Goal: Task Accomplishment & Management: Manage account settings

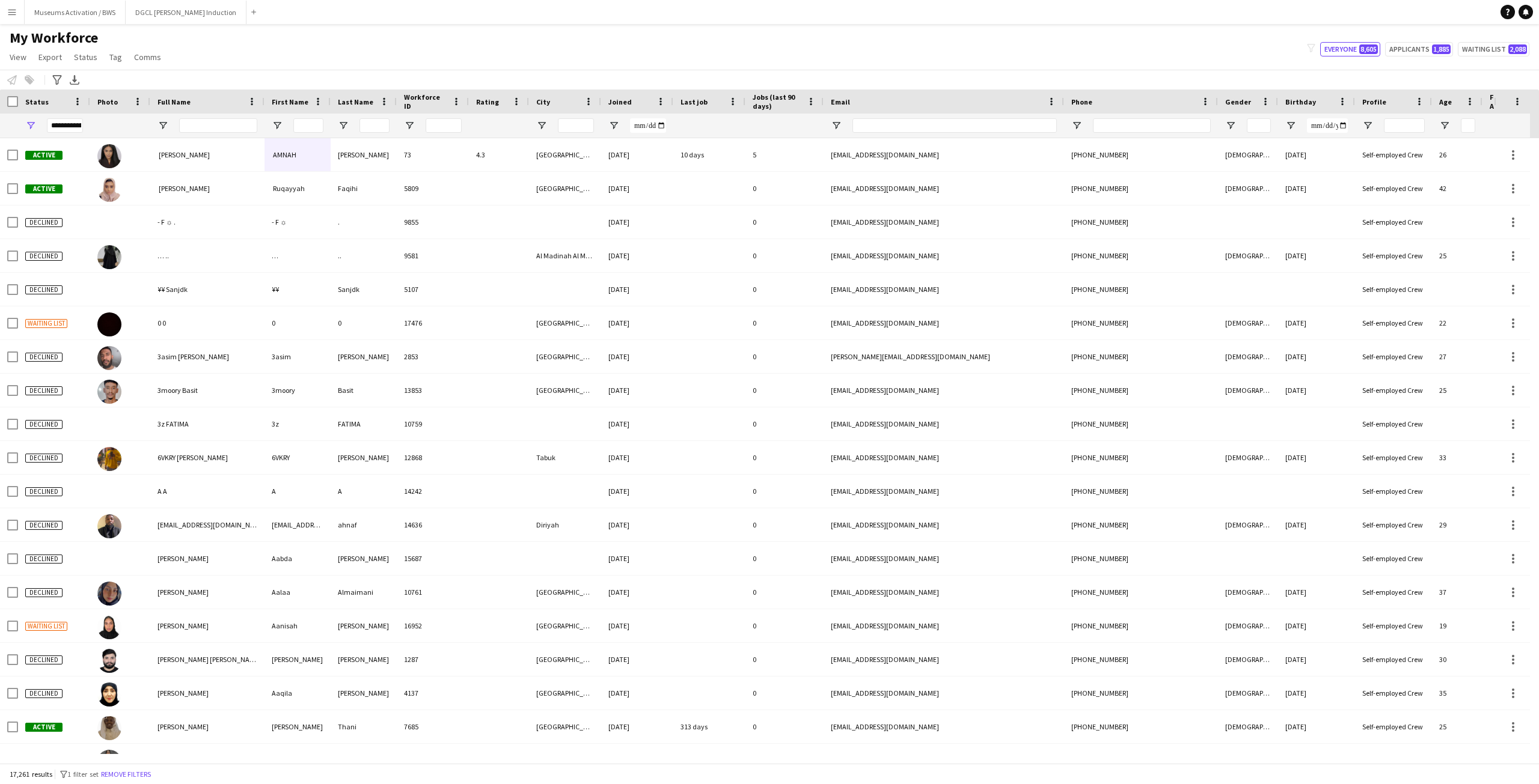
click at [542, 37] on div "My Workforce View Views Default view R4ven New view Update view Delete view Edi…" at bounding box center [770, 49] width 1539 height 41
click at [153, 770] on button "Remove filters" at bounding box center [126, 774] width 55 height 13
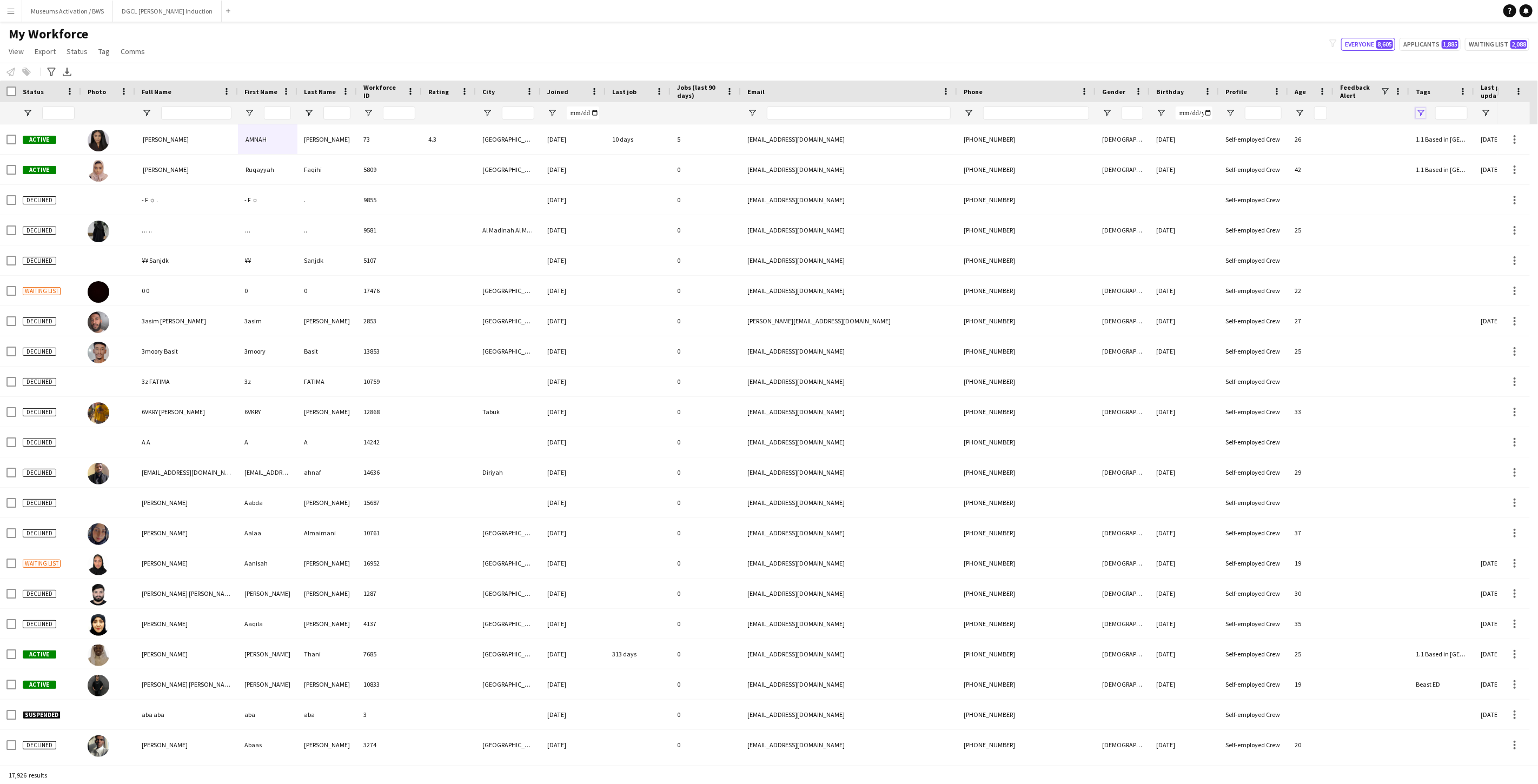
click at [1384, 116] on span "Open Filter Menu" at bounding box center [1421, 113] width 10 height 10
type input "***"
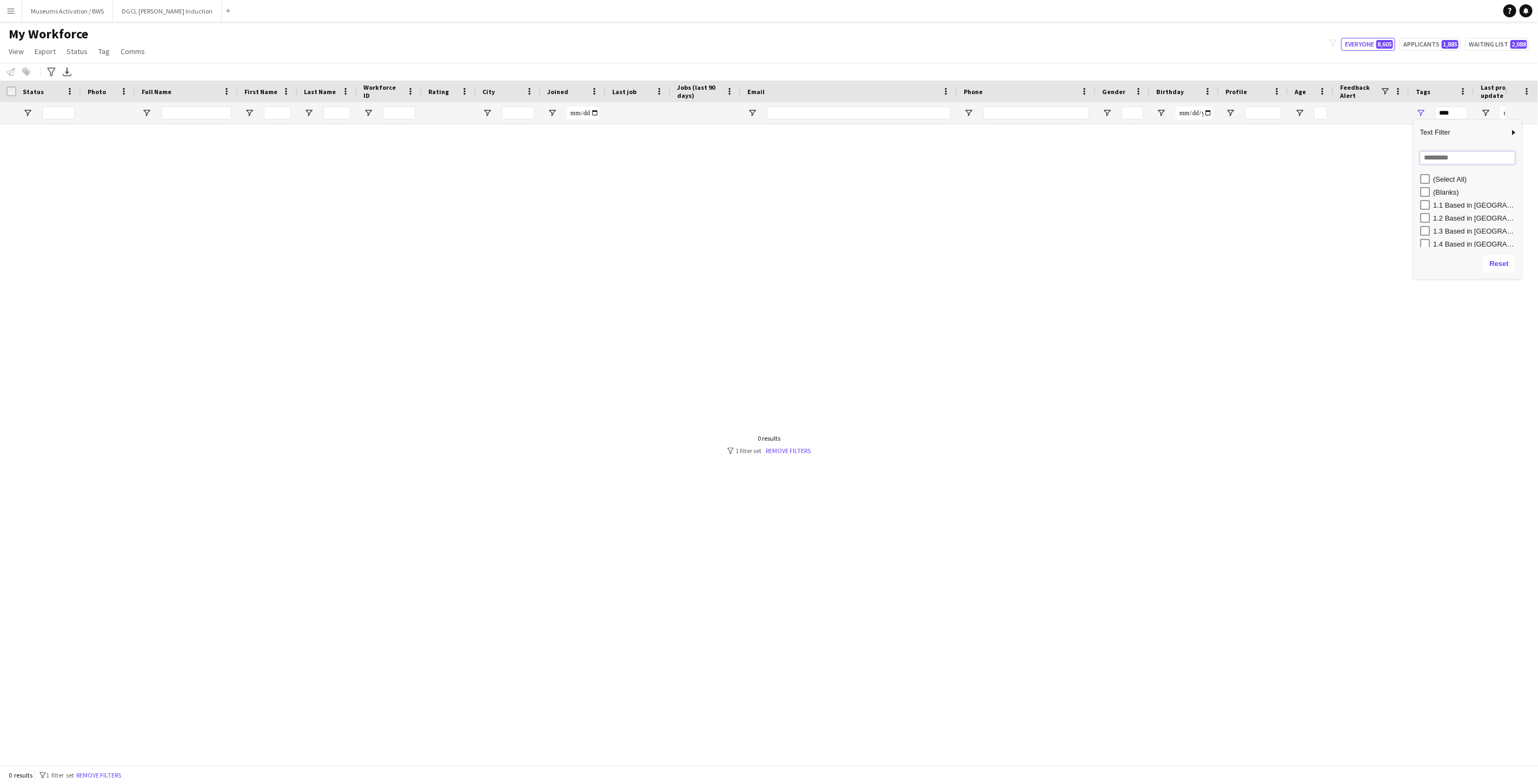
click at [1384, 158] on input "Search filter values" at bounding box center [1467, 158] width 95 height 13
type input "***"
type input "**********"
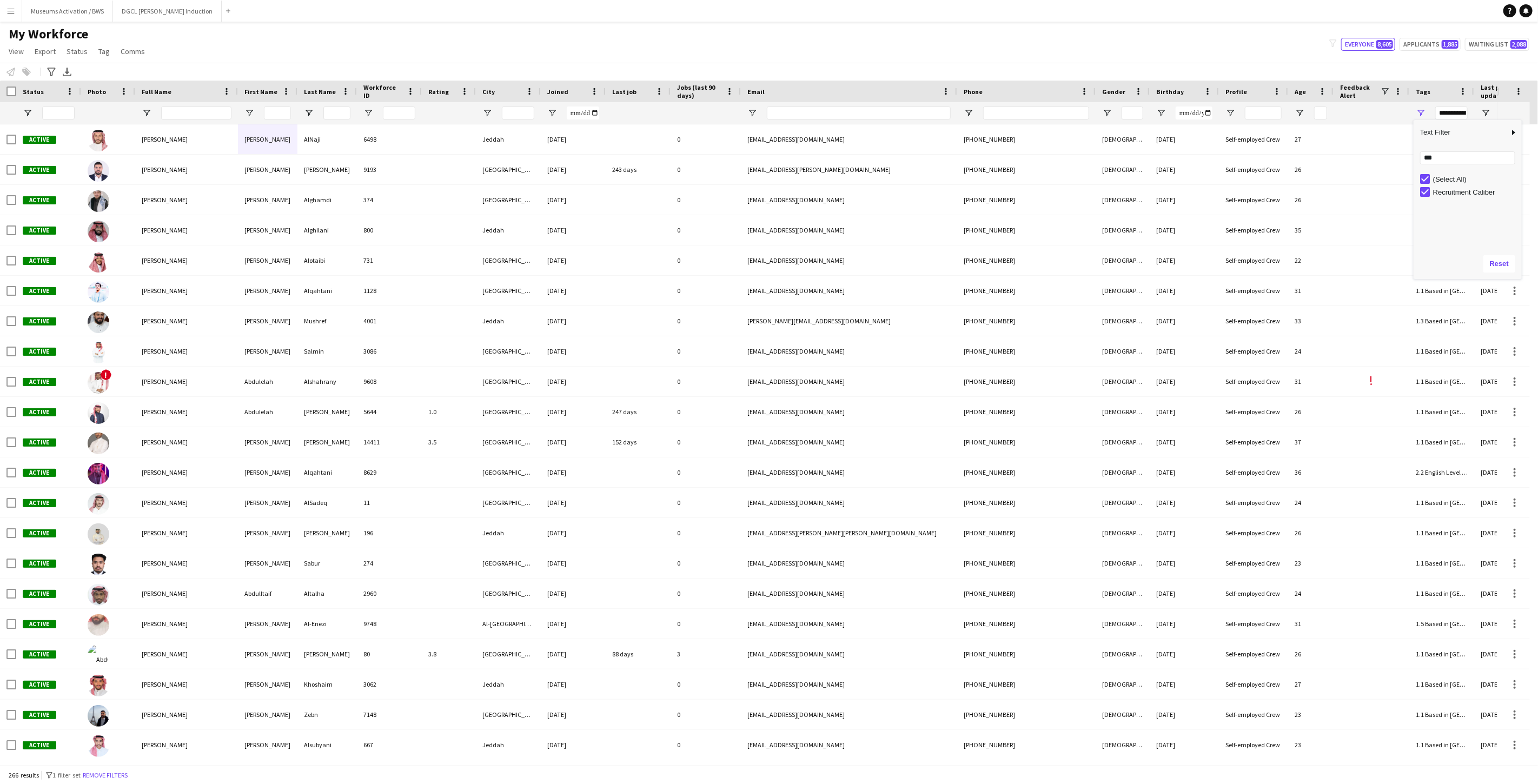
click at [1231, 51] on div "My Workforce View Views Default view R4ven New view Update view Delete view Edi…" at bounding box center [769, 45] width 1538 height 37
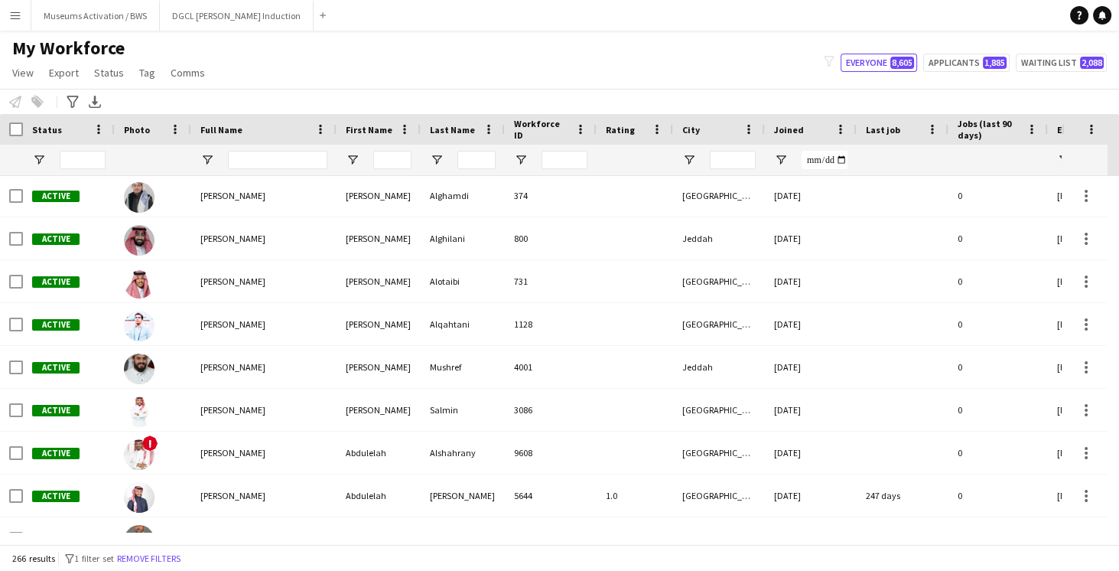
scroll to position [349, 0]
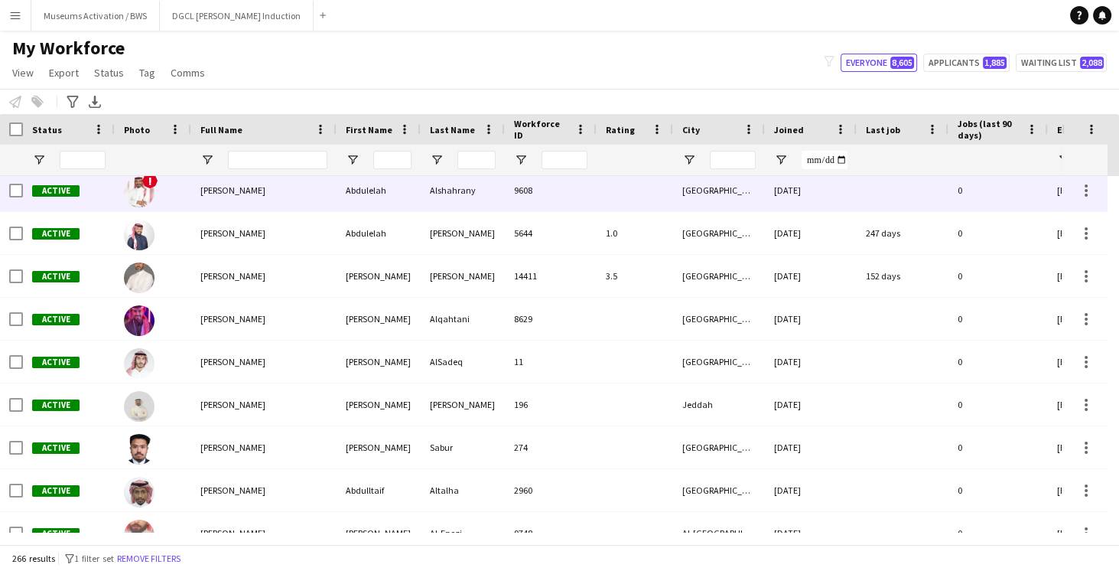
click at [249, 197] on div "[PERSON_NAME]" at bounding box center [263, 190] width 145 height 42
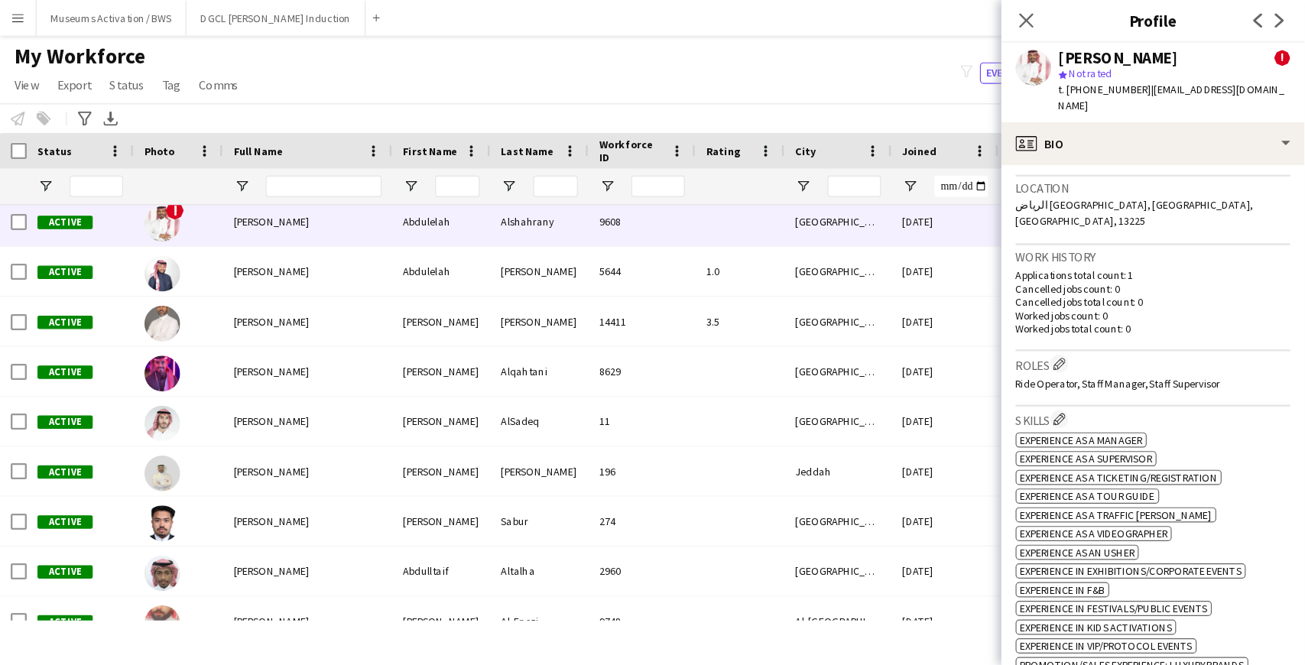
scroll to position [567, 0]
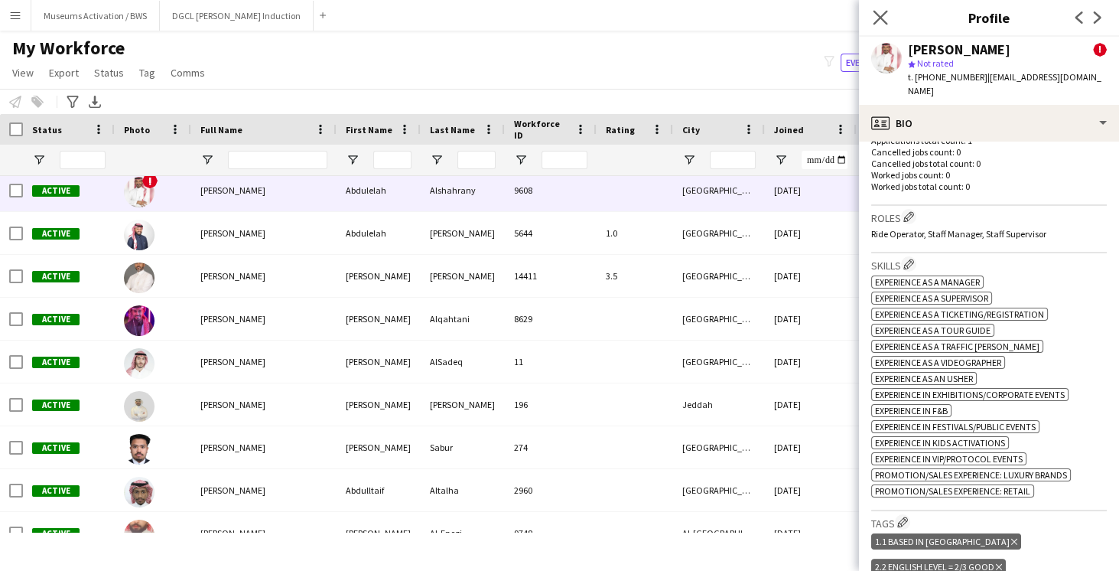
click at [886, 25] on app-icon "Close pop-in" at bounding box center [881, 18] width 22 height 22
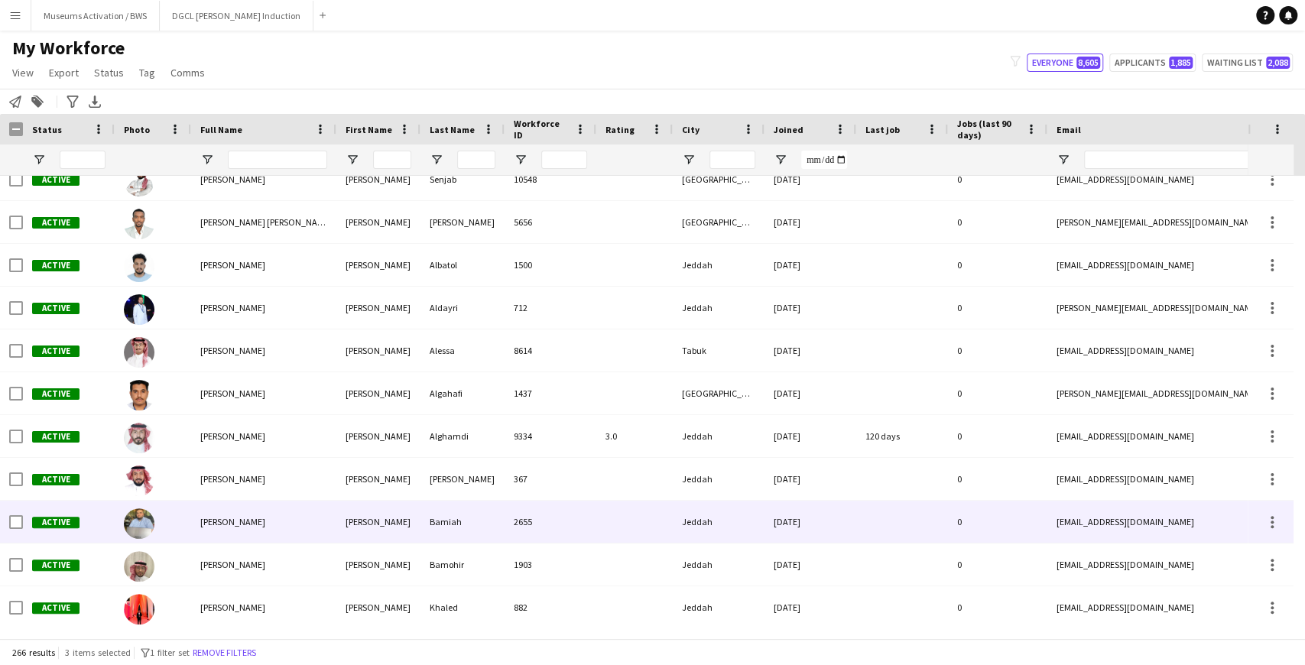
scroll to position [0, 0]
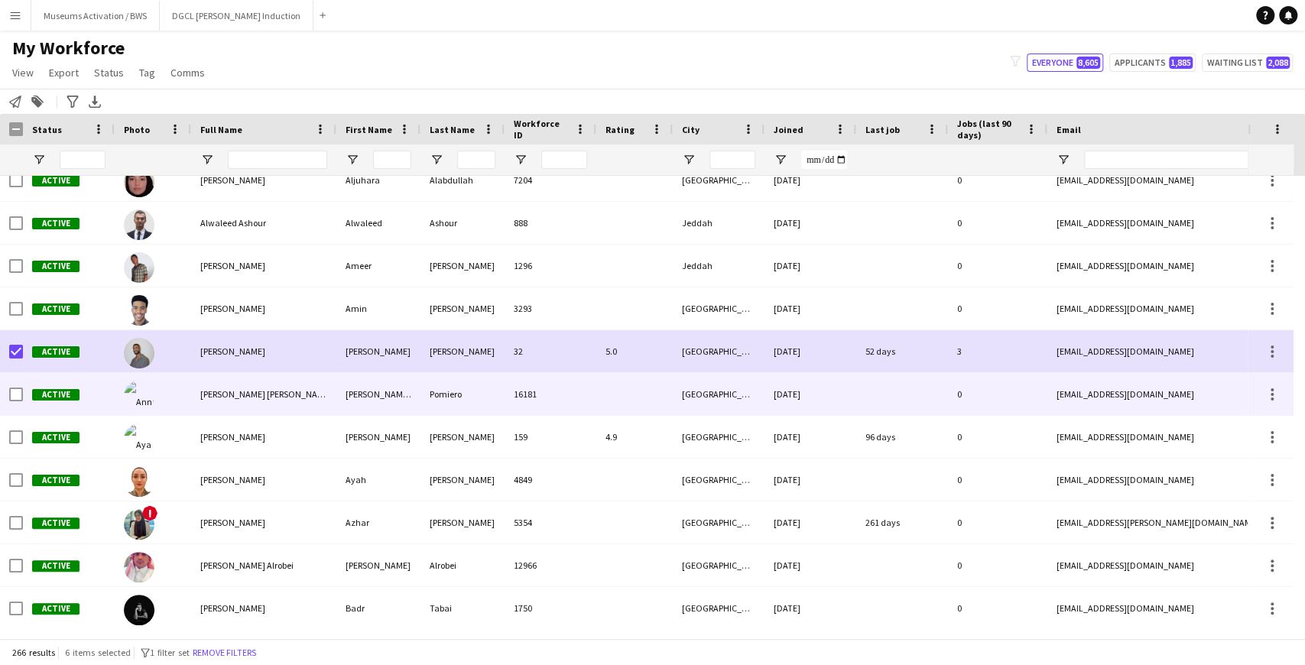
click at [78, 392] on span "Active" at bounding box center [55, 394] width 47 height 11
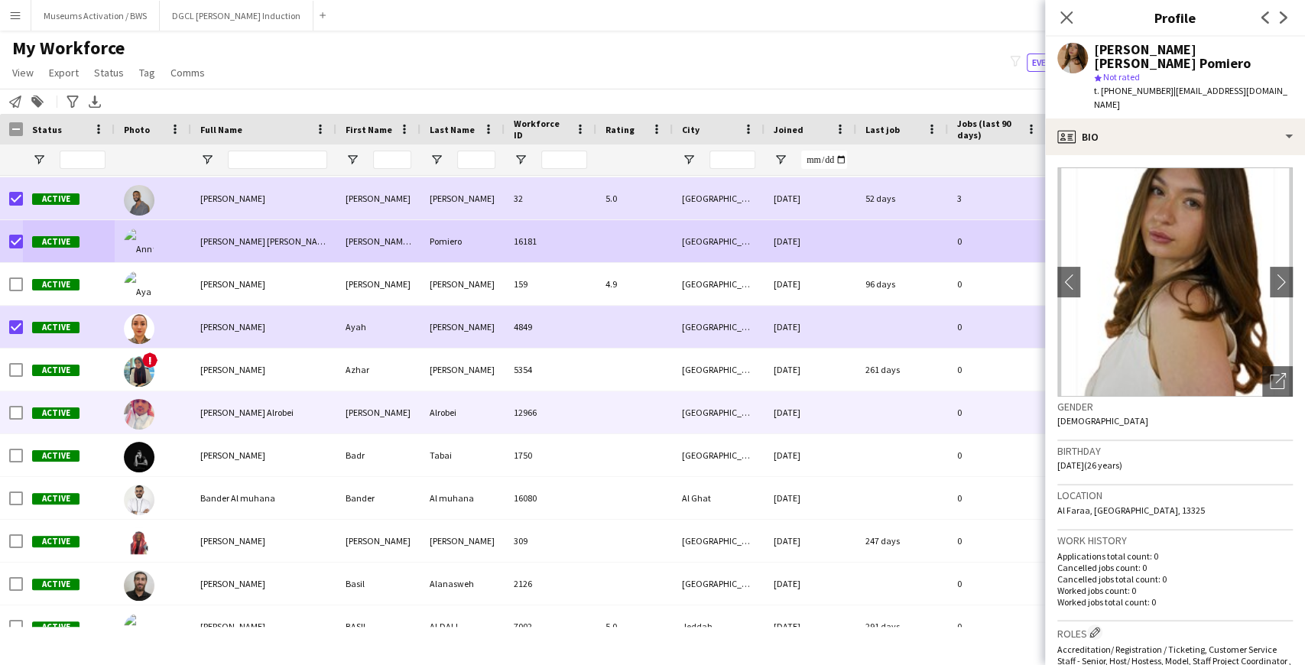
click at [83, 388] on div "Active" at bounding box center [69, 370] width 92 height 42
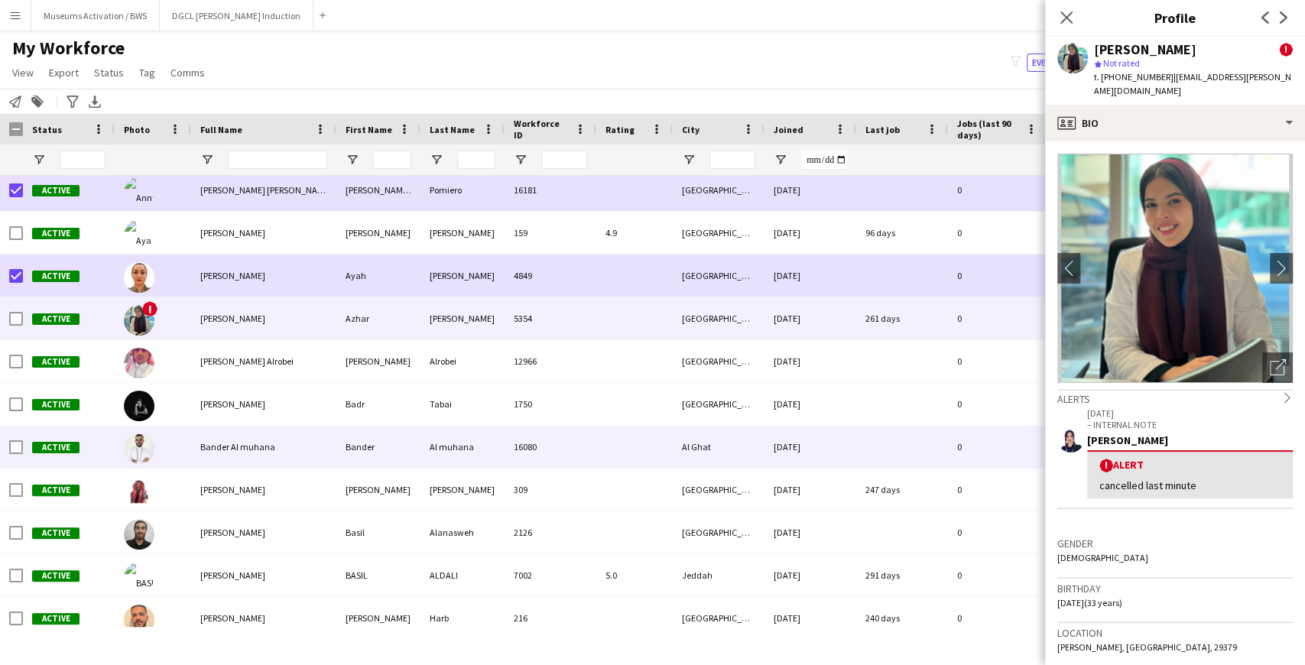
click at [177, 440] on div at bounding box center [153, 447] width 76 height 42
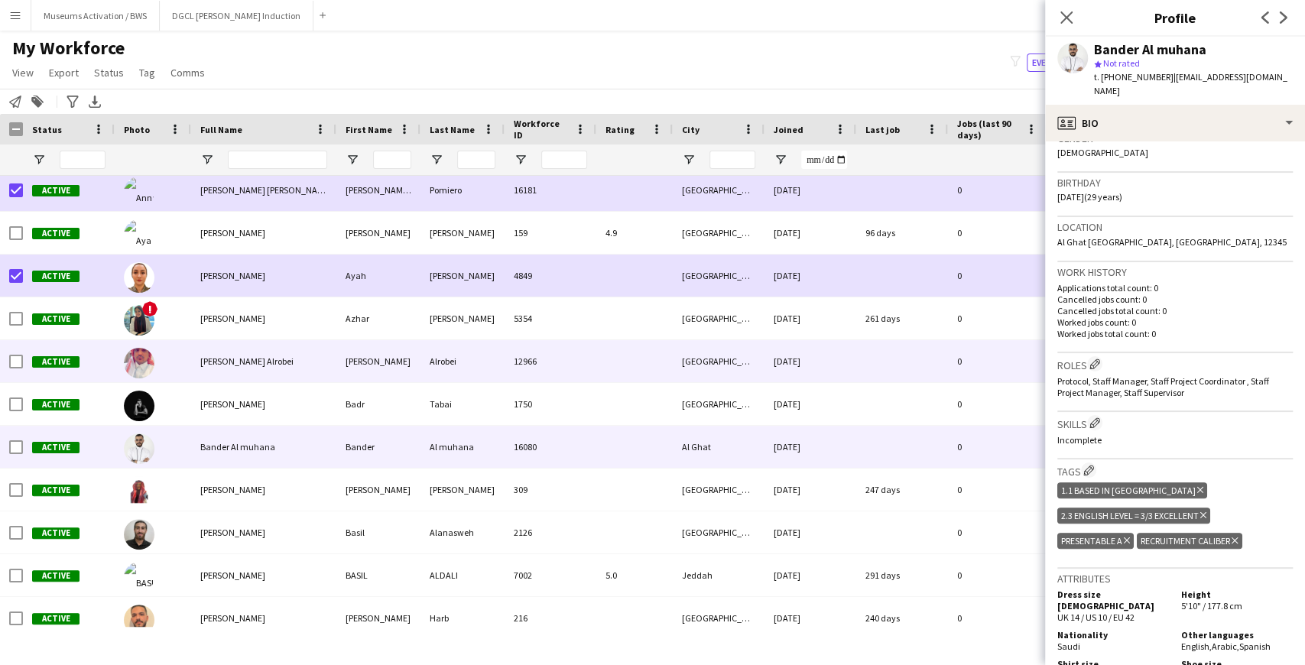
click at [304, 370] on div "[PERSON_NAME] Alrobei" at bounding box center [263, 361] width 145 height 42
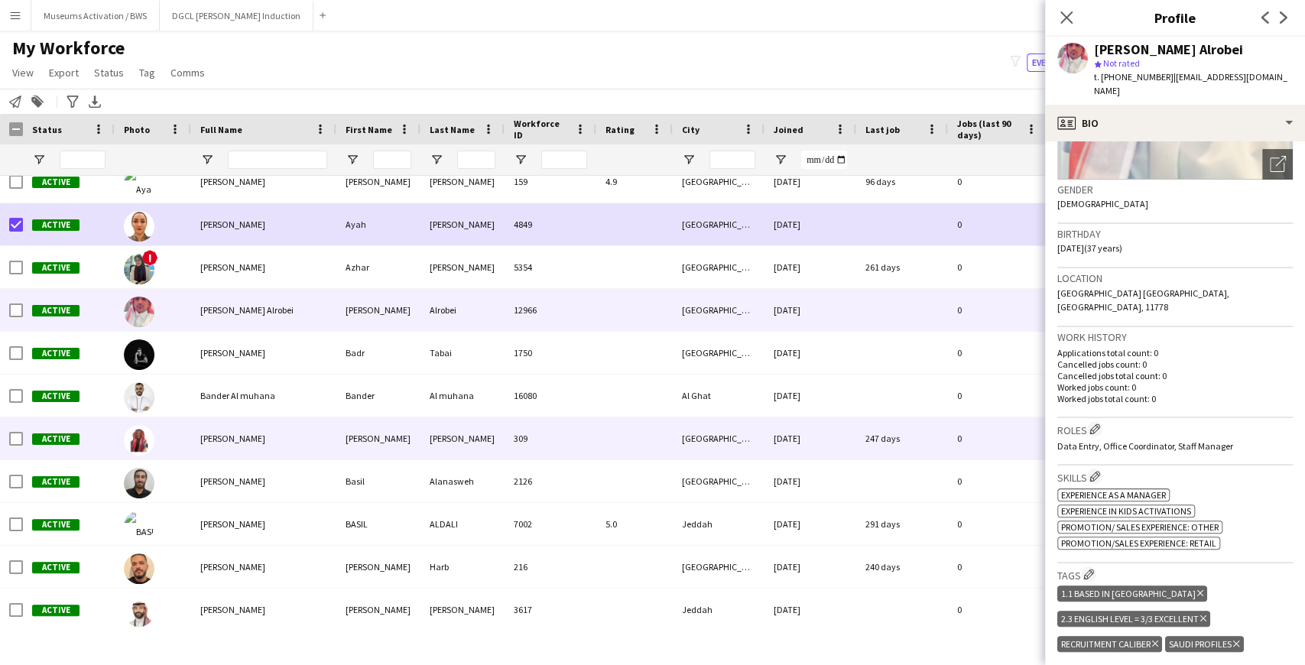
click at [247, 428] on div "[PERSON_NAME]" at bounding box center [263, 439] width 145 height 42
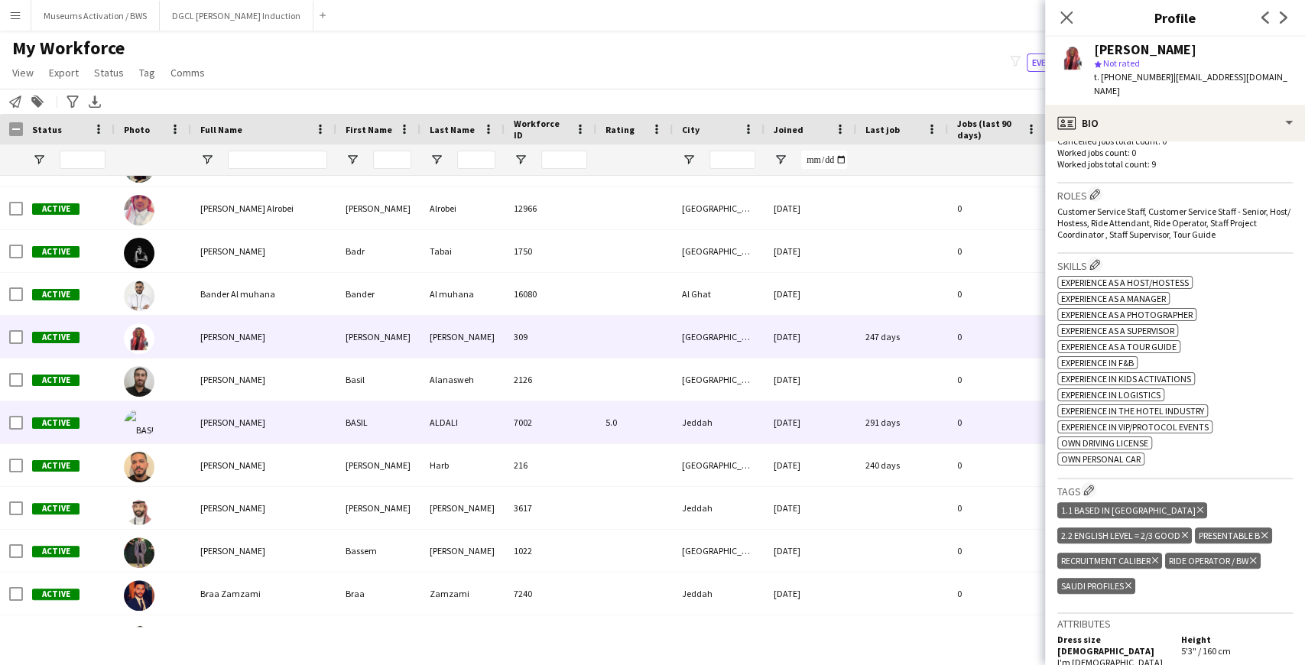
click at [93, 419] on div "Active" at bounding box center [69, 422] width 92 height 42
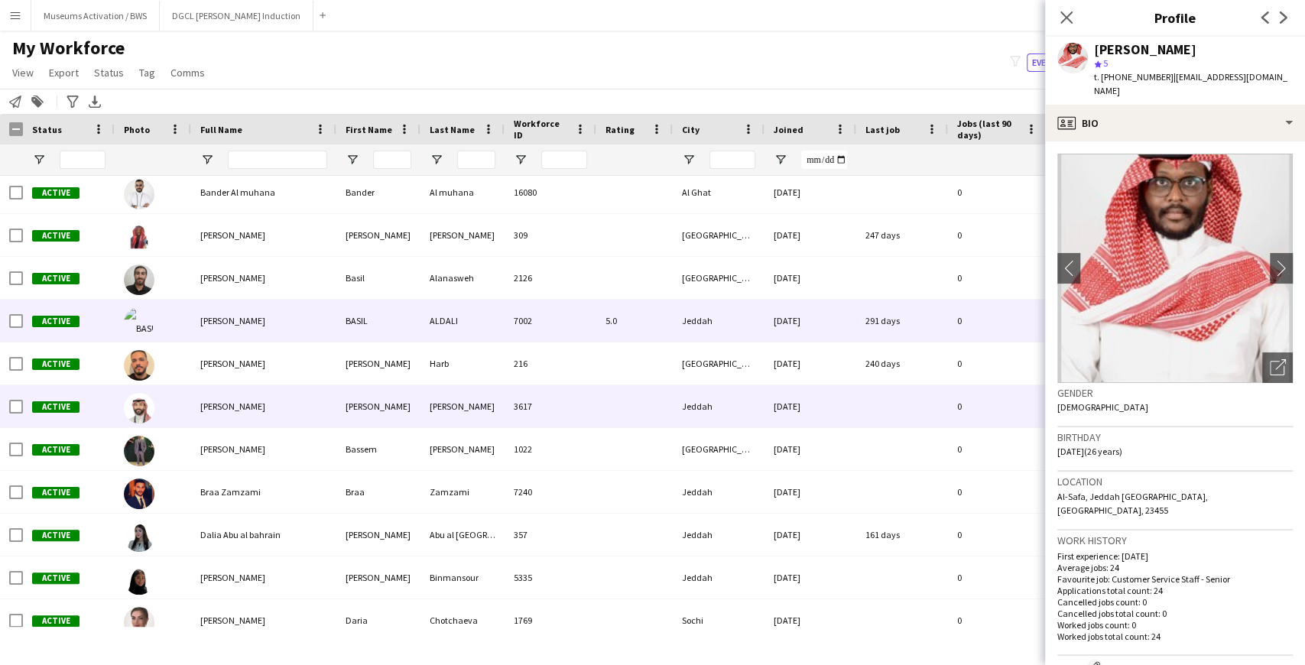
click at [66, 425] on div "Active" at bounding box center [69, 406] width 92 height 42
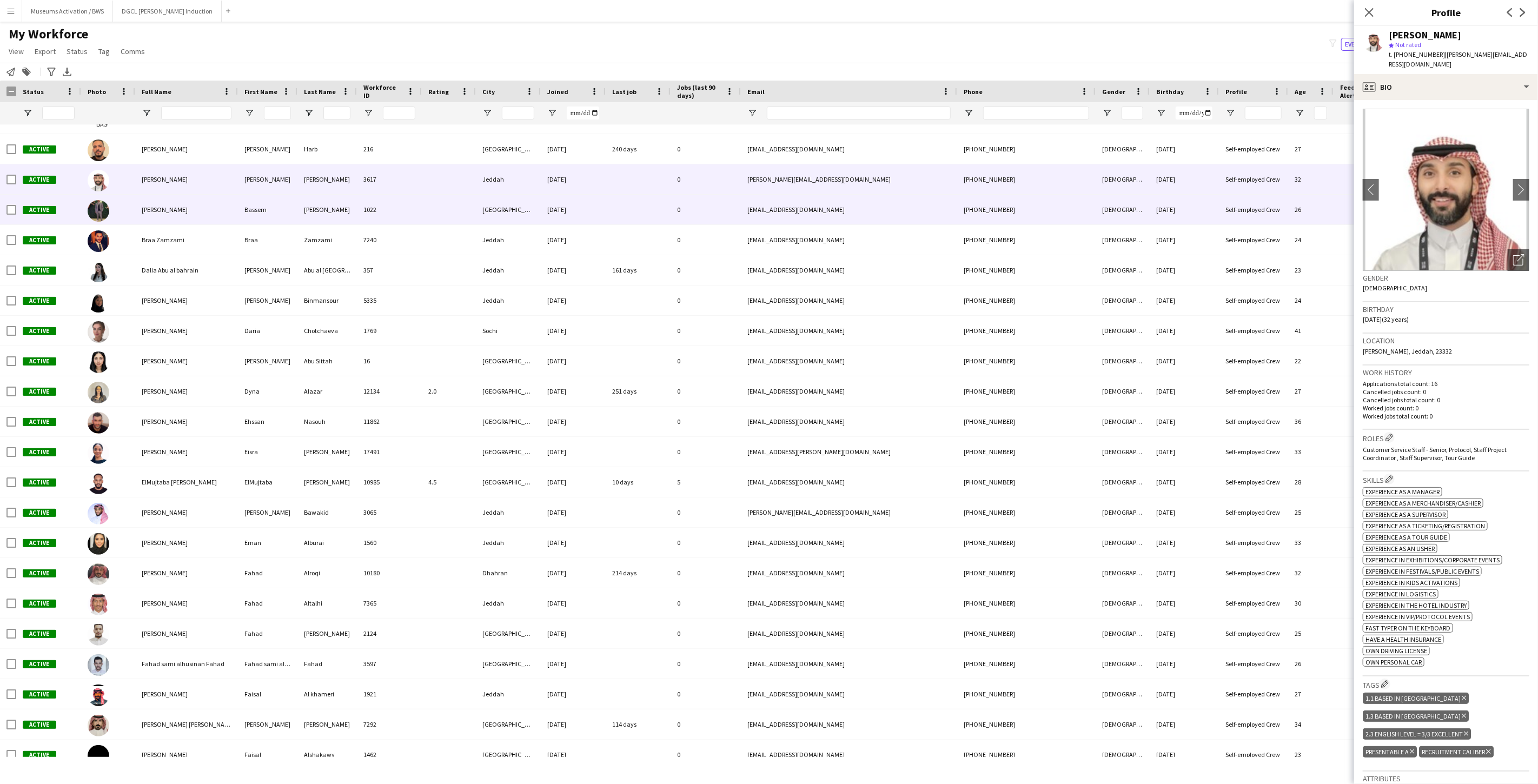
click at [223, 212] on div "[PERSON_NAME]" at bounding box center [186, 209] width 103 height 30
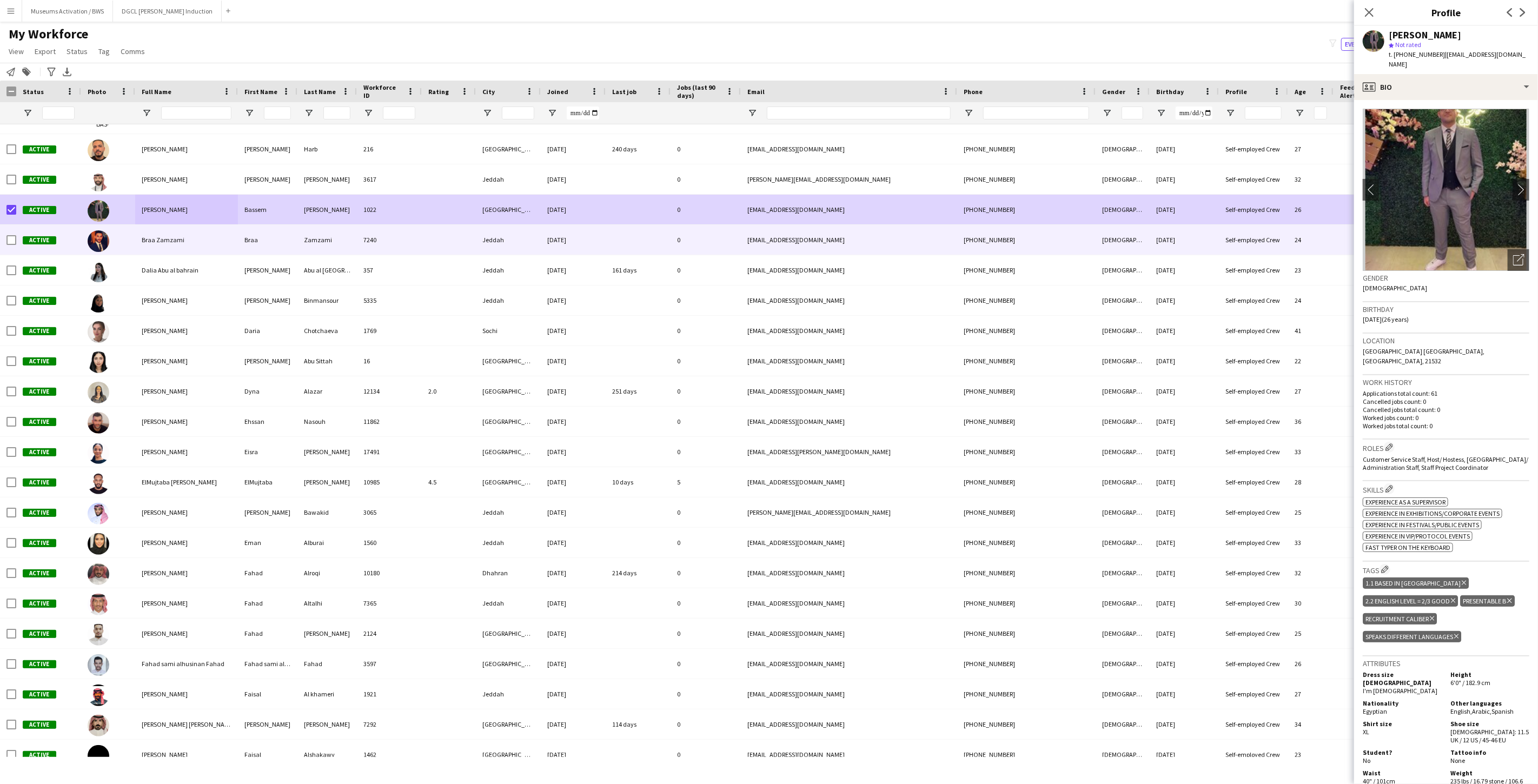
click at [120, 240] on div at bounding box center [108, 240] width 54 height 30
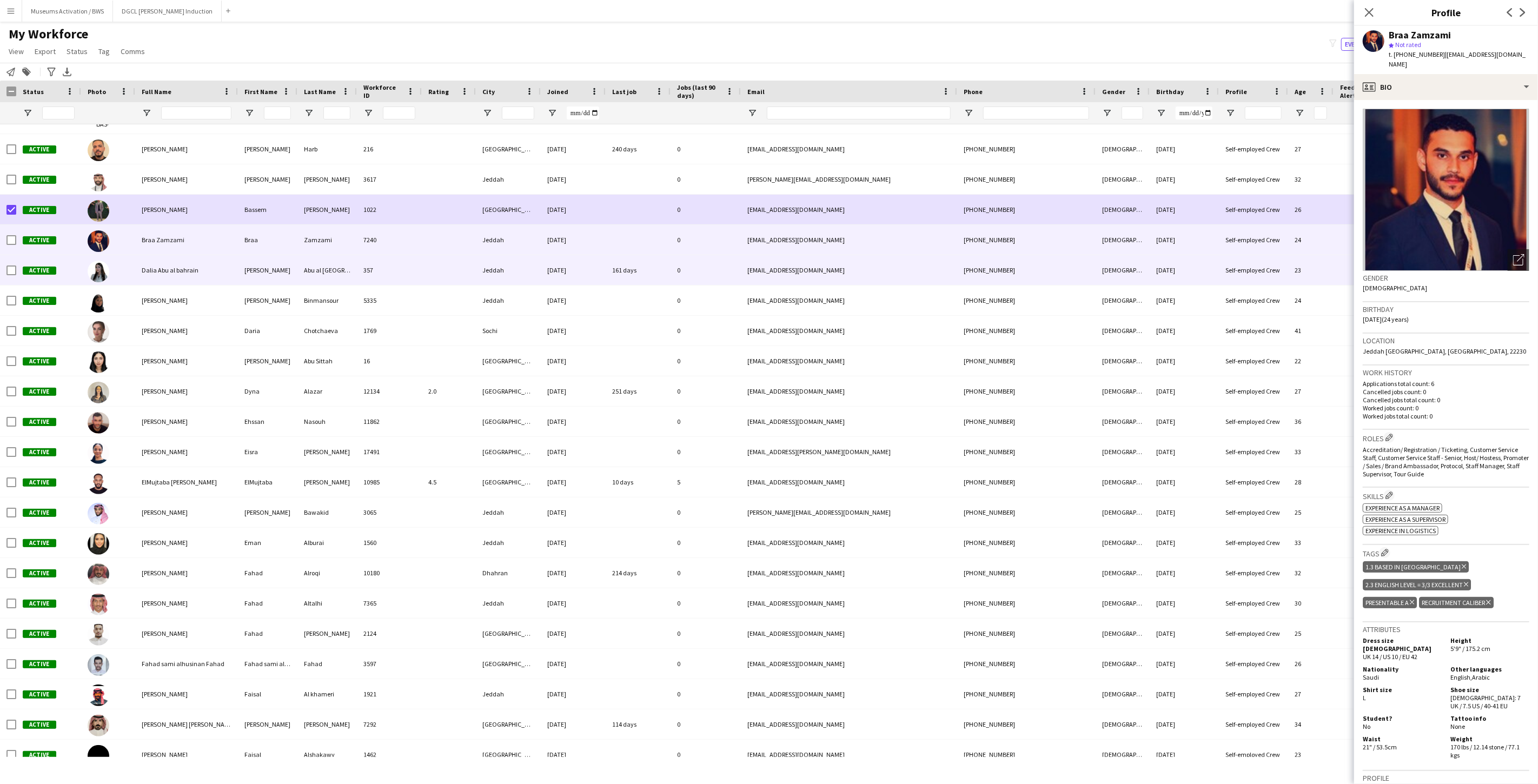
click at [115, 261] on div at bounding box center [108, 270] width 54 height 30
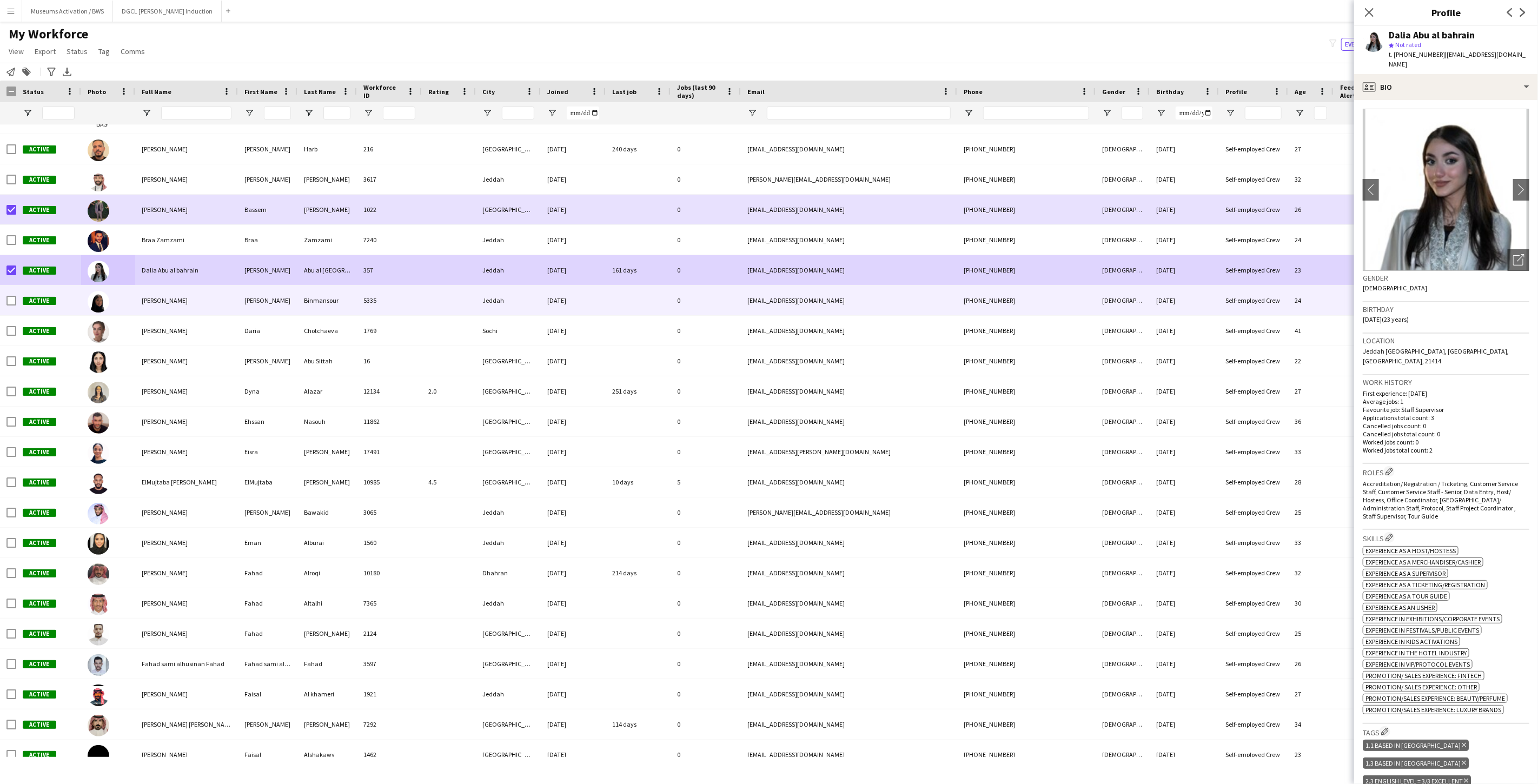
click at [49, 295] on div "Active" at bounding box center [49, 300] width 65 height 30
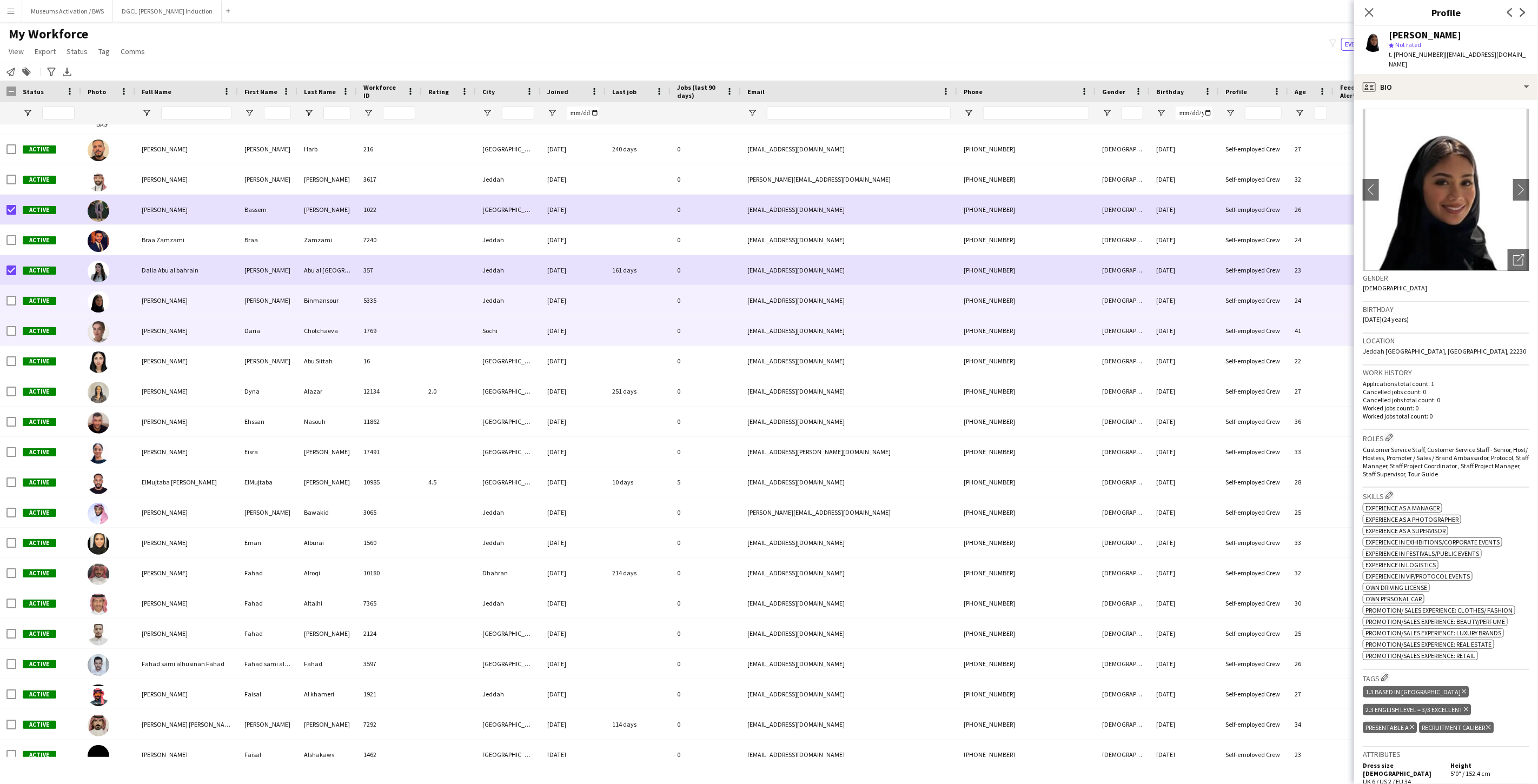
click at [49, 321] on div "Active" at bounding box center [49, 331] width 65 height 30
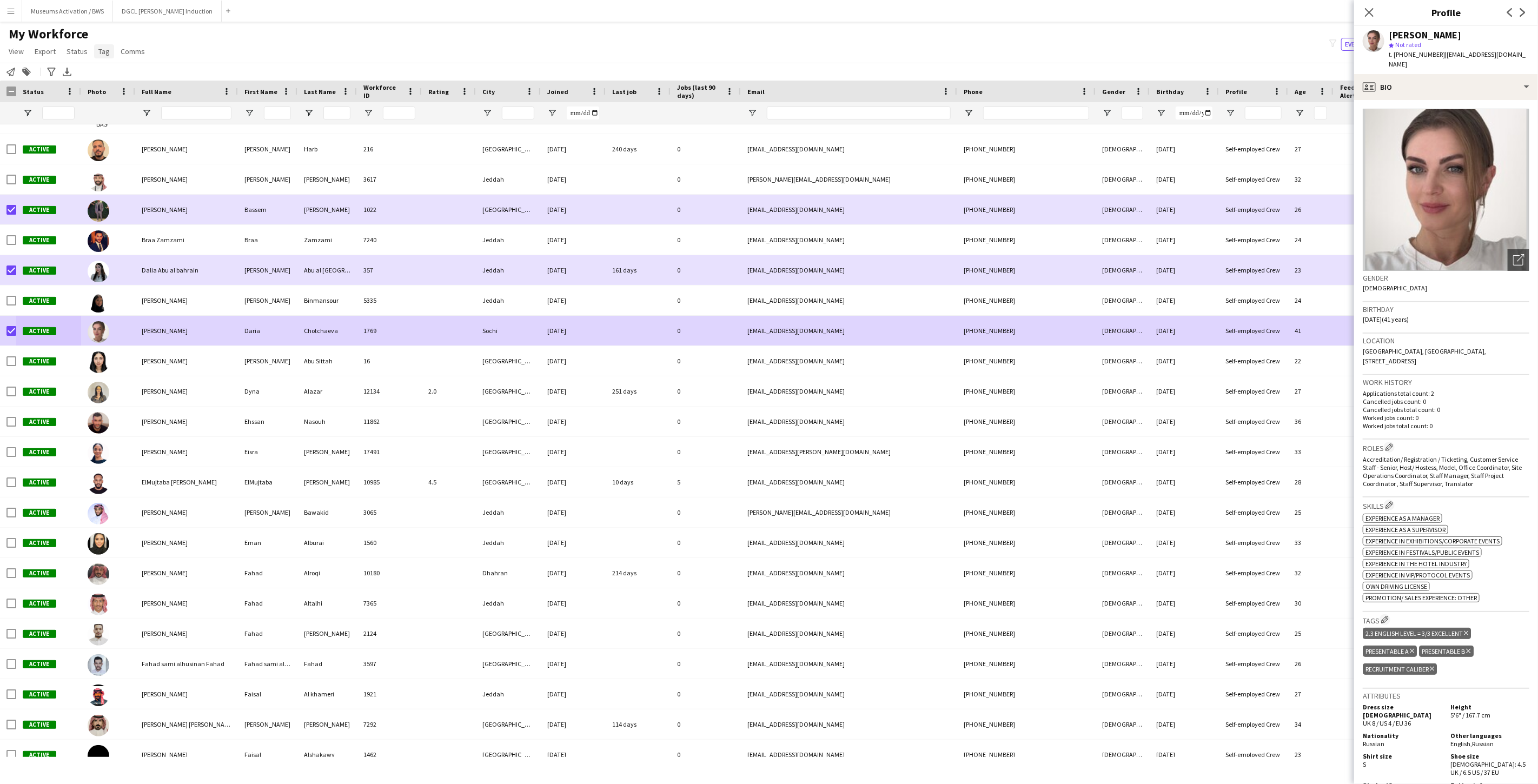
click at [109, 52] on link "Tag" at bounding box center [104, 52] width 20 height 14
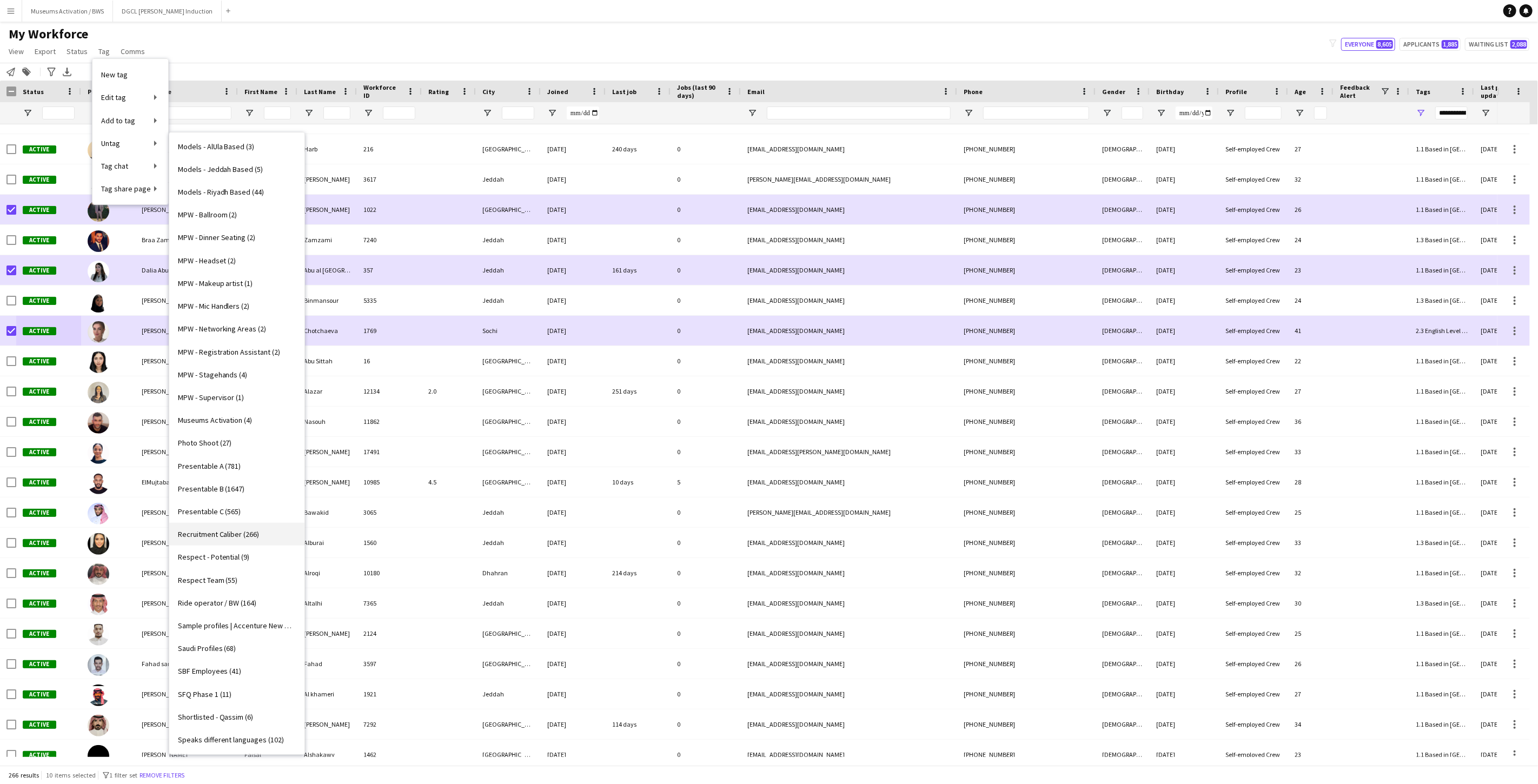
click at [208, 532] on span "Recruitment Caliber (266)" at bounding box center [219, 534] width 81 height 10
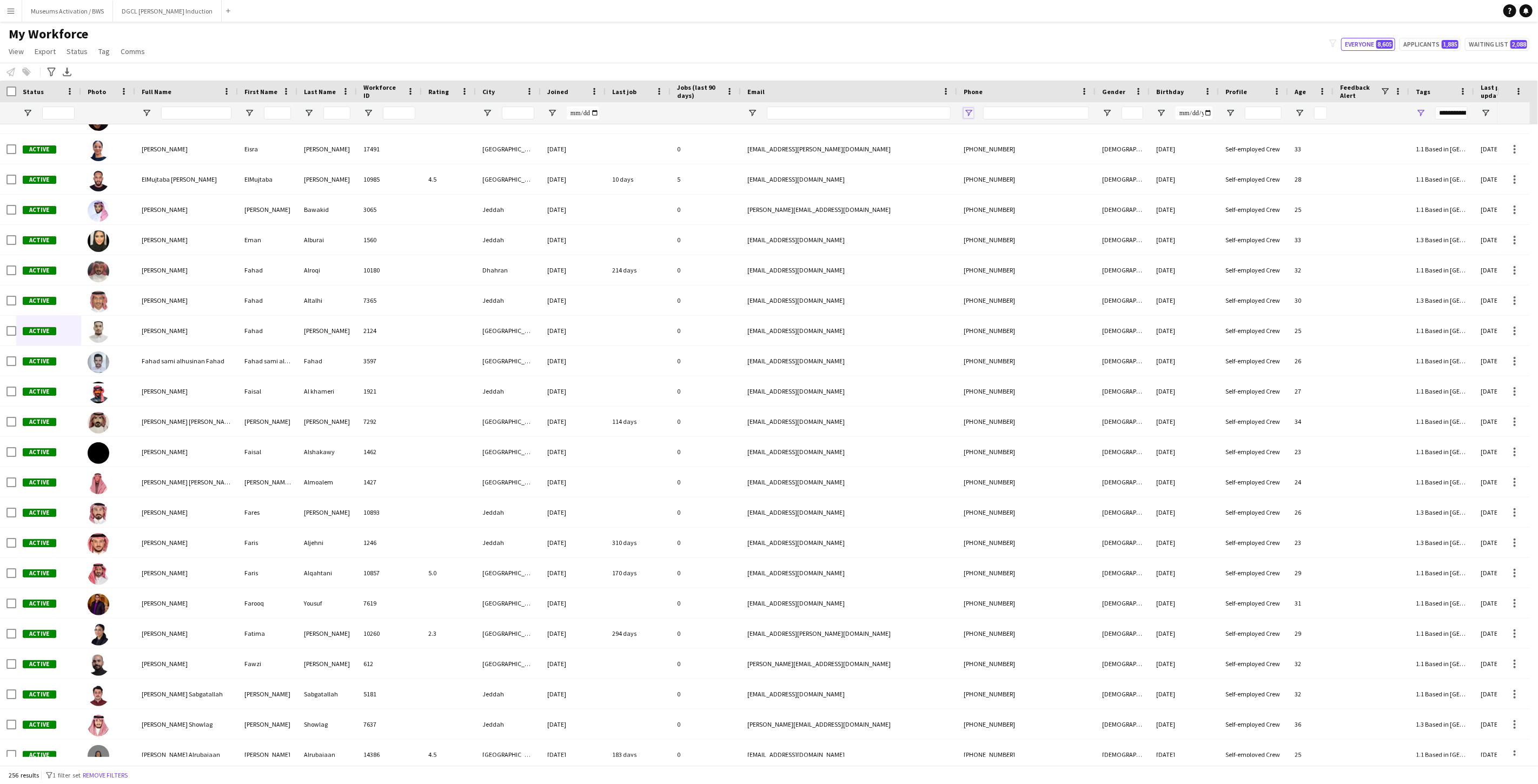
click at [971, 111] on span "Open Filter Menu" at bounding box center [969, 113] width 10 height 10
click at [996, 134] on div "Contains" at bounding box center [1006, 133] width 66 height 8
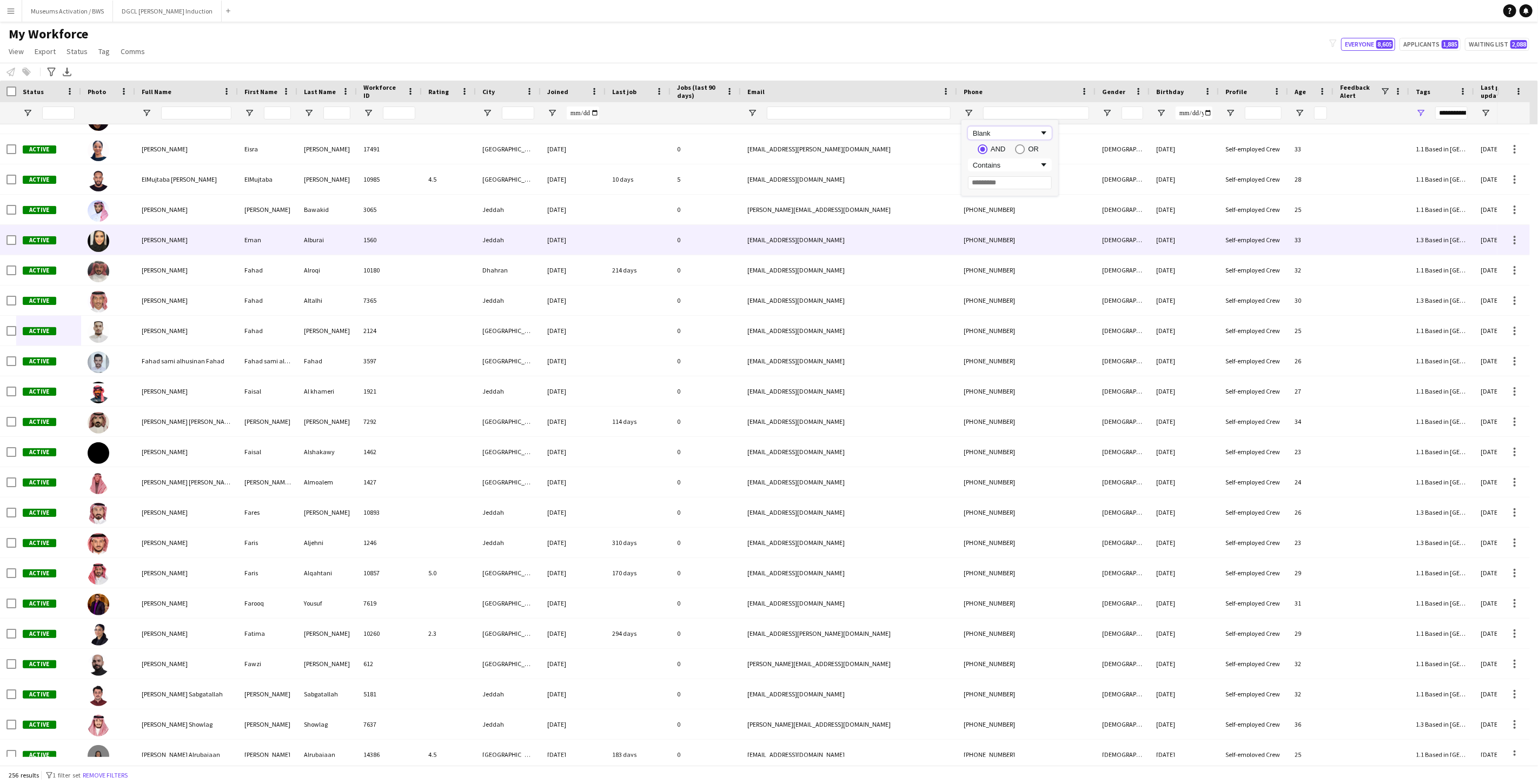
type input "*****"
type input "***"
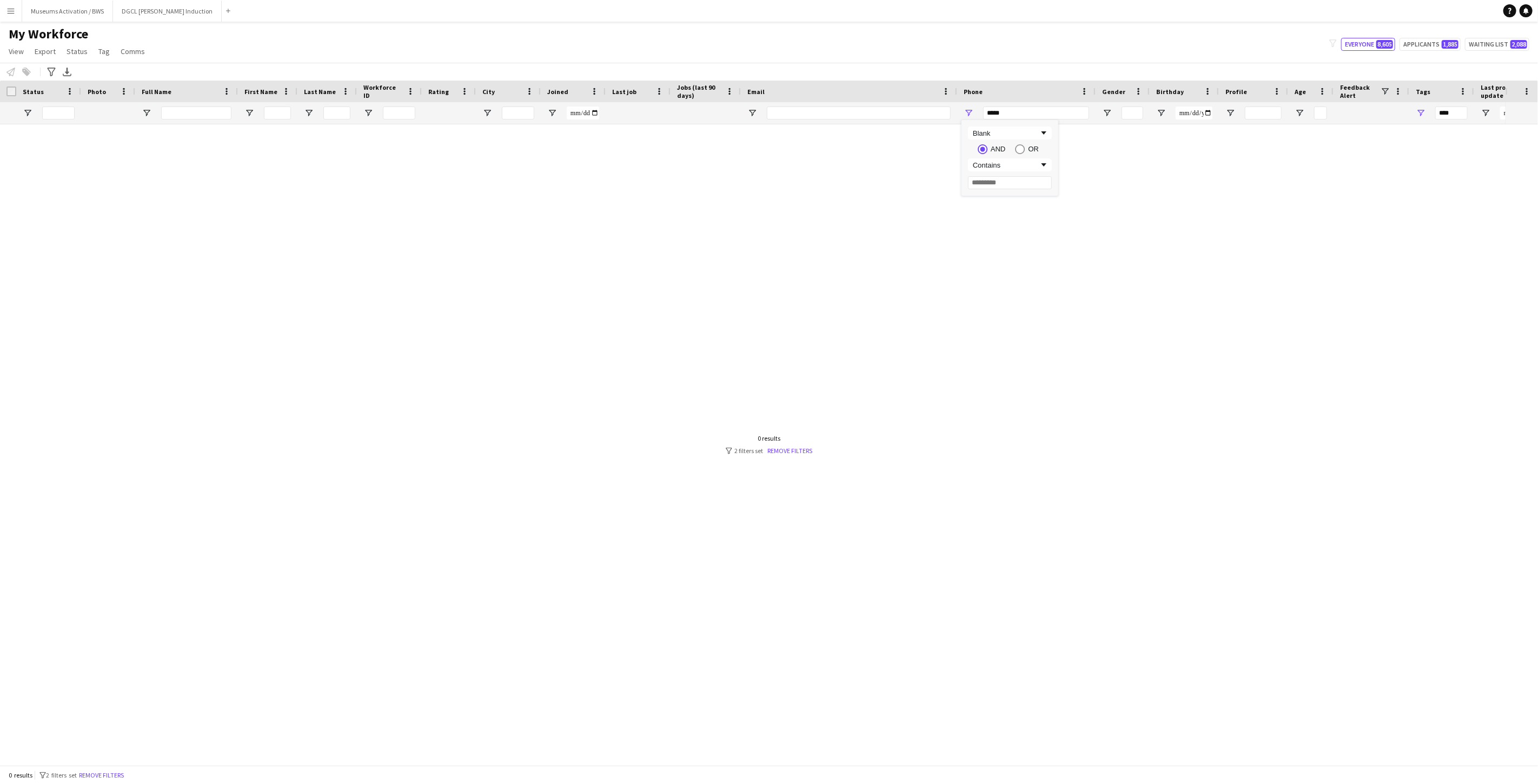
click at [988, 72] on div "Notify workforce Add to tag Select at least one crew to tag him or her. Advance…" at bounding box center [769, 71] width 1538 height 18
click at [971, 111] on span "Open Filter Menu" at bounding box center [969, 113] width 10 height 10
click at [995, 132] on div "Blank" at bounding box center [1006, 133] width 66 height 8
click at [1008, 100] on div "Phone" at bounding box center [1026, 91] width 125 height 22
click at [1082, 90] on span at bounding box center [1084, 91] width 10 height 10
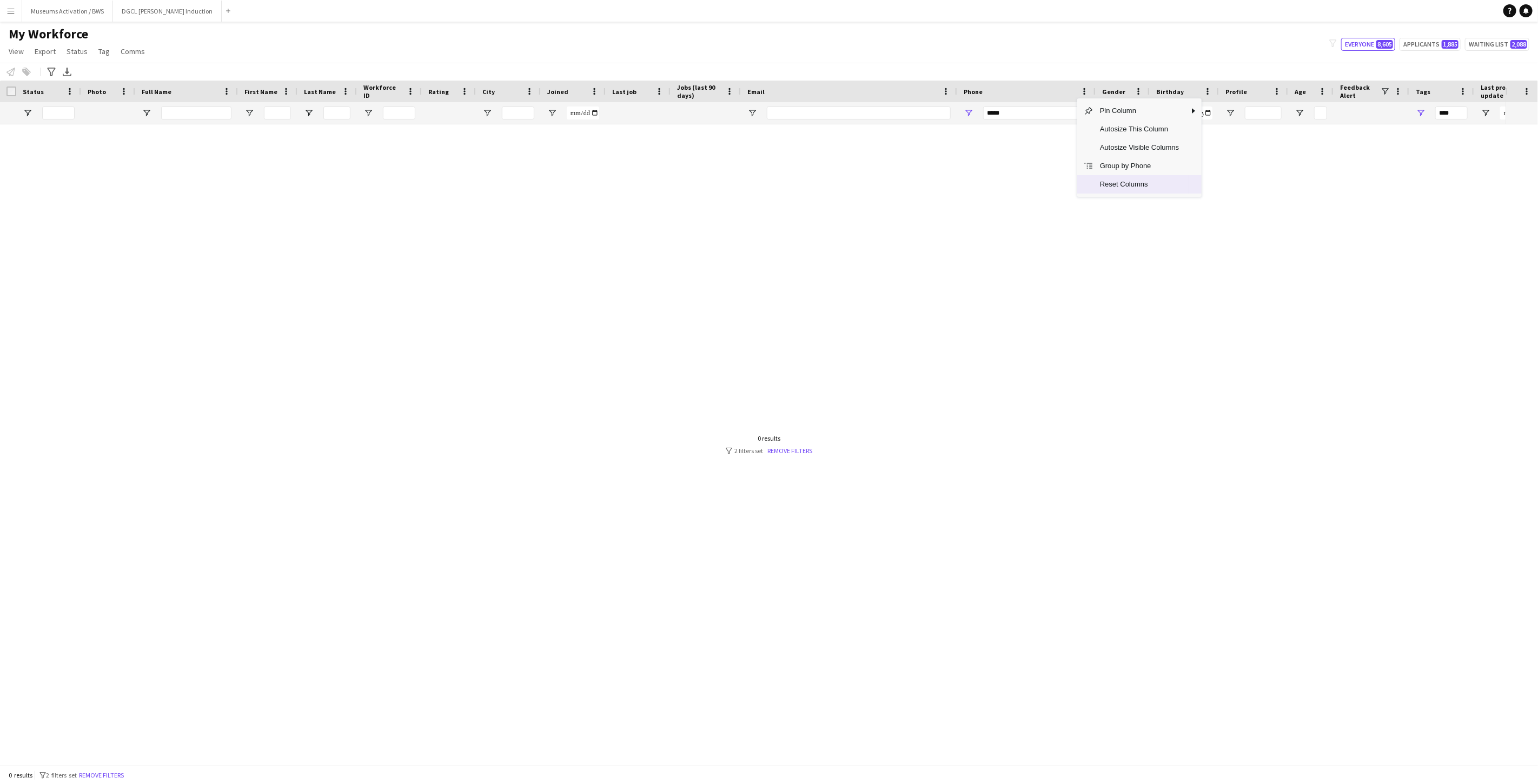
click at [1093, 182] on span "Reset Columns" at bounding box center [1139, 185] width 92 height 18
click at [967, 28] on div "My Workforce View Views Default view R4ven New view Update view Delete view Edi…" at bounding box center [769, 45] width 1538 height 37
click at [118, 705] on button "Remove filters" at bounding box center [102, 775] width 49 height 12
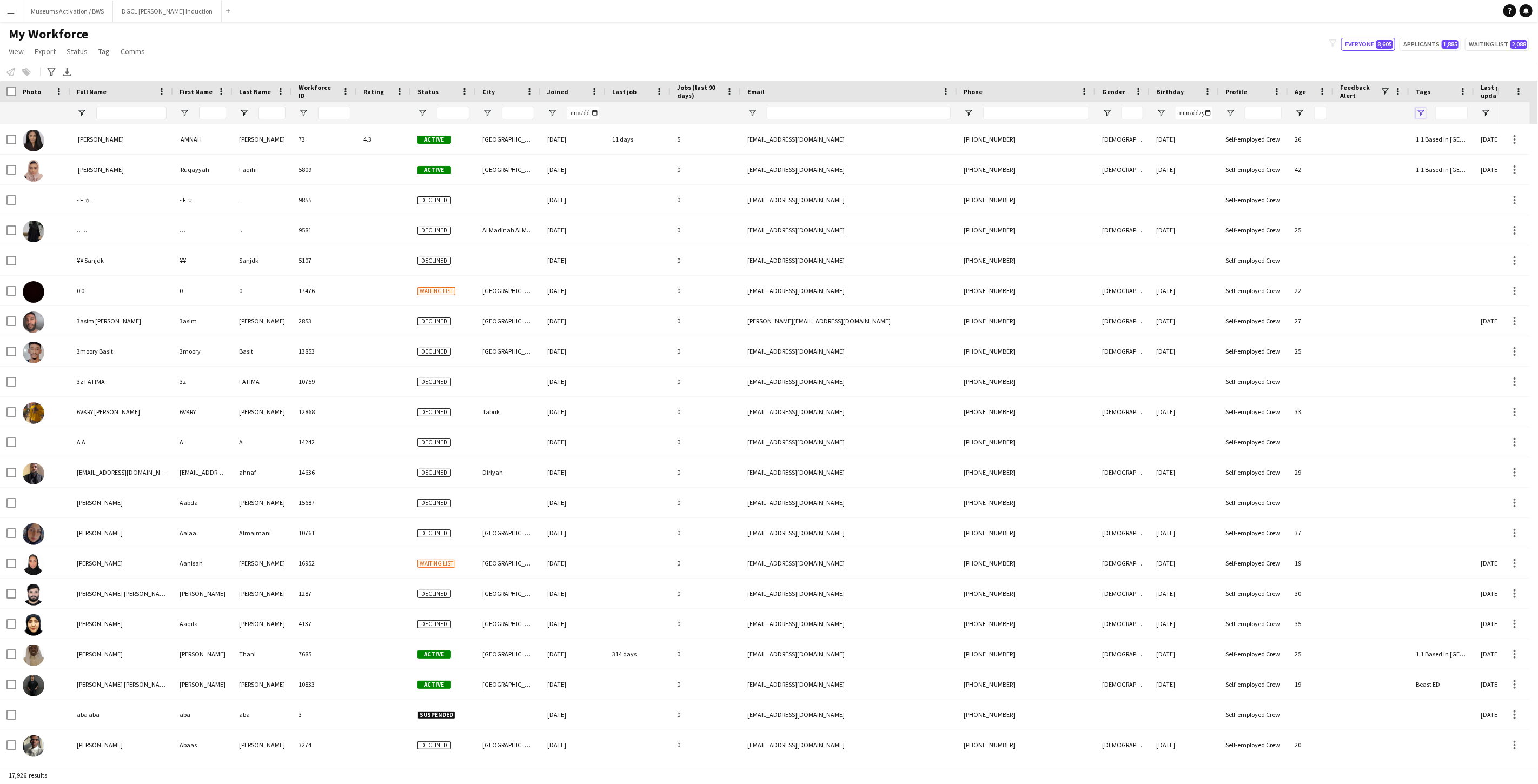
click at [1384, 114] on span "Open Filter Menu" at bounding box center [1421, 113] width 10 height 10
click at [1384, 173] on div "(Select All)" at bounding box center [1471, 179] width 102 height 13
type input "***"
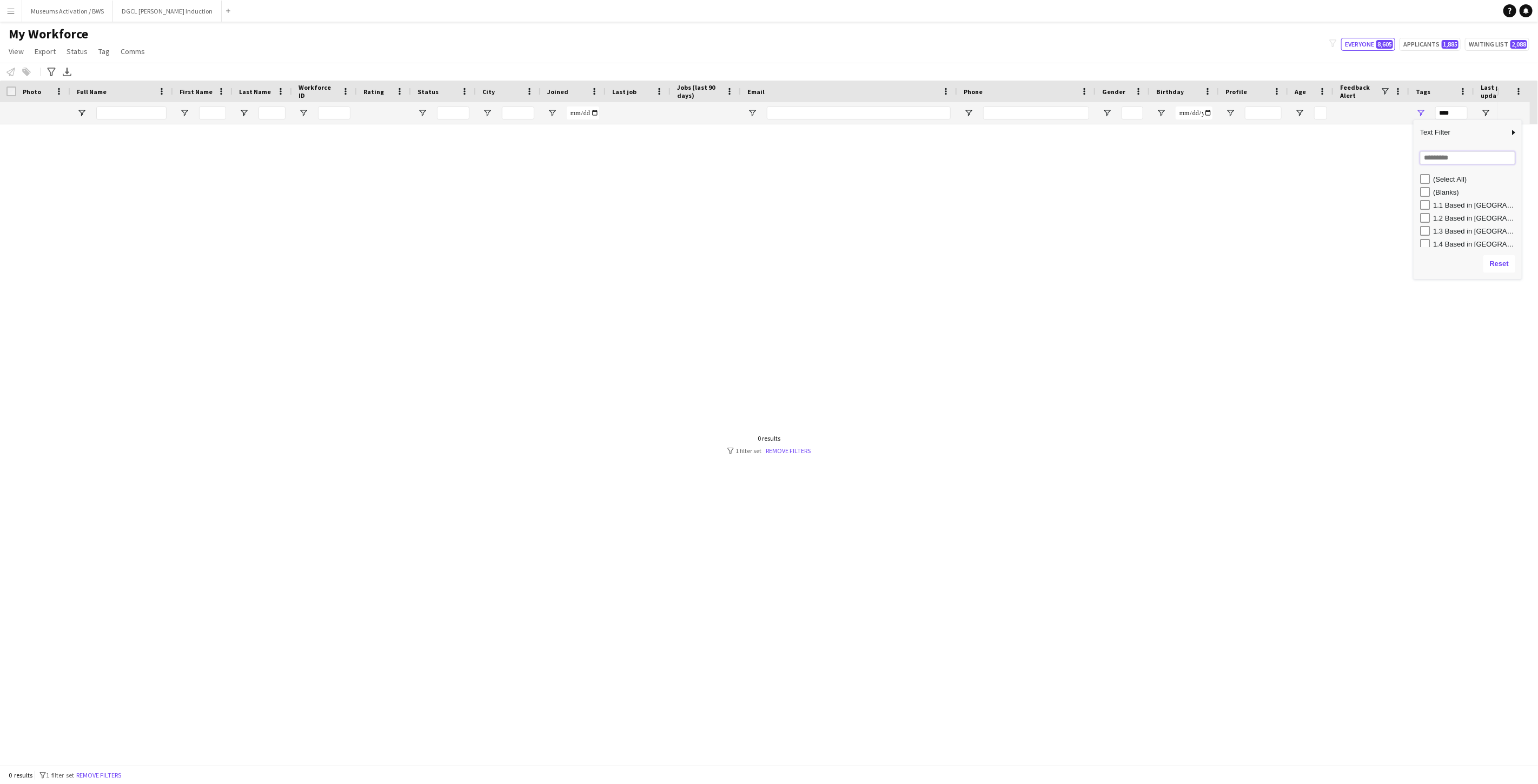
click at [1384, 162] on input "Search filter values" at bounding box center [1467, 158] width 95 height 13
type input "***"
type input "**********"
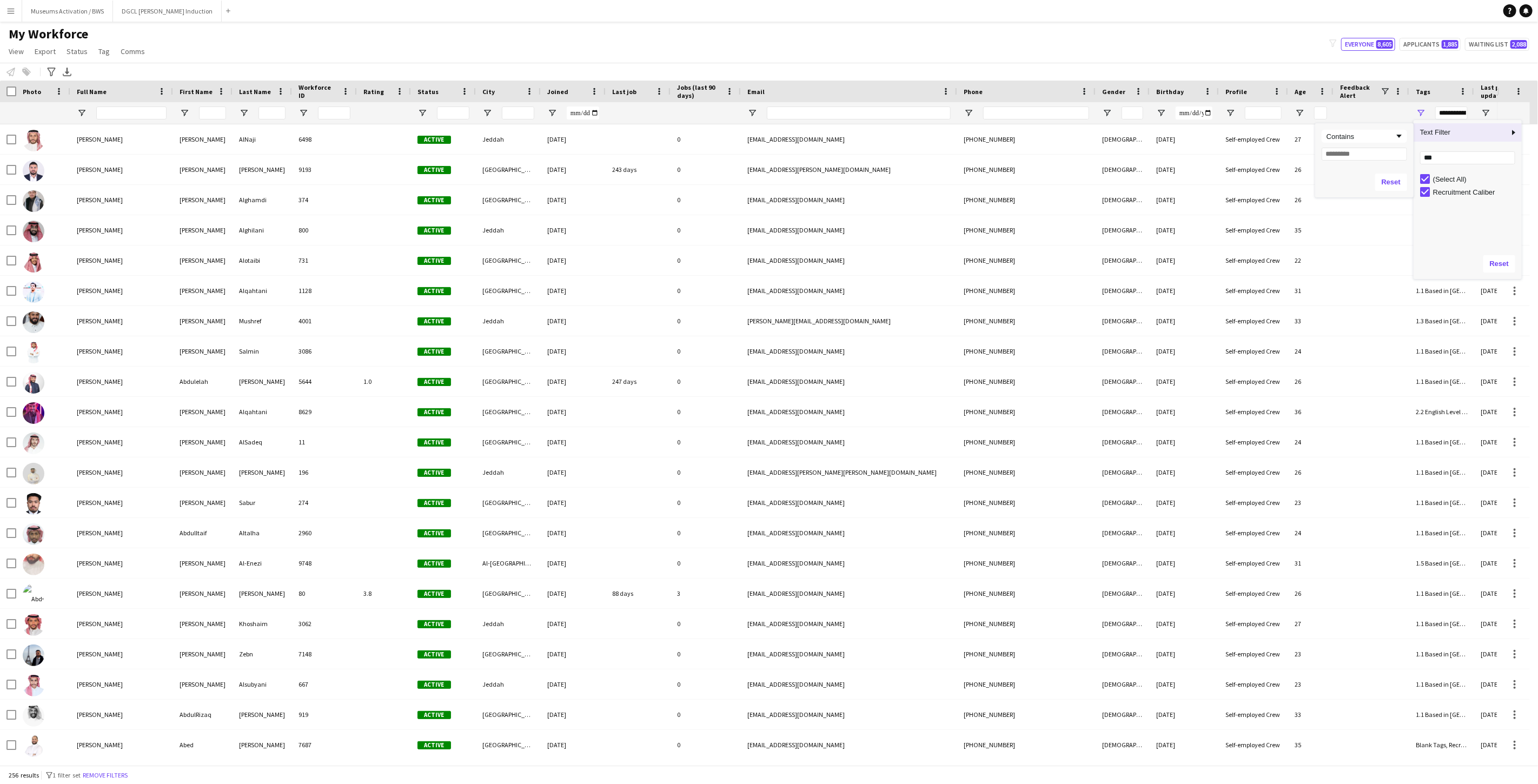
click at [1384, 136] on span "Text Filter" at bounding box center [1461, 132] width 95 height 18
click at [1374, 158] on input "Filter Value" at bounding box center [1364, 154] width 86 height 13
type input "***"
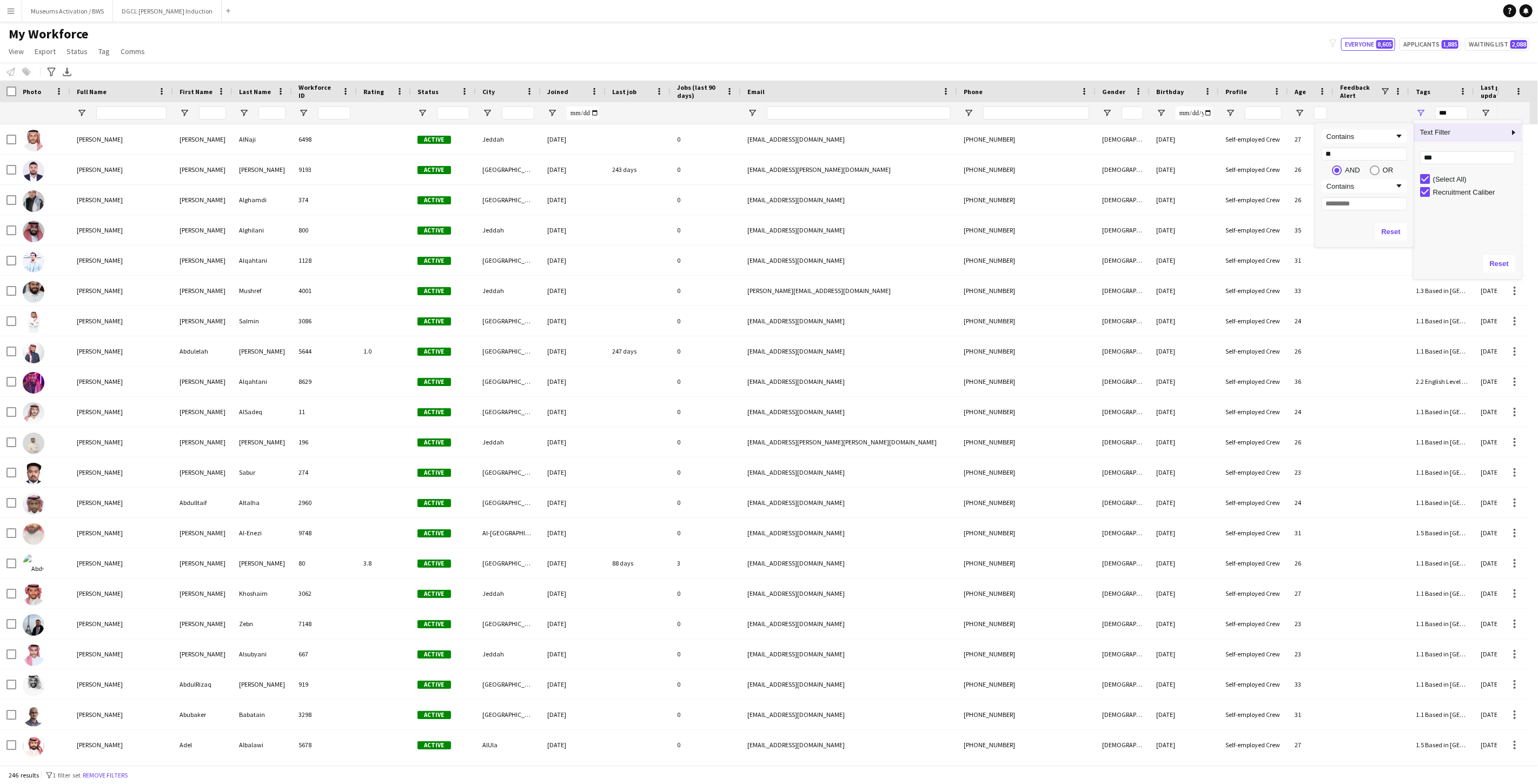
type input "*"
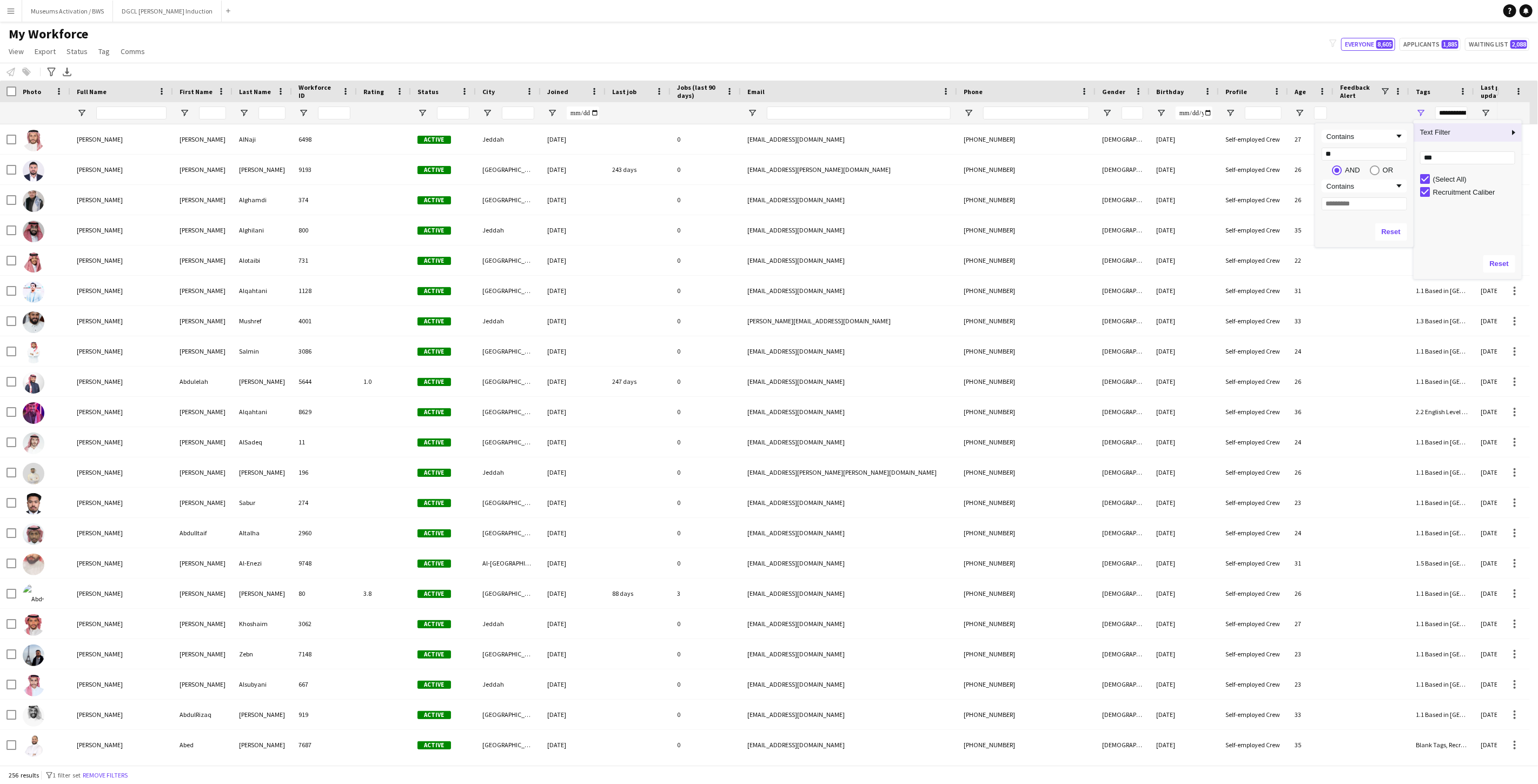
type input "***"
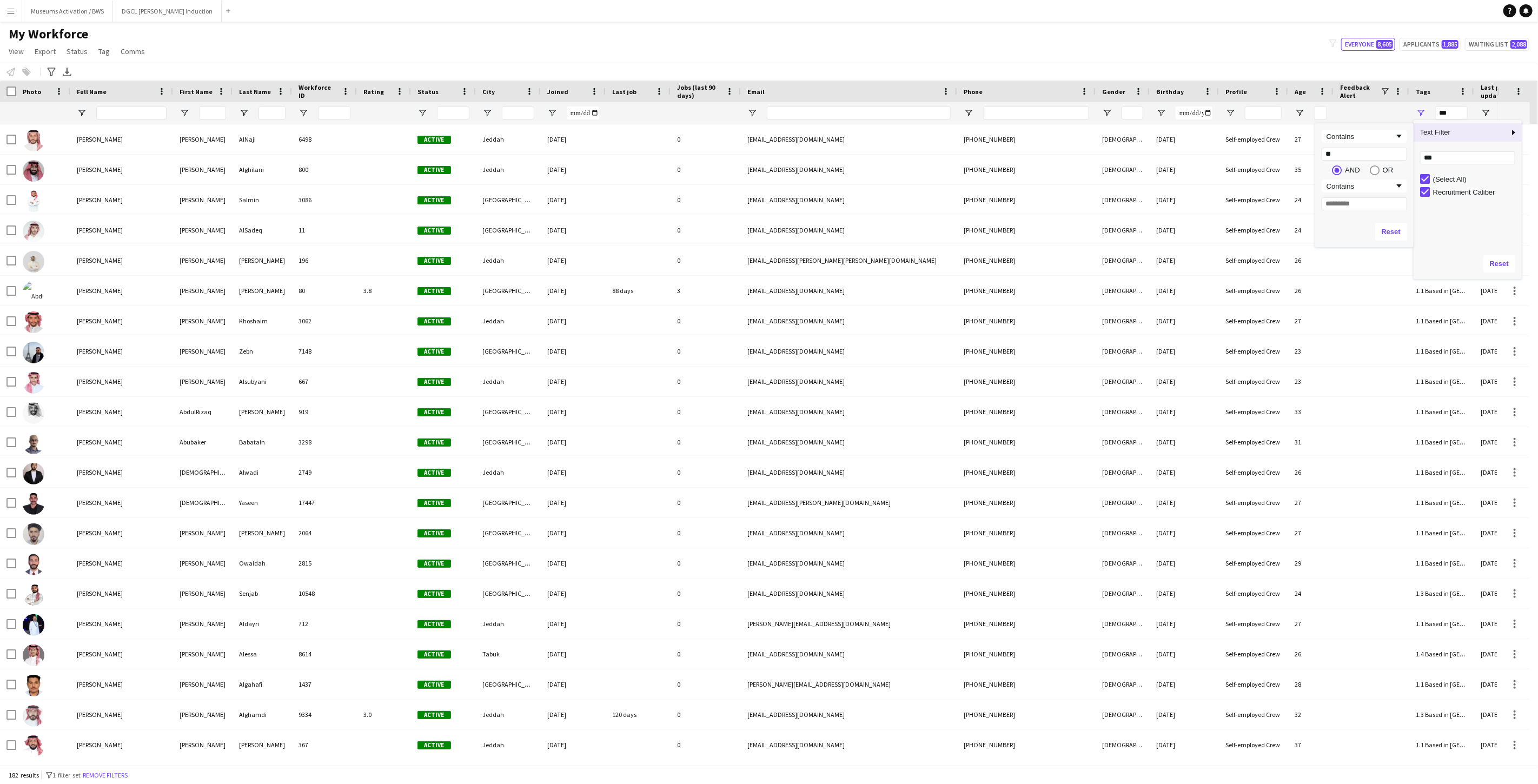
type input "*"
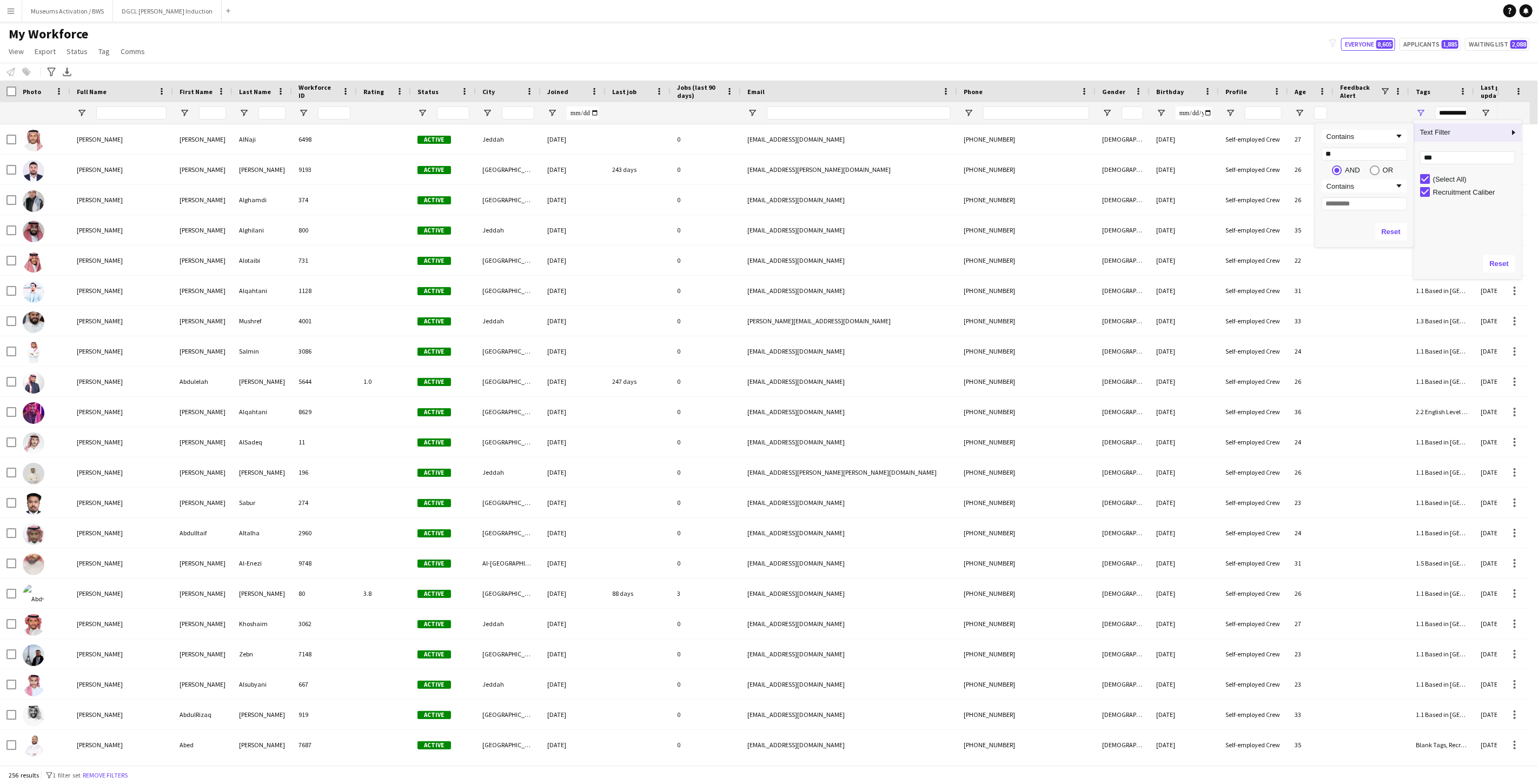
type input "***"
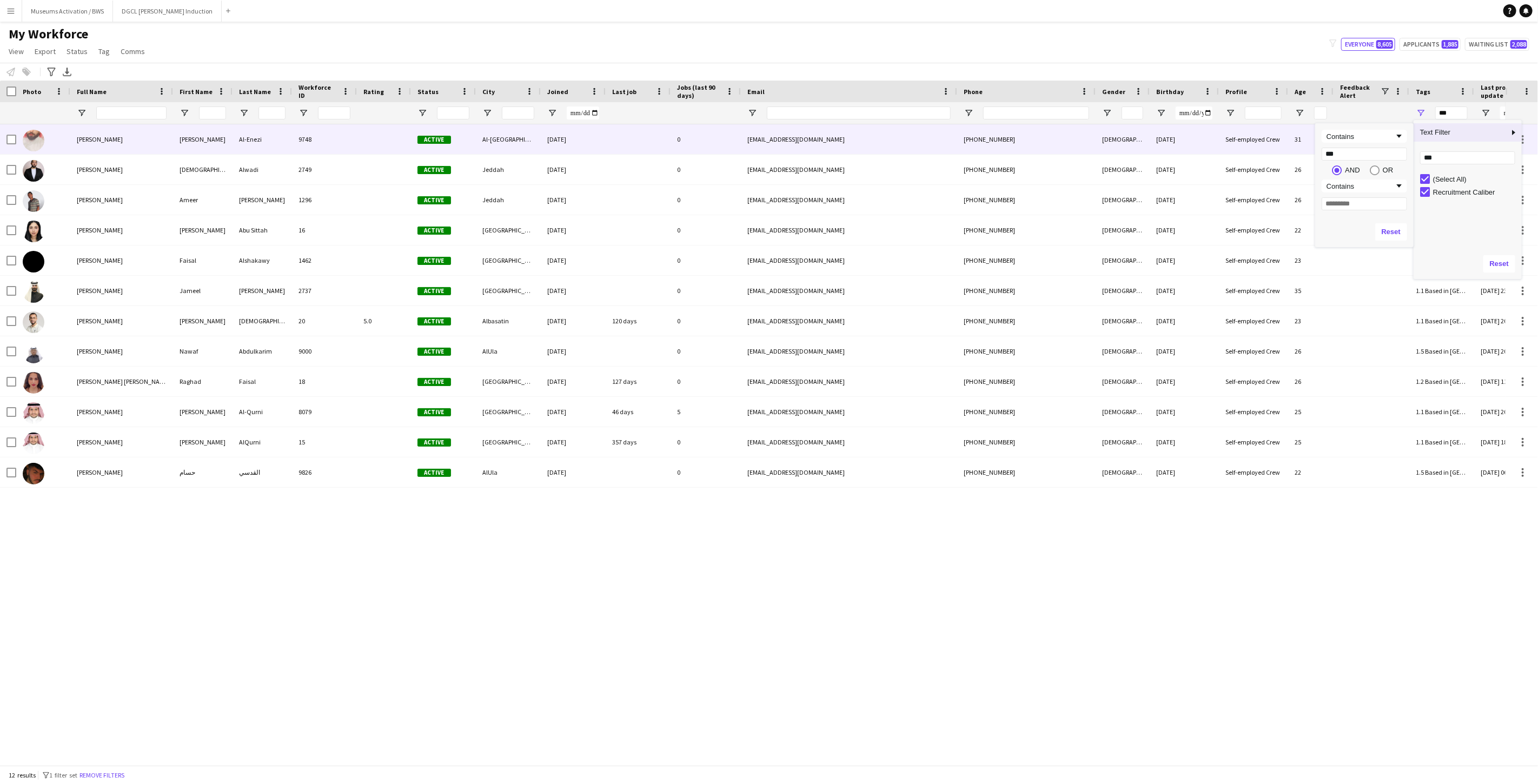
click at [1191, 136] on div "[DATE]" at bounding box center [1184, 139] width 69 height 30
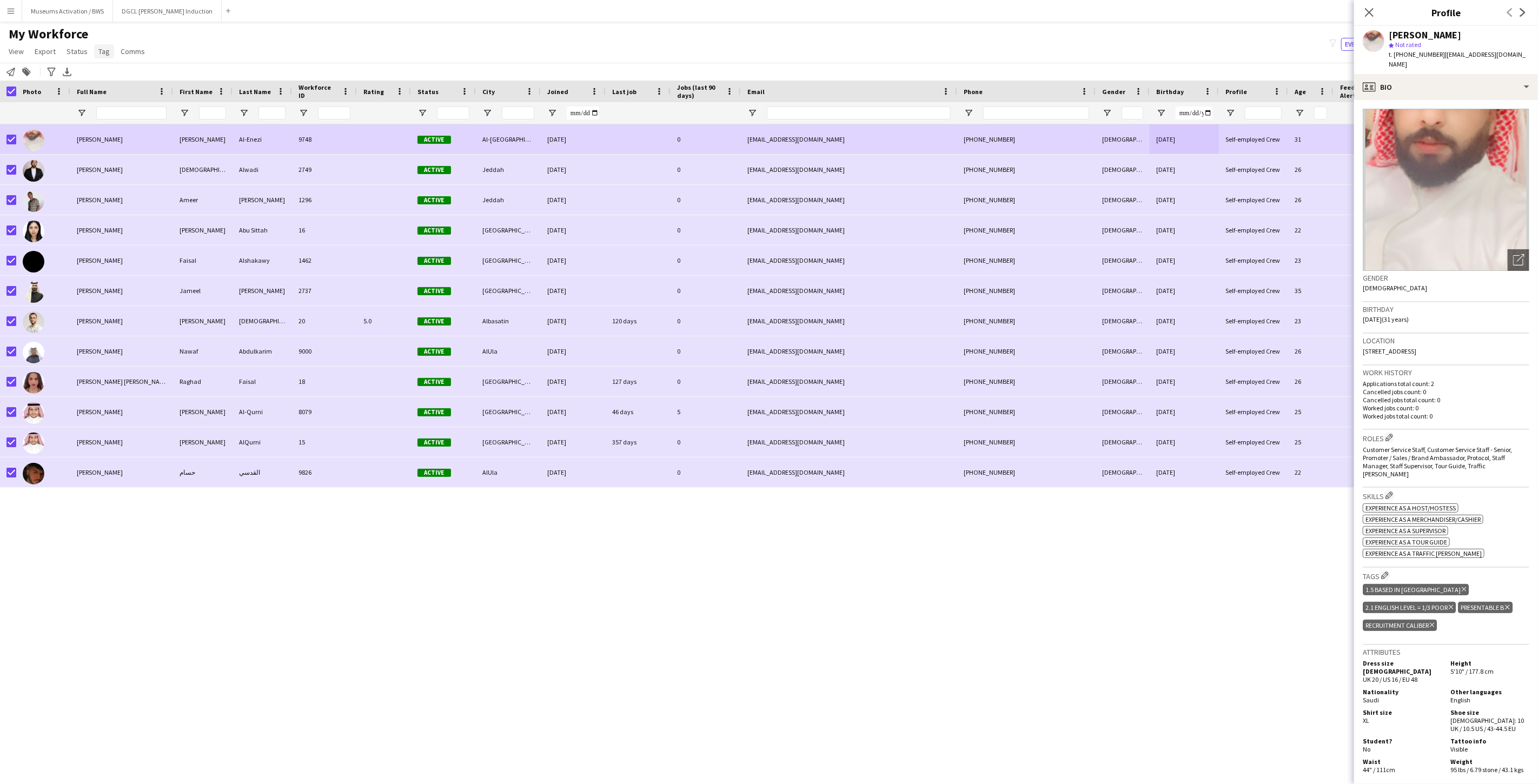
click at [100, 54] on span "Tag" at bounding box center [104, 52] width 11 height 10
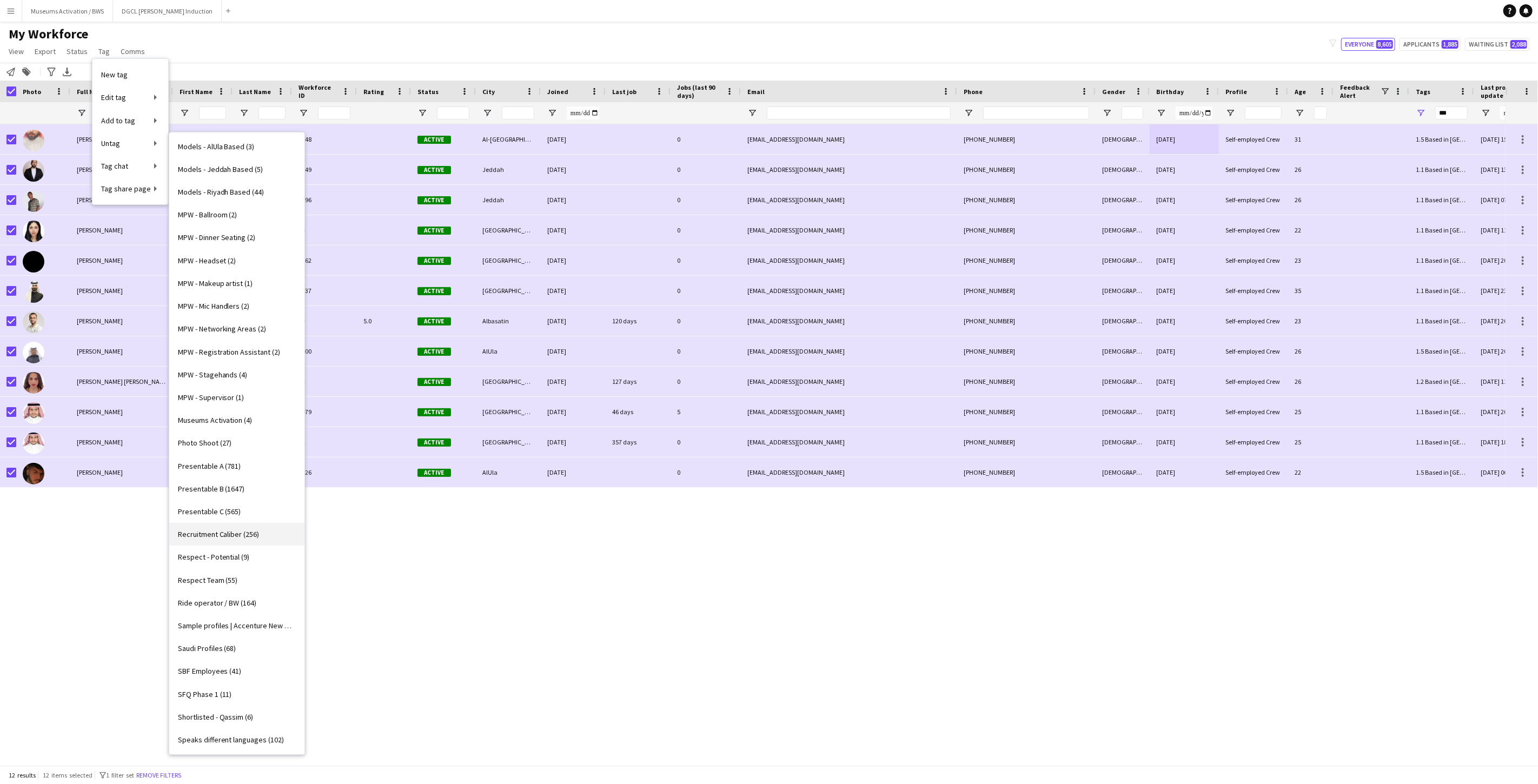
click at [190, 523] on link "Recruitment Caliber (256)" at bounding box center [236, 534] width 135 height 23
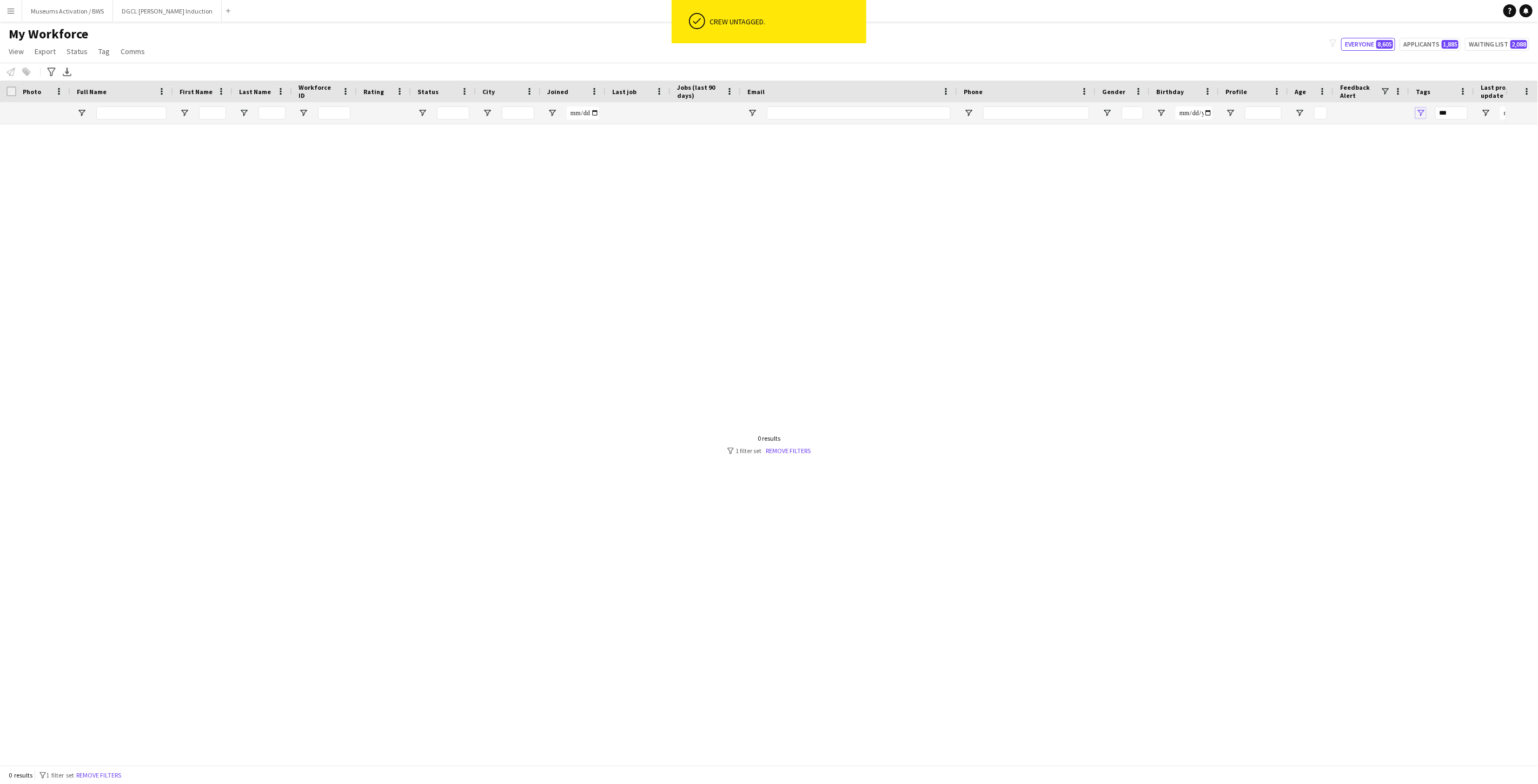
click at [1384, 109] on span "Open Filter Menu" at bounding box center [1421, 113] width 10 height 10
click at [1384, 115] on input "***" at bounding box center [1452, 113] width 33 height 13
click at [1384, 114] on input "***" at bounding box center [1452, 113] width 33 height 13
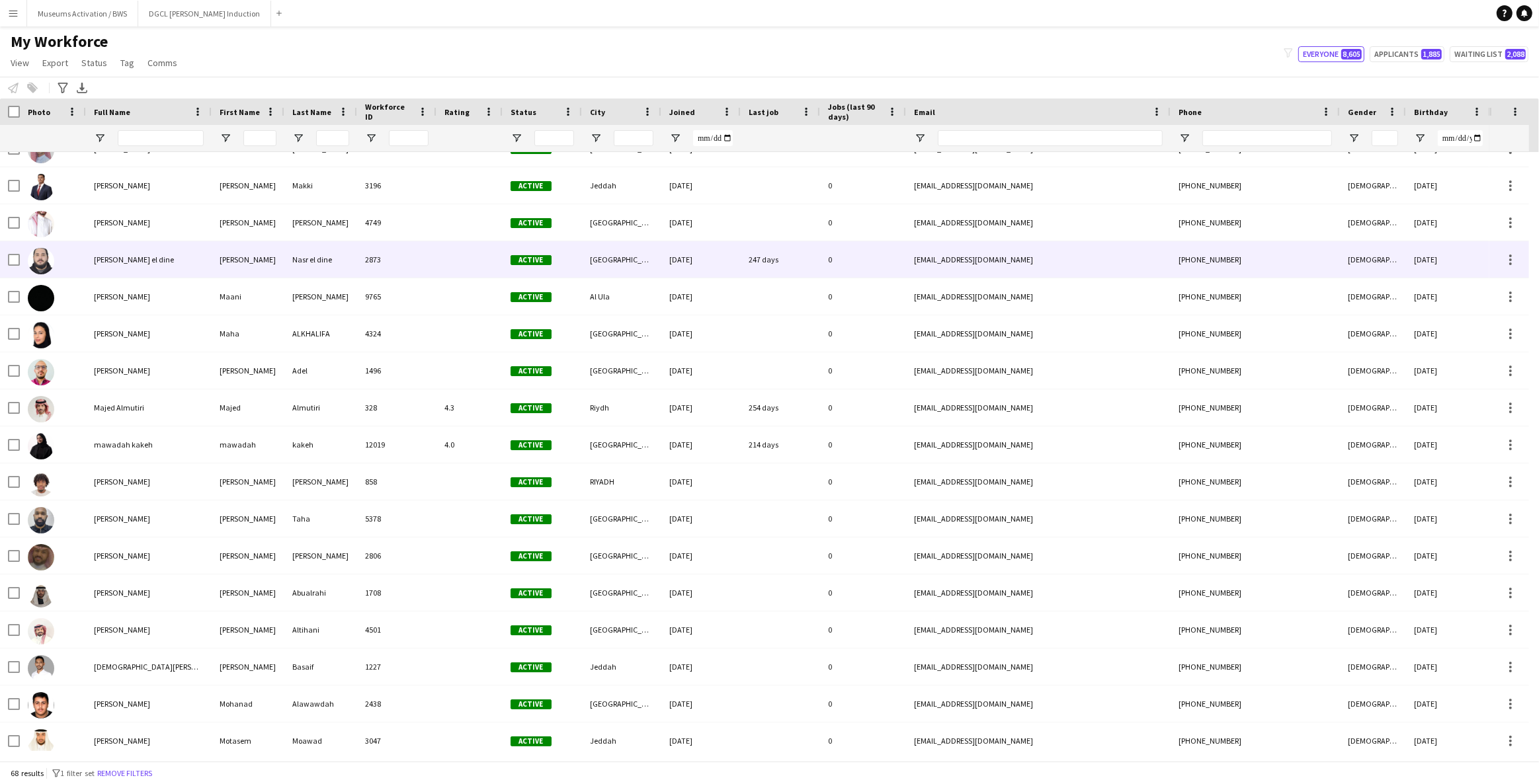
scroll to position [1622, 0]
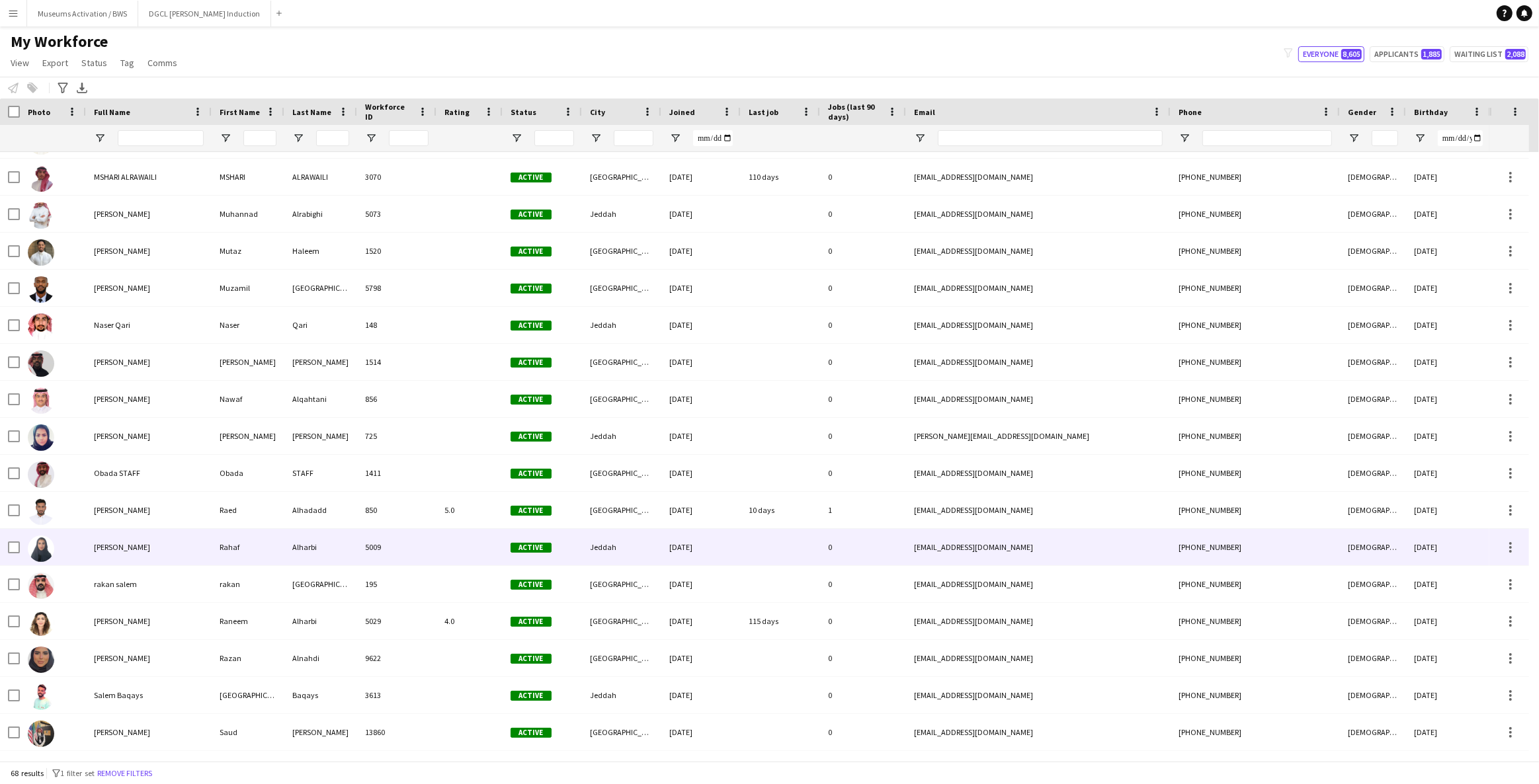
type input "***"
click at [43, 550] on img at bounding box center [41, 548] width 27 height 27
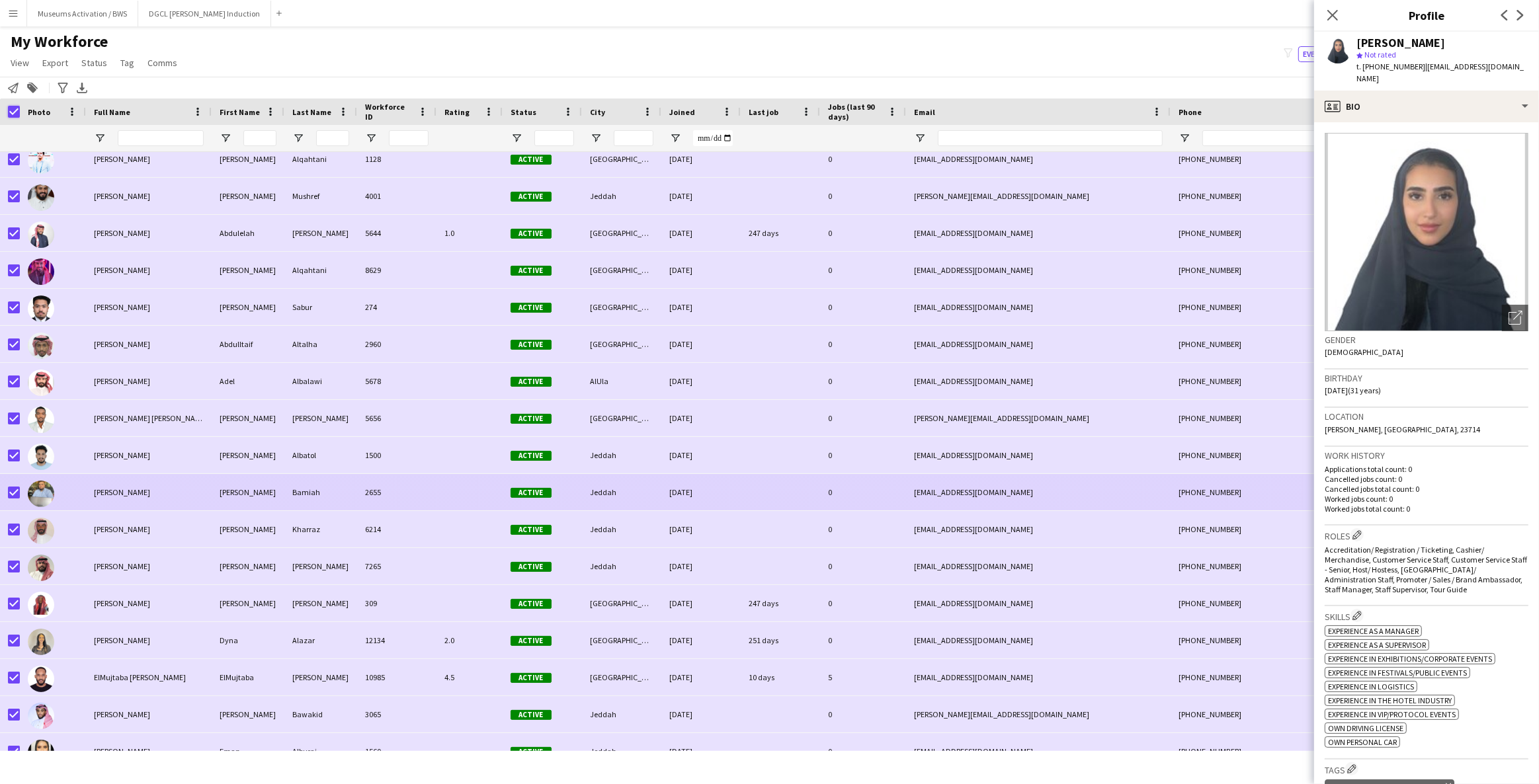
scroll to position [119, 0]
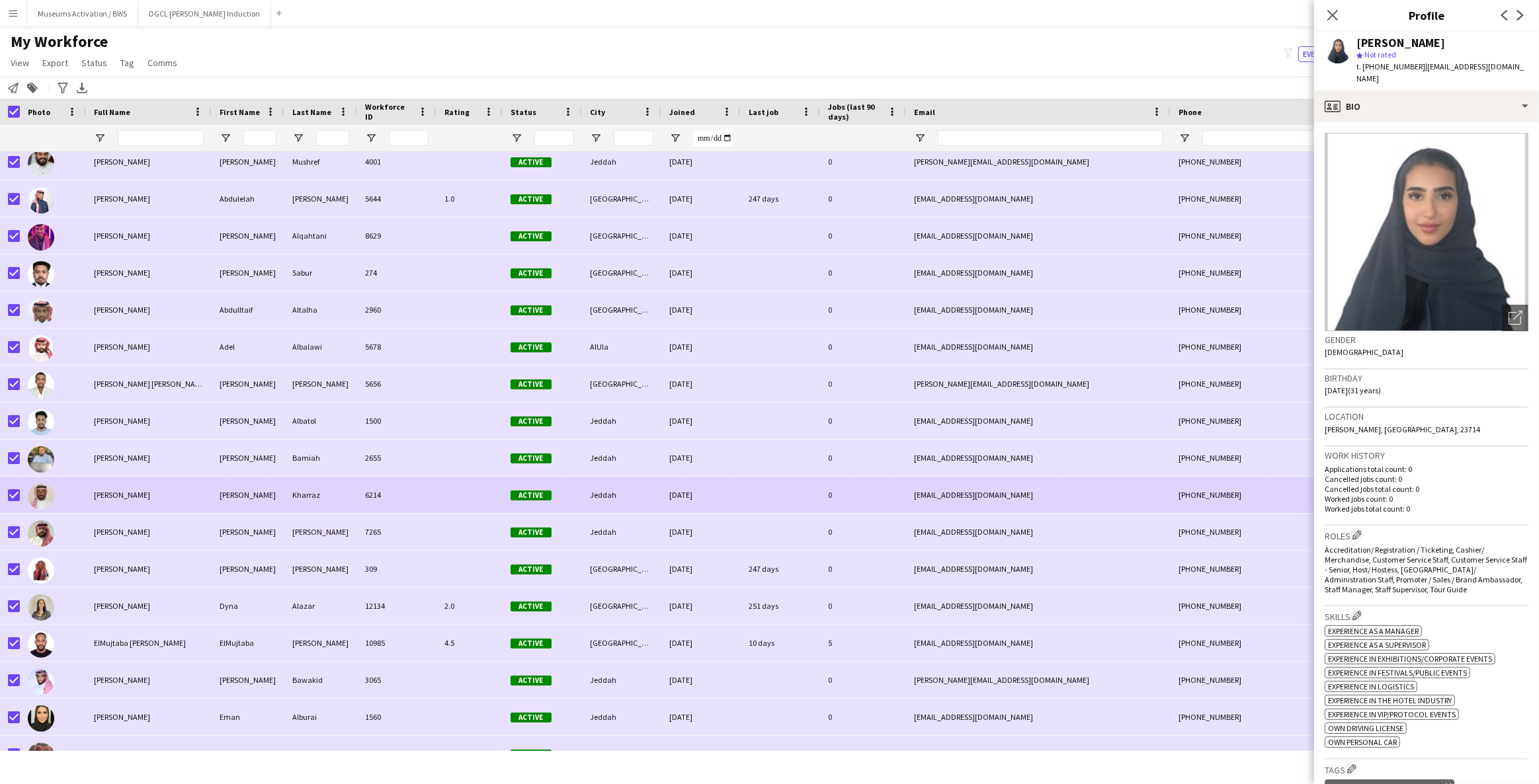
click at [54, 485] on div at bounding box center [53, 494] width 66 height 36
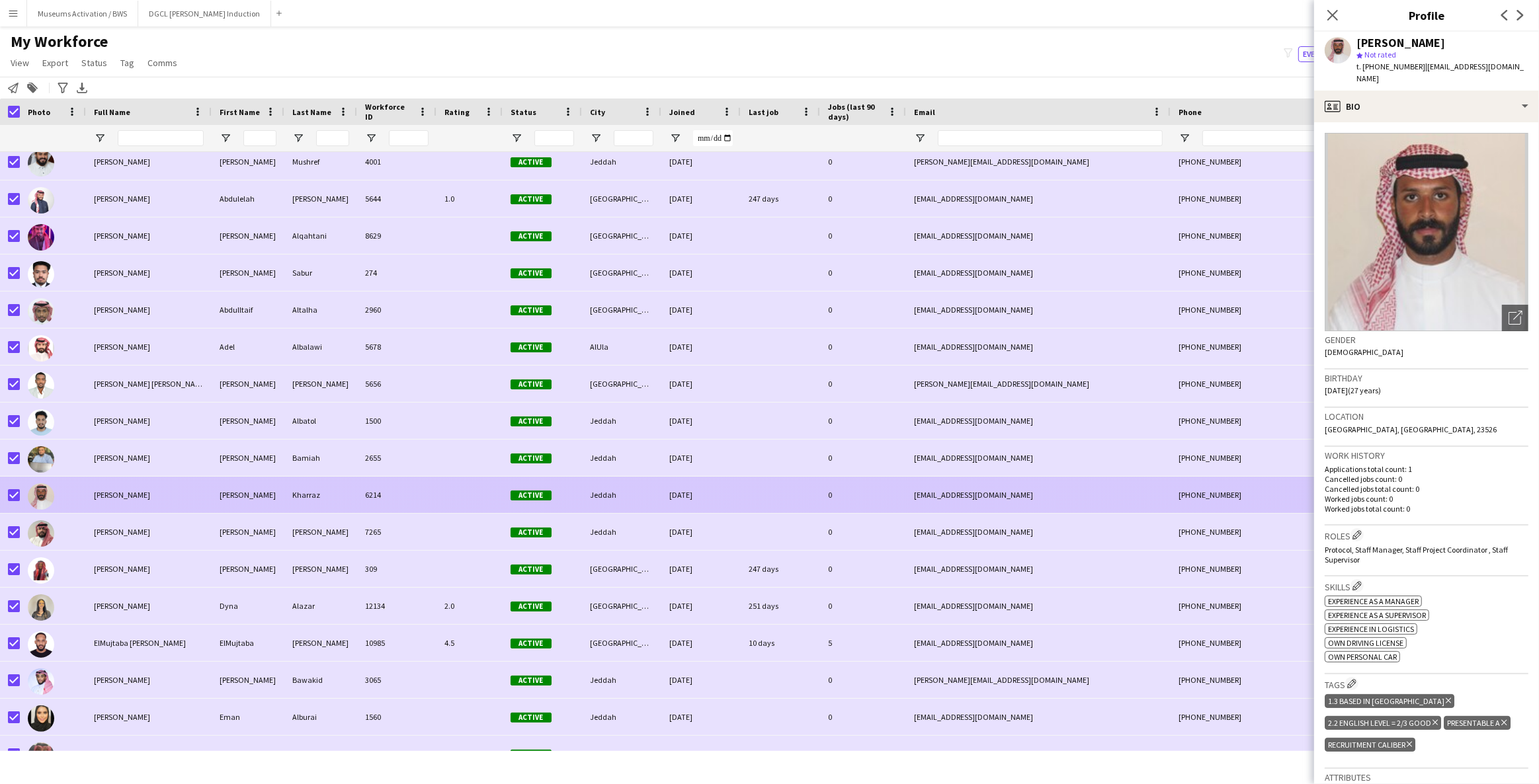
scroll to position [218, 0]
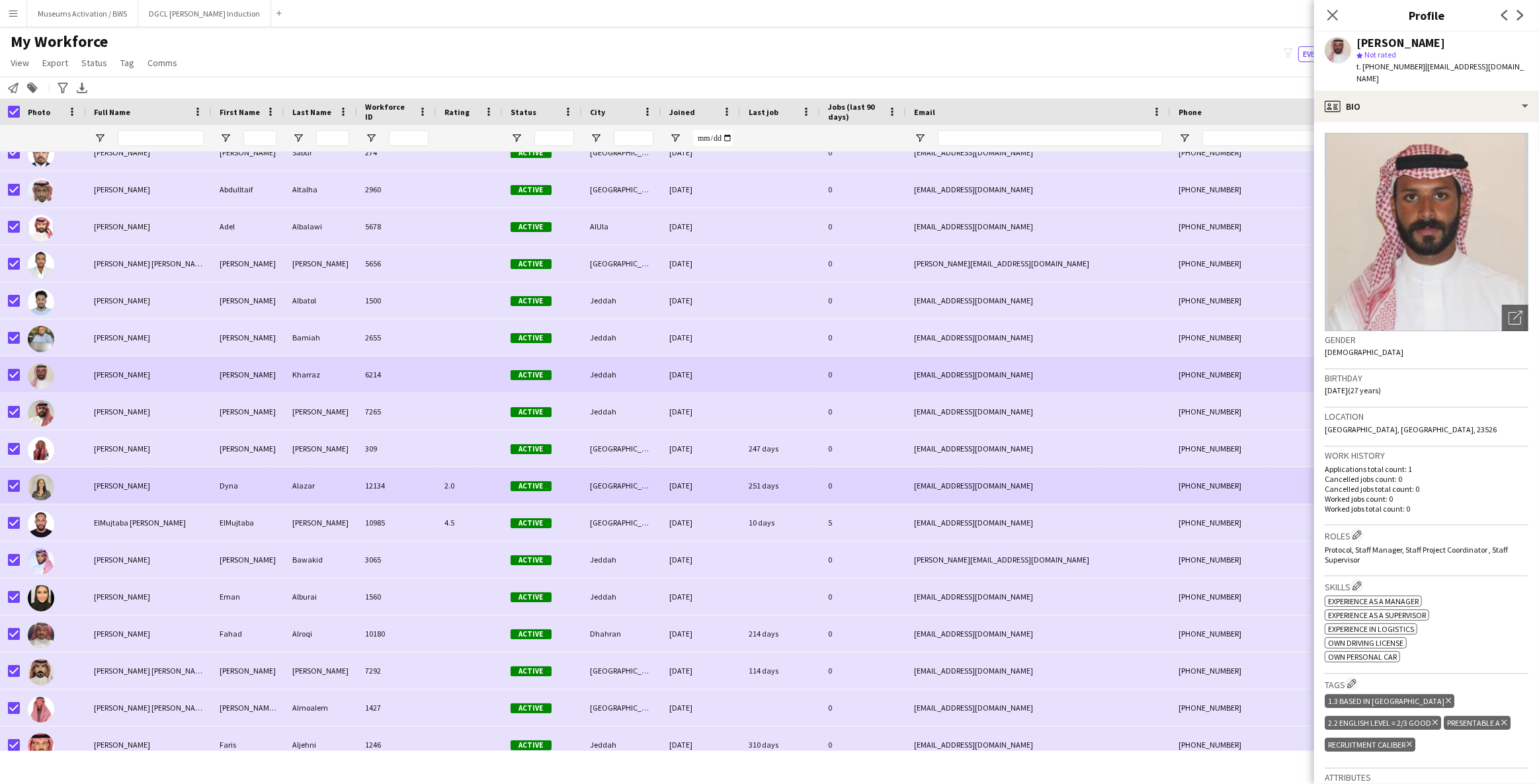
click at [76, 488] on div at bounding box center [53, 486] width 66 height 36
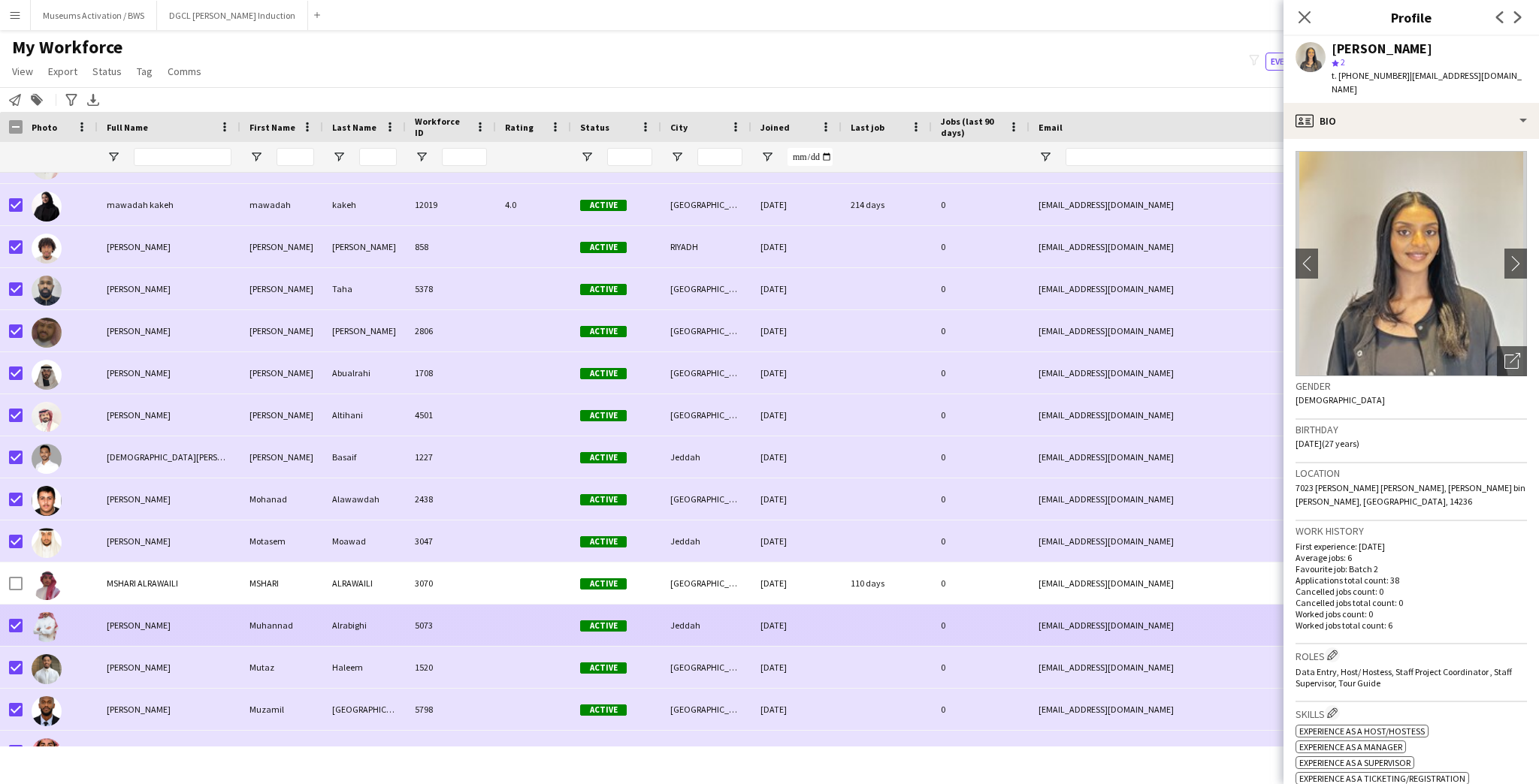
click at [43, 619] on img at bounding box center [46, 627] width 30 height 30
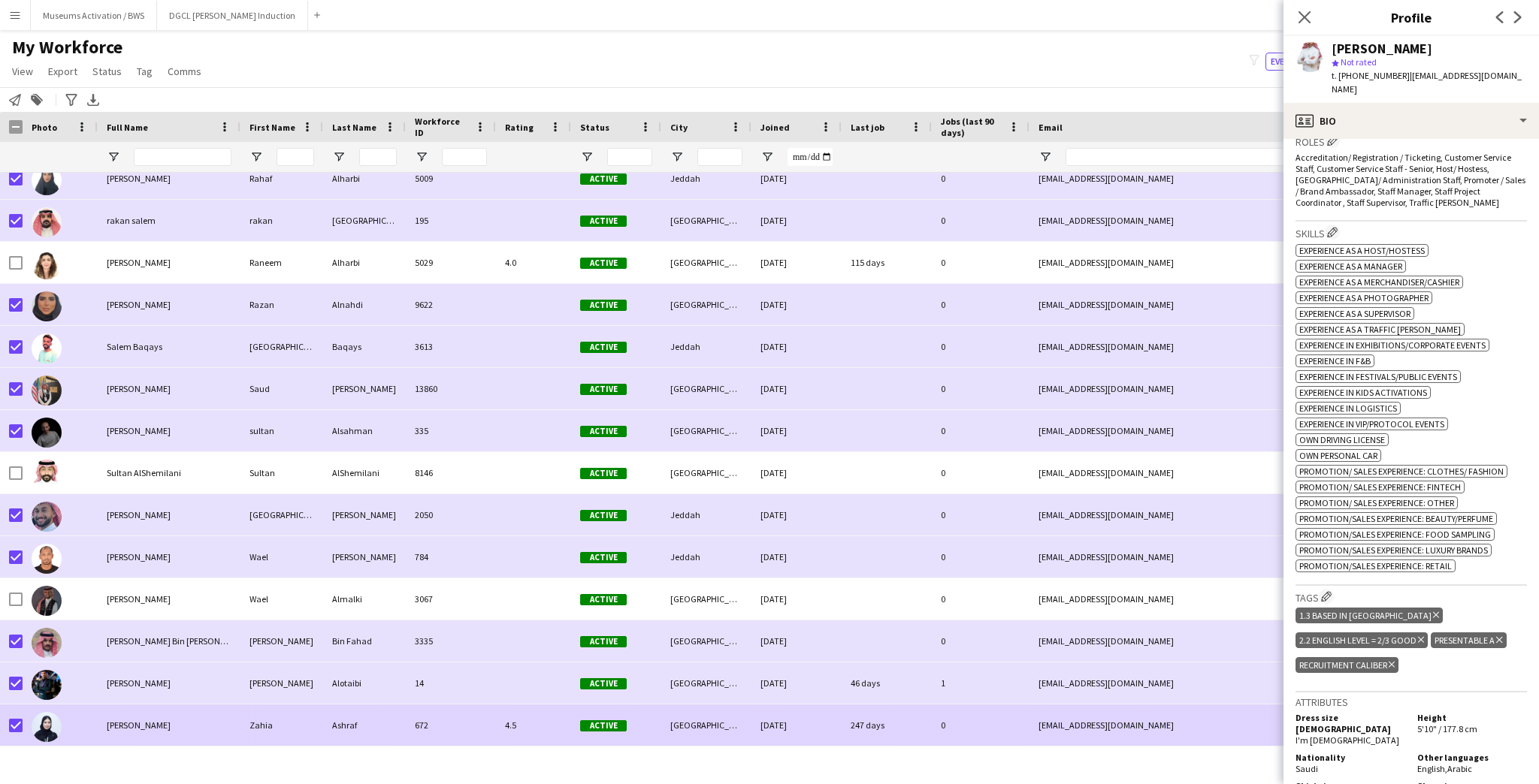
click at [97, 738] on div "[PERSON_NAME]" at bounding box center [168, 725] width 142 height 41
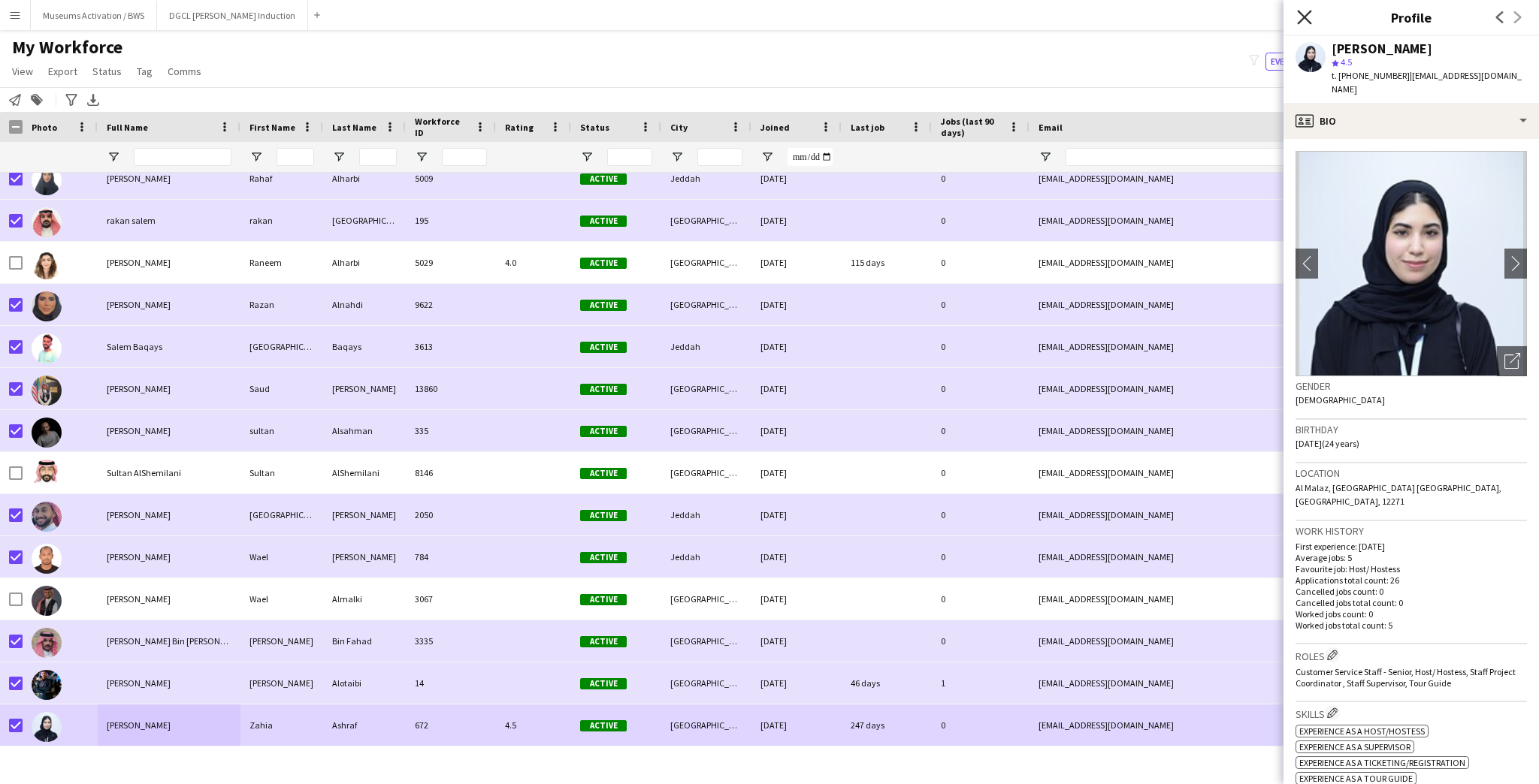
click at [1311, 18] on icon "Close pop-in" at bounding box center [1304, 17] width 15 height 15
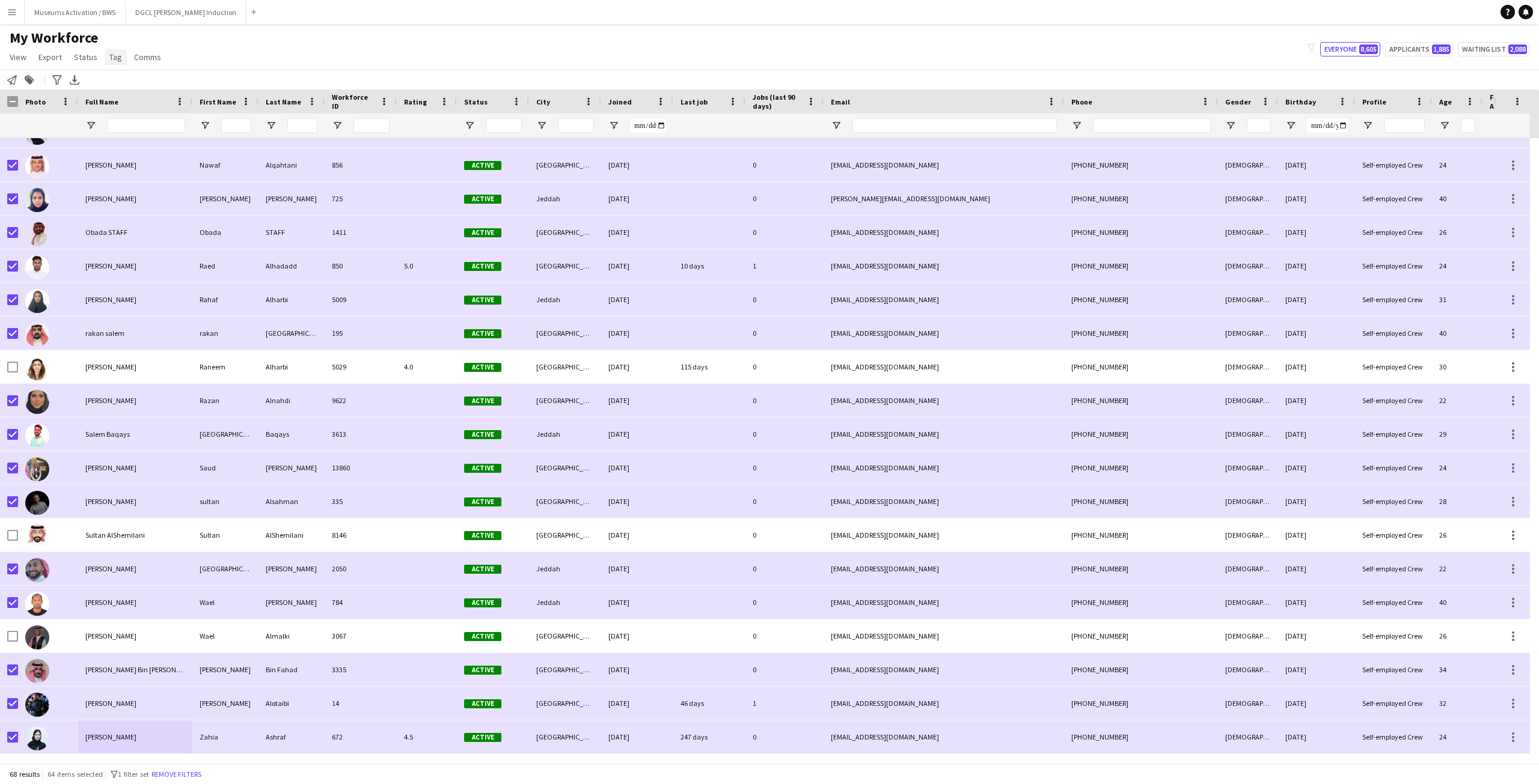
click at [111, 56] on span "Tag" at bounding box center [116, 57] width 13 height 11
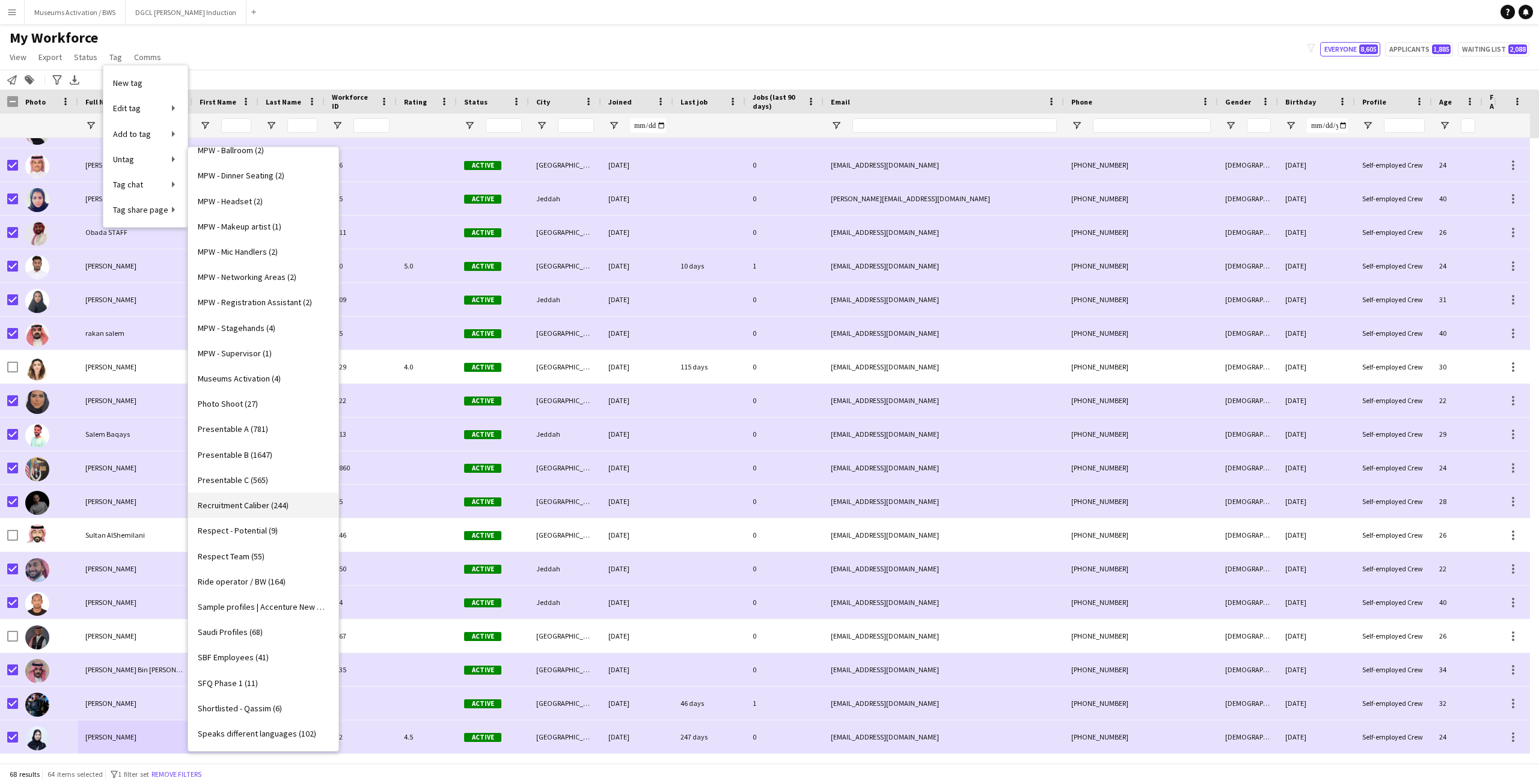
click at [232, 504] on span "Recruitment Caliber (244)" at bounding box center [243, 505] width 90 height 11
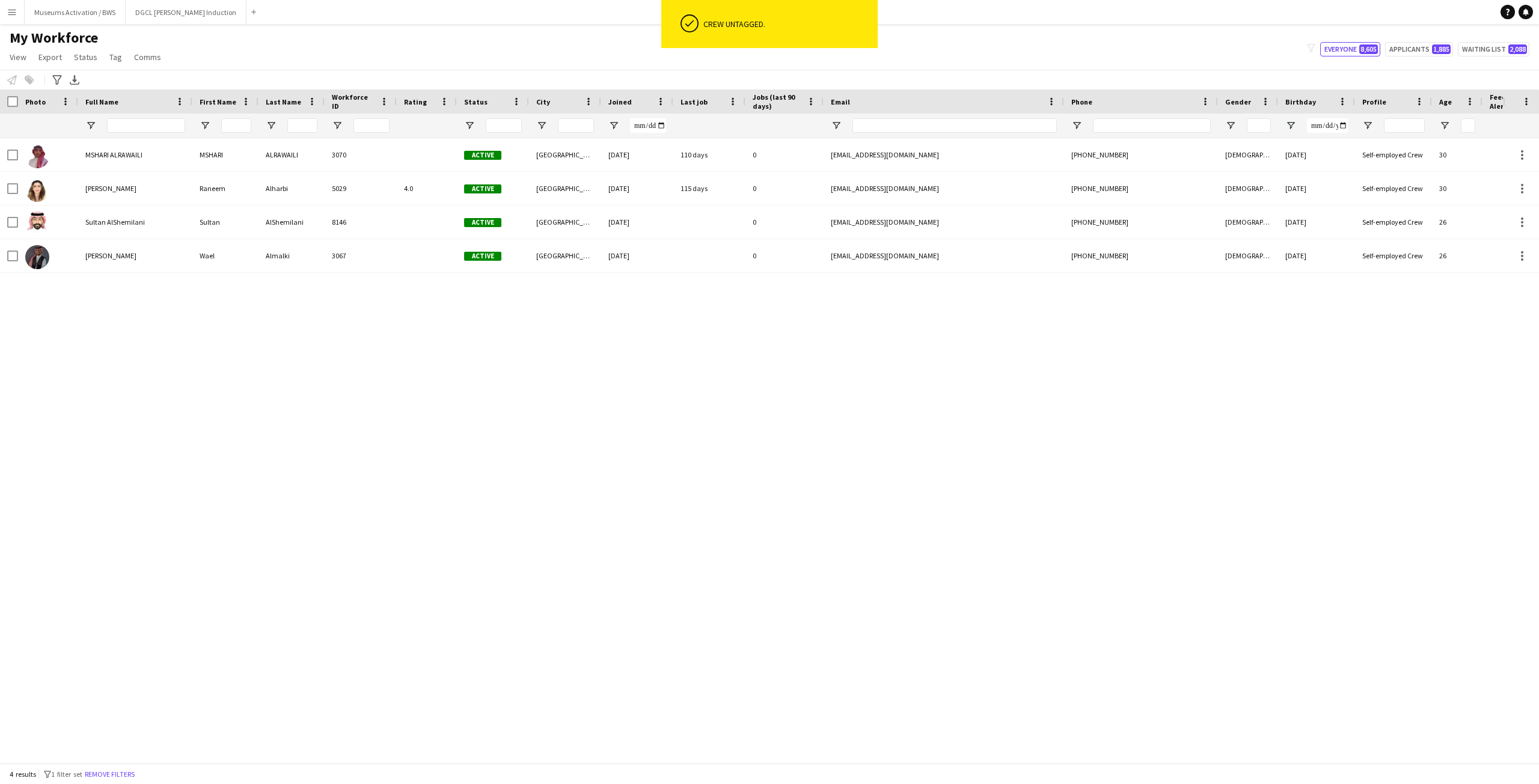
click at [167, 313] on div "[PERSON_NAME] [PERSON_NAME] 3067 Active [GEOGRAPHIC_DATA] [DATE] 0 [EMAIL_ADDRE…" at bounding box center [751, 446] width 1503 height 616
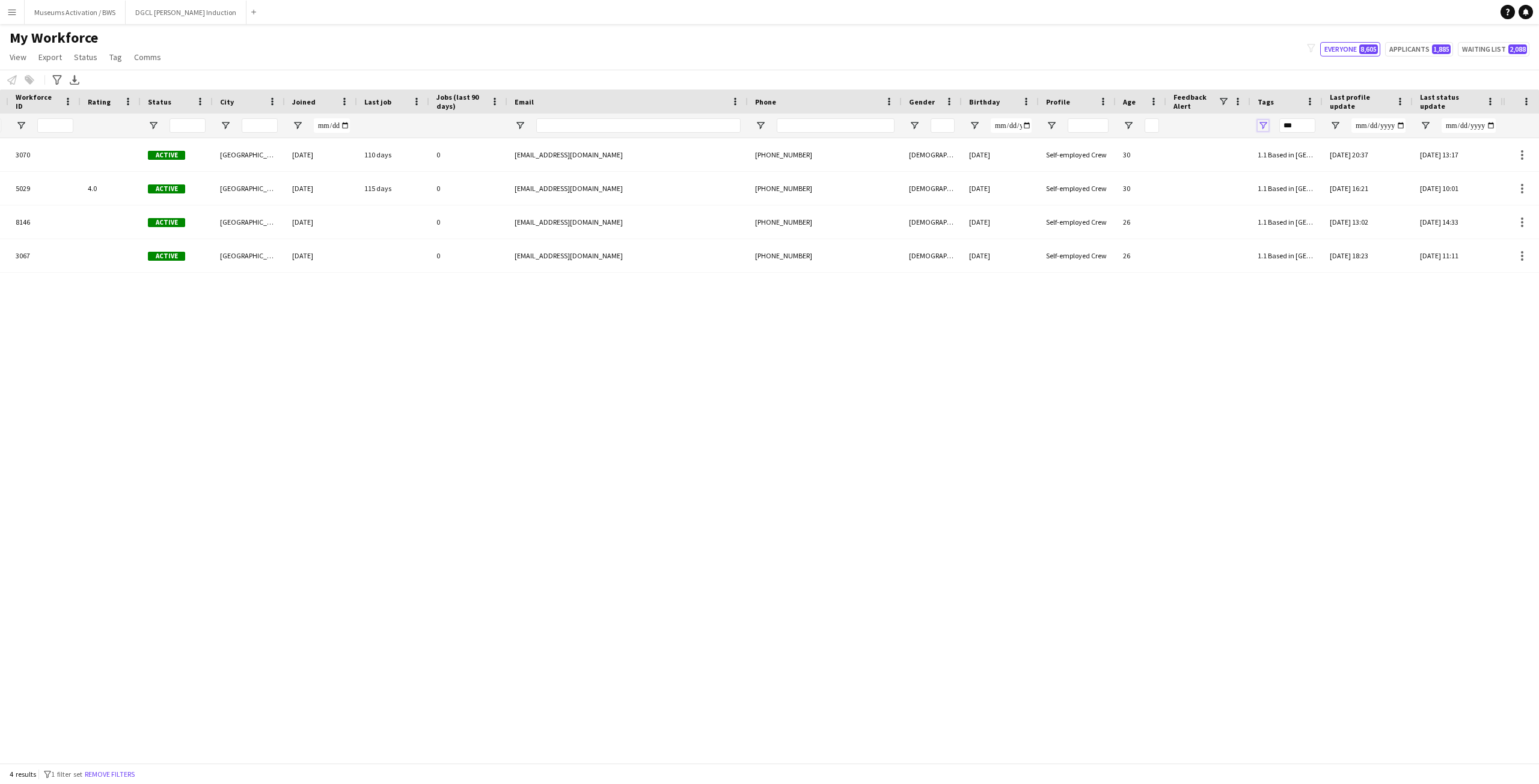
click at [1263, 129] on span "Open Filter Menu" at bounding box center [1263, 126] width 11 height 11
click at [1389, 169] on input "***" at bounding box center [1428, 171] width 94 height 14
click at [1399, 172] on input "***" at bounding box center [1428, 171] width 94 height 14
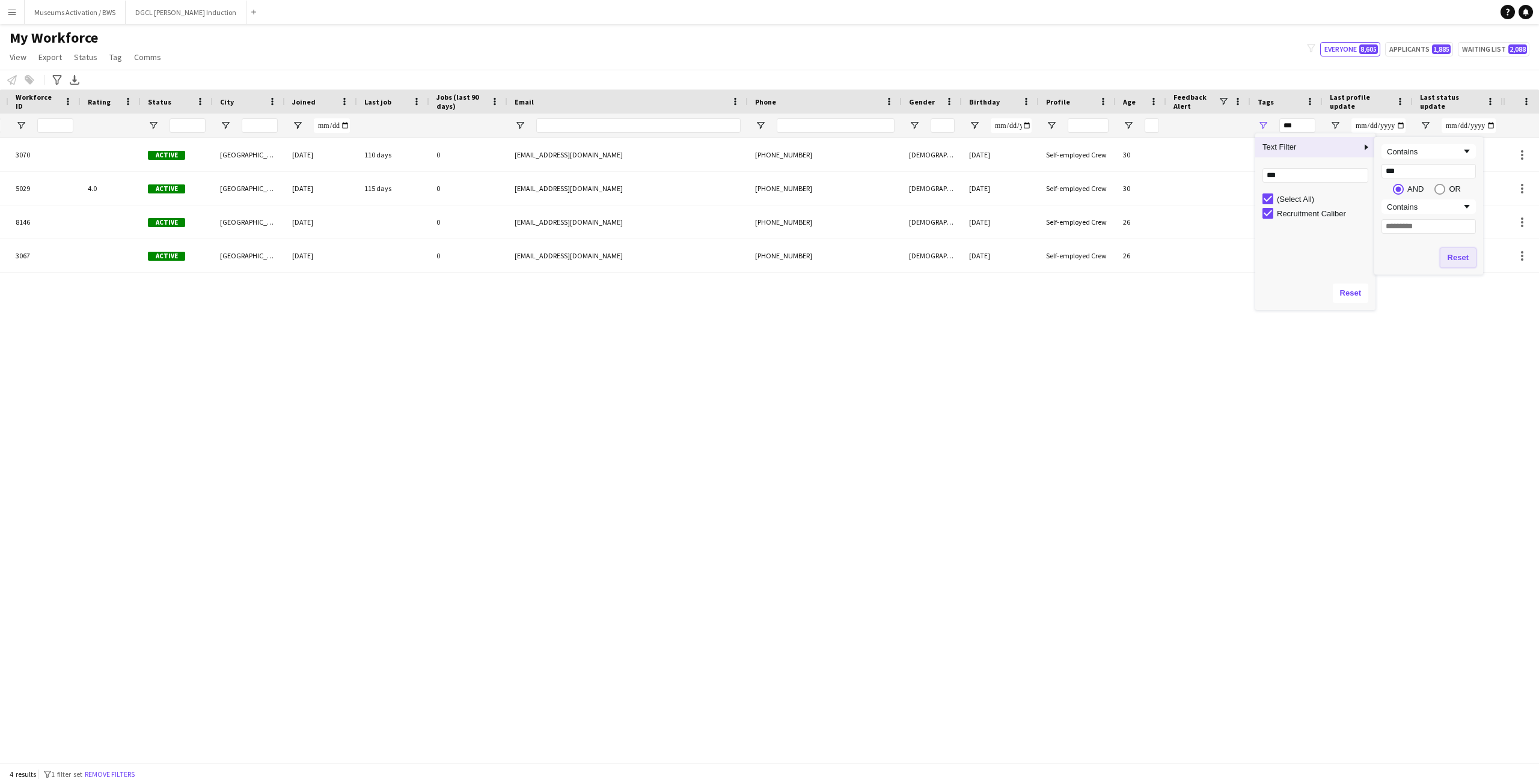
click at [1460, 251] on button "Reset" at bounding box center [1457, 258] width 35 height 19
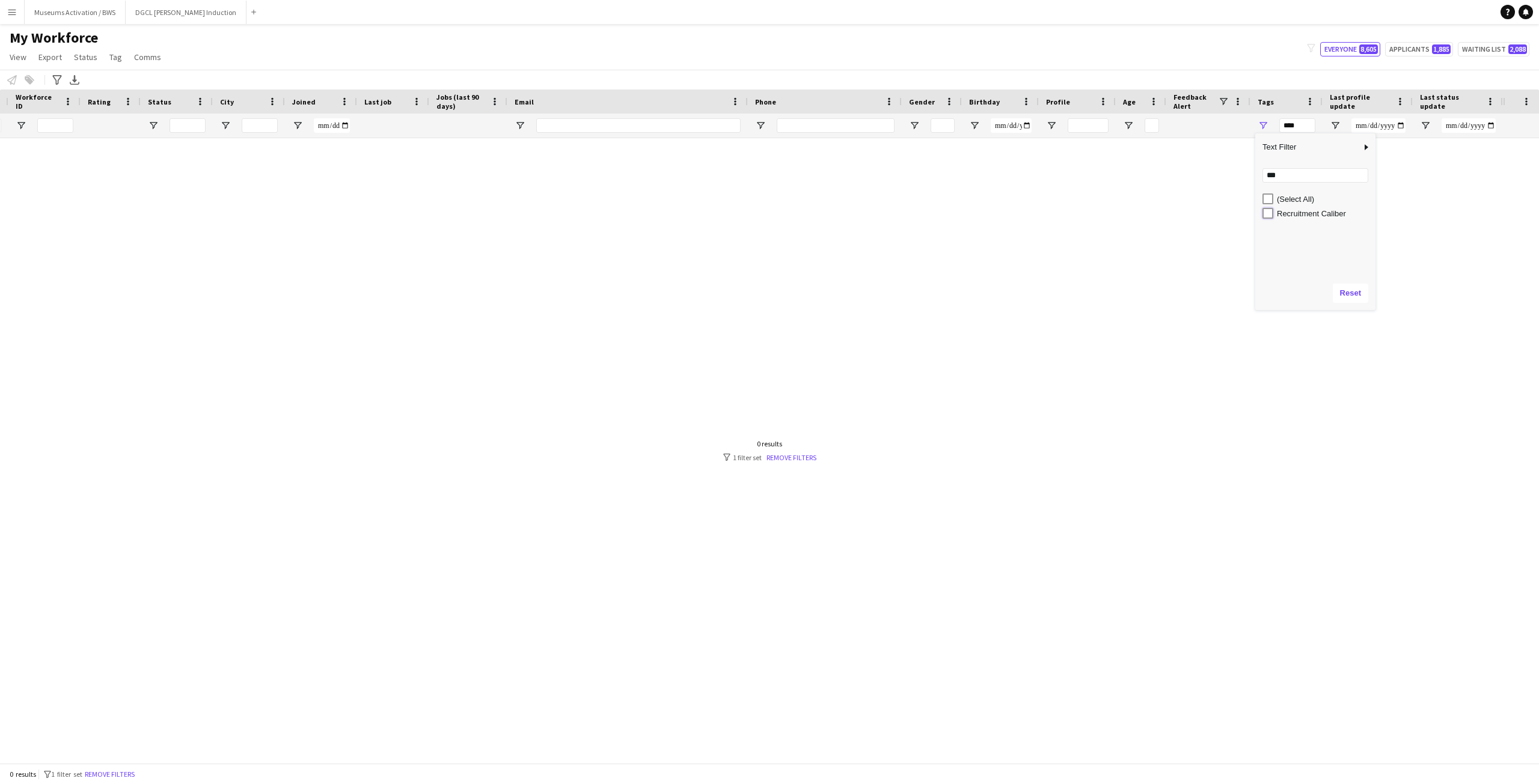
type input "**********"
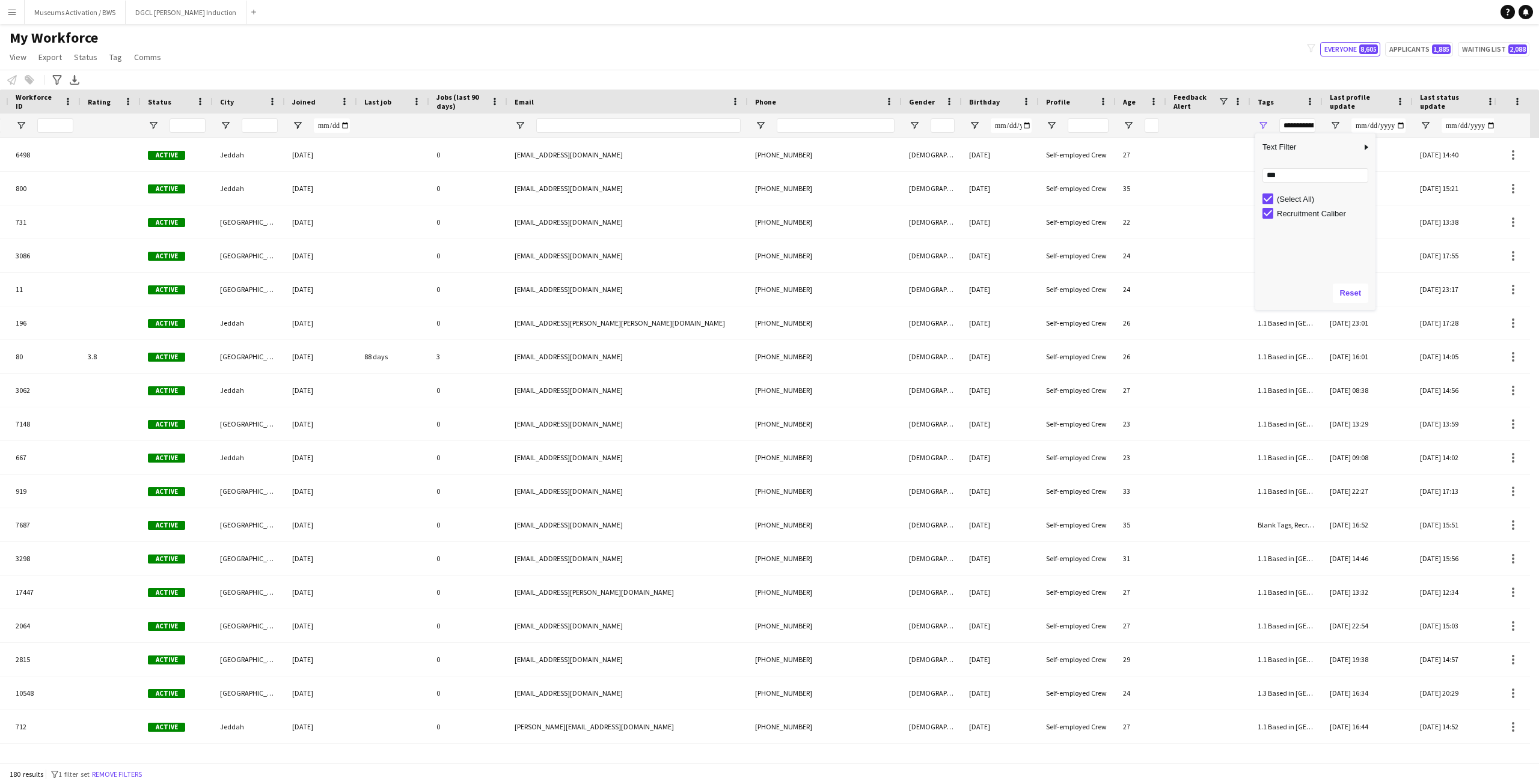
click at [1170, 65] on div "My Workforce View Views Default view R4ven New view Update view Delete view Edi…" at bounding box center [770, 49] width 1539 height 41
click at [63, 82] on div "Advanced filters" at bounding box center [57, 80] width 14 height 14
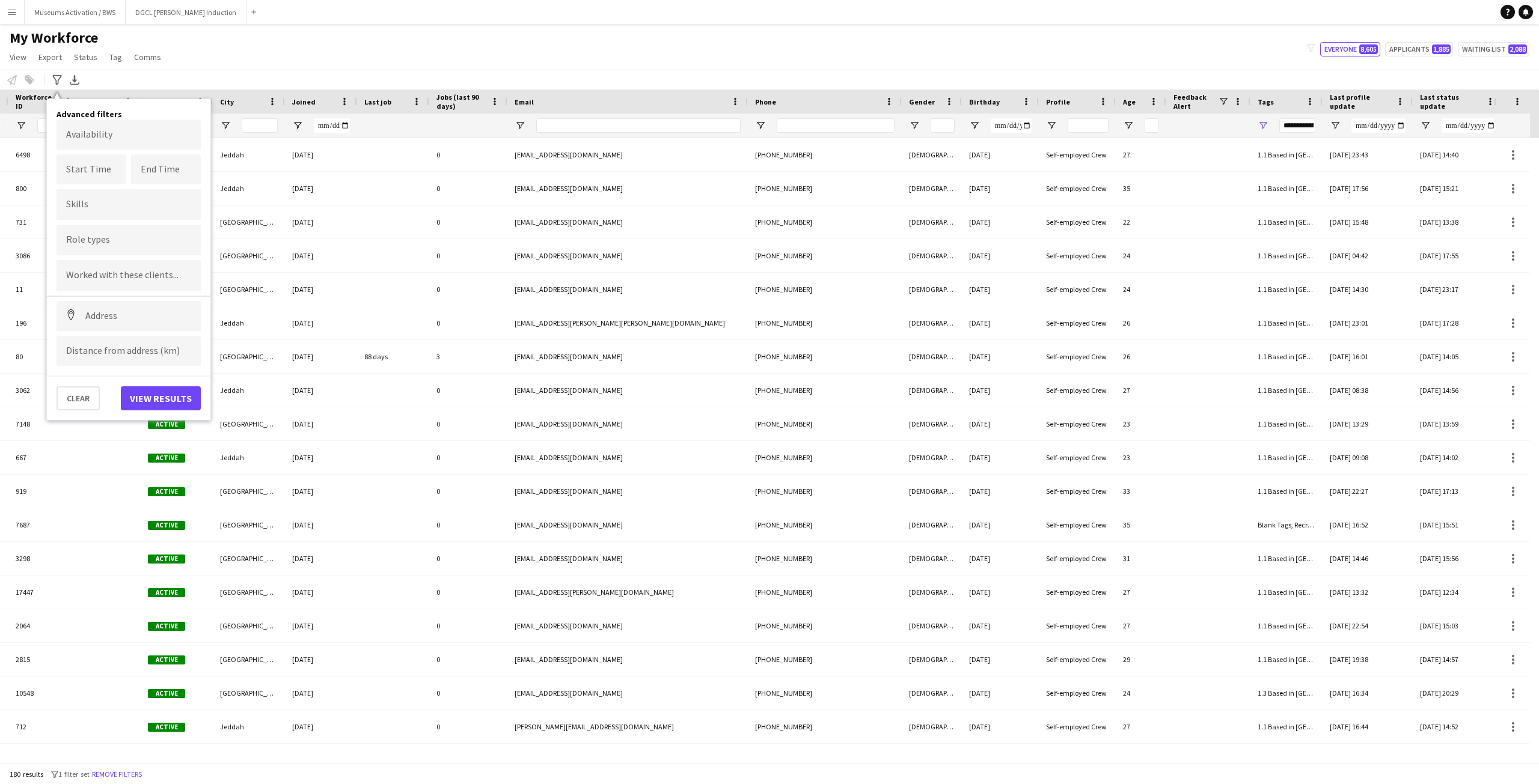
click at [96, 251] on div at bounding box center [129, 240] width 145 height 31
type input "***"
click at [99, 390] on div "Staff Project Manager" at bounding box center [129, 388] width 145 height 29
type input "*****"
click at [126, 295] on div "Staff Project Coordinator" at bounding box center [129, 286] width 145 height 29
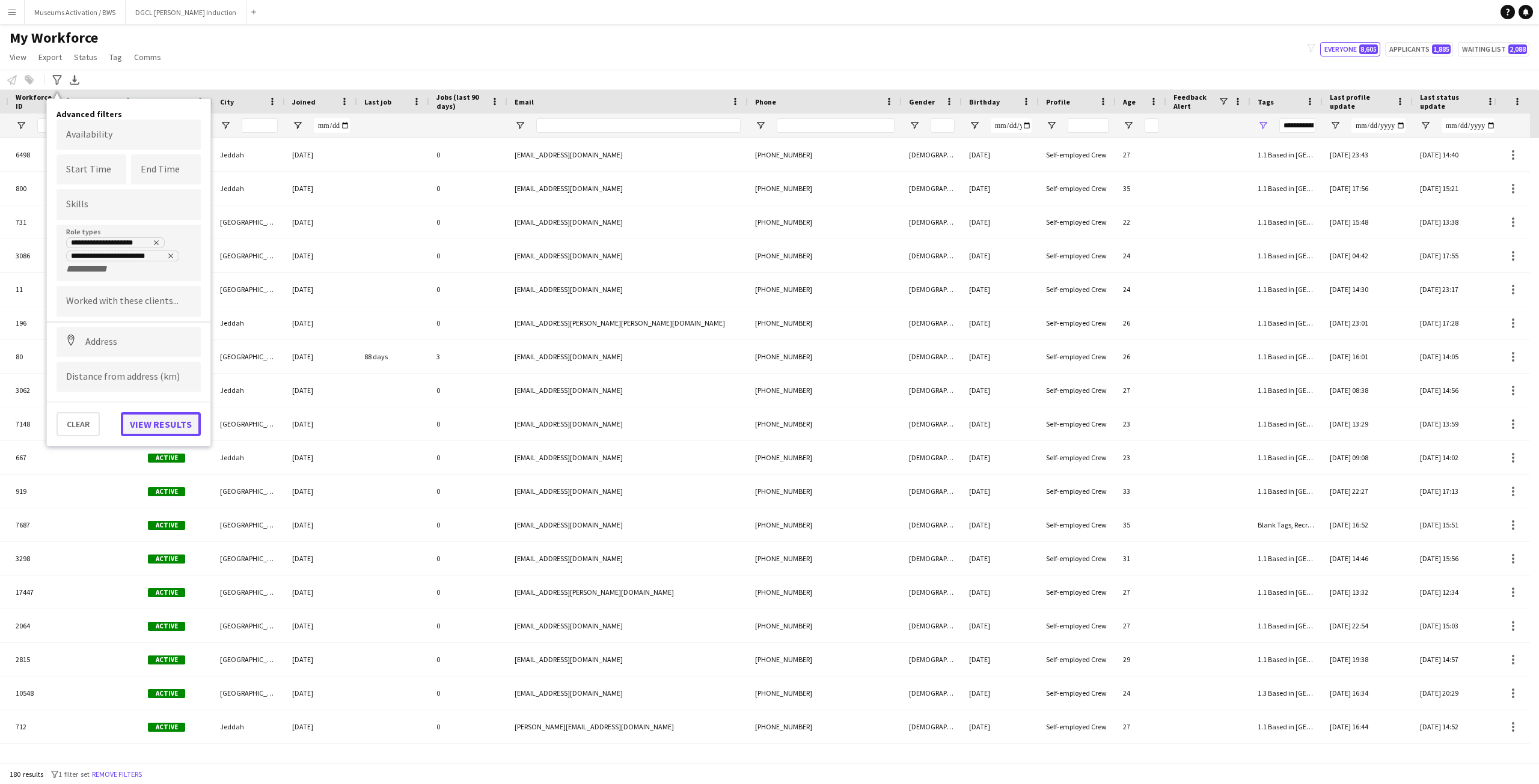
click at [143, 423] on button "View results" at bounding box center [161, 424] width 80 height 24
type input "**********"
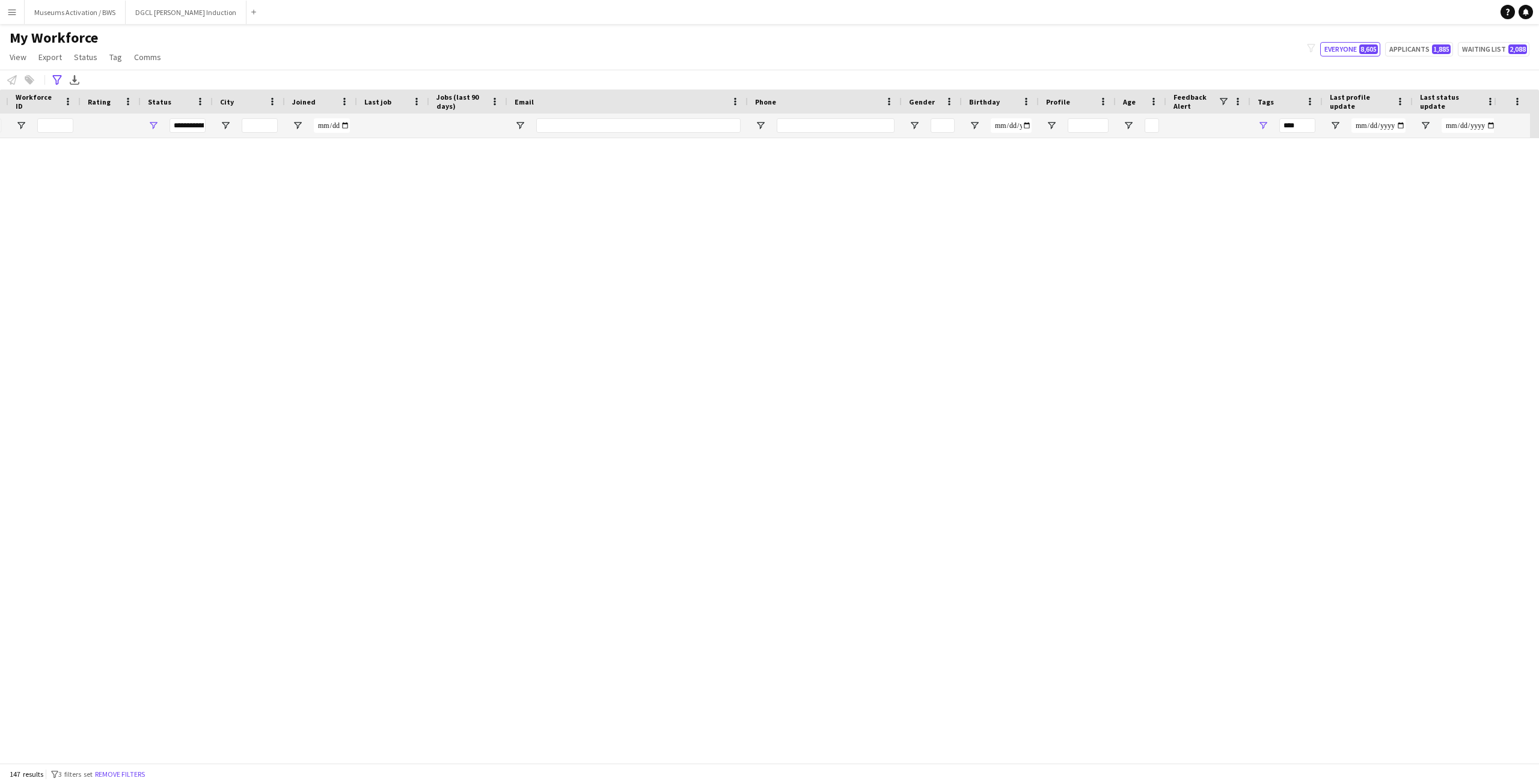
type input "**********"
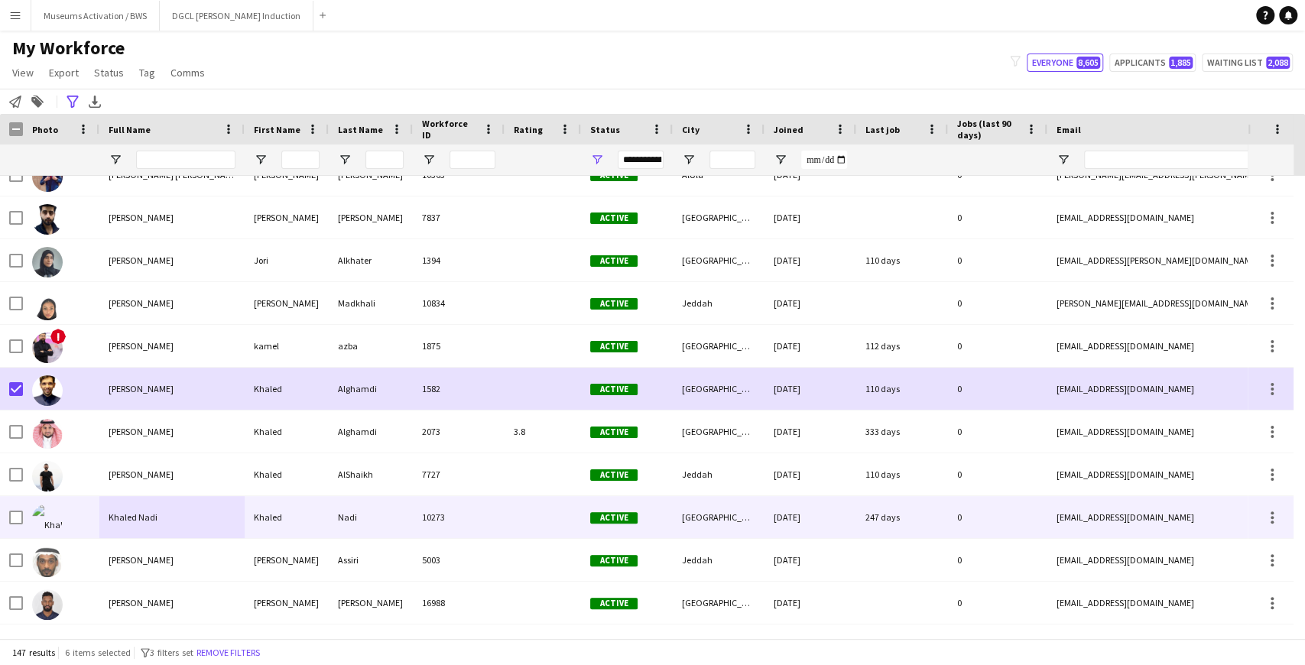
click at [44, 511] on img at bounding box center [47, 519] width 31 height 31
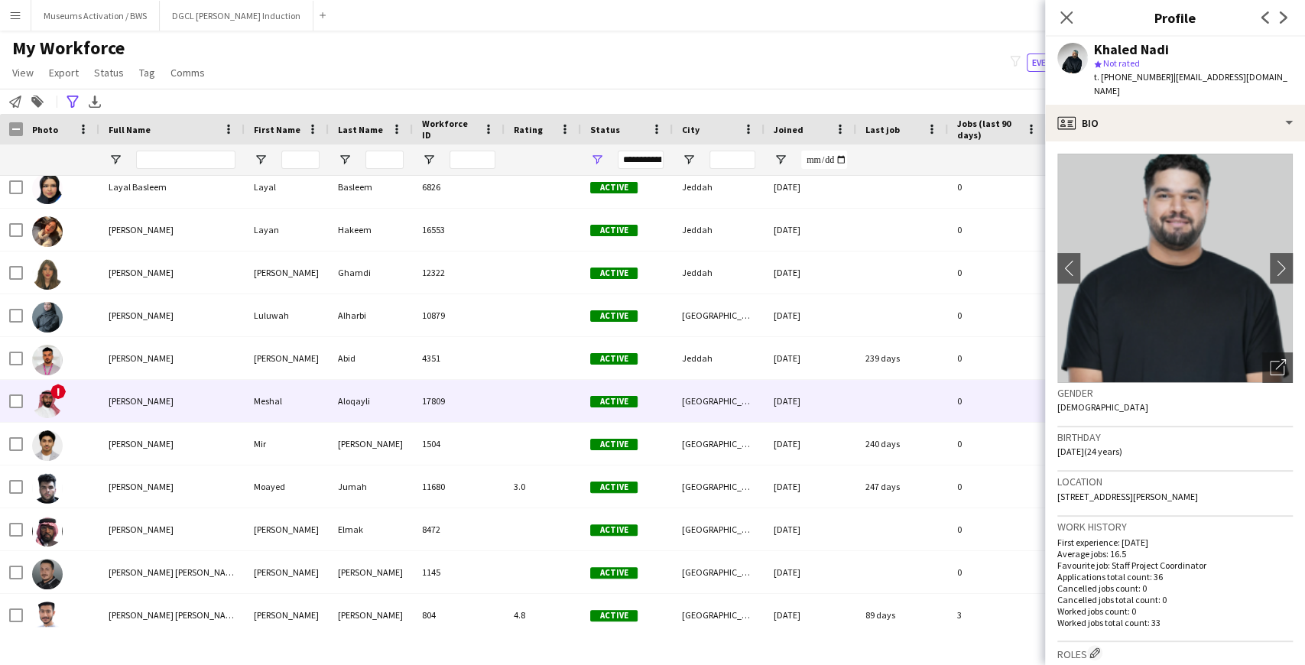
click at [48, 398] on img at bounding box center [47, 403] width 31 height 31
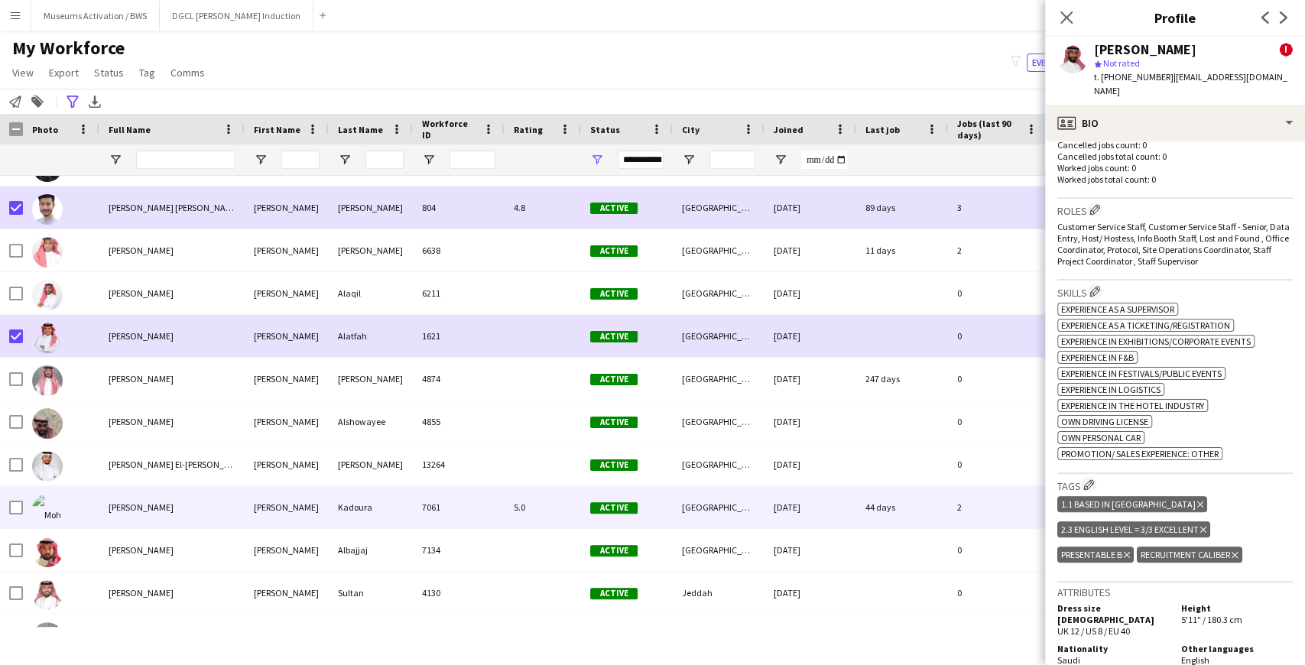
click at [79, 508] on div at bounding box center [61, 507] width 76 height 42
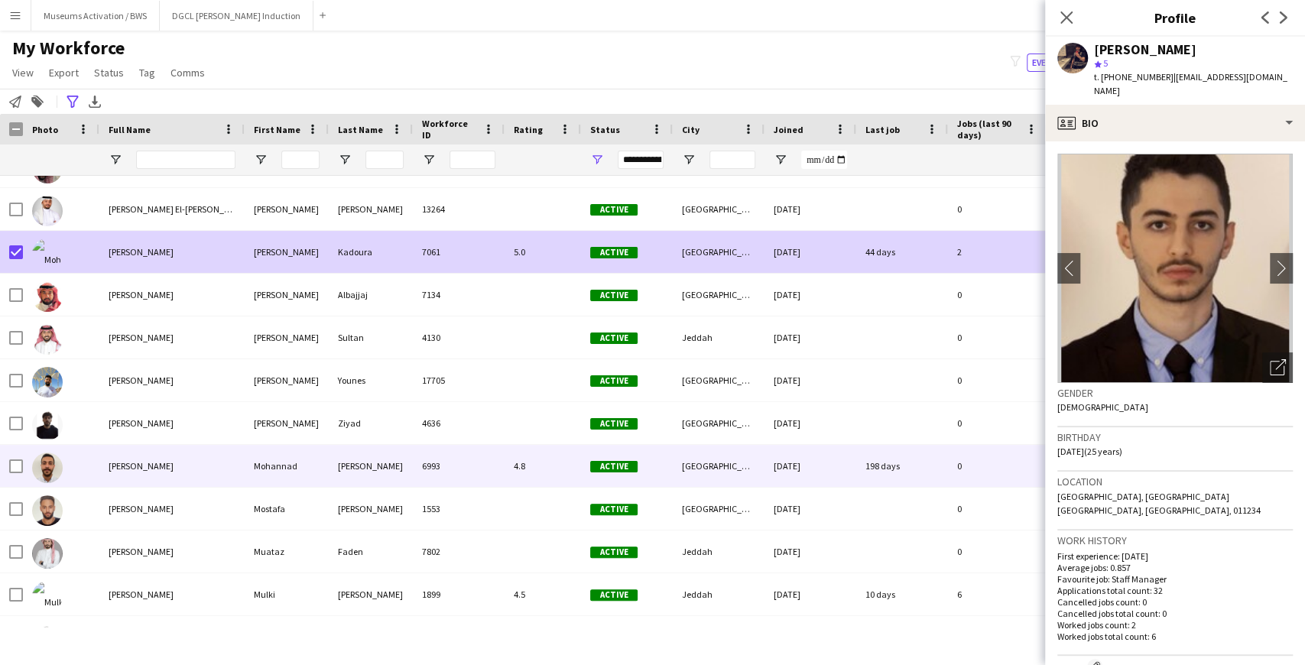
click at [53, 470] on img at bounding box center [47, 468] width 31 height 31
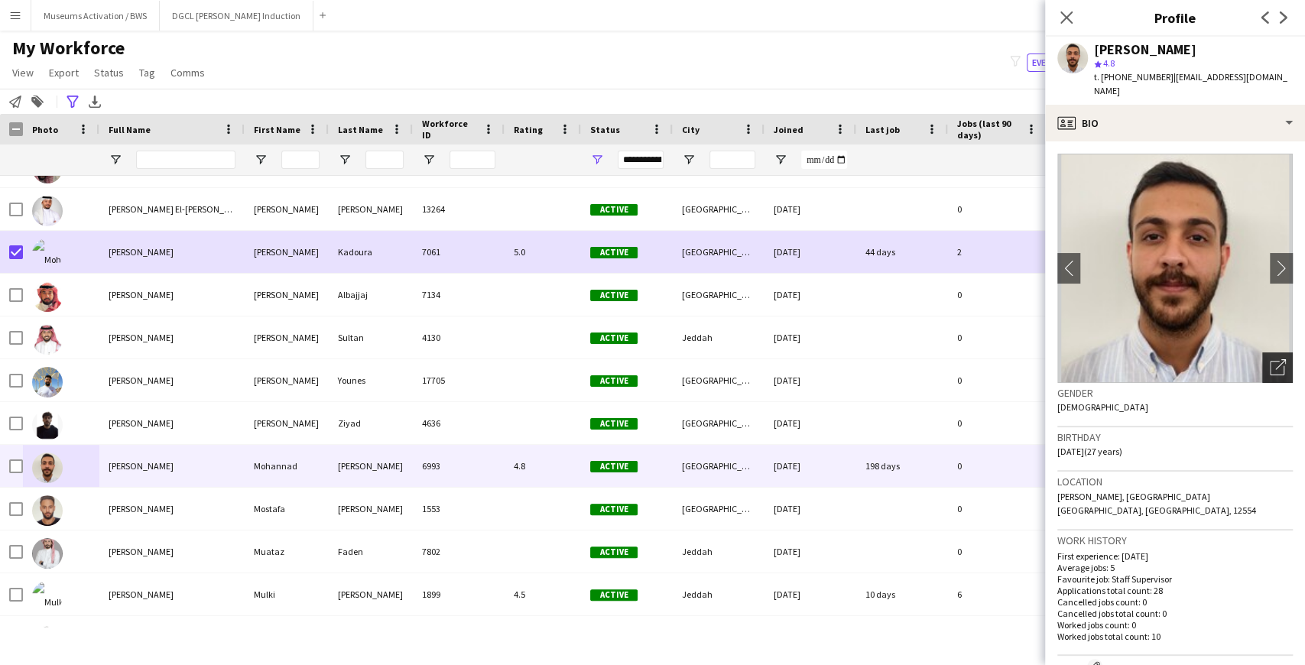
click at [1270, 359] on icon "Open photos pop-in" at bounding box center [1278, 367] width 16 height 16
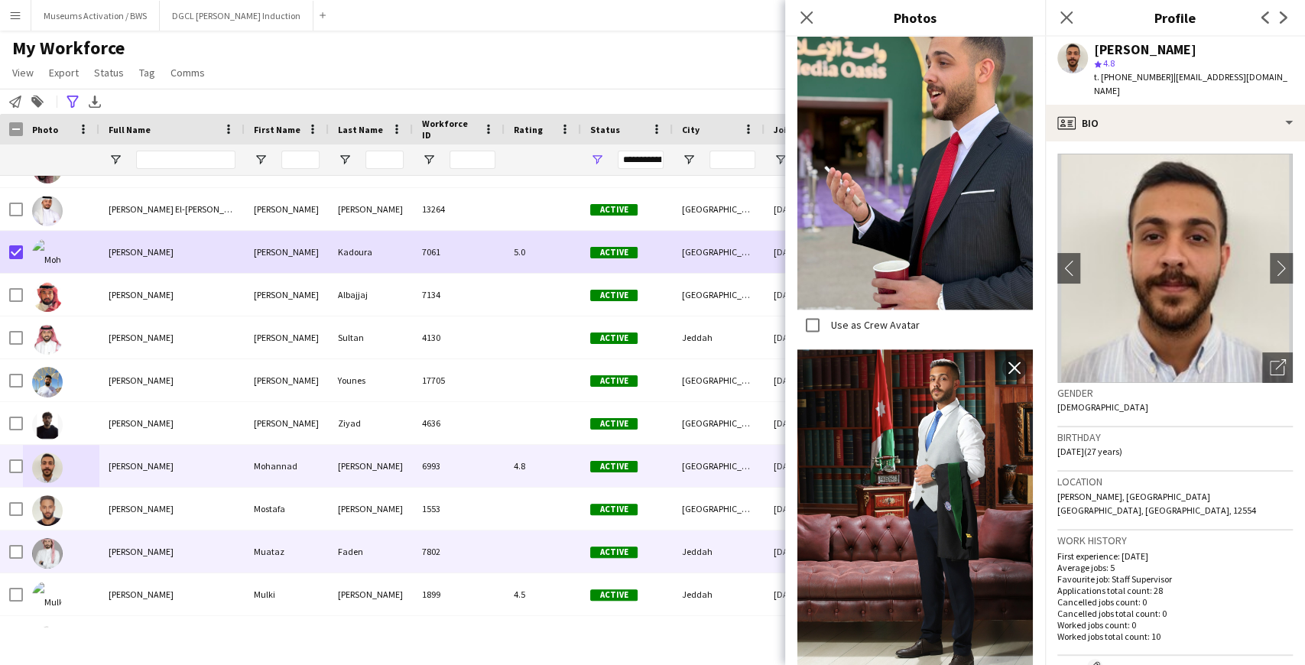
click at [100, 561] on div "[PERSON_NAME]" at bounding box center [171, 552] width 145 height 42
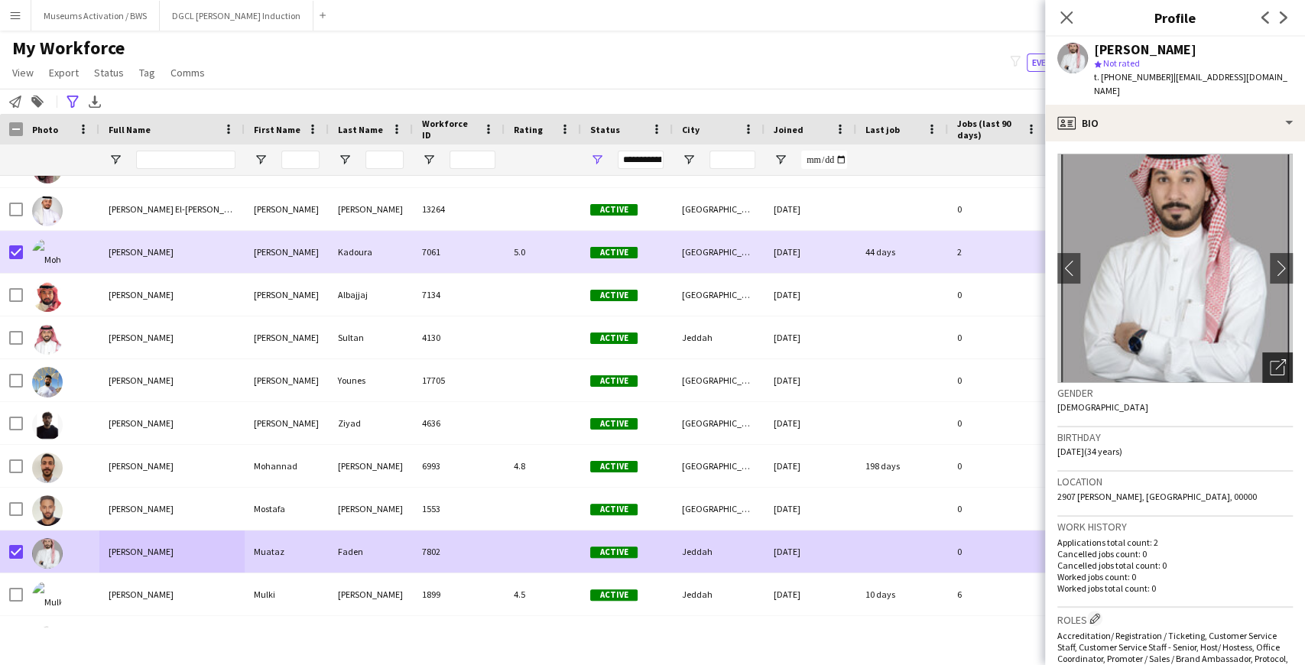
click at [1276, 359] on icon at bounding box center [1281, 364] width 11 height 11
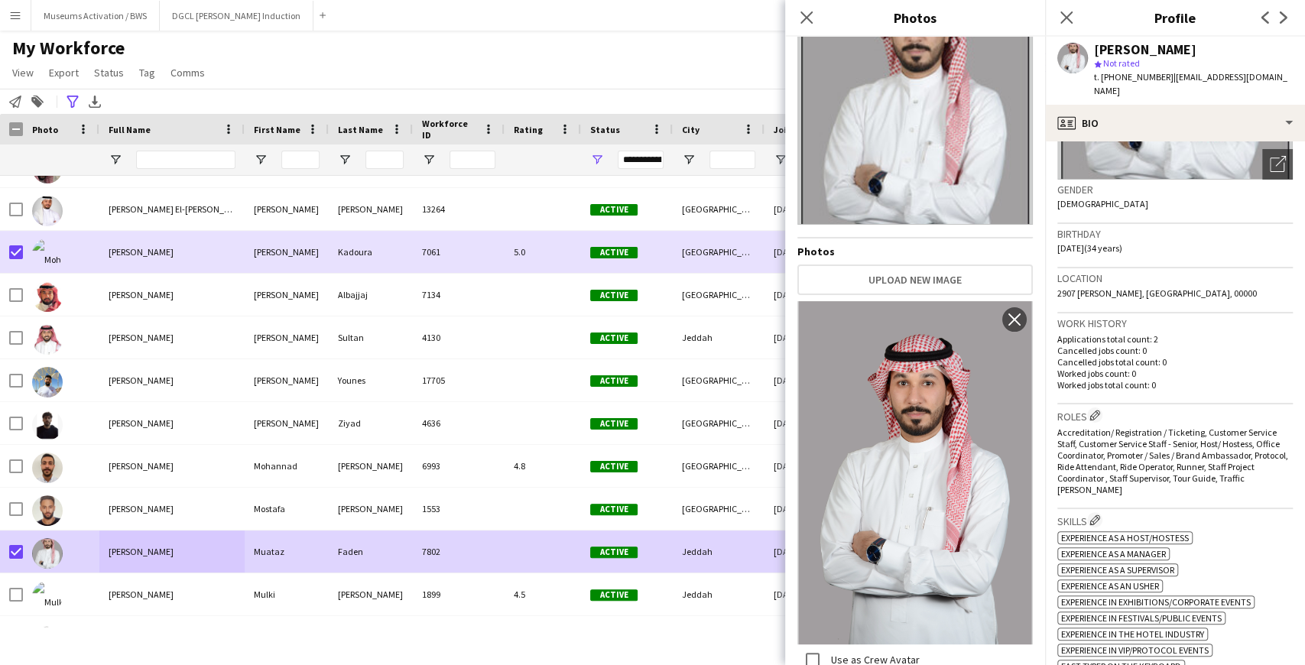
click at [1208, 368] on p "Worked jobs count: 0" at bounding box center [1176, 373] width 236 height 11
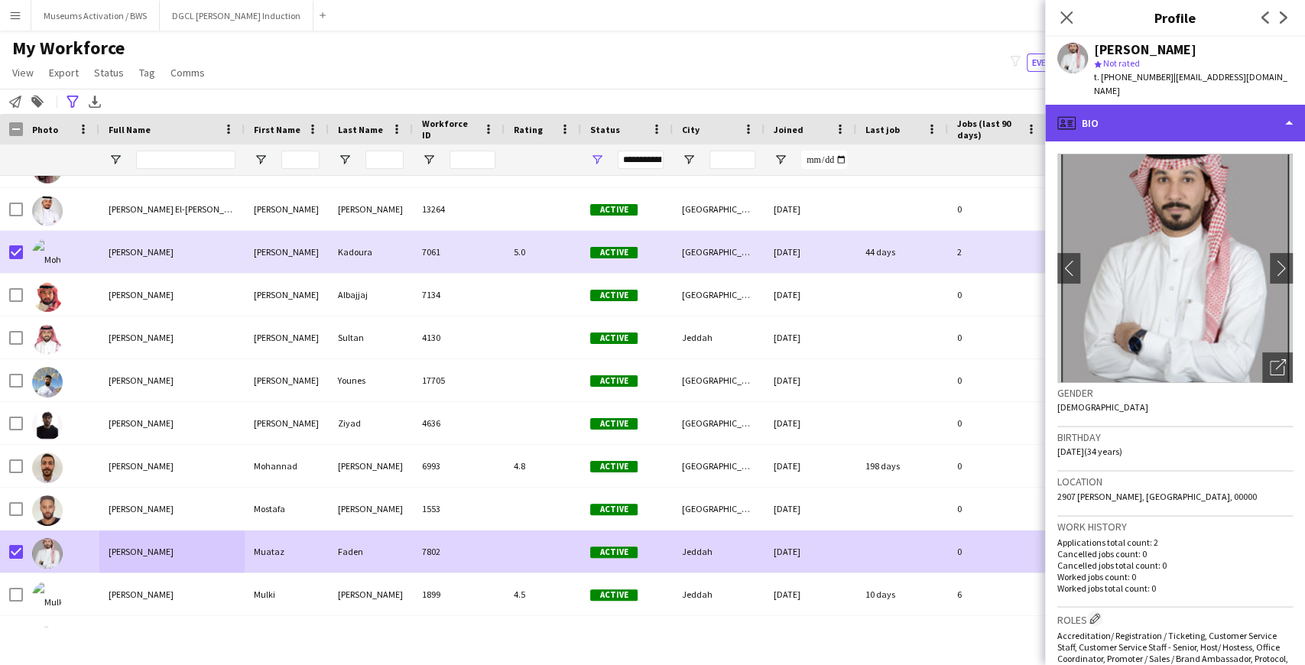
click at [1187, 105] on div "profile Bio" at bounding box center [1175, 123] width 260 height 37
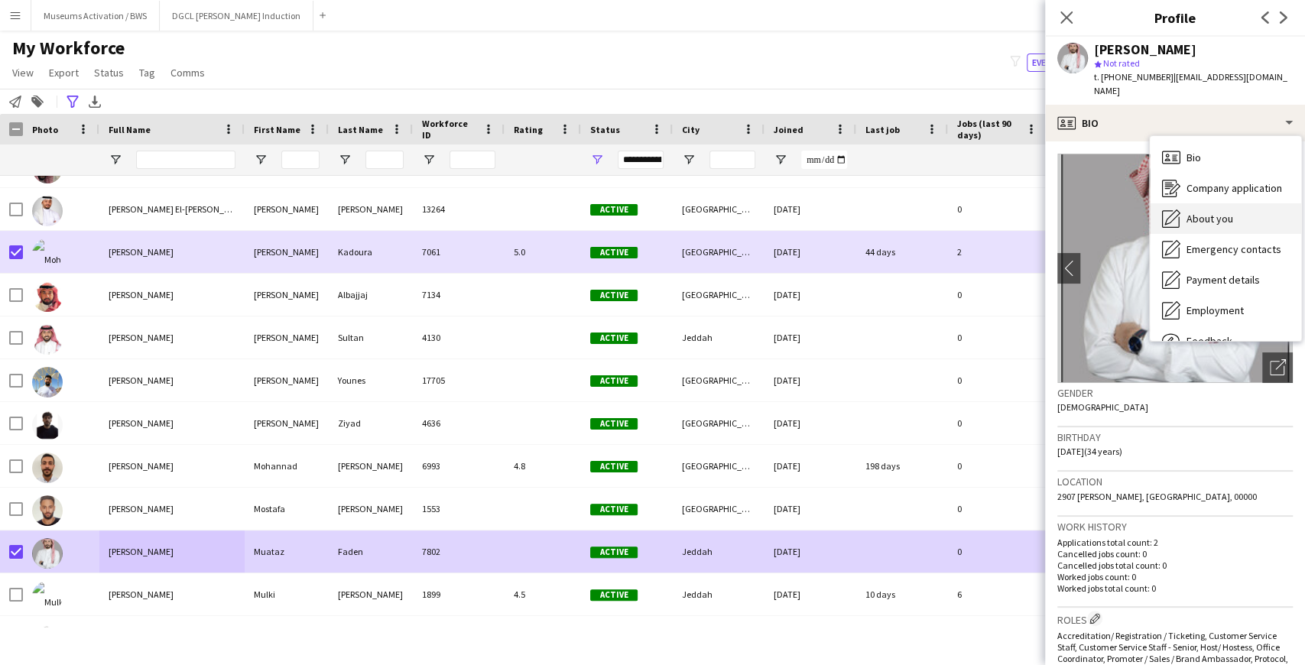
click at [1170, 213] on icon at bounding box center [1171, 219] width 18 height 18
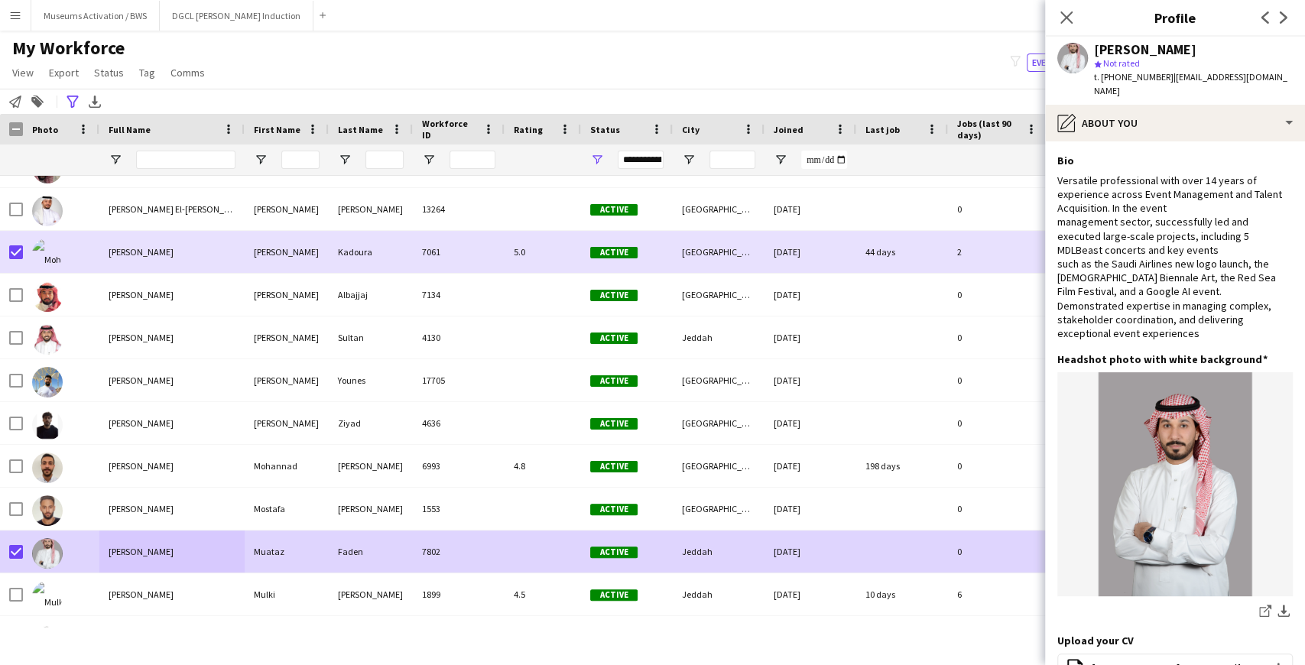
click at [1170, 213] on div "Versatile professional with over 14 years of experience across Event Management…" at bounding box center [1176, 257] width 236 height 167
click at [1169, 182] on div "Versatile professional with over 14 years of experience across Event Management…" at bounding box center [1176, 257] width 236 height 167
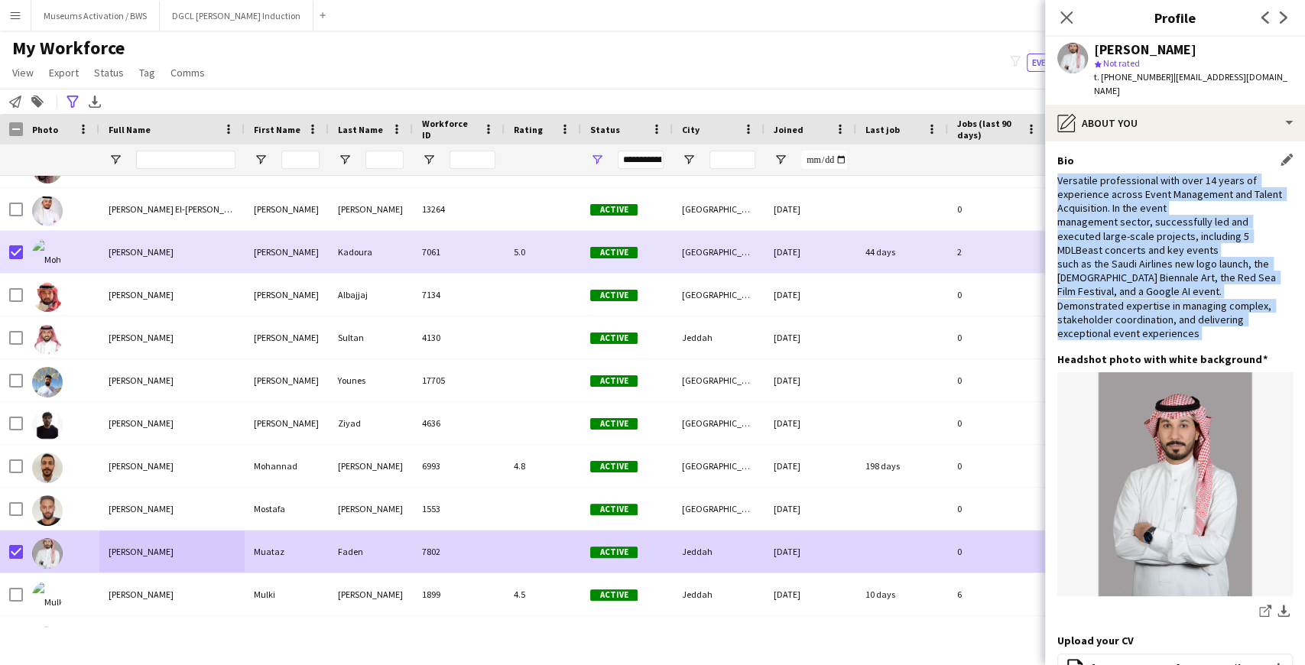
drag, startPoint x: 1169, startPoint y: 182, endPoint x: 1146, endPoint y: 304, distance: 124.5
click at [1146, 304] on div "Versatile professional with over 14 years of experience across Event Management…" at bounding box center [1176, 257] width 236 height 167
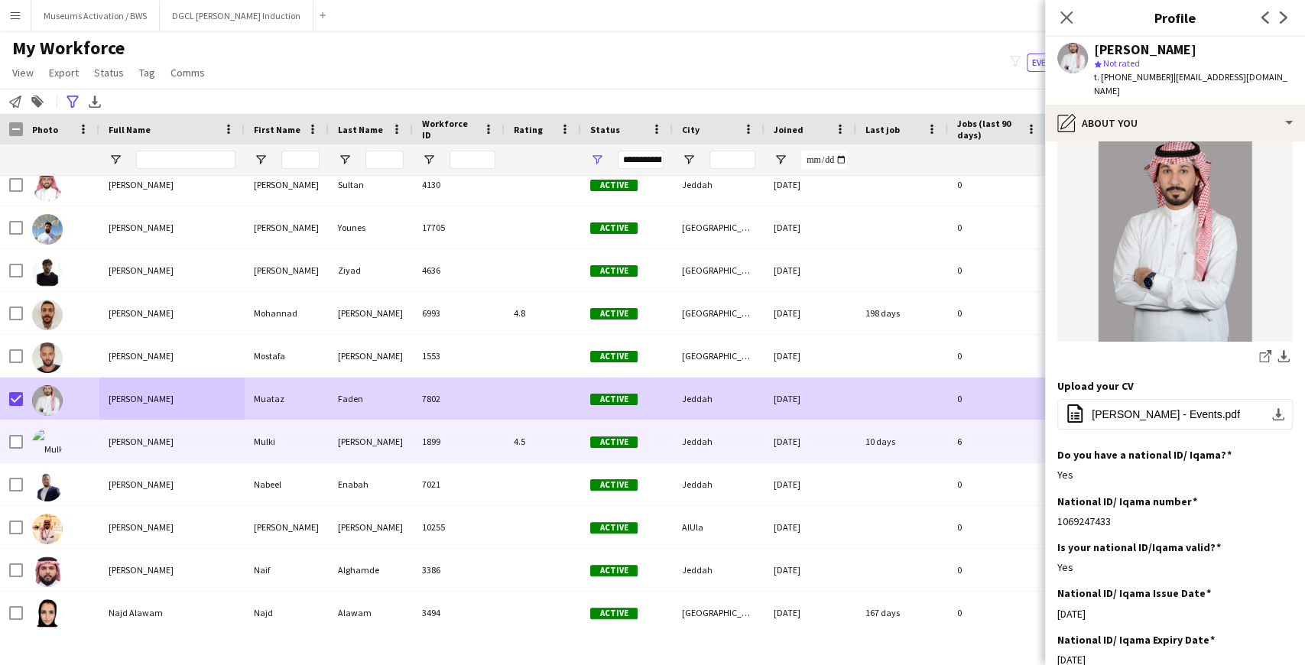
click at [160, 445] on div "[PERSON_NAME]" at bounding box center [171, 442] width 145 height 42
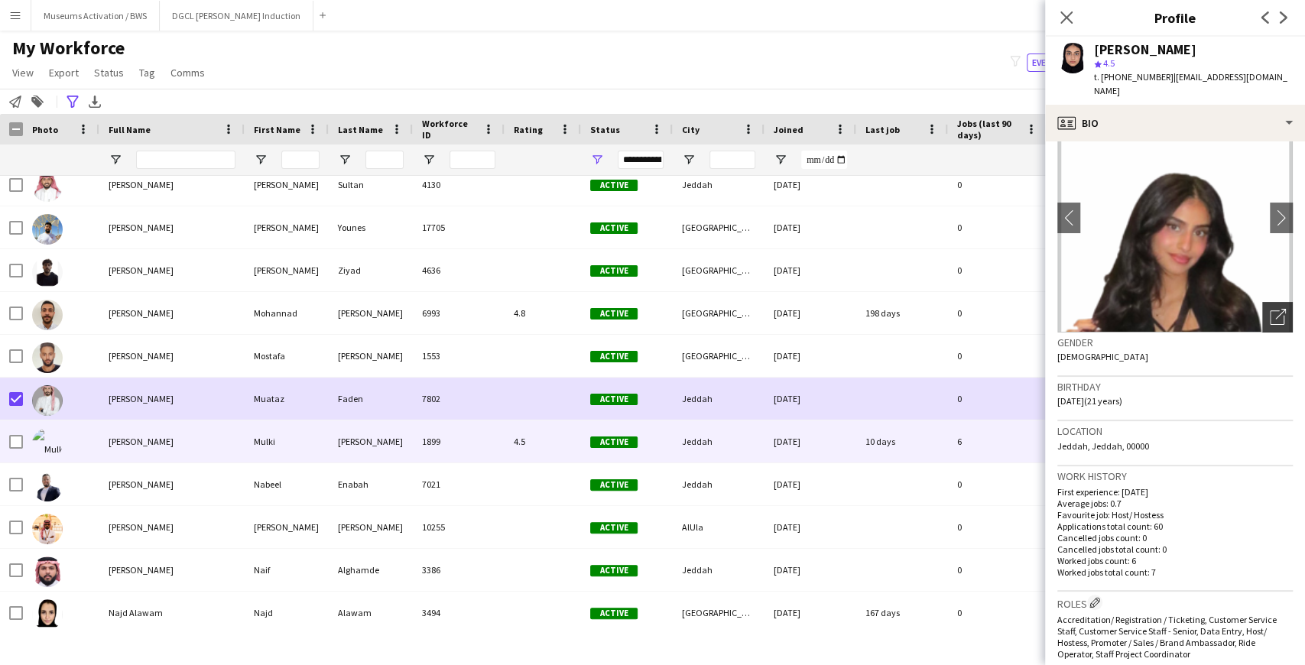
click at [1270, 309] on icon "Open photos pop-in" at bounding box center [1278, 317] width 16 height 16
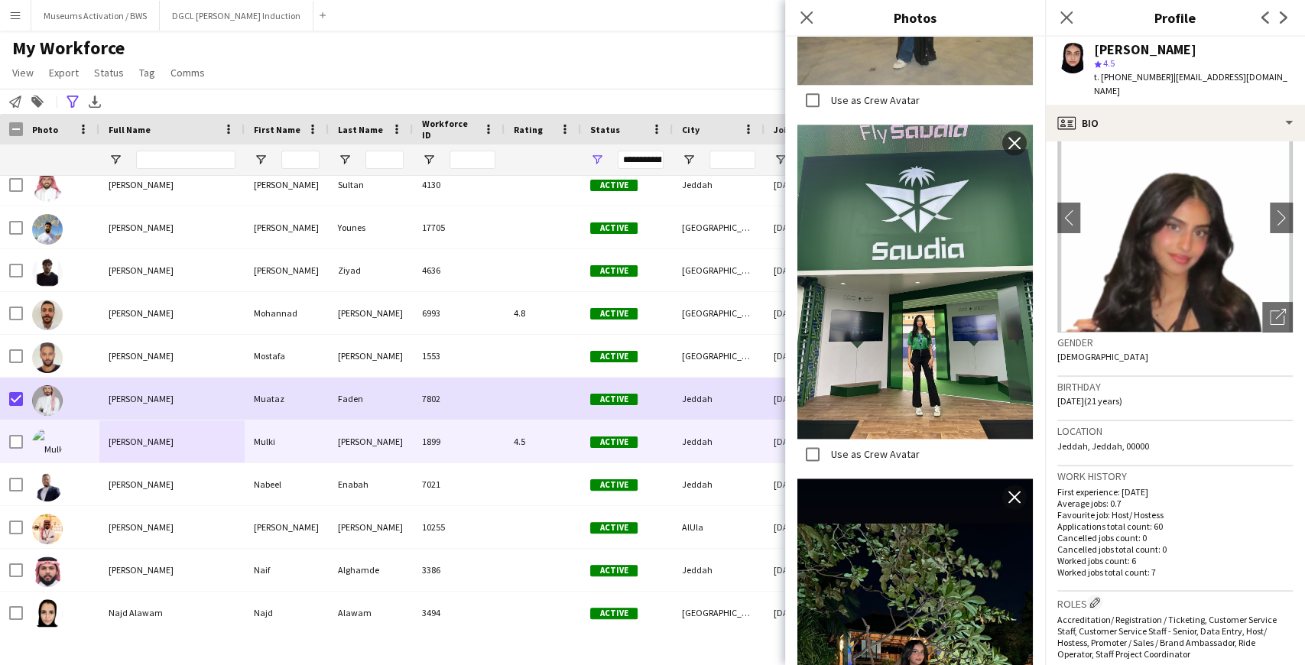
click at [1158, 424] on h3 "Location" at bounding box center [1176, 431] width 236 height 14
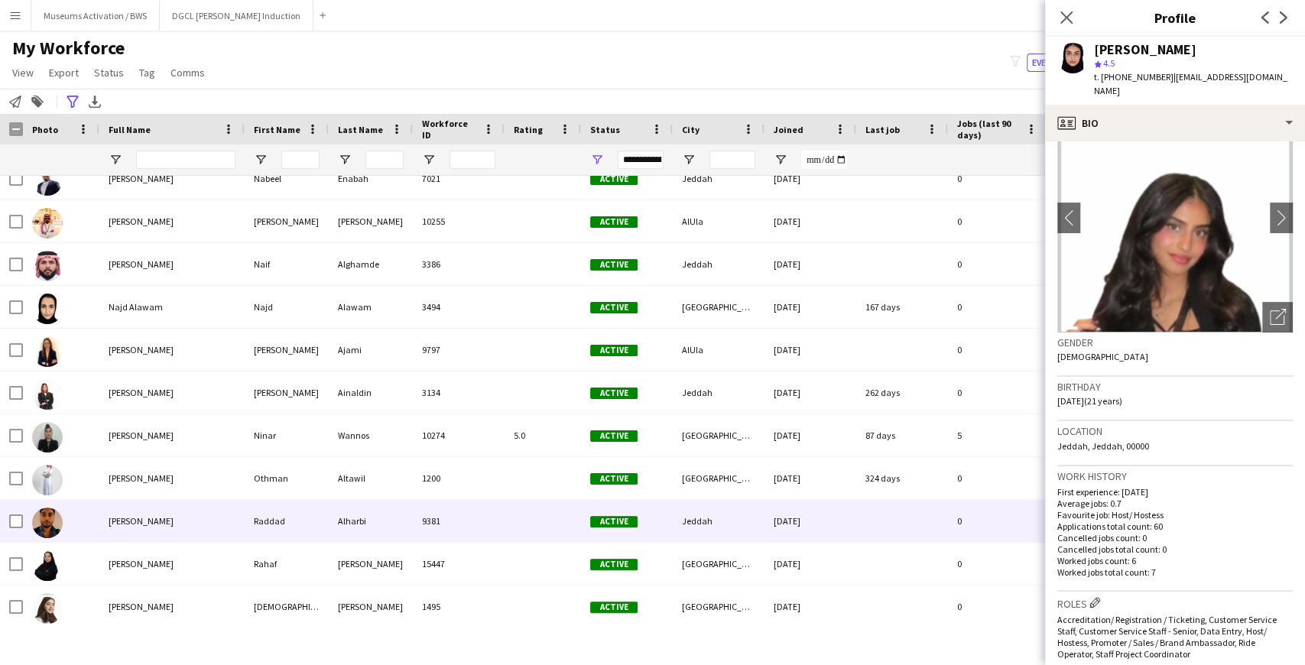
click at [39, 505] on div at bounding box center [47, 522] width 31 height 43
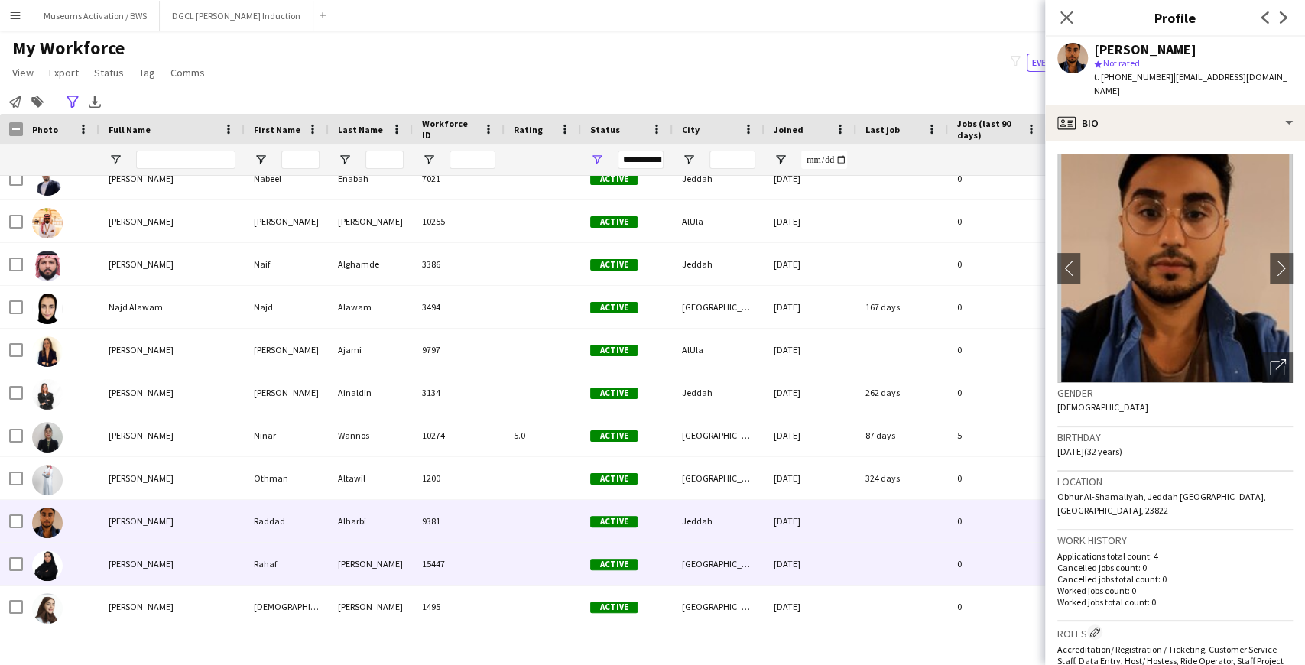
click at [60, 561] on img at bounding box center [47, 566] width 31 height 31
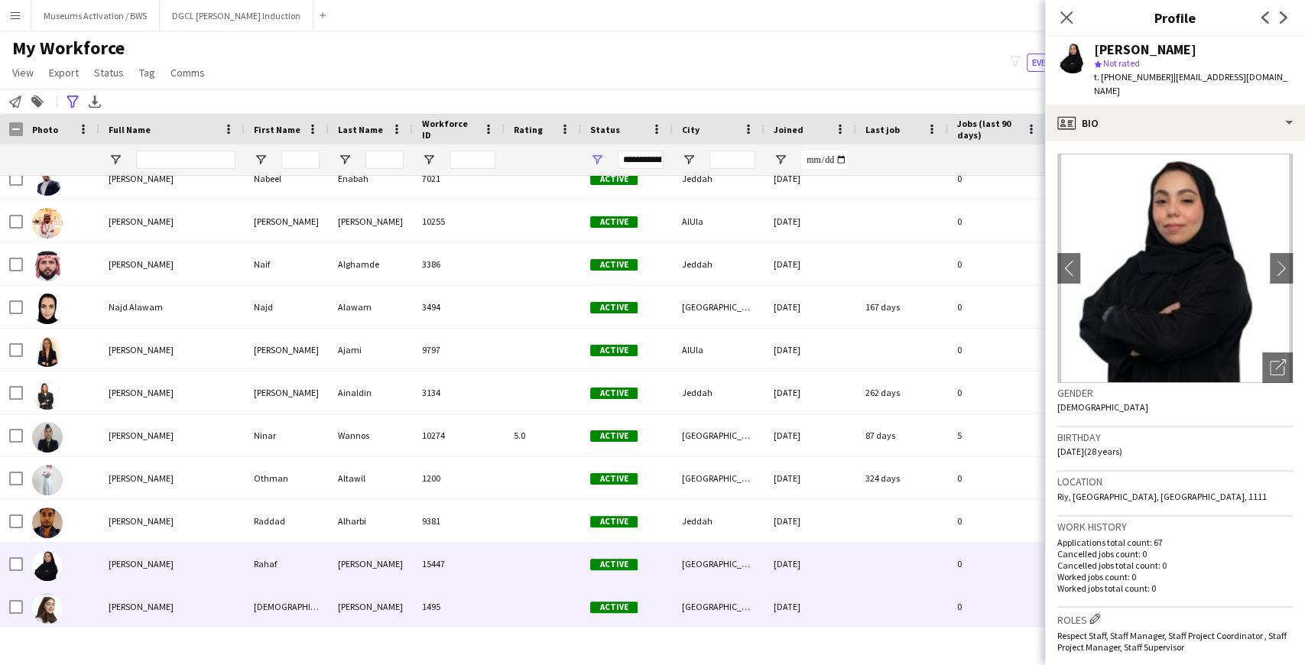
click at [58, 612] on img at bounding box center [47, 608] width 31 height 31
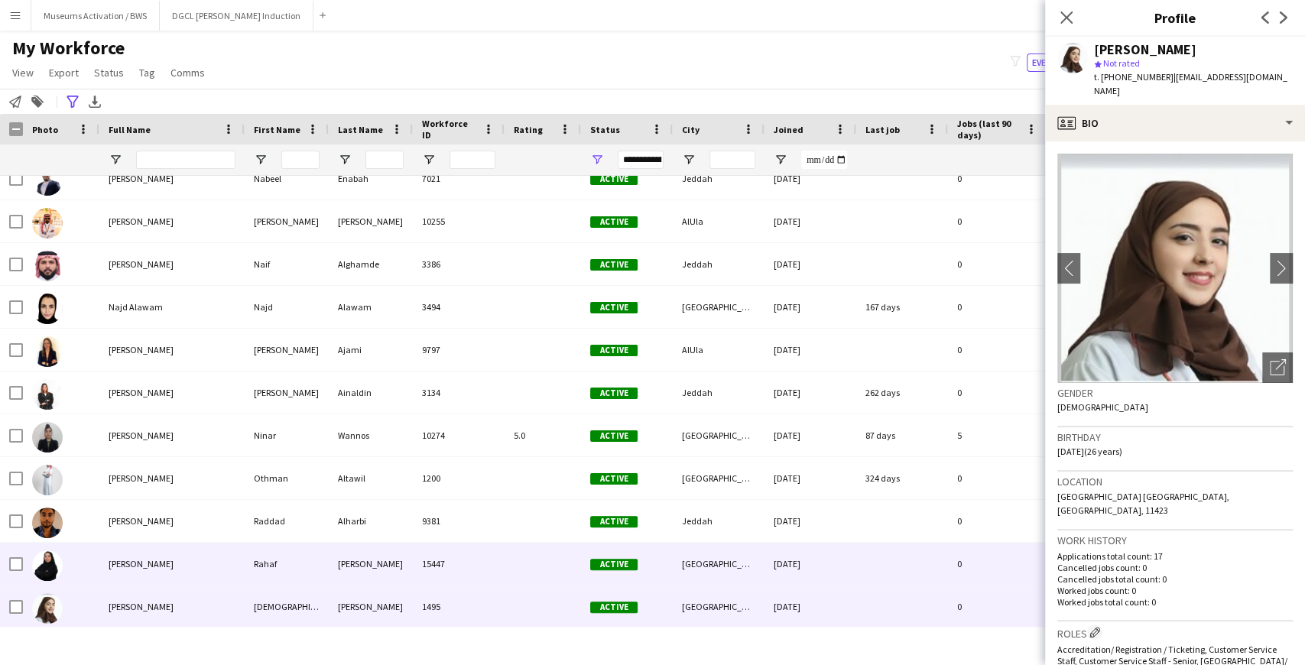
scroll to position [4182, 0]
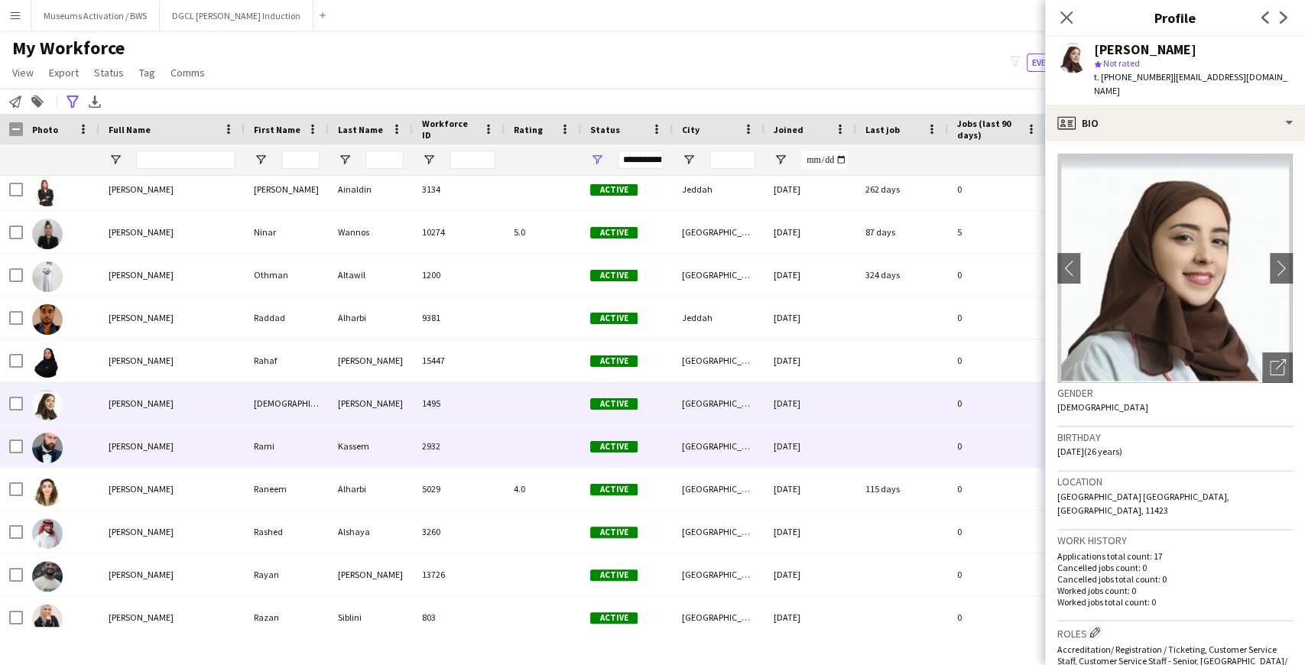
click at [61, 450] on img at bounding box center [47, 448] width 31 height 31
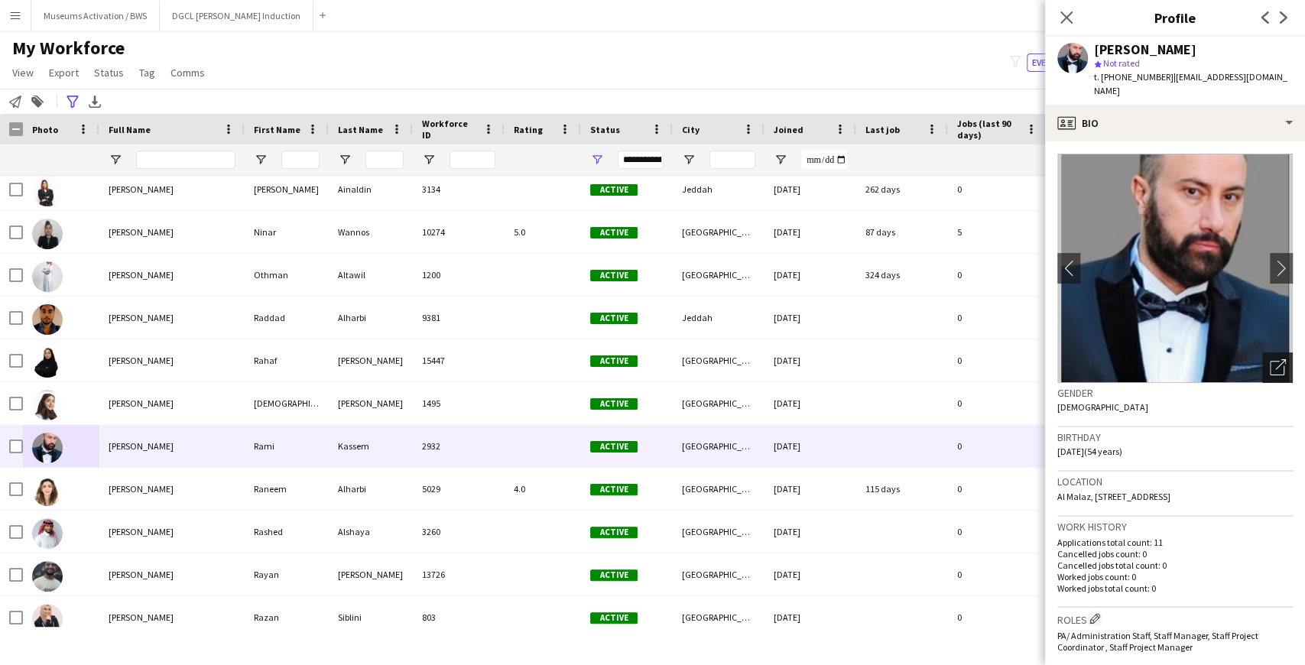
click at [1270, 359] on icon "Open photos pop-in" at bounding box center [1278, 367] width 16 height 16
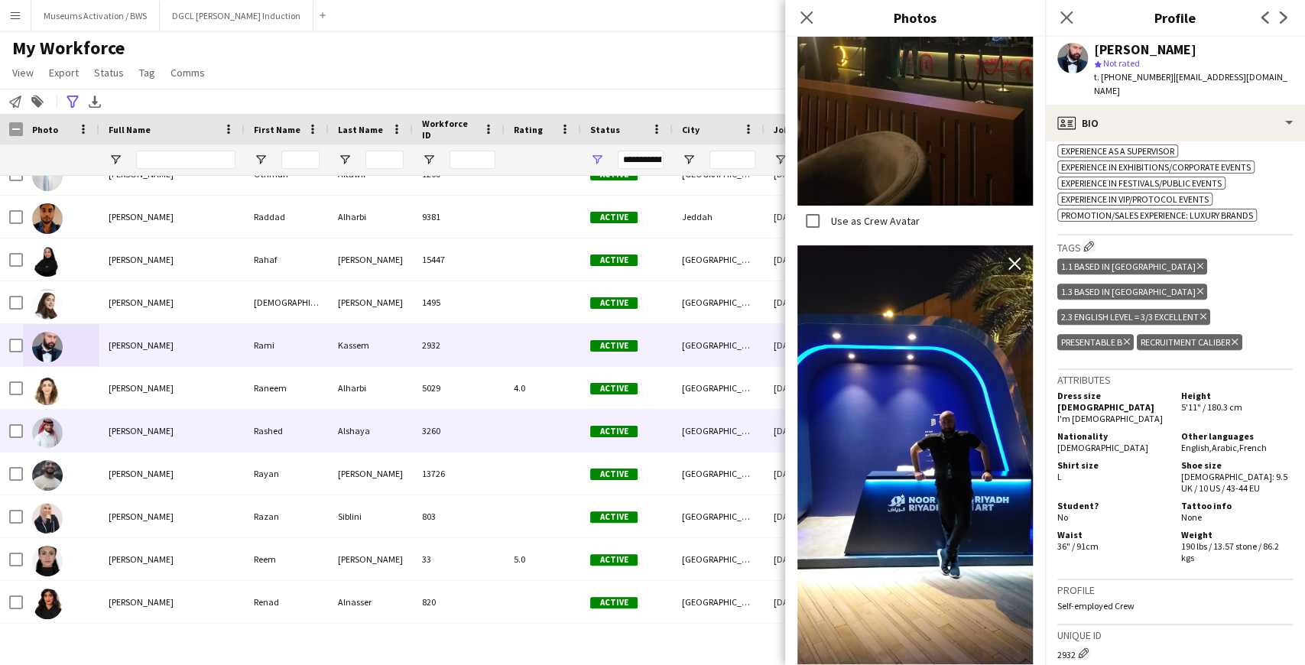
scroll to position [4436, 0]
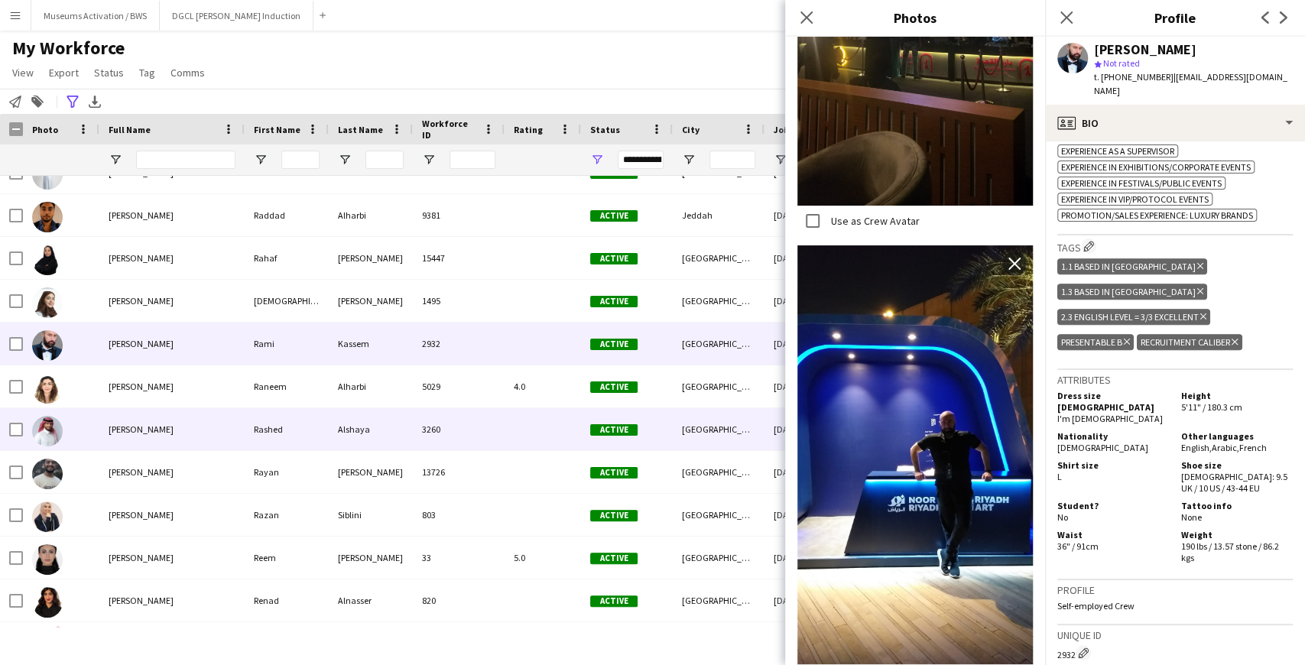
click at [57, 444] on div at bounding box center [47, 430] width 31 height 43
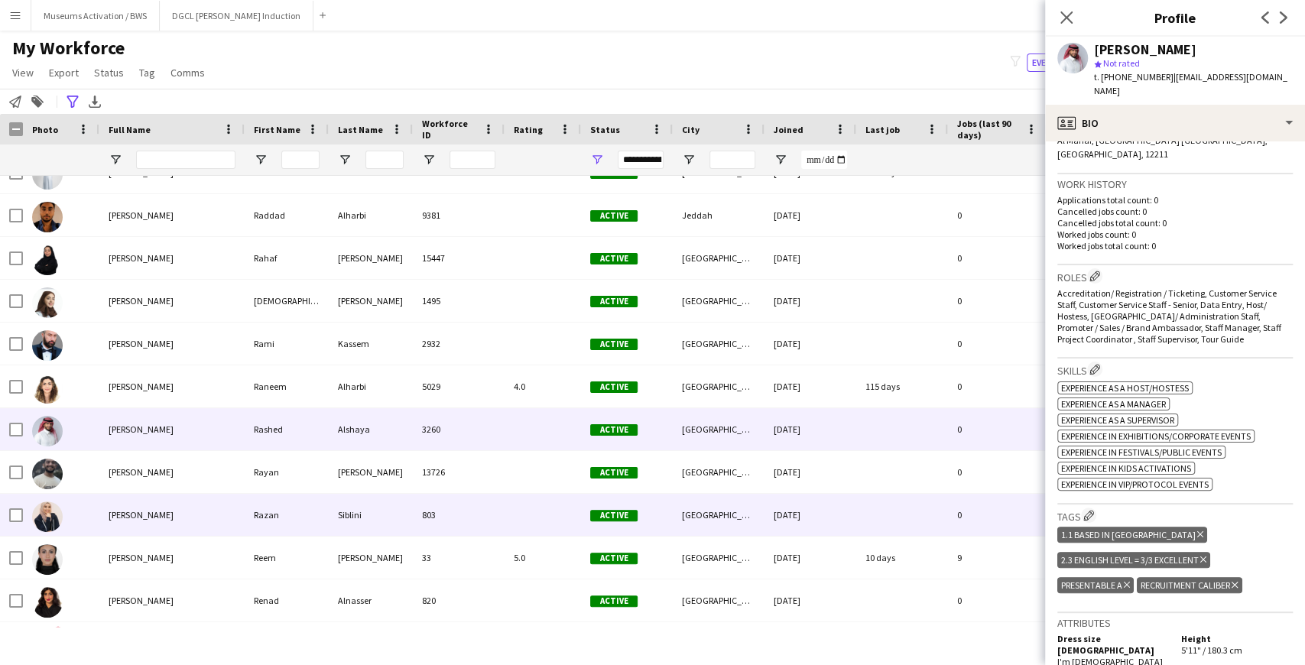
scroll to position [4454, 0]
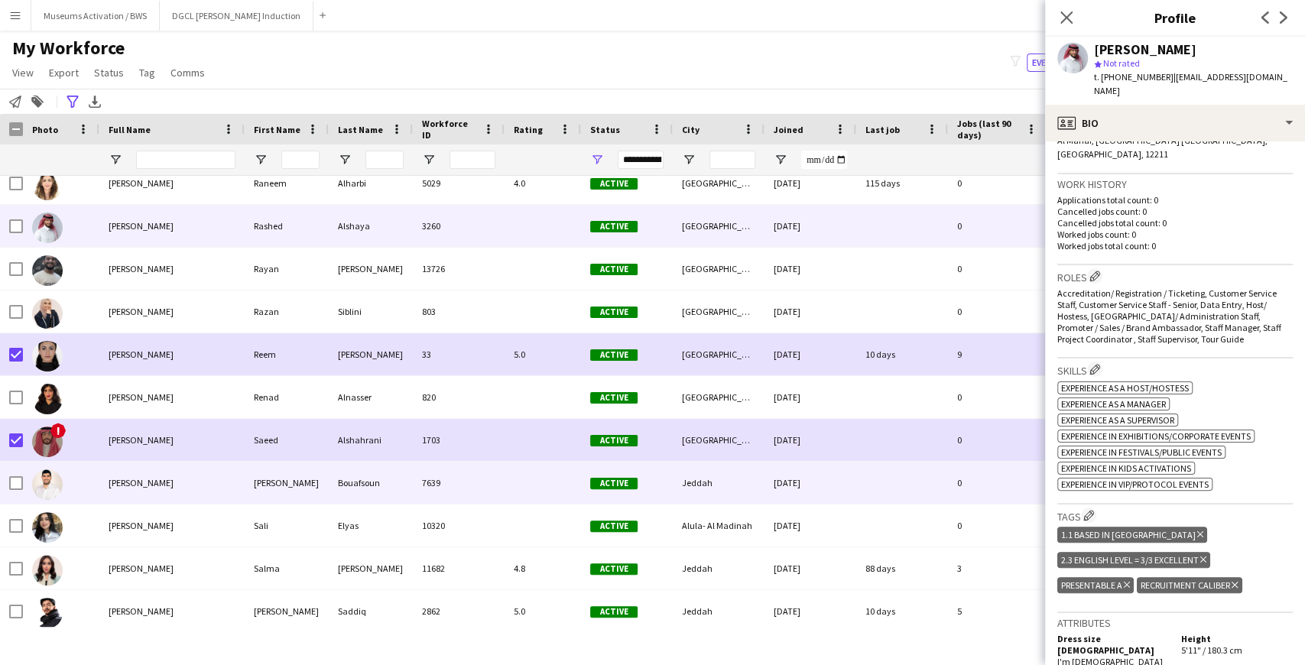
click at [43, 485] on img at bounding box center [47, 485] width 31 height 31
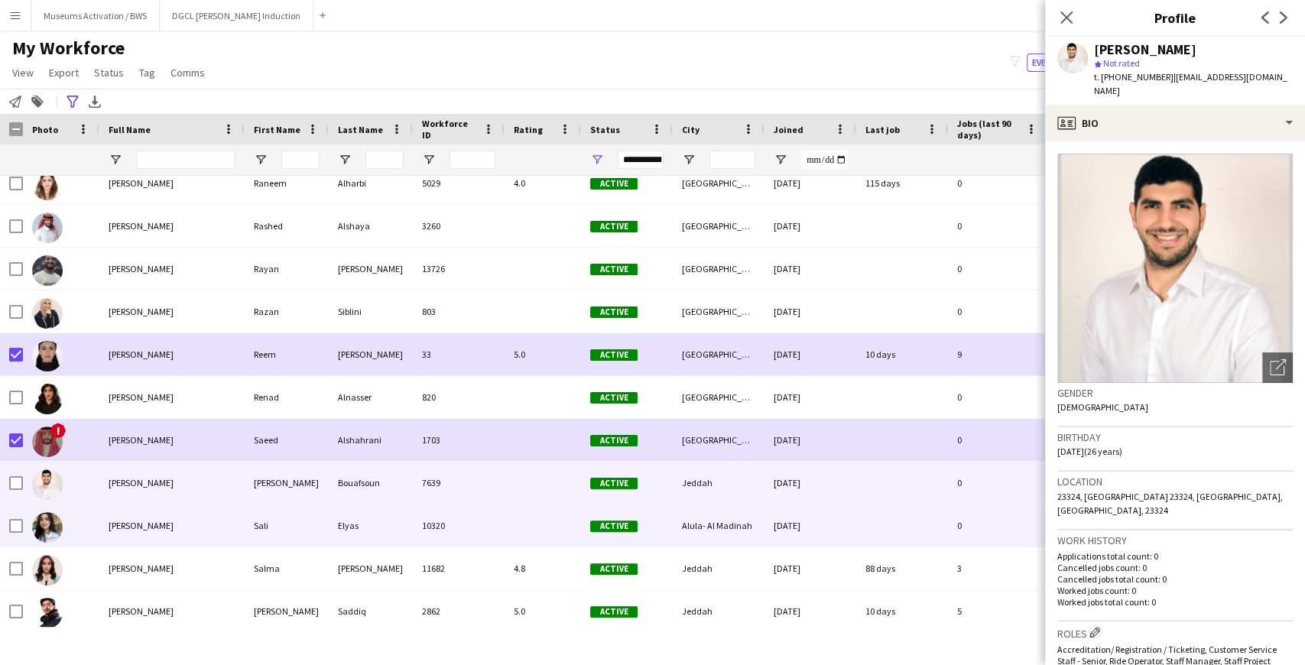
click at [160, 525] on div "[PERSON_NAME]" at bounding box center [171, 526] width 145 height 42
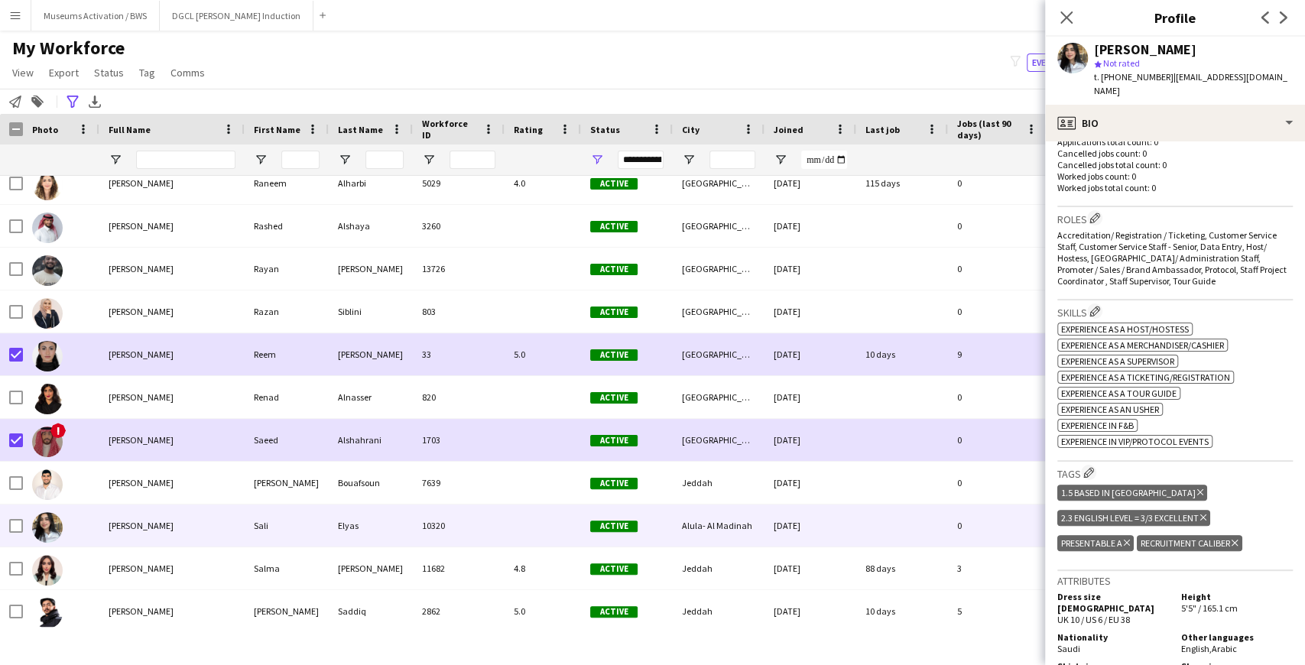
scroll to position [408, 0]
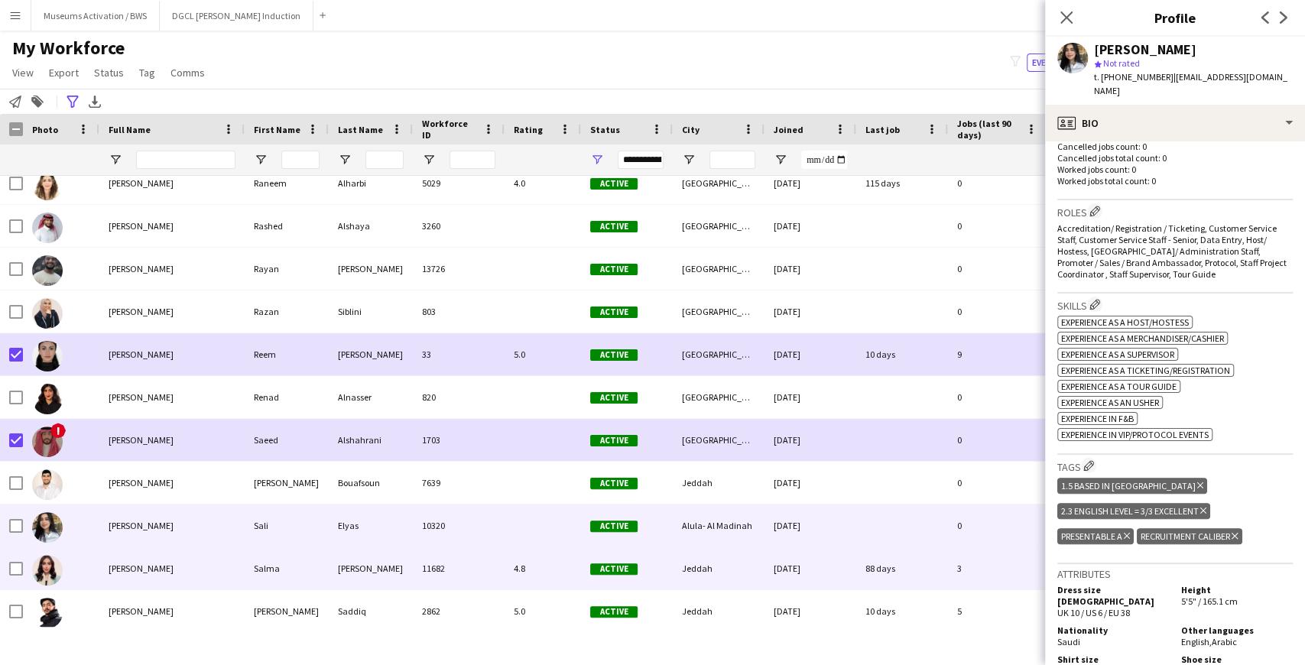
click at [107, 567] on div "[PERSON_NAME]" at bounding box center [171, 569] width 145 height 42
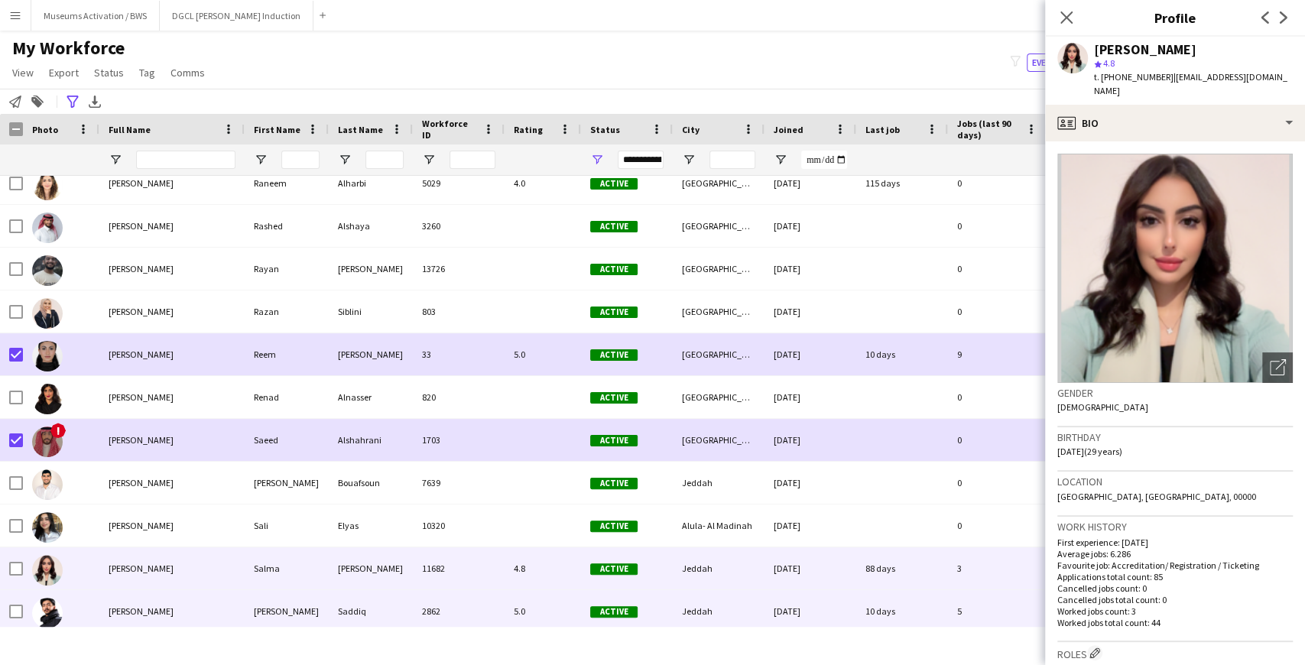
scroll to position [4774, 0]
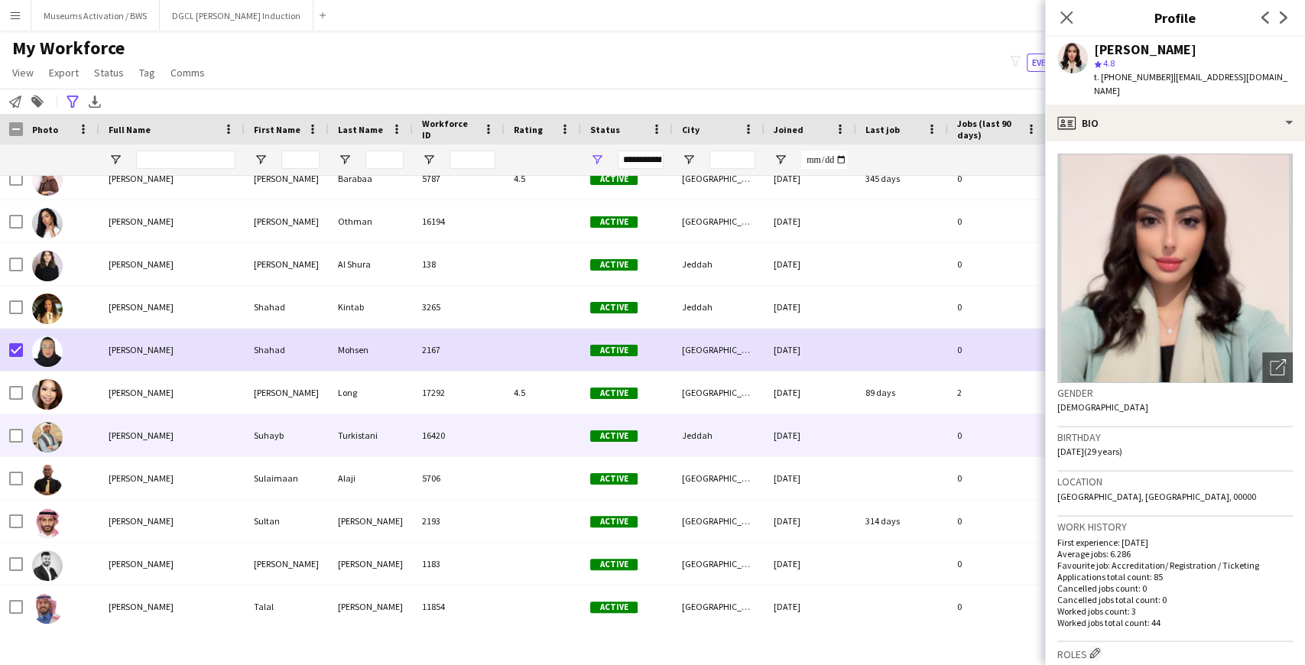
click at [64, 423] on div at bounding box center [61, 435] width 76 height 42
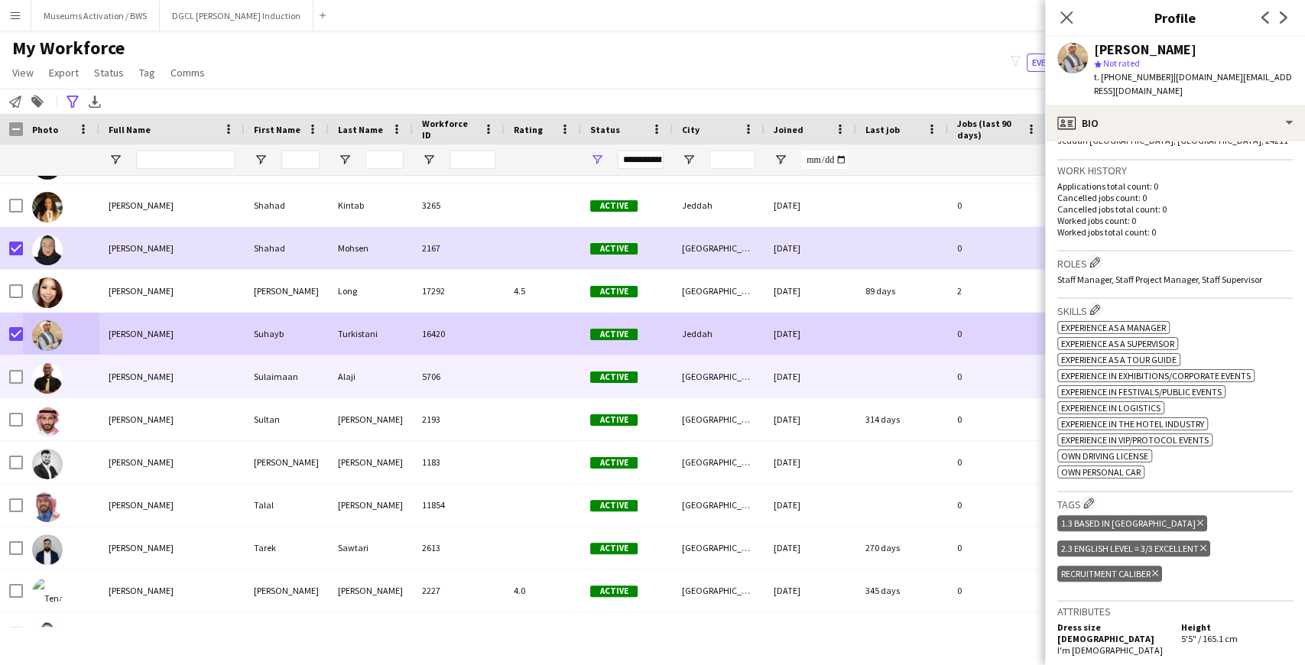
click at [66, 381] on div at bounding box center [61, 377] width 76 height 42
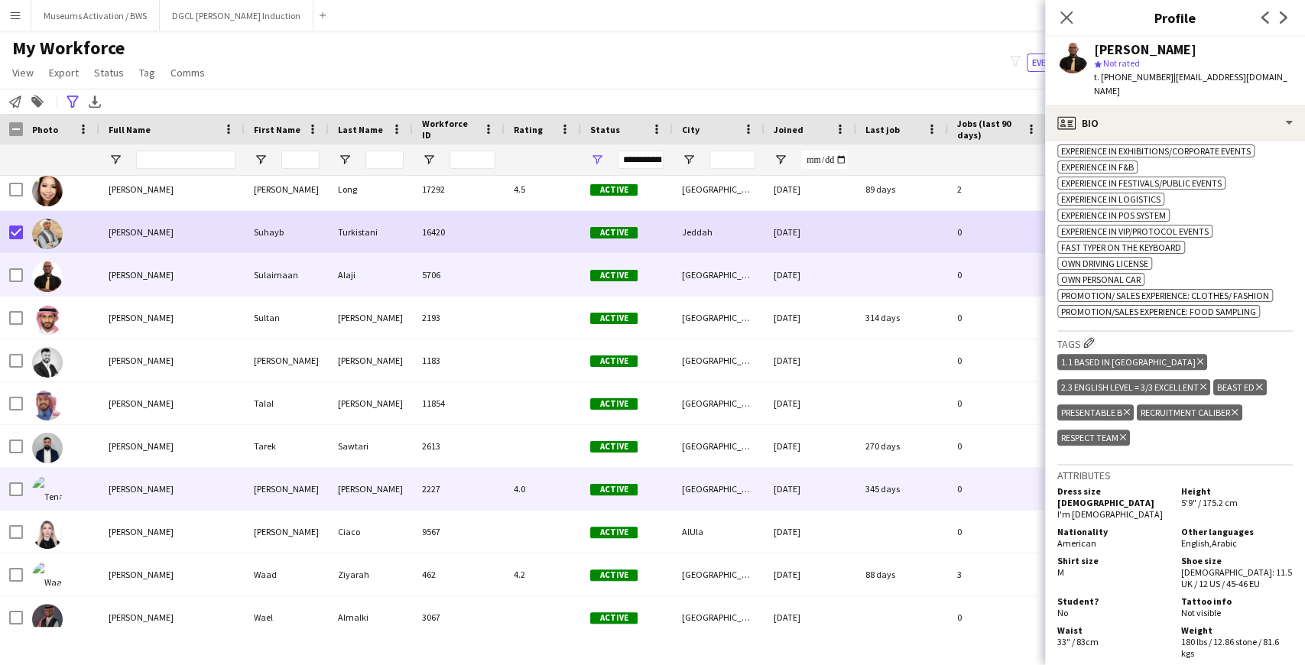
click at [121, 495] on div "[PERSON_NAME]" at bounding box center [171, 489] width 145 height 42
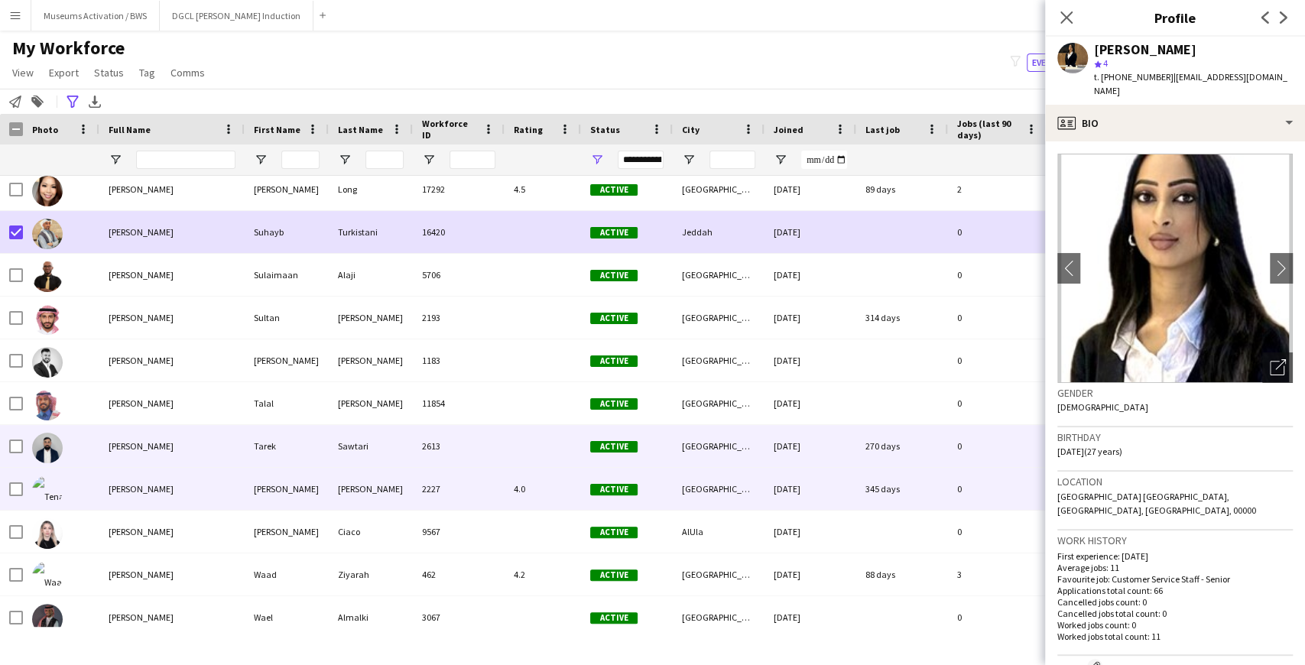
click at [82, 457] on div at bounding box center [61, 446] width 76 height 42
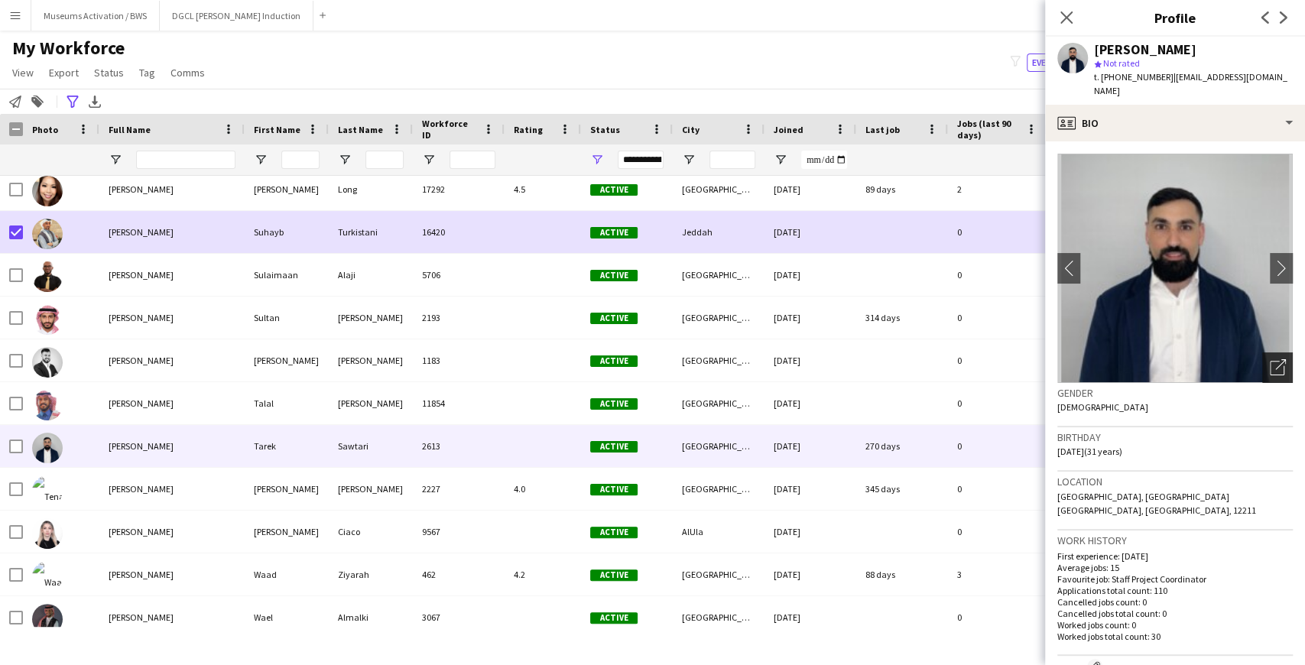
click at [1273, 359] on icon "Open photos pop-in" at bounding box center [1278, 367] width 16 height 16
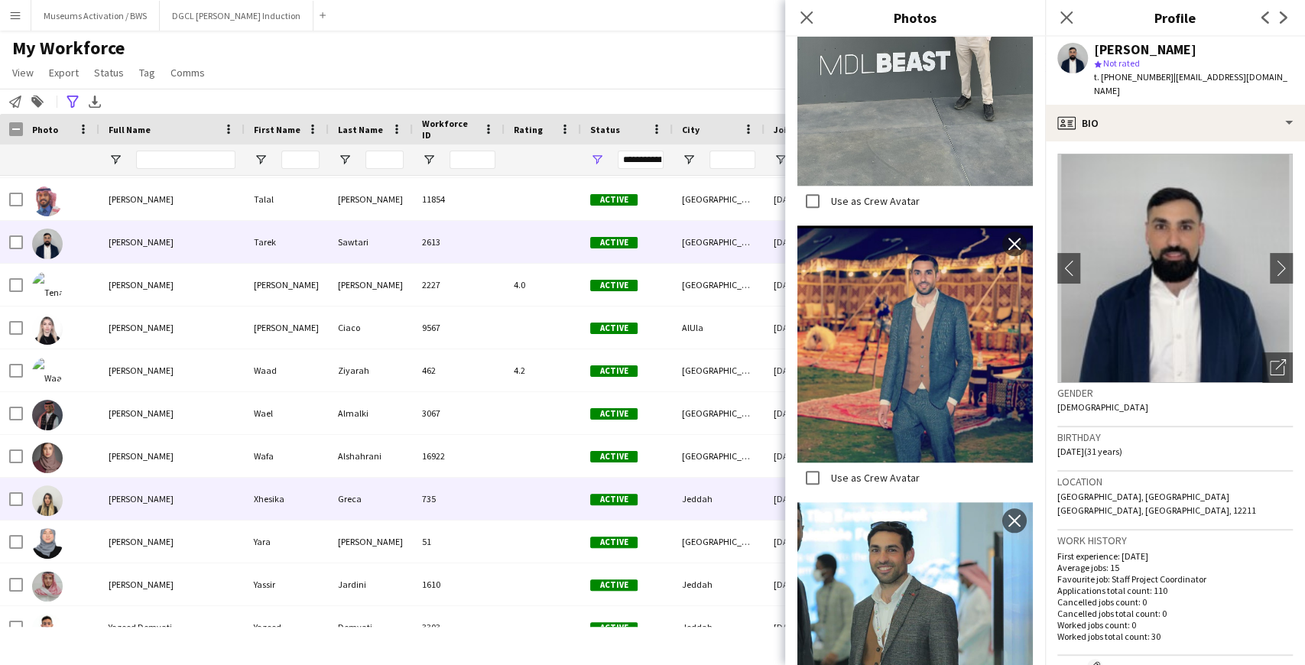
click at [67, 491] on div at bounding box center [61, 499] width 76 height 42
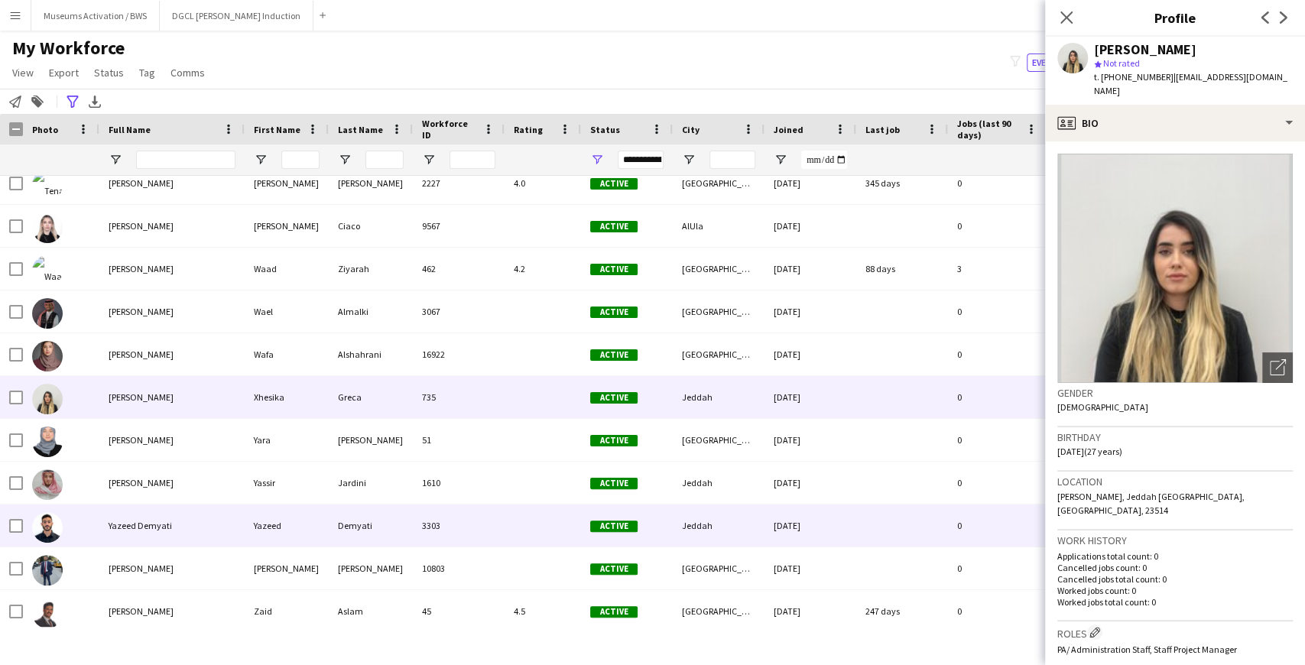
click at [158, 529] on span "Yazeed Demyati" at bounding box center [140, 525] width 63 height 11
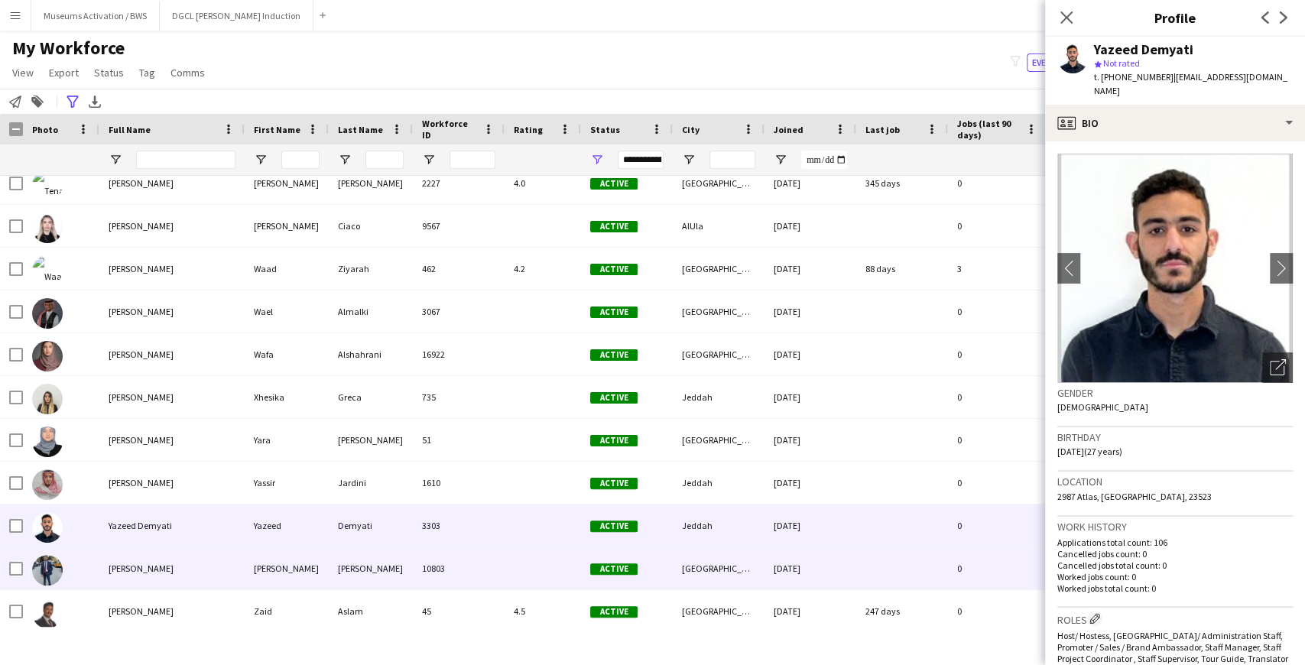
click at [154, 558] on div "[PERSON_NAME]" at bounding box center [171, 569] width 145 height 42
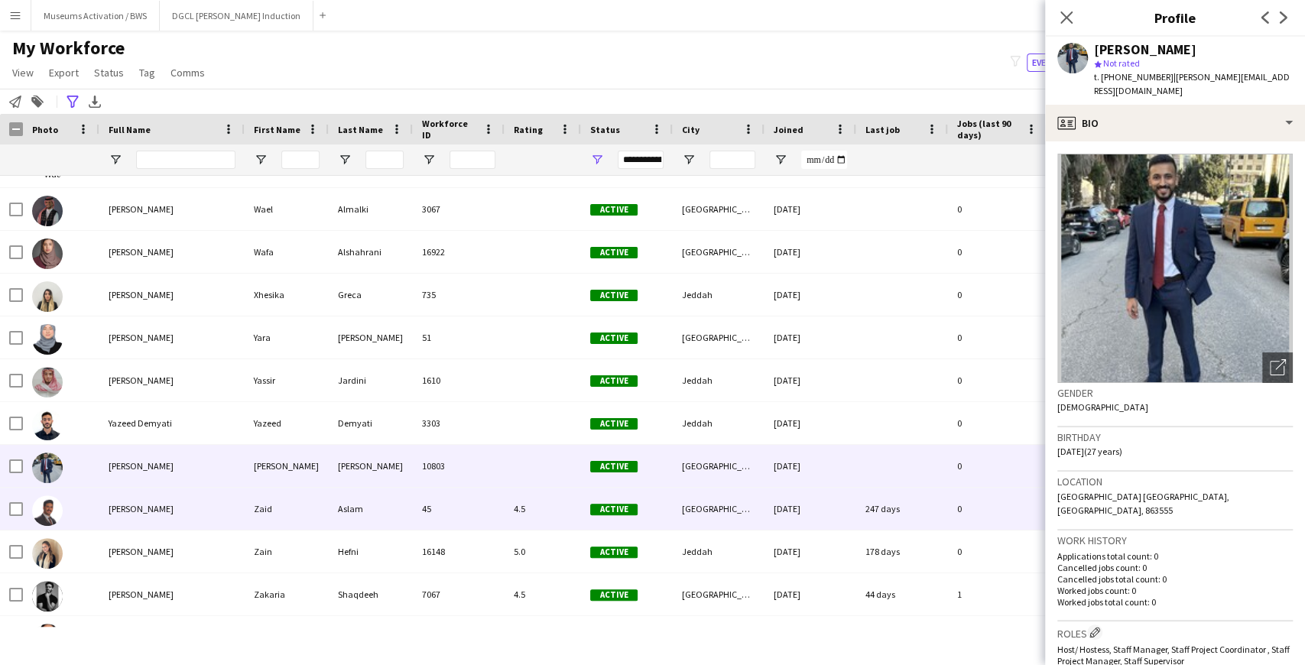
click at [182, 517] on div "[PERSON_NAME]" at bounding box center [171, 509] width 145 height 42
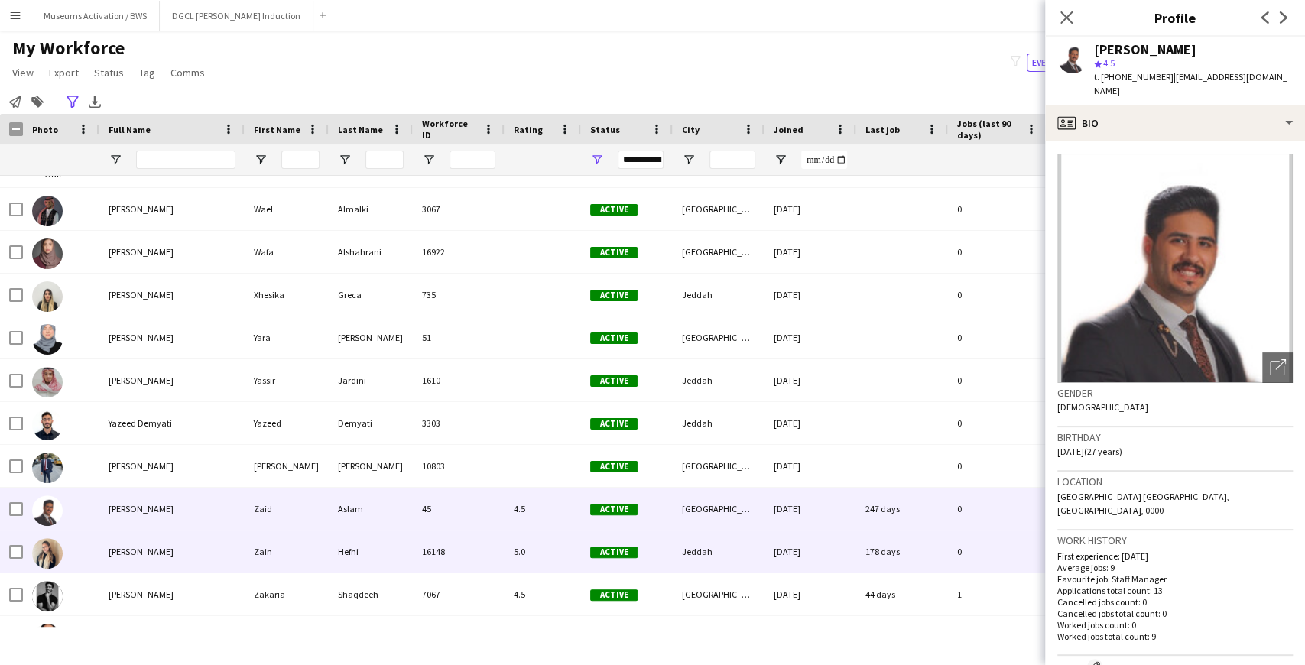
click at [137, 542] on div "[PERSON_NAME]" at bounding box center [171, 552] width 145 height 42
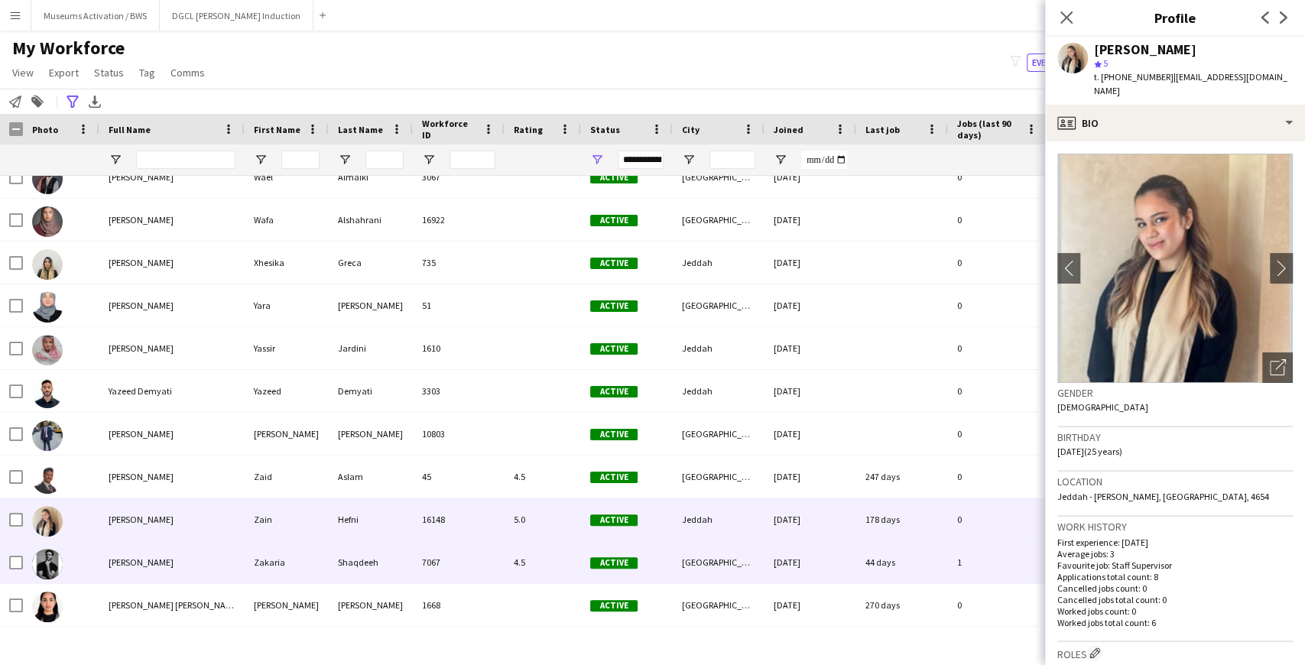
click at [146, 569] on div "[PERSON_NAME]" at bounding box center [171, 562] width 145 height 42
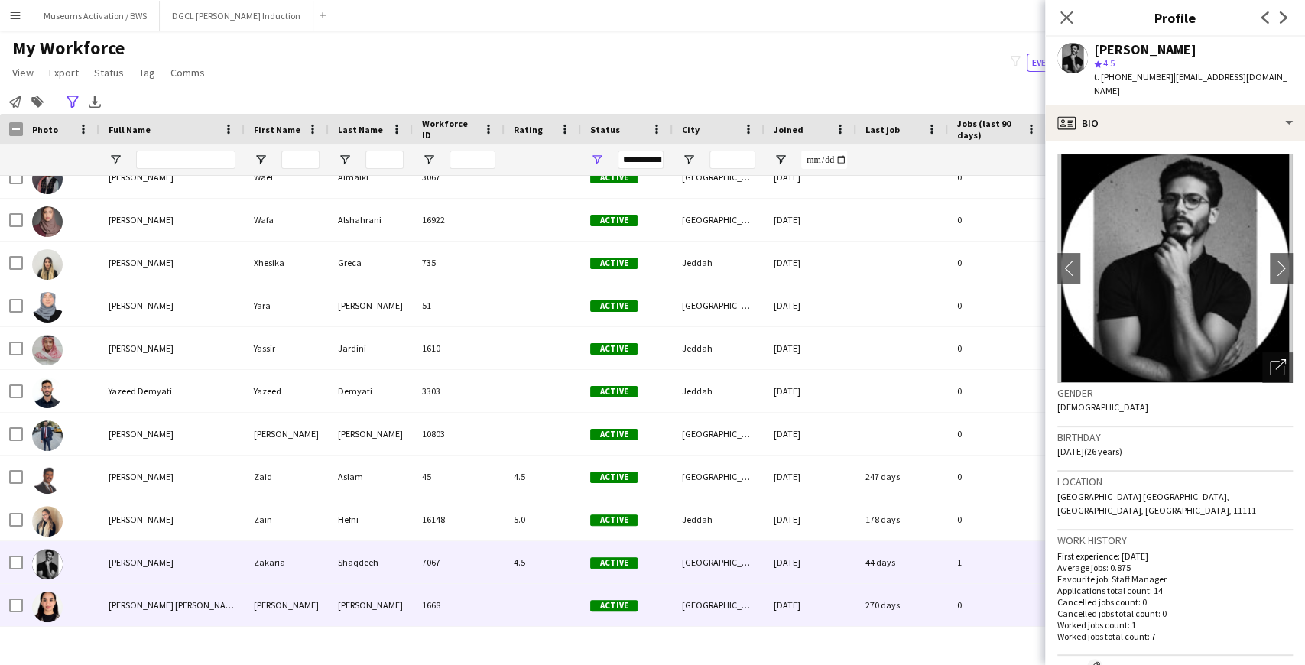
click at [144, 601] on span "[PERSON_NAME] [PERSON_NAME]" at bounding box center [175, 605] width 132 height 11
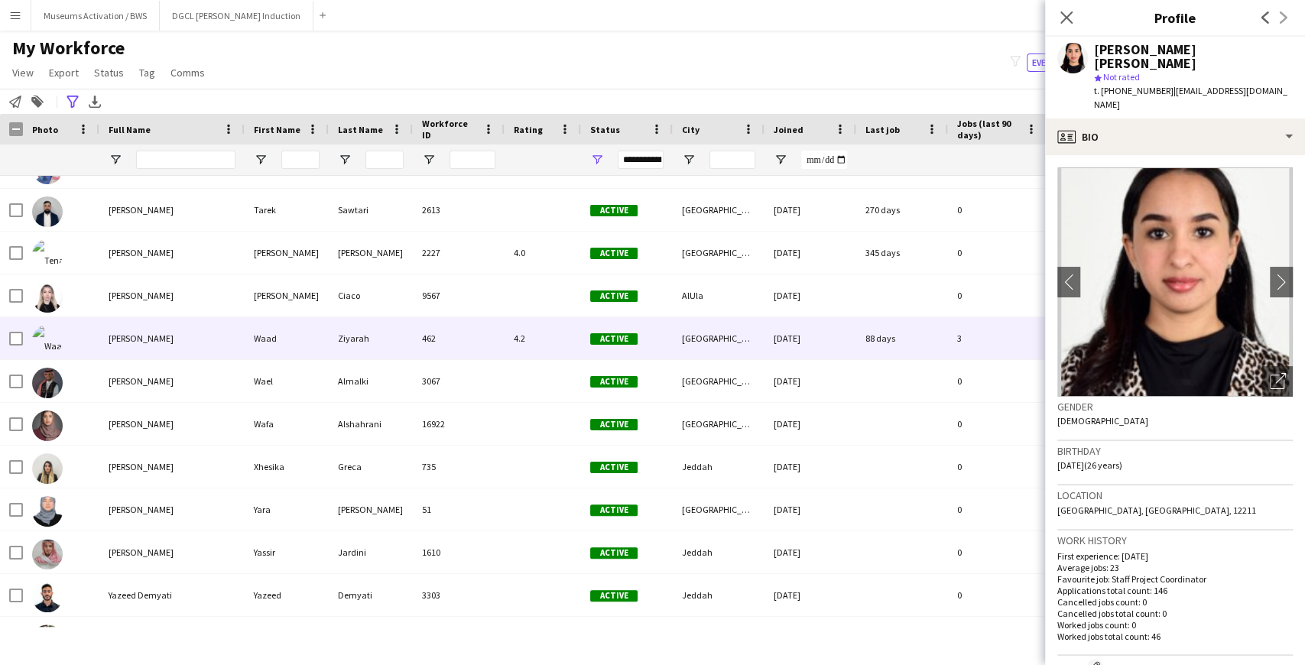
click at [144, 340] on span "[PERSON_NAME]" at bounding box center [141, 338] width 65 height 11
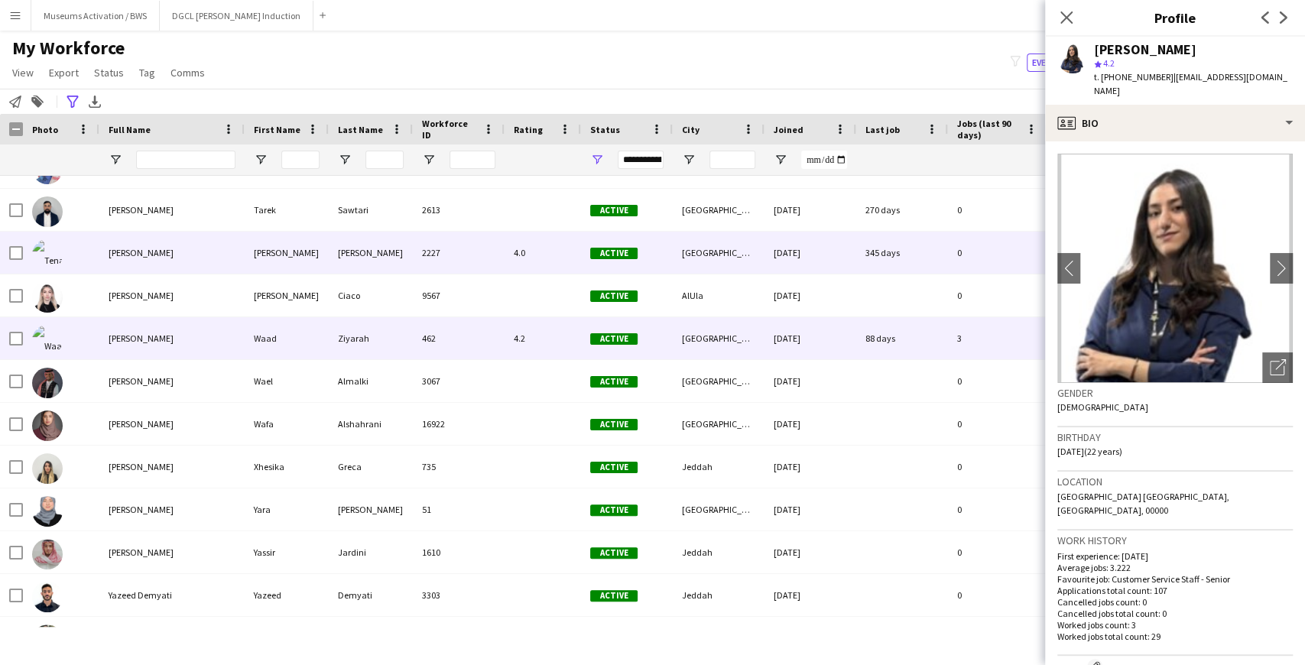
click at [93, 264] on div at bounding box center [61, 253] width 76 height 42
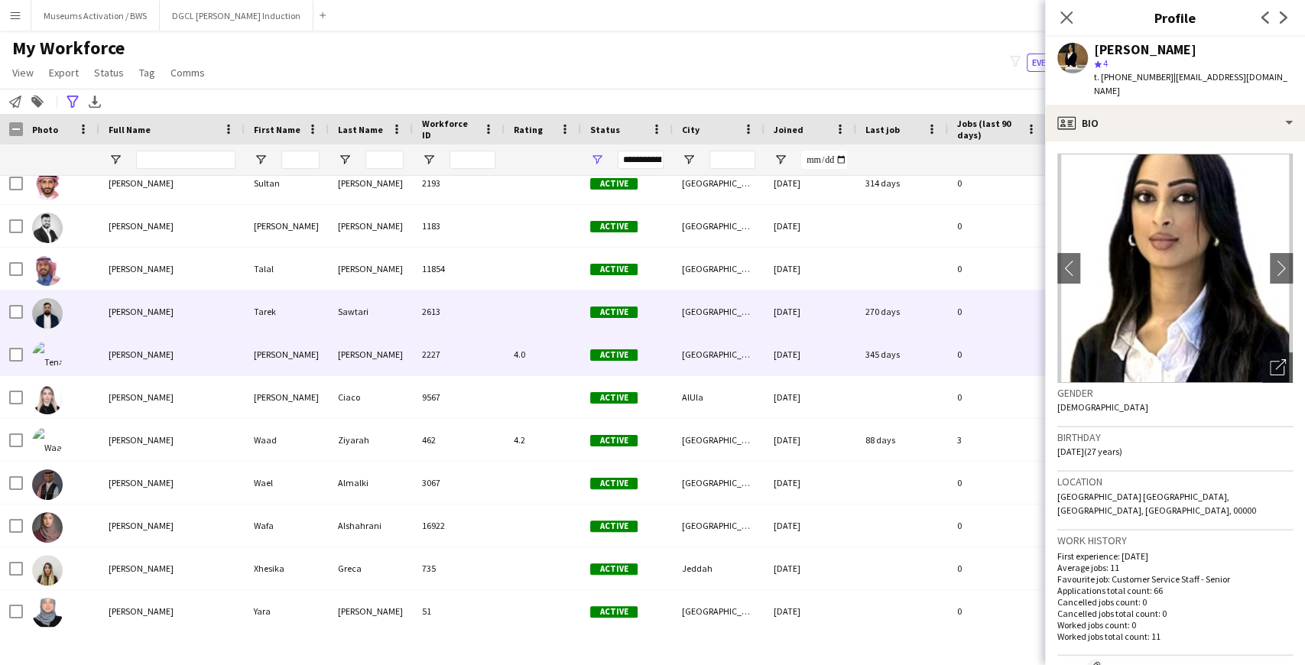
click at [115, 301] on div "[PERSON_NAME]" at bounding box center [171, 312] width 145 height 42
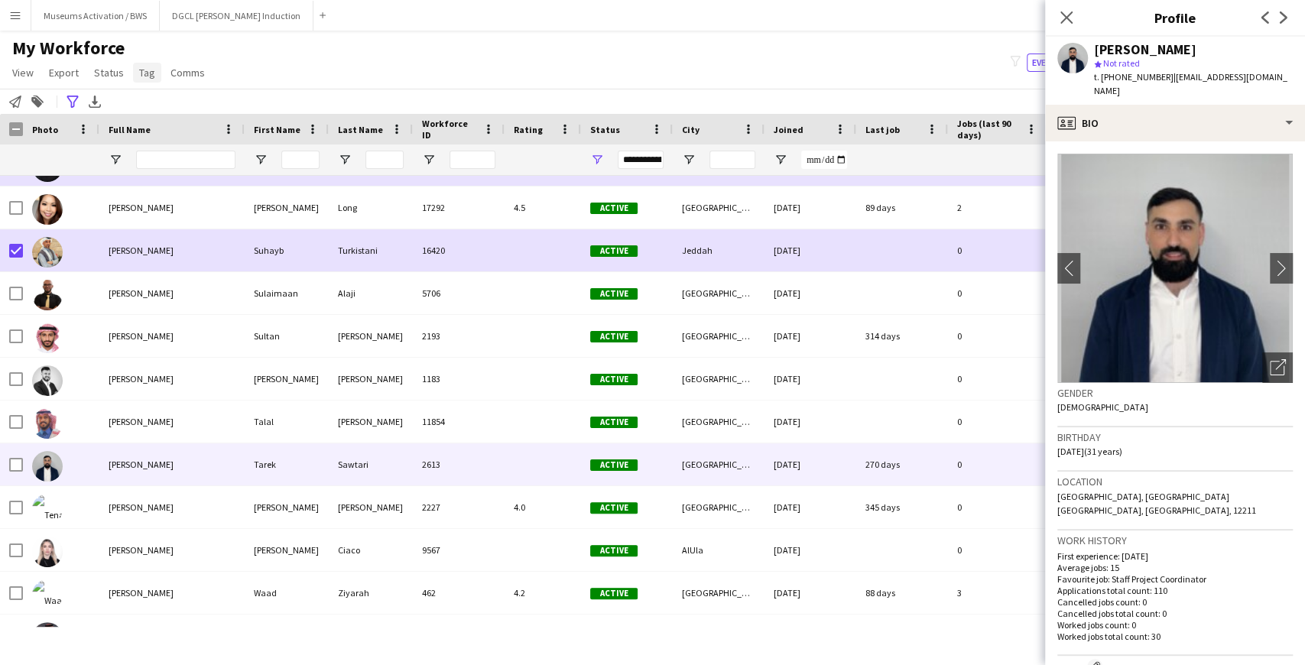
click at [143, 77] on span "Tag" at bounding box center [147, 73] width 16 height 14
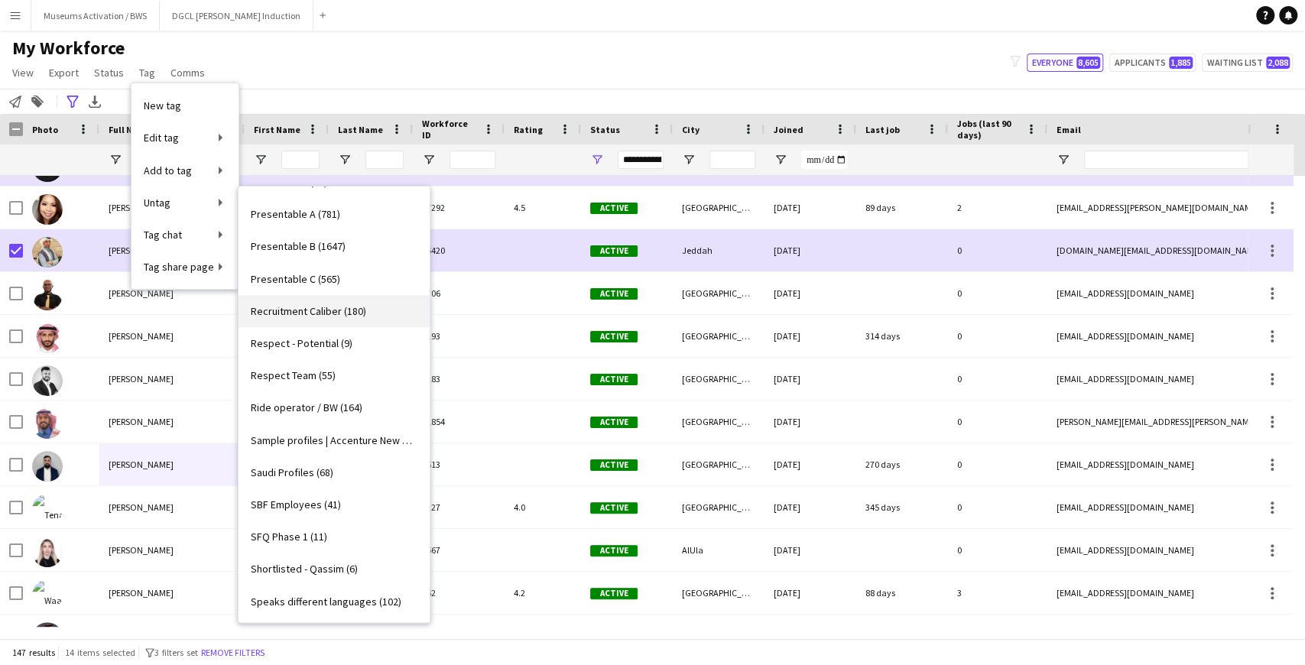
click at [292, 300] on link "Recruitment Caliber (180)" at bounding box center [334, 311] width 191 height 32
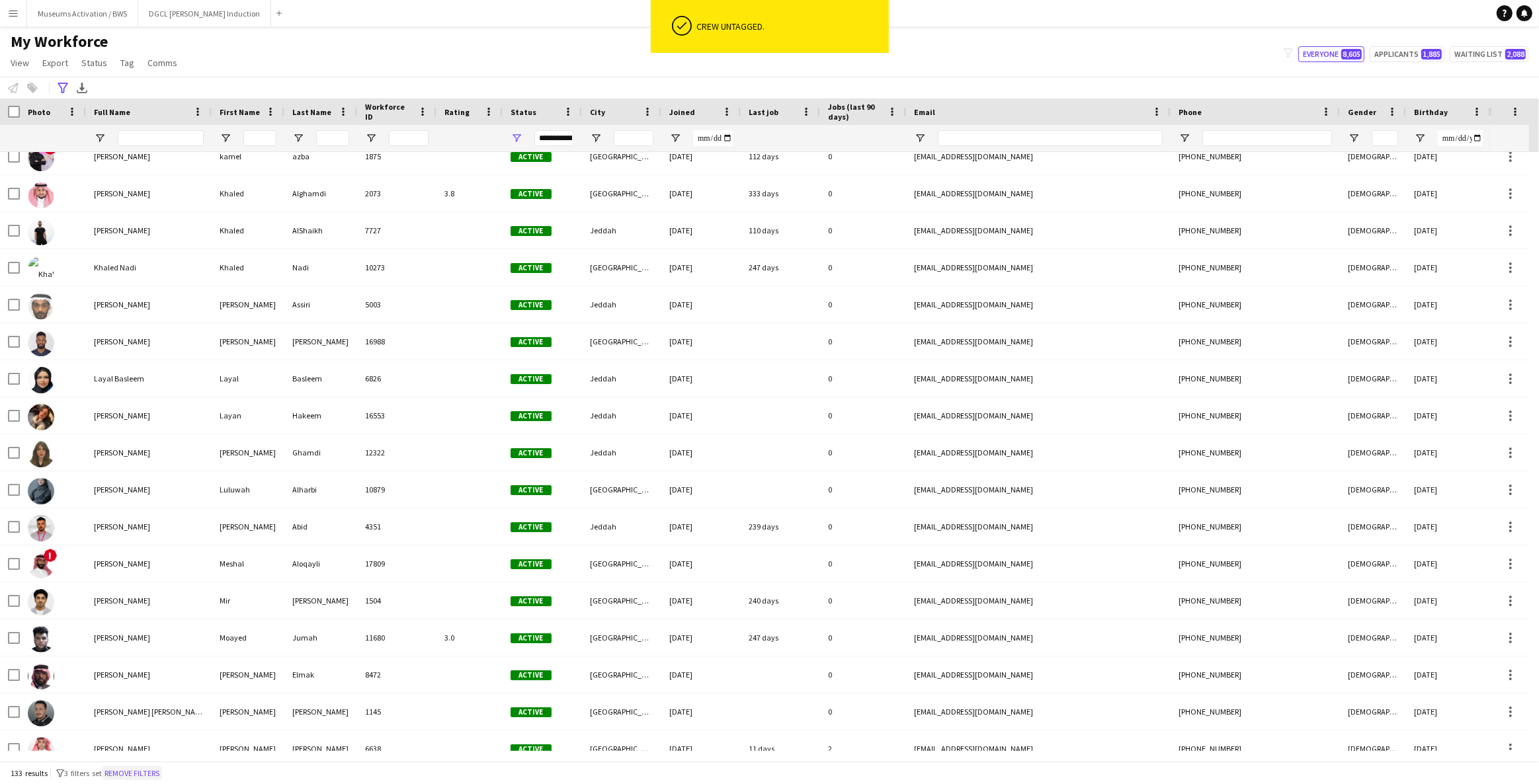
click at [156, 771] on button "Remove filters" at bounding box center [132, 773] width 61 height 15
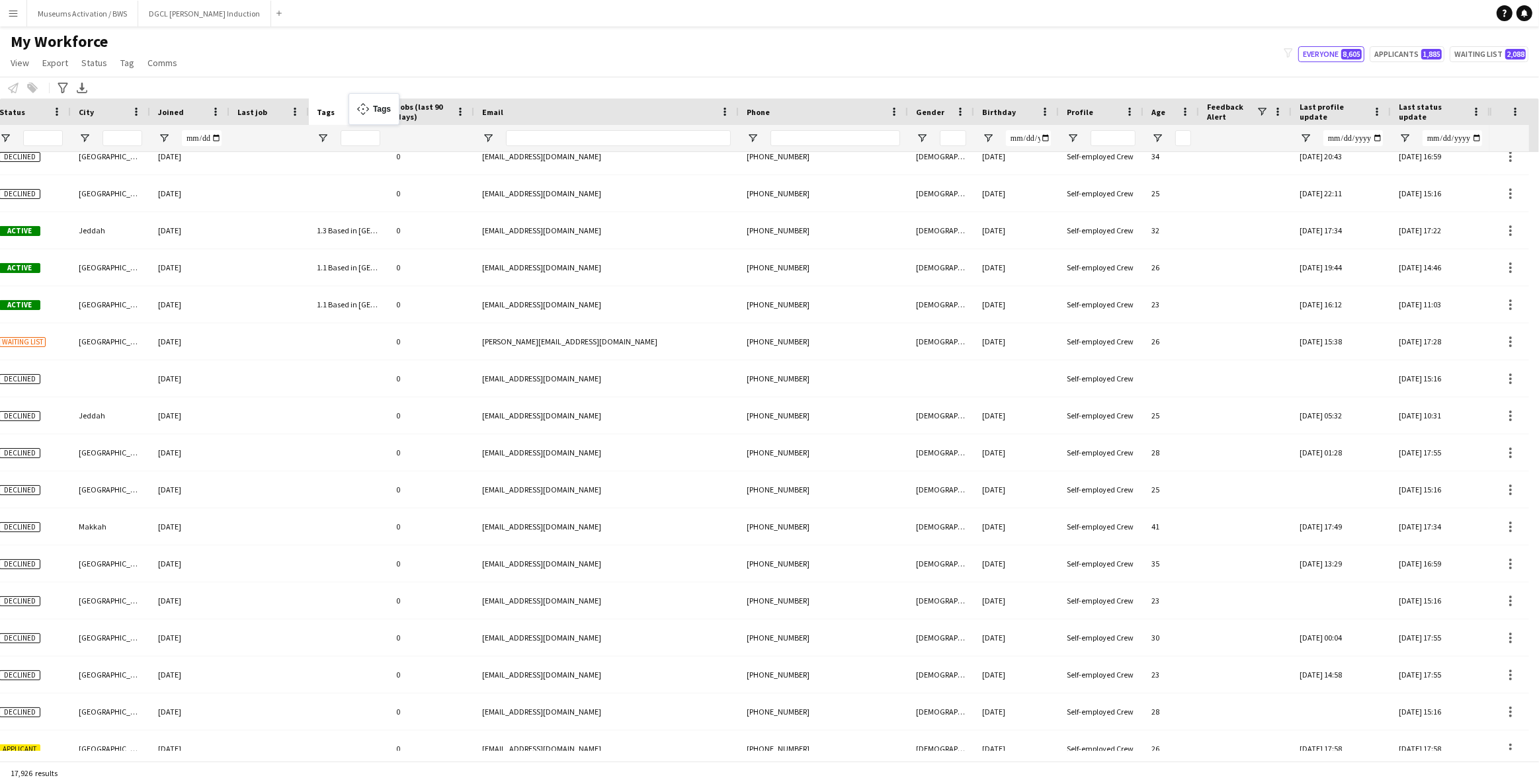
drag, startPoint x: 1253, startPoint y: 111, endPoint x: 334, endPoint y: 105, distance: 919.0
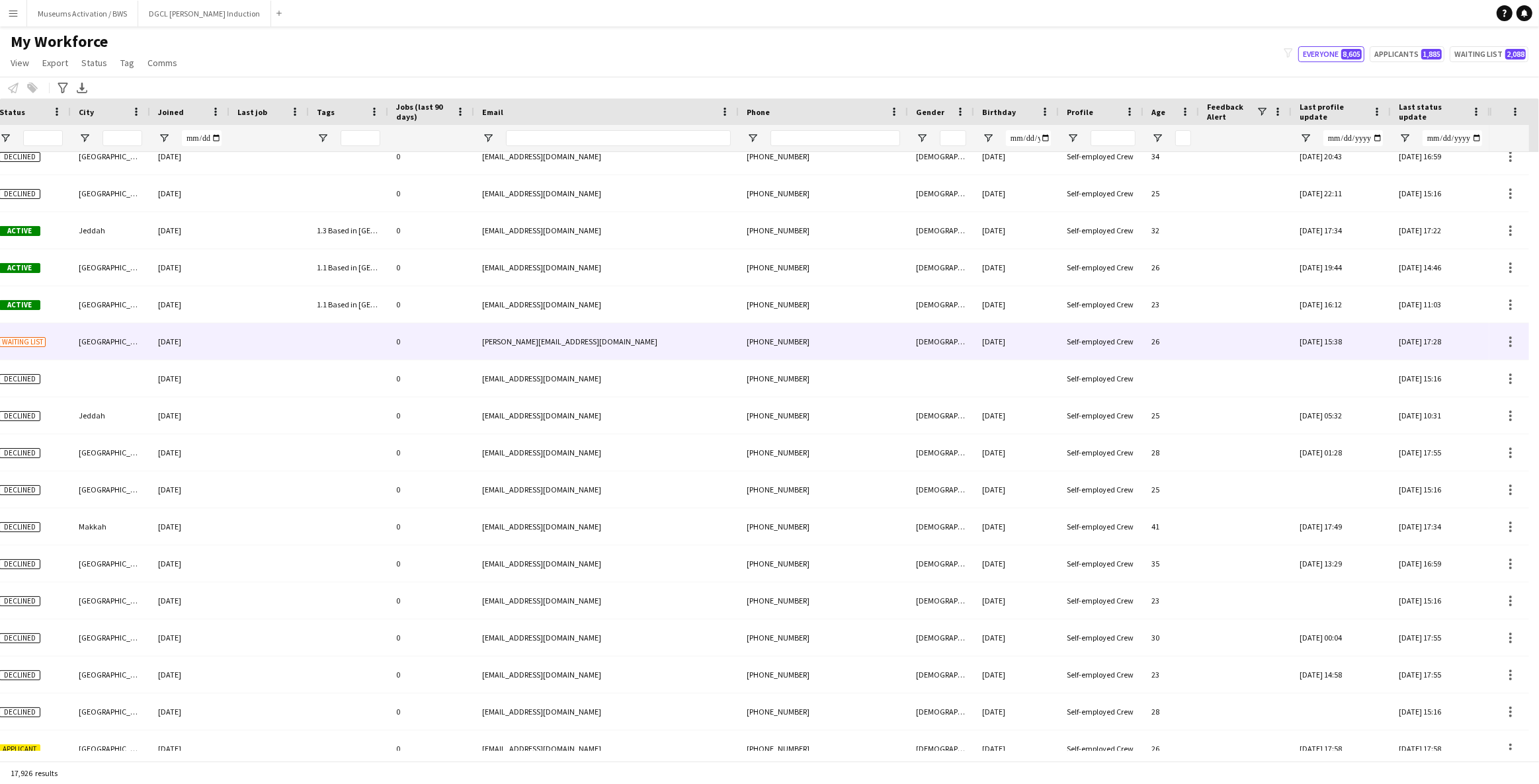
click at [342, 390] on div at bounding box center [348, 379] width 80 height 36
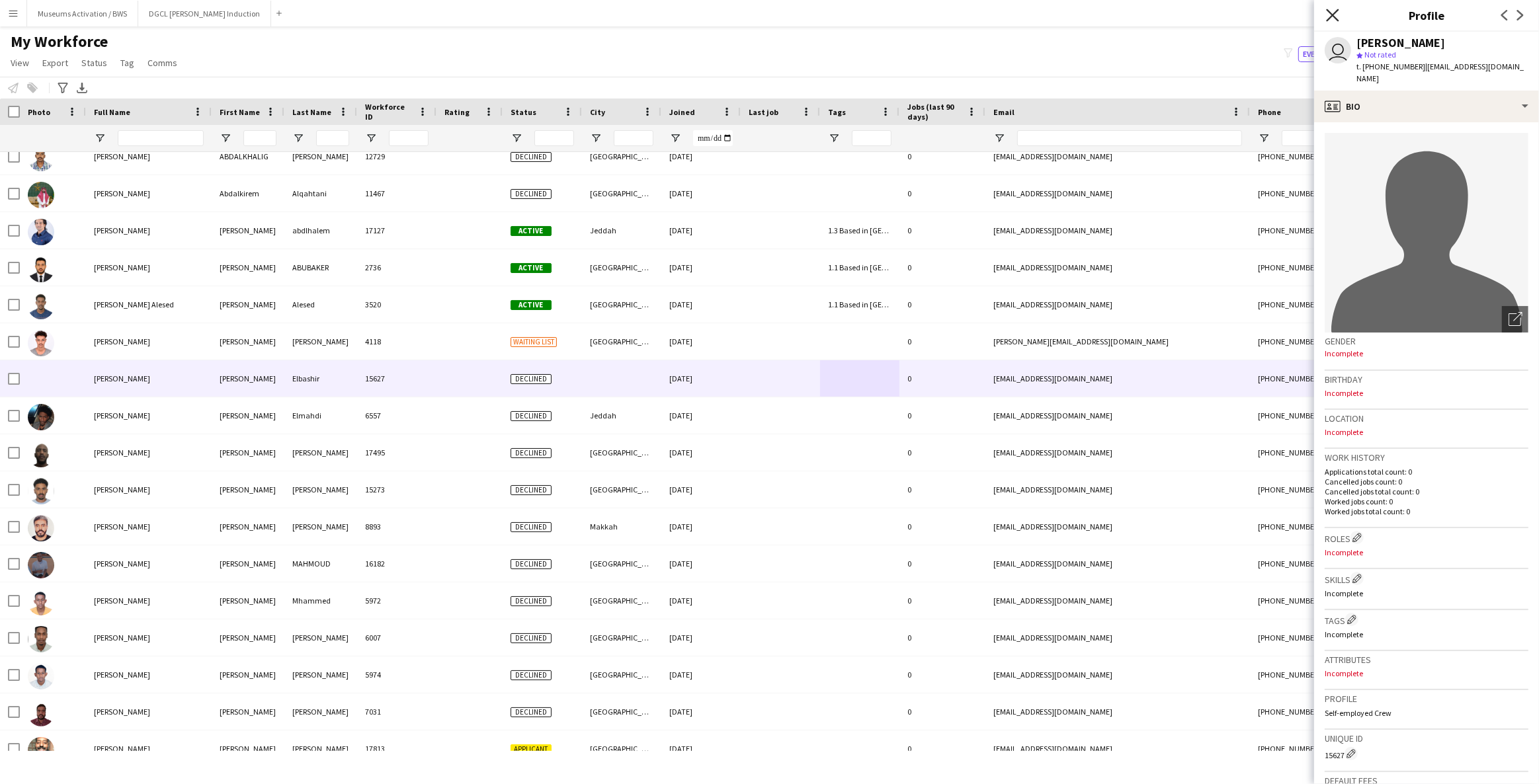
click at [1328, 18] on icon "Close pop-in" at bounding box center [1331, 15] width 13 height 13
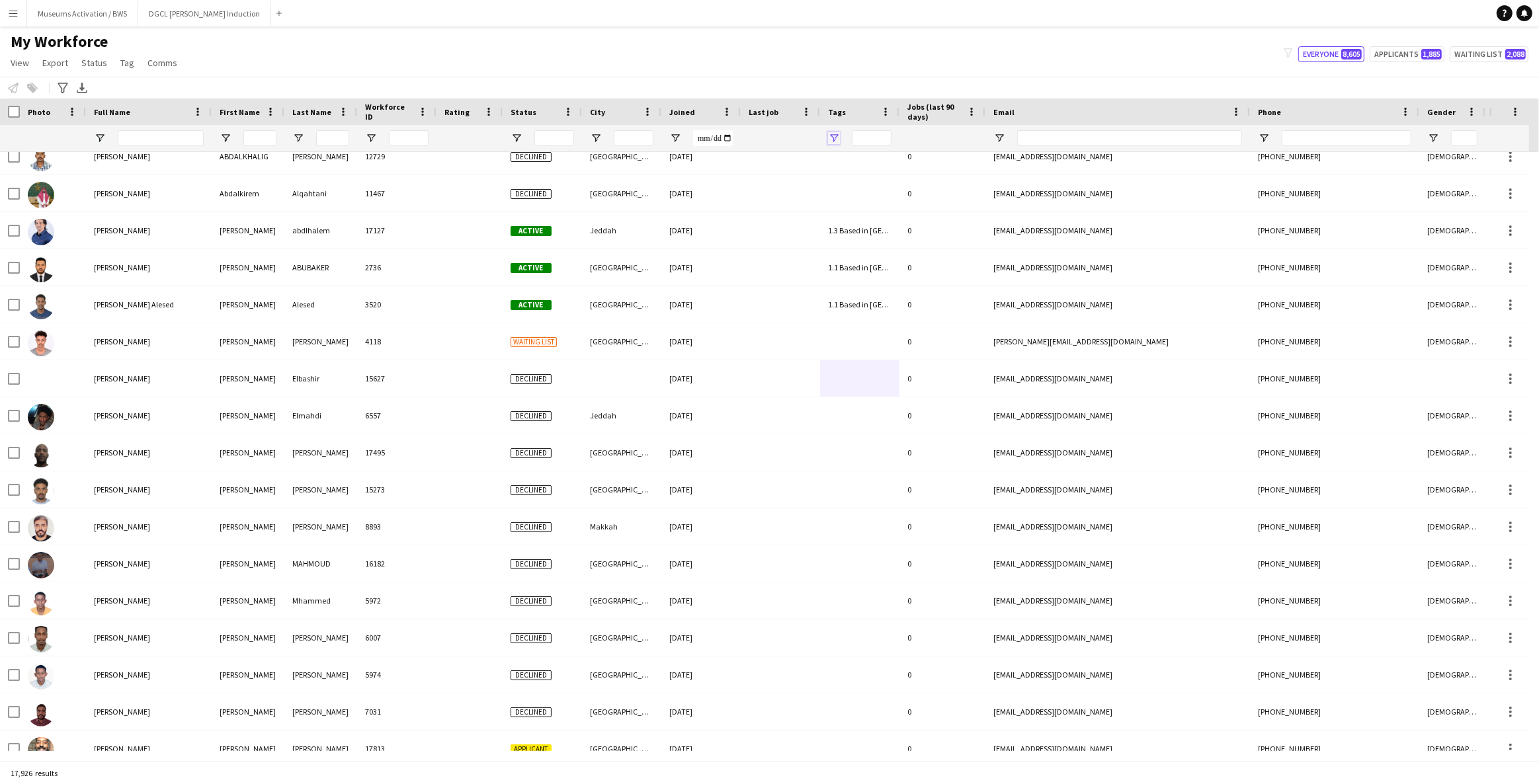
click at [833, 139] on span "Open Filter Menu" at bounding box center [833, 138] width 12 height 12
type input "***"
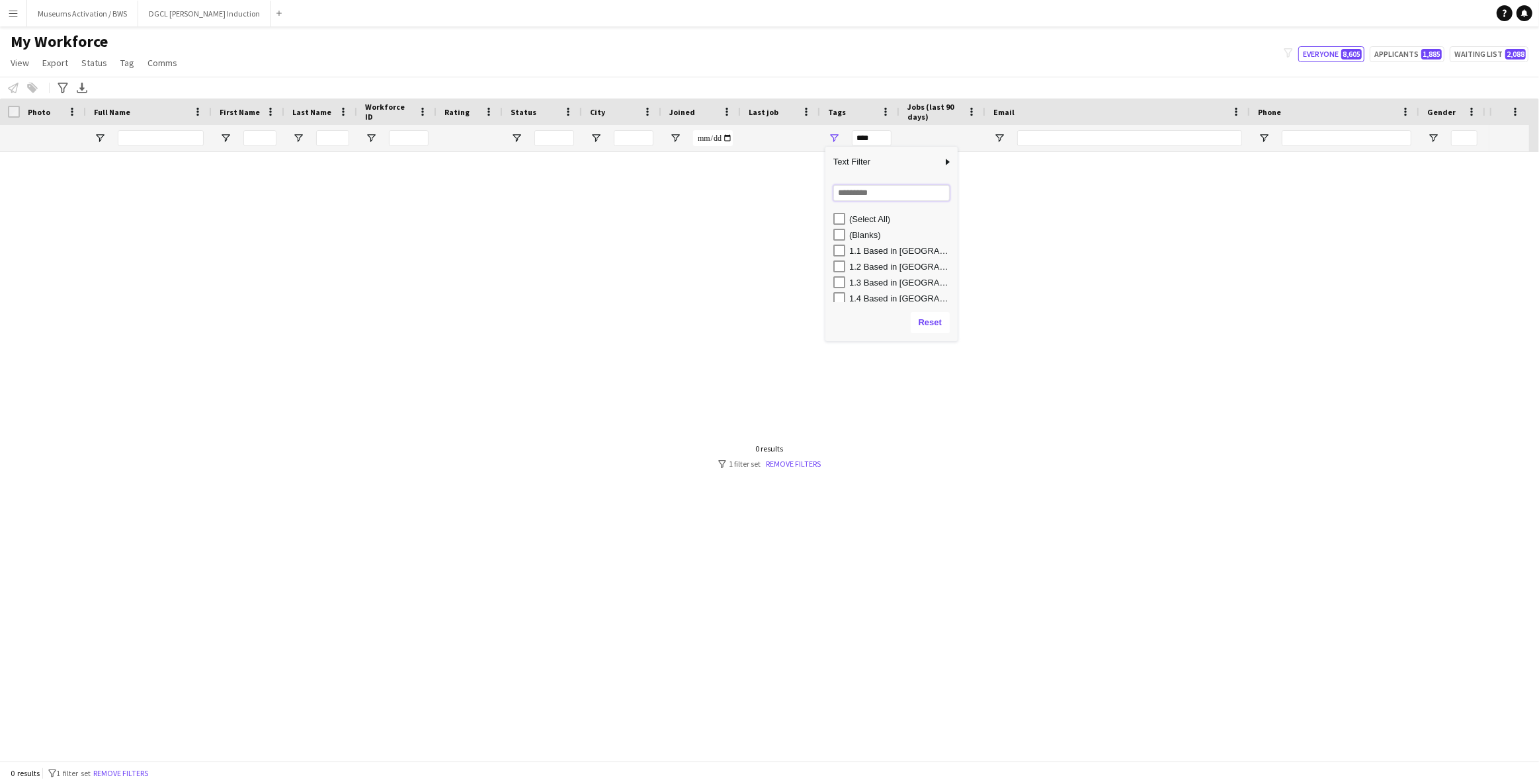
click at [846, 197] on input "Search filter values" at bounding box center [891, 193] width 117 height 16
type input "***"
click at [856, 232] on div "Recruitment Caliber" at bounding box center [901, 234] width 105 height 10
type input "**********"
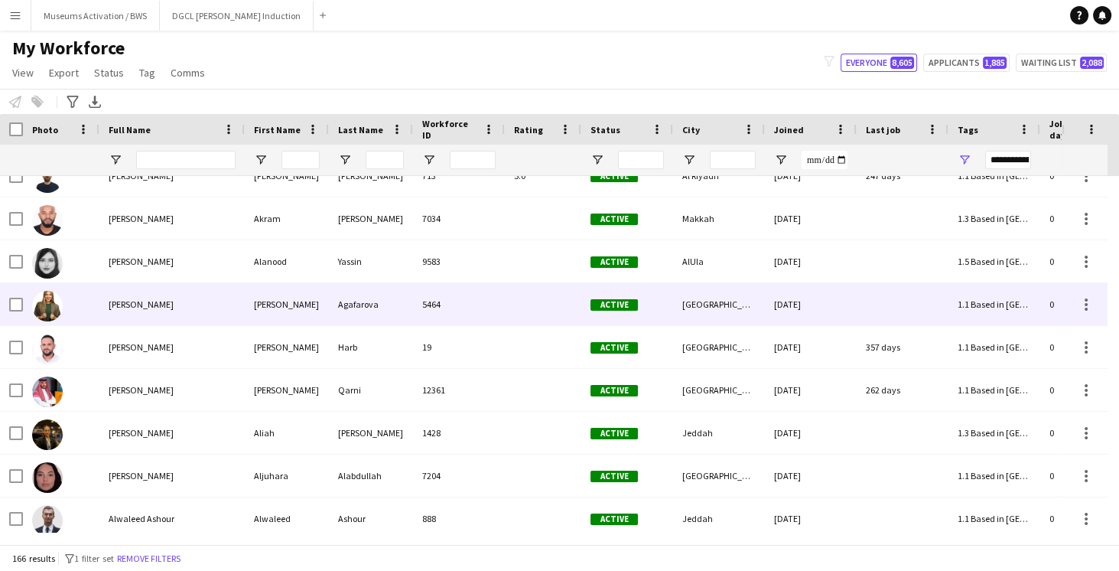
click at [54, 307] on img at bounding box center [47, 306] width 31 height 31
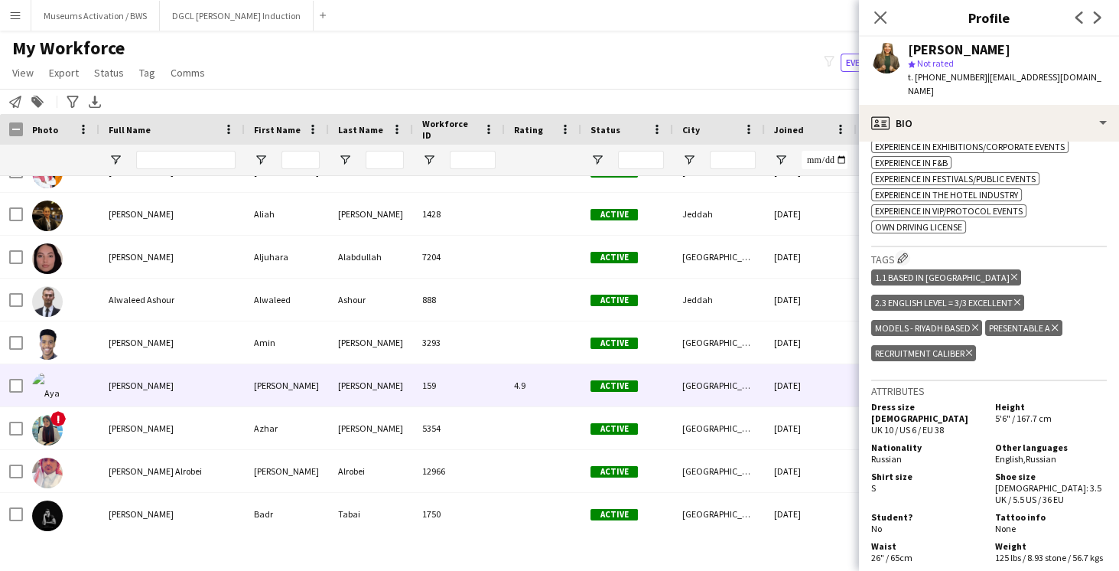
click at [86, 373] on div at bounding box center [61, 385] width 76 height 42
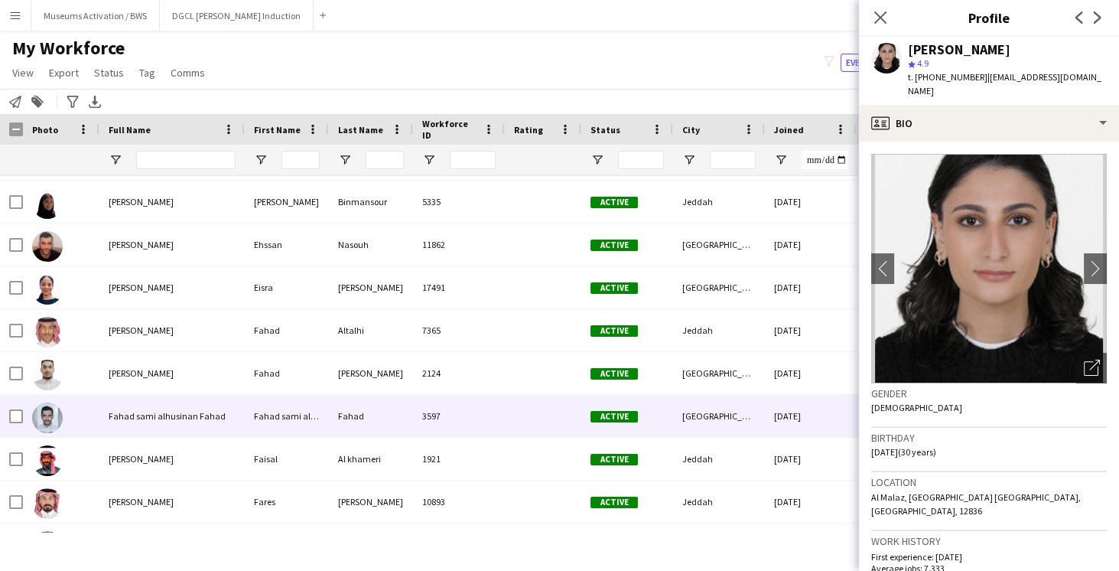
click at [151, 411] on span "Fahad sami alhusinan Fahad" at bounding box center [167, 415] width 117 height 11
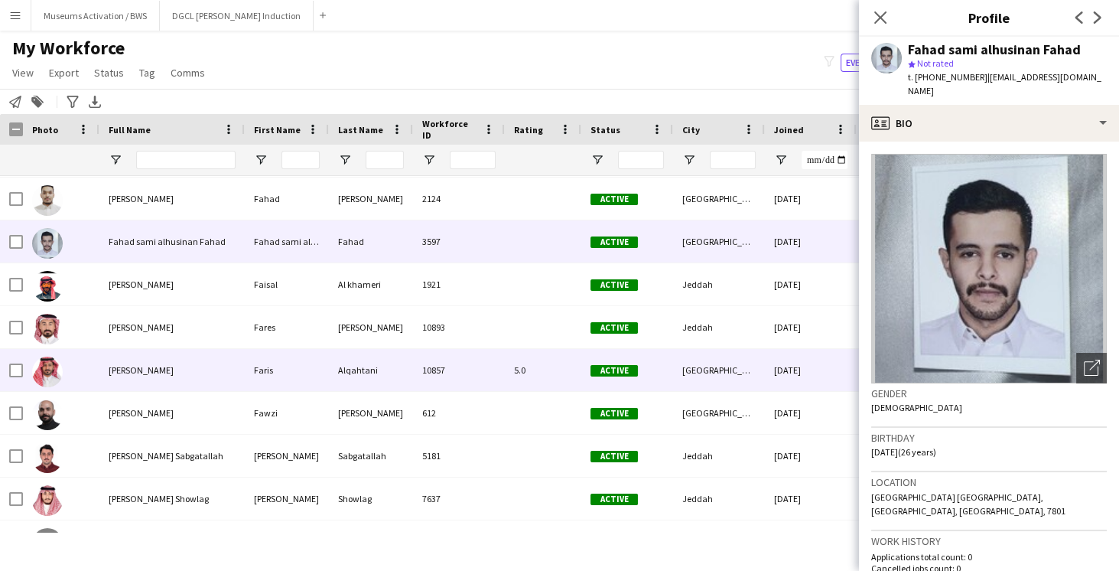
click at [239, 365] on div "[PERSON_NAME]" at bounding box center [171, 370] width 145 height 42
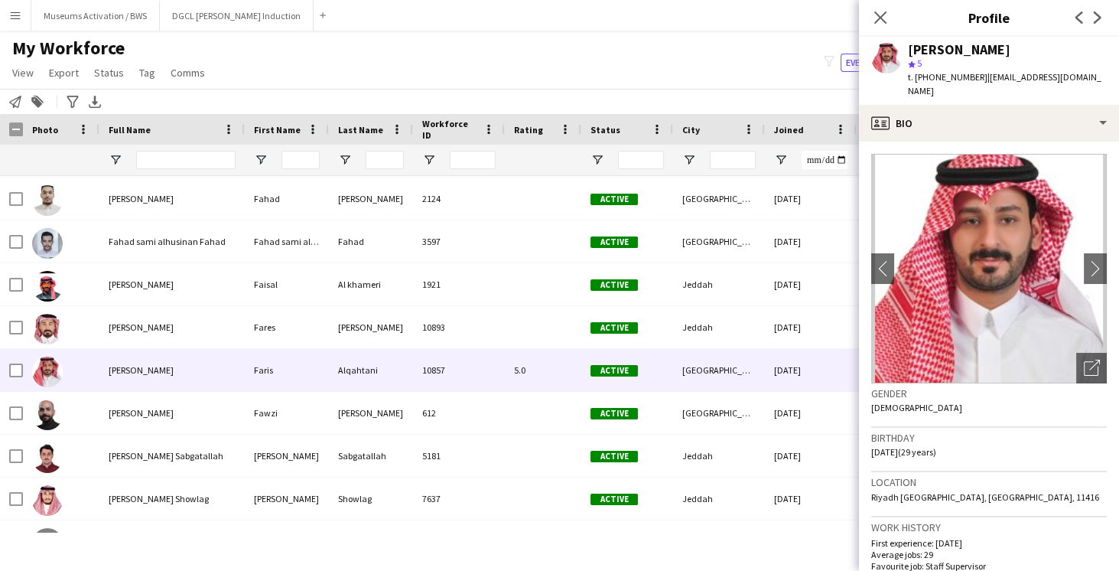
click at [421, 87] on div "My Workforce View Views Default view R4ven New view Update view Delete view Edi…" at bounding box center [559, 63] width 1119 height 52
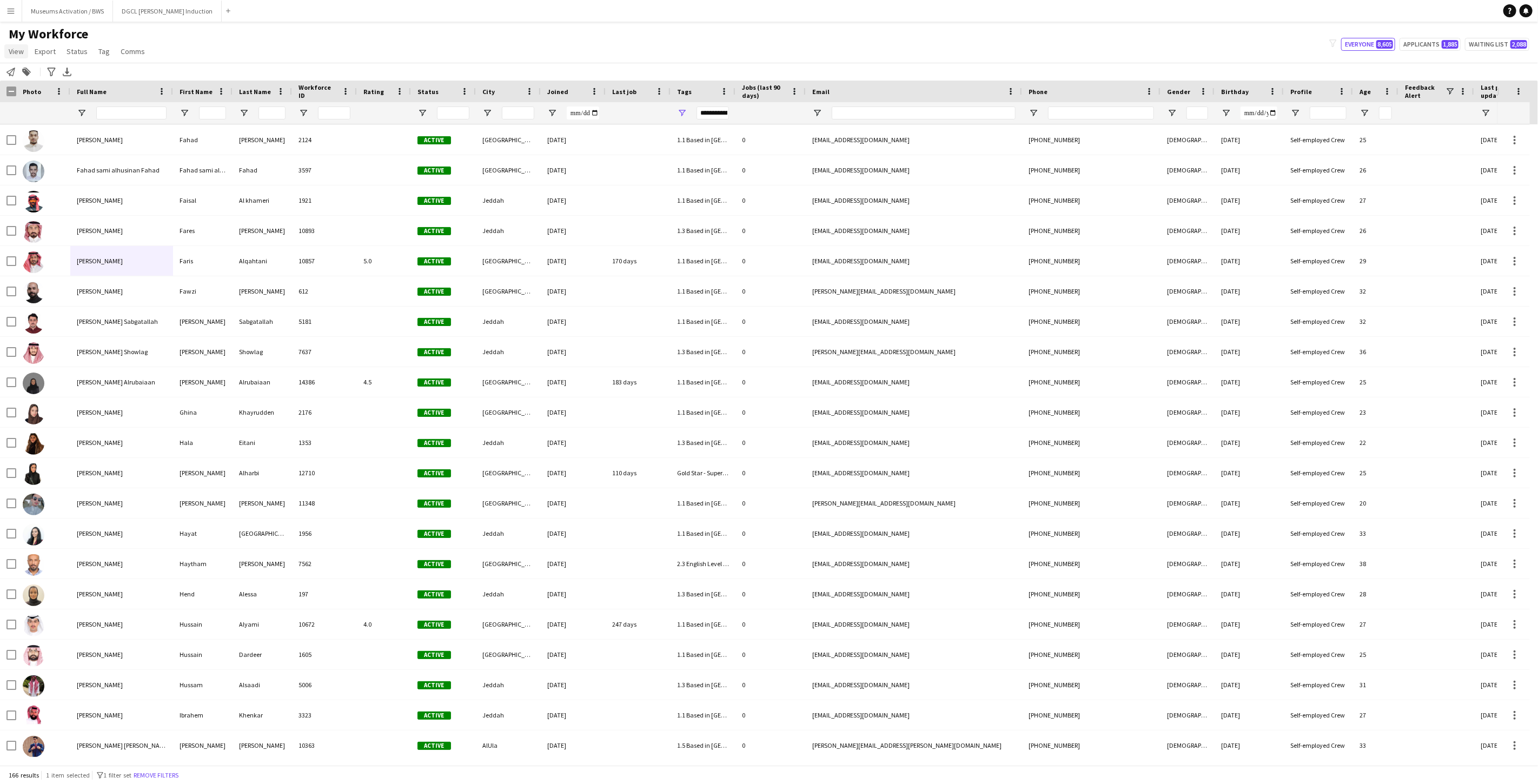
click at [11, 45] on link "View" at bounding box center [16, 52] width 24 height 14
click at [33, 100] on link "Customise view" at bounding box center [42, 107] width 76 height 23
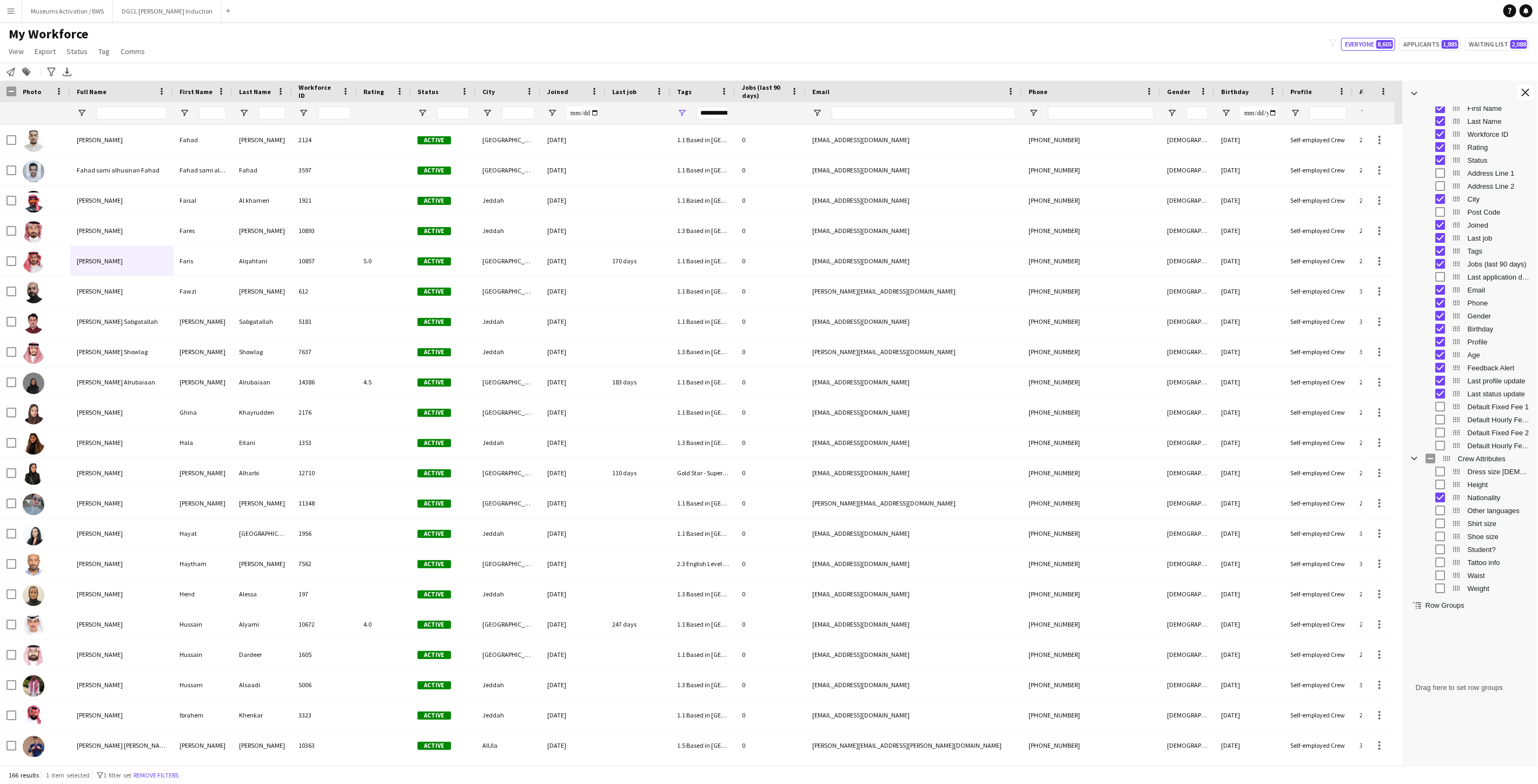
click at [557, 33] on div "My Workforce View Views Default view R4ven New view Update view Delete view Edi…" at bounding box center [769, 45] width 1538 height 37
drag, startPoint x: 1457, startPoint y: 498, endPoint x: 1469, endPoint y: 296, distance: 202.4
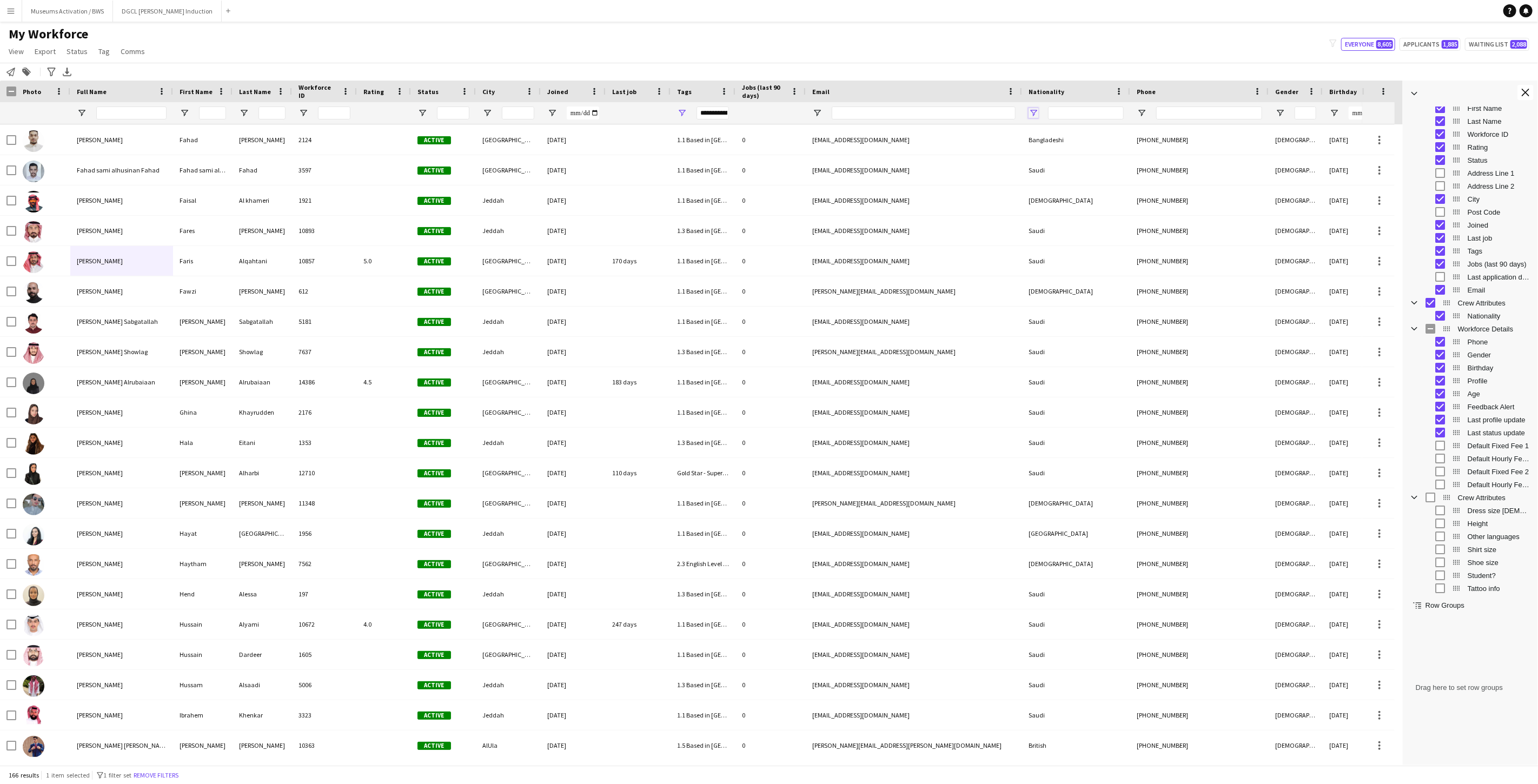
click at [1030, 114] on span "Open Filter Menu" at bounding box center [1034, 113] width 10 height 10
type input "***"
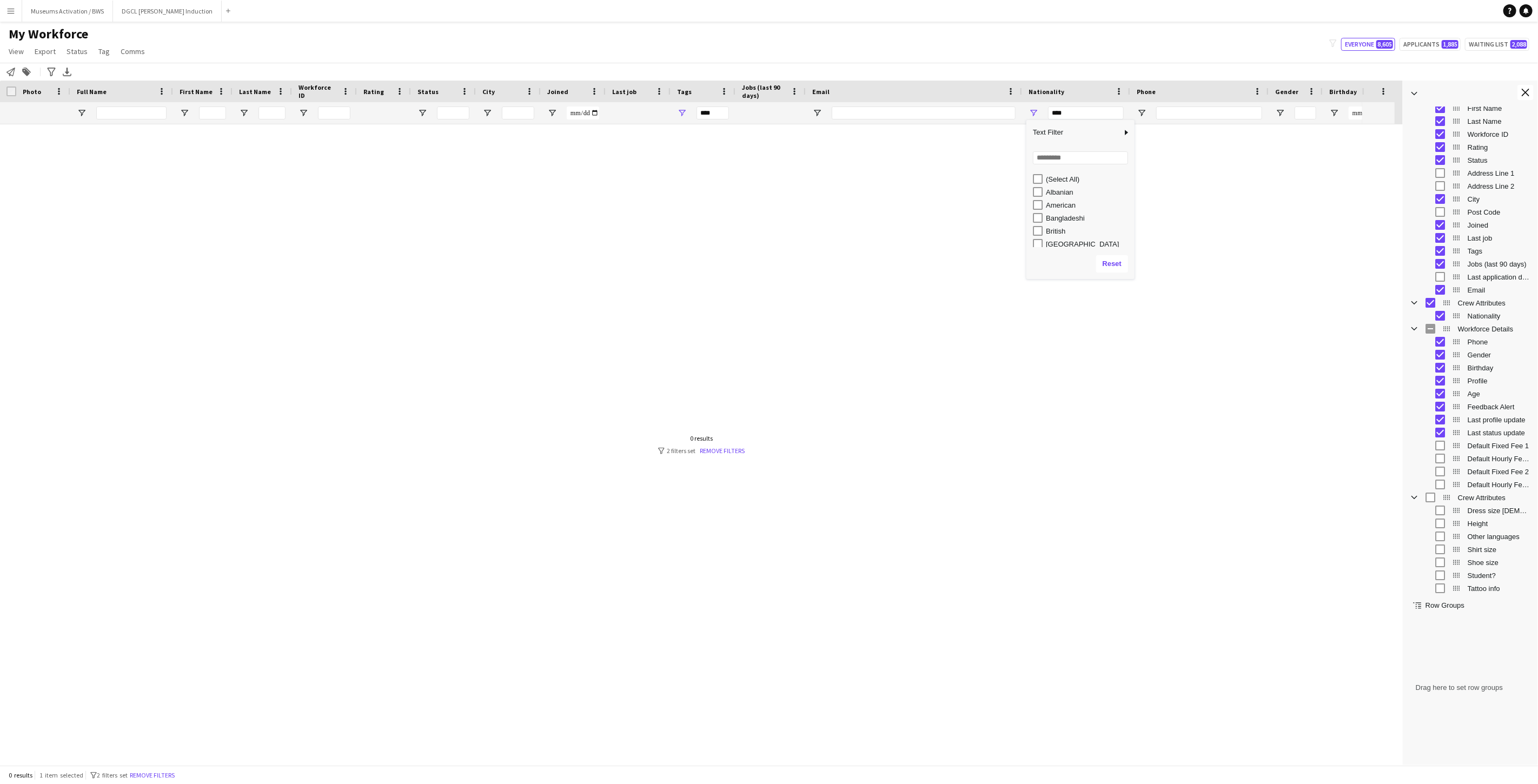
click at [1042, 165] on div "Loading... No matches. (Select All) [DEMOGRAPHIC_DATA] American [GEOGRAPHIC_DAT…" at bounding box center [1080, 197] width 108 height 104
click at [1042, 161] on input "Search filter values" at bounding box center [1080, 158] width 95 height 13
type input "**"
type input "*********"
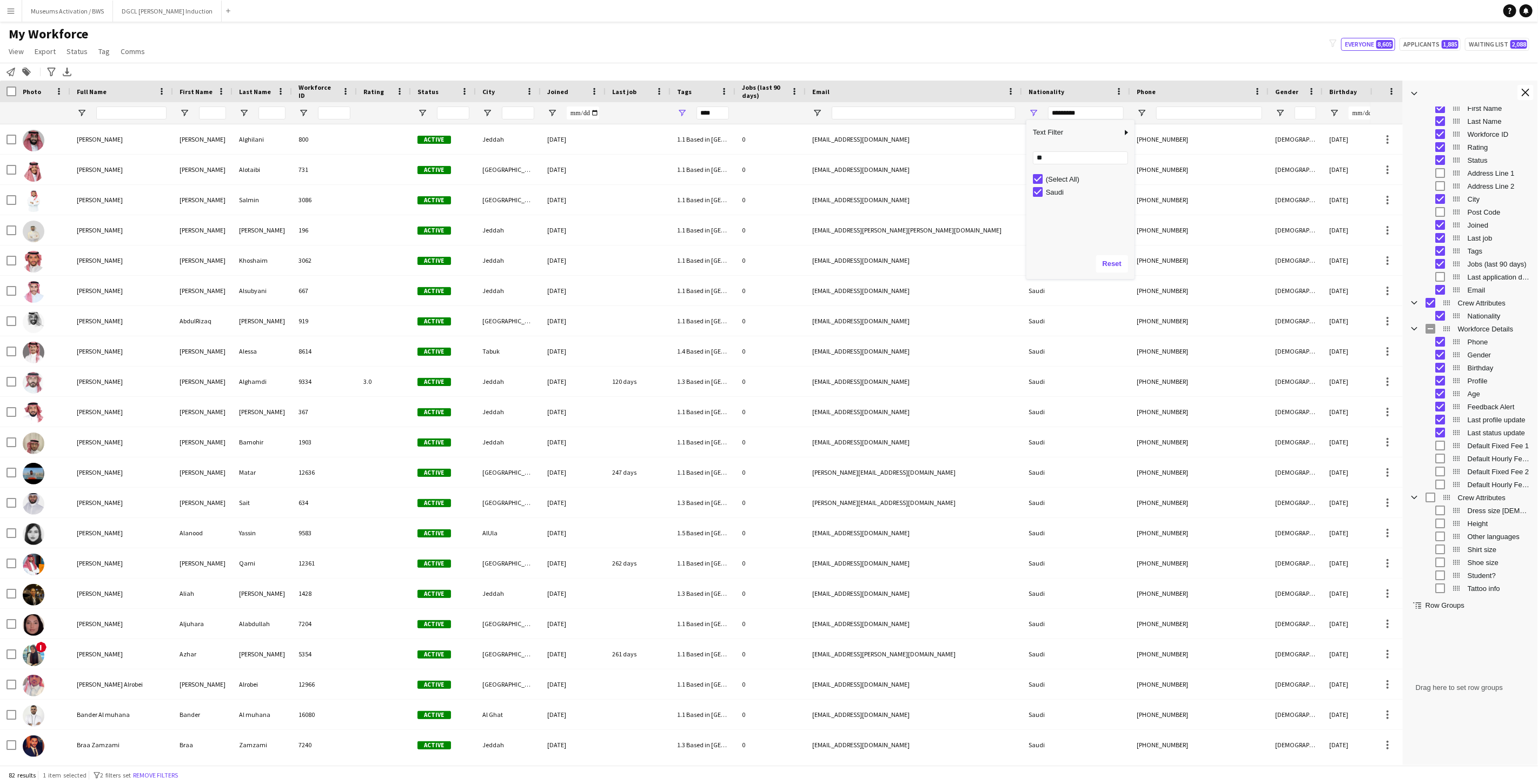
type input "**********"
click at [1039, 160] on input "**" at bounding box center [1080, 158] width 95 height 13
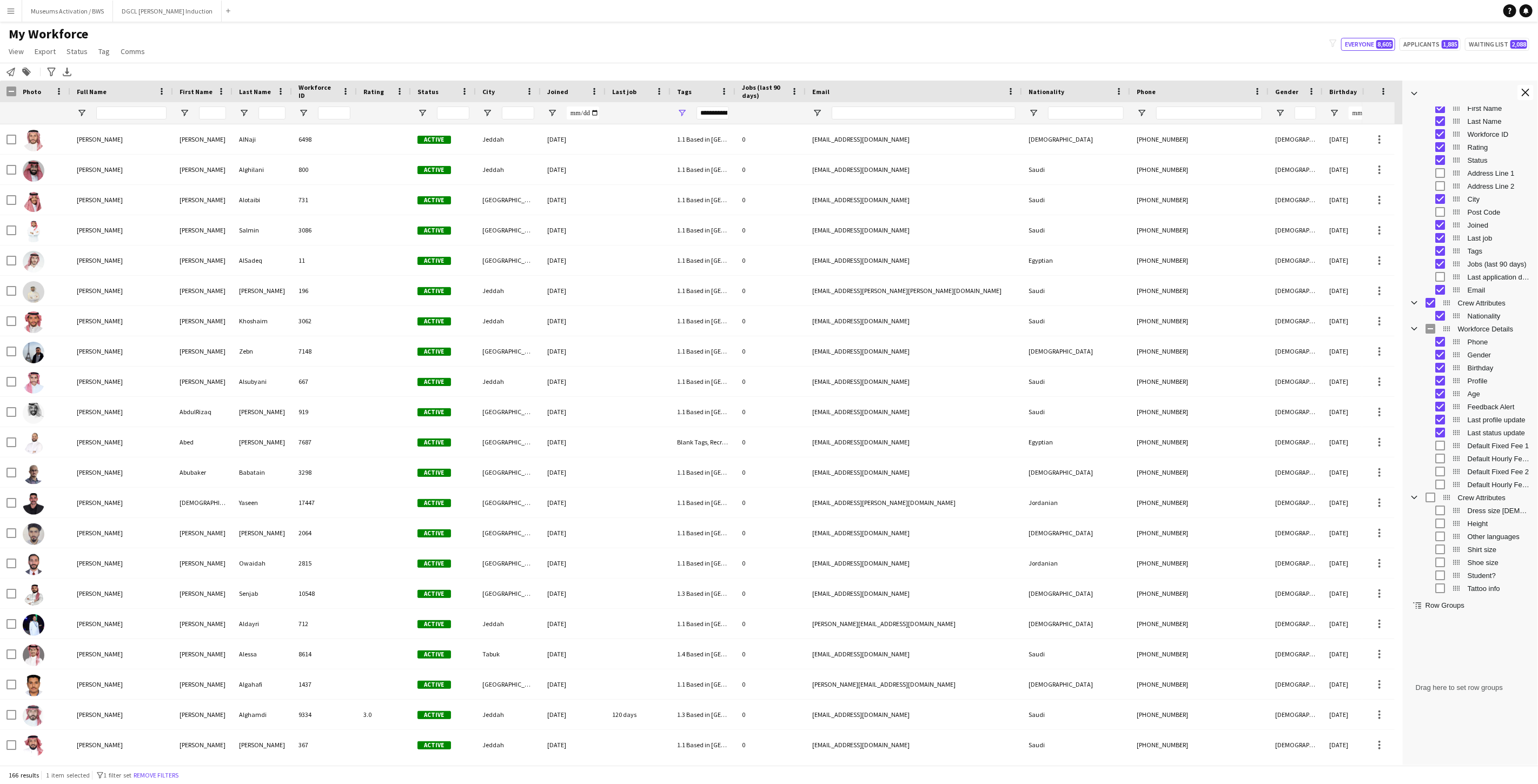
click at [1042, 49] on div "My Workforce View Views Default view R4ven New view Update view Delete view Edi…" at bounding box center [769, 45] width 1538 height 37
click at [1384, 90] on app-icon "Close tool panel" at bounding box center [1525, 92] width 8 height 8
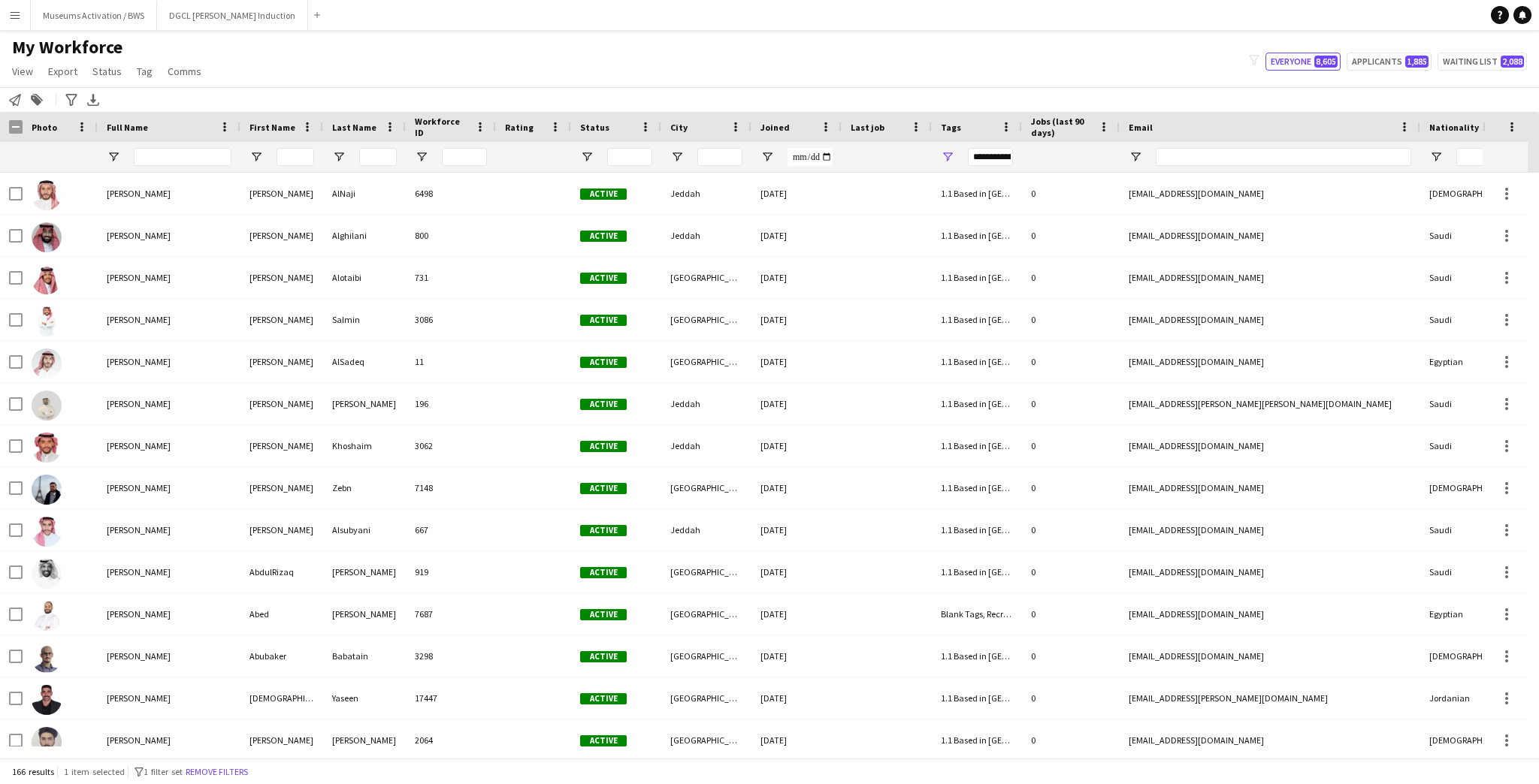
click at [325, 84] on div "My Workforce View Views Default view R4ven New view Update view Delete view Edi…" at bounding box center [770, 62] width 1539 height 51
click at [932, 154] on div at bounding box center [887, 157] width 90 height 30
click at [945, 156] on span "Open Filter Menu" at bounding box center [947, 157] width 14 height 14
click at [897, 96] on div "Notify workforce Add to tag Search tags magnifier Add tag Advanced filters Adva…" at bounding box center [770, 99] width 1539 height 25
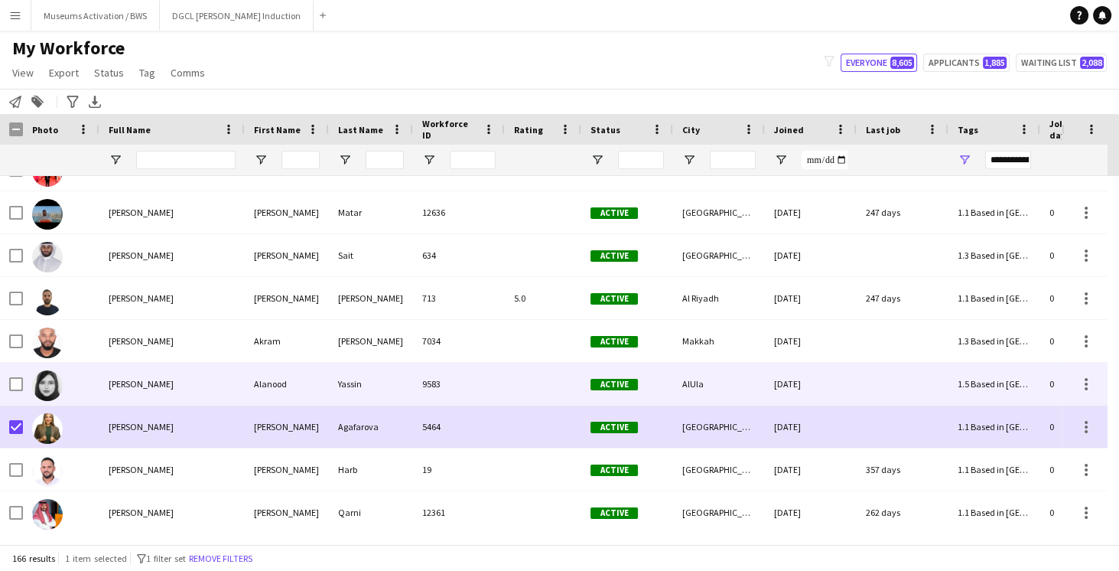
scroll to position [1013, 0]
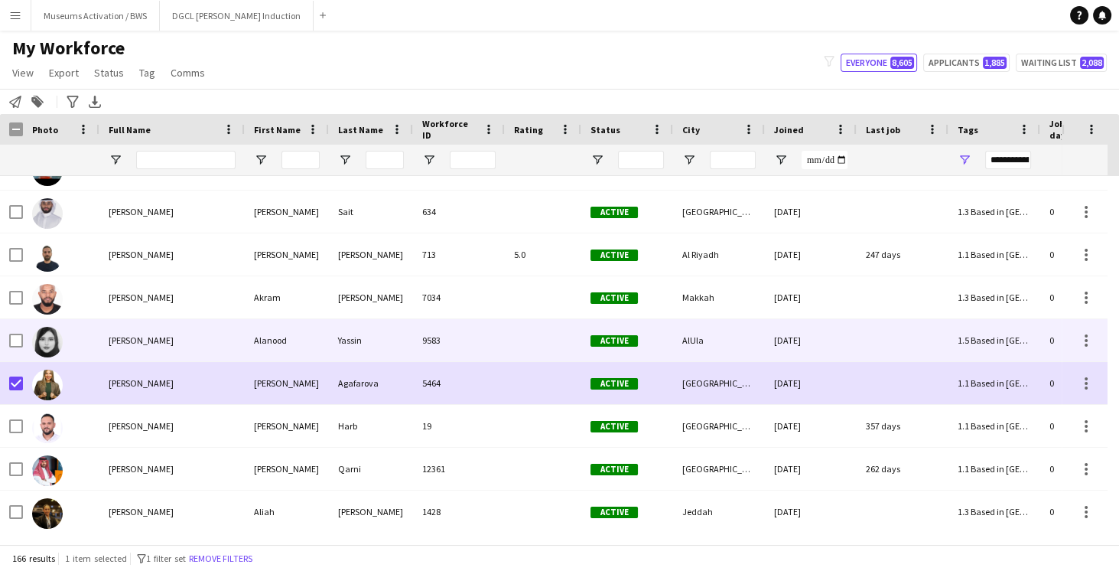
click at [136, 353] on div "[PERSON_NAME]" at bounding box center [171, 340] width 145 height 42
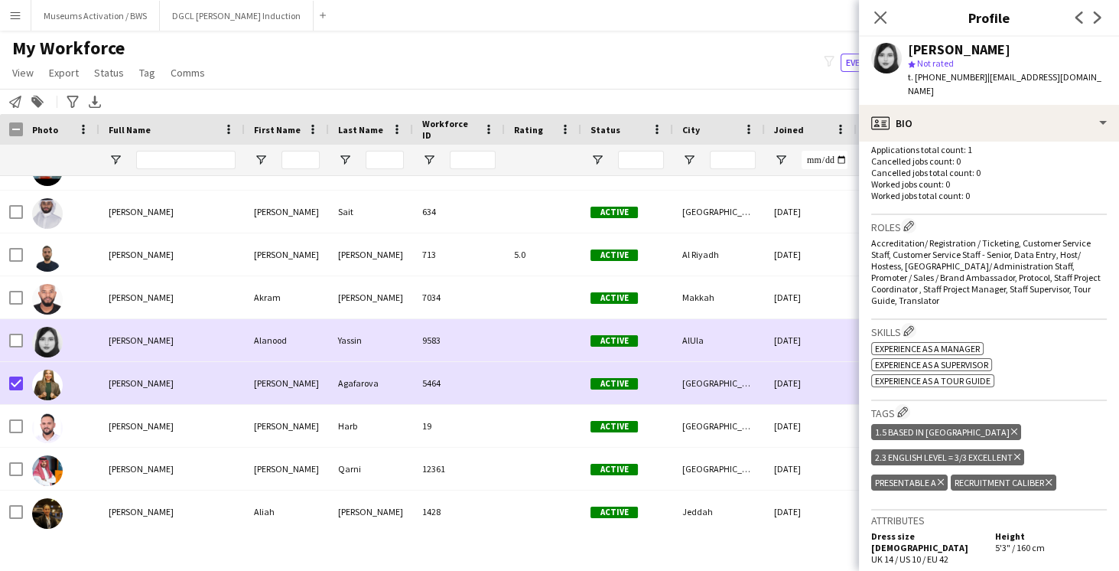
scroll to position [1055, 0]
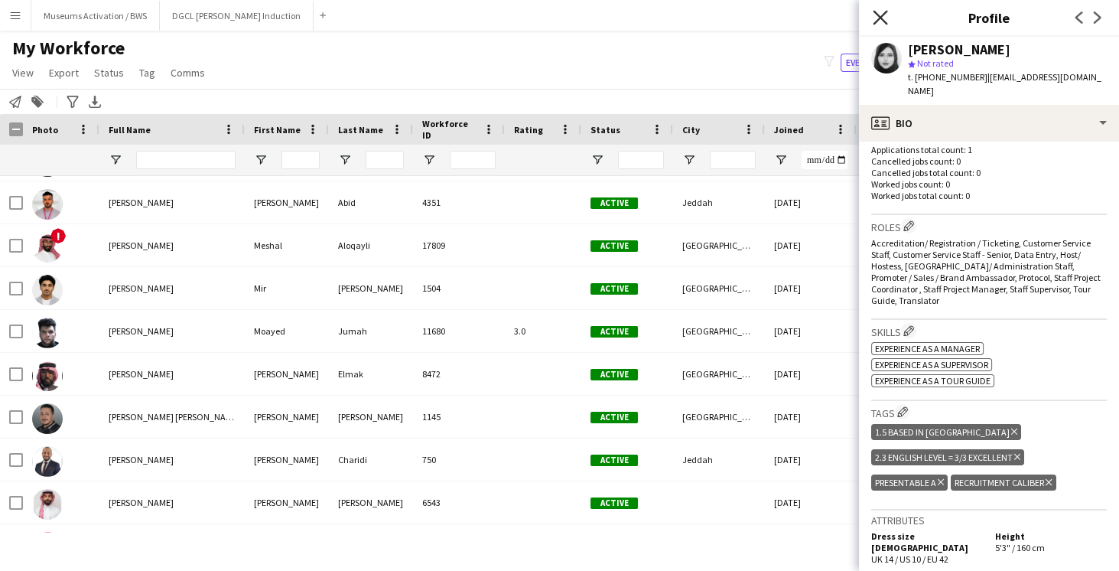
click at [879, 19] on icon at bounding box center [880, 17] width 15 height 15
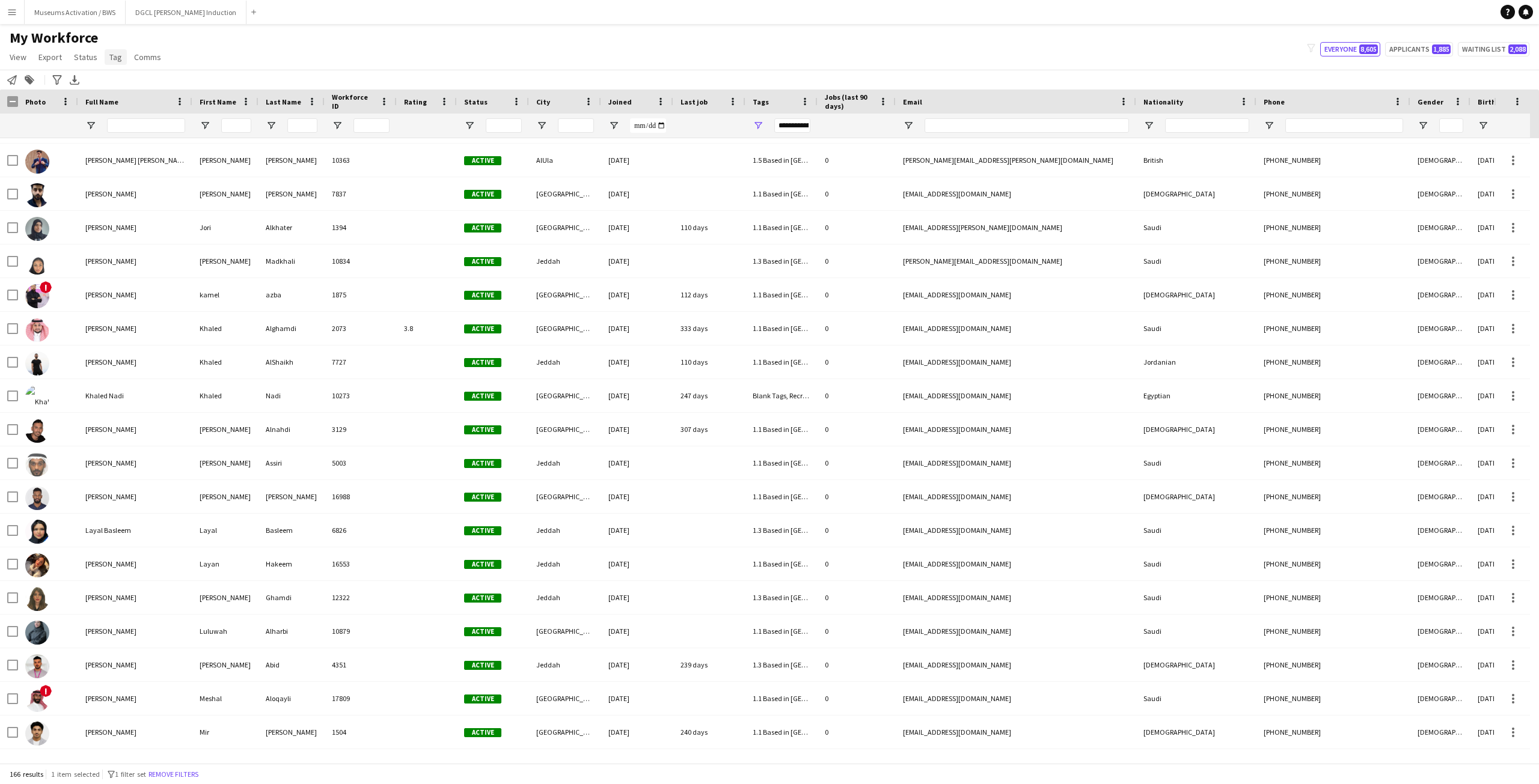
click at [116, 64] on link "Tag" at bounding box center [116, 57] width 22 height 16
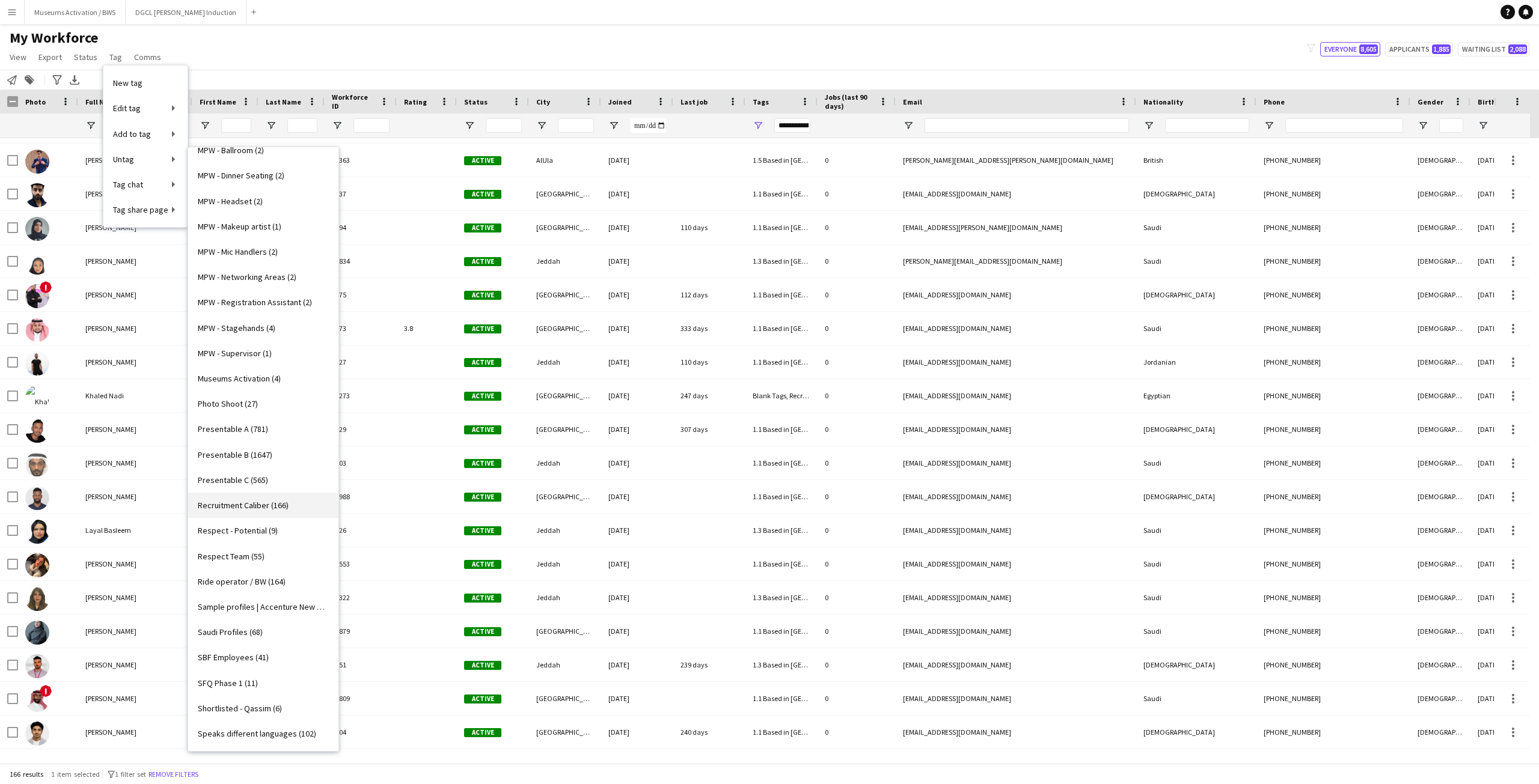
click at [242, 509] on span "Recruitment Caliber (166)" at bounding box center [243, 505] width 90 height 11
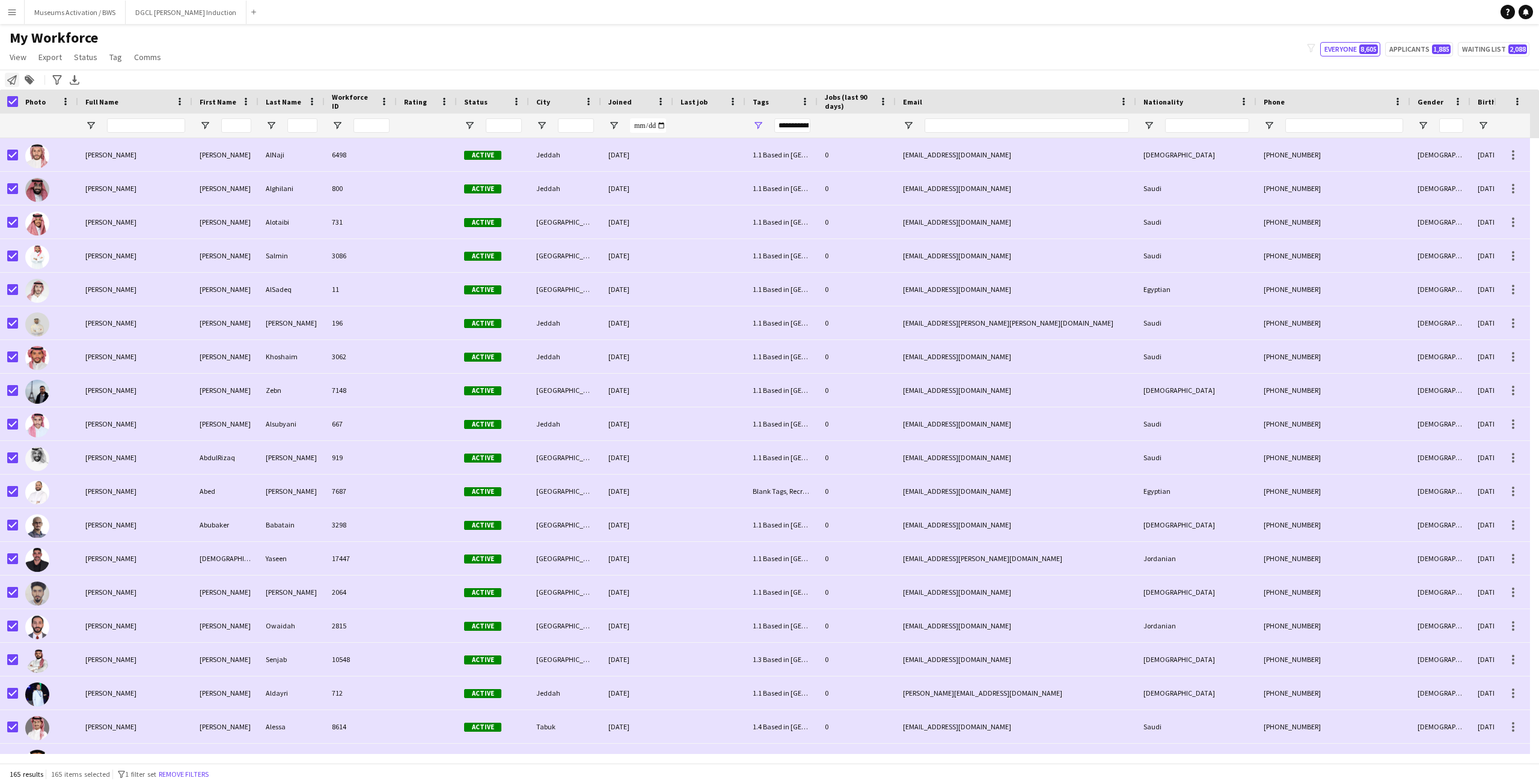
click at [14, 86] on div "Notify workforce" at bounding box center [12, 80] width 14 height 14
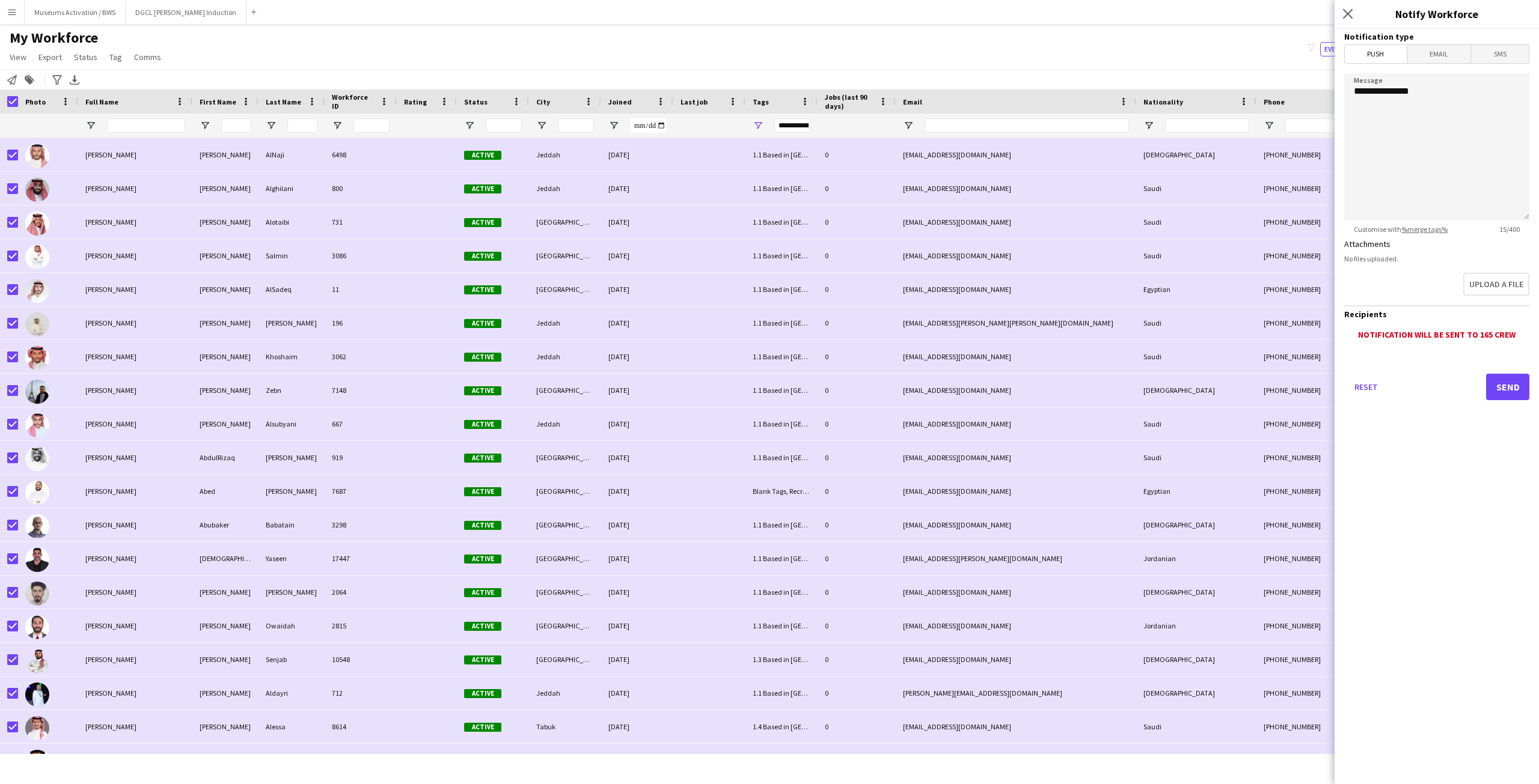
click at [1450, 60] on span "Email" at bounding box center [1438, 53] width 64 height 18
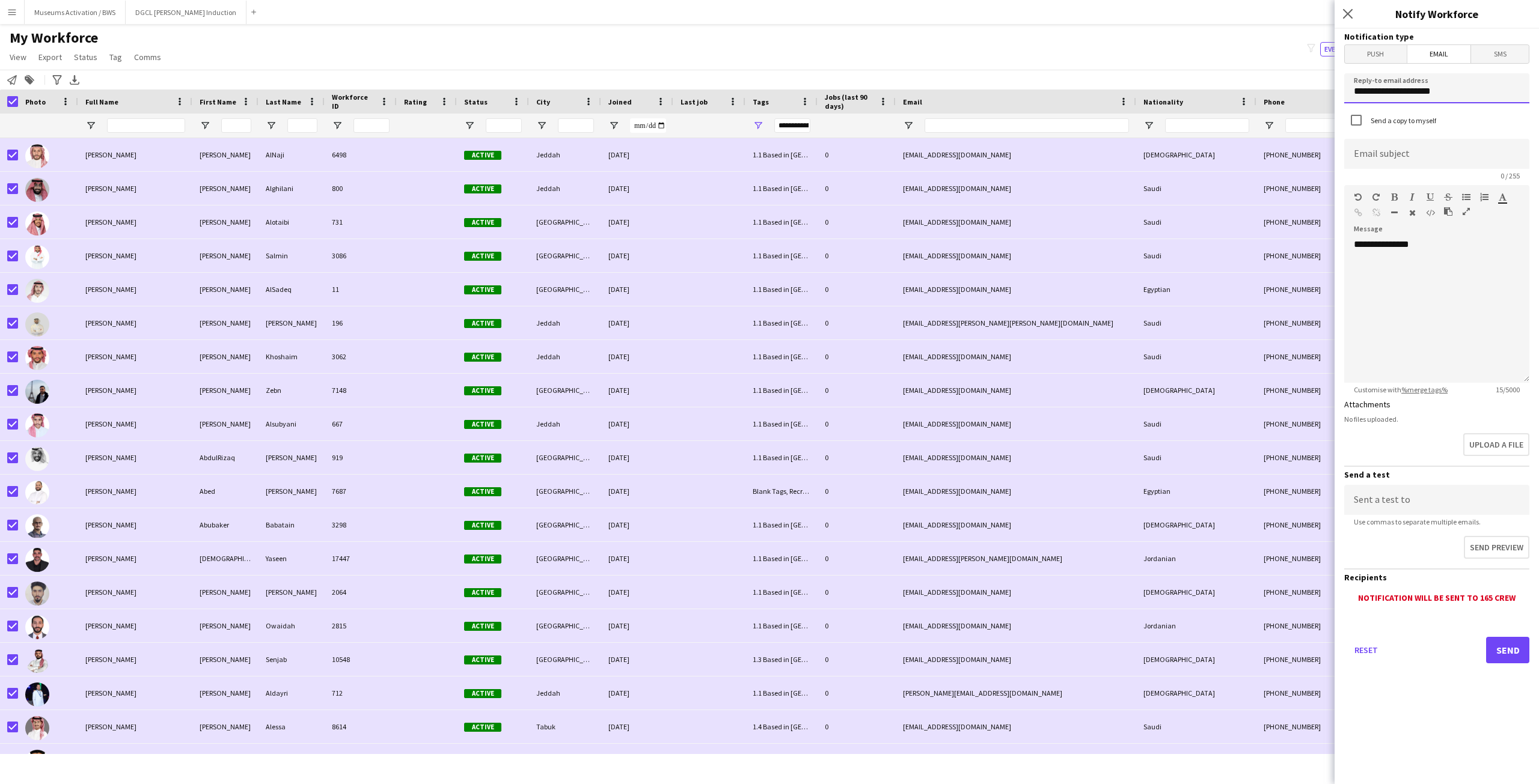
click at [1452, 86] on input "**********" at bounding box center [1437, 88] width 185 height 30
type input "**********"
click at [1453, 126] on div "Send a copy to myself" at bounding box center [1437, 121] width 185 height 26
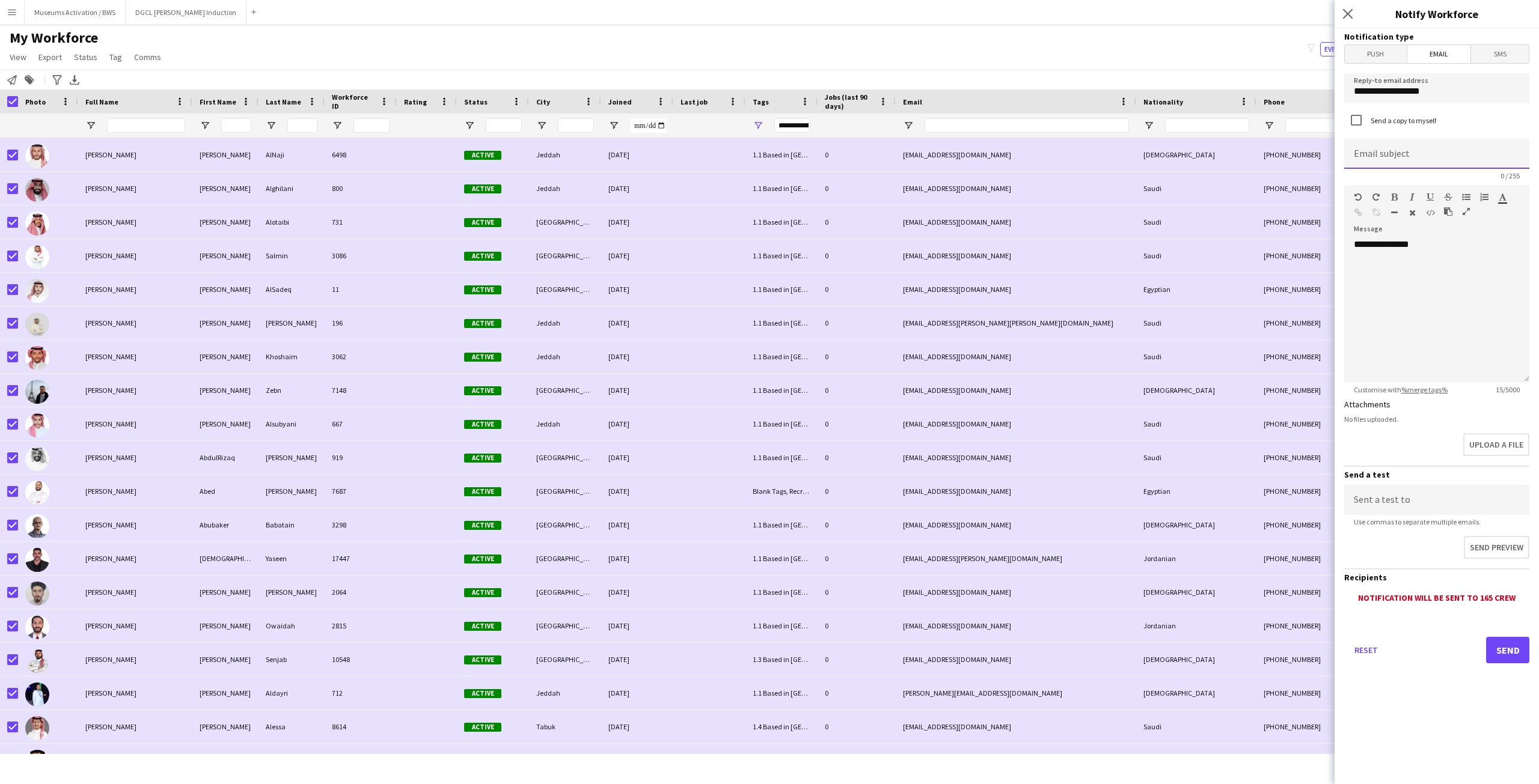
click at [1357, 159] on input at bounding box center [1437, 154] width 185 height 30
click at [1430, 266] on div "**********" at bounding box center [1437, 311] width 185 height 145
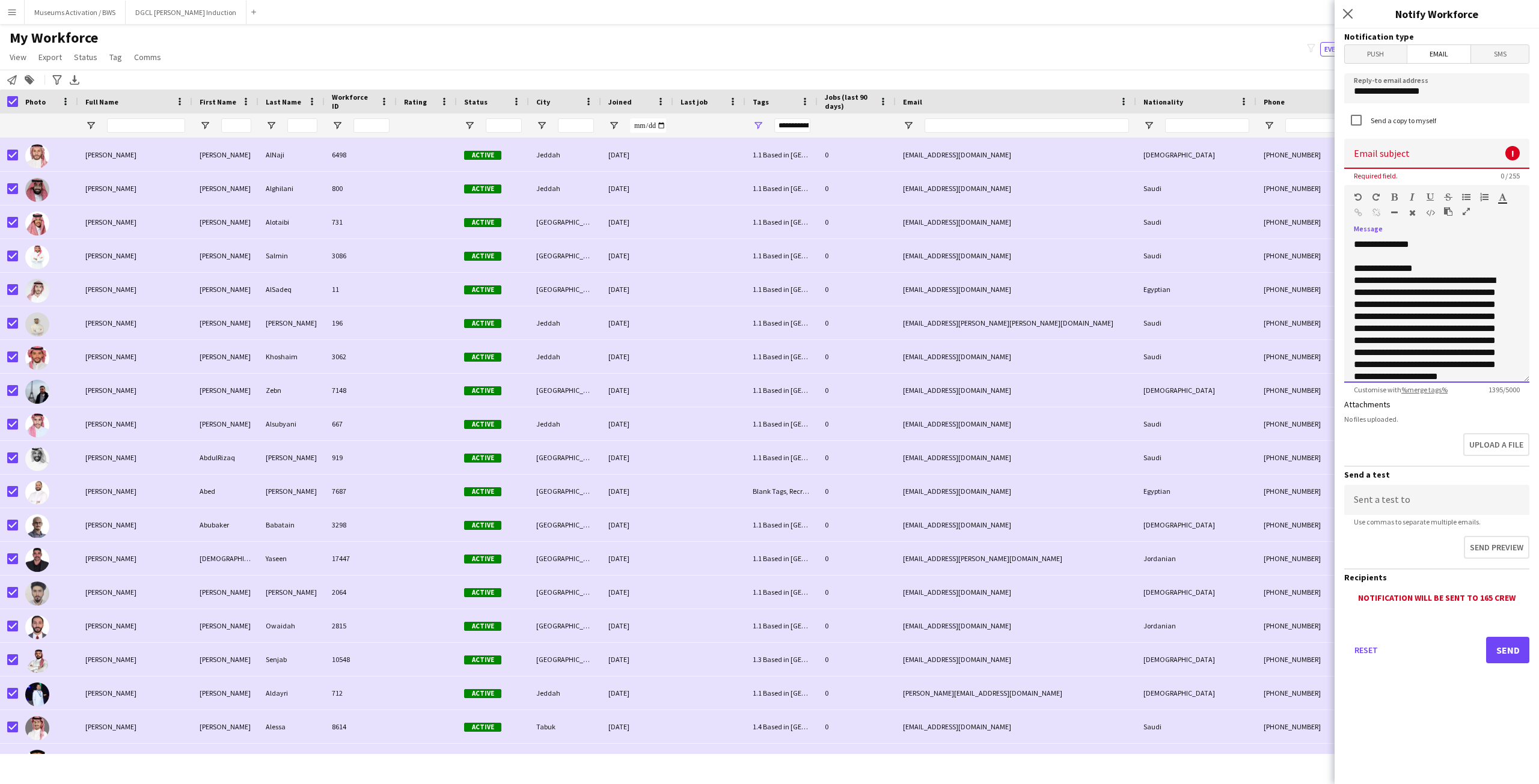
click at [1394, 272] on div "**********" at bounding box center [1432, 268] width 157 height 12
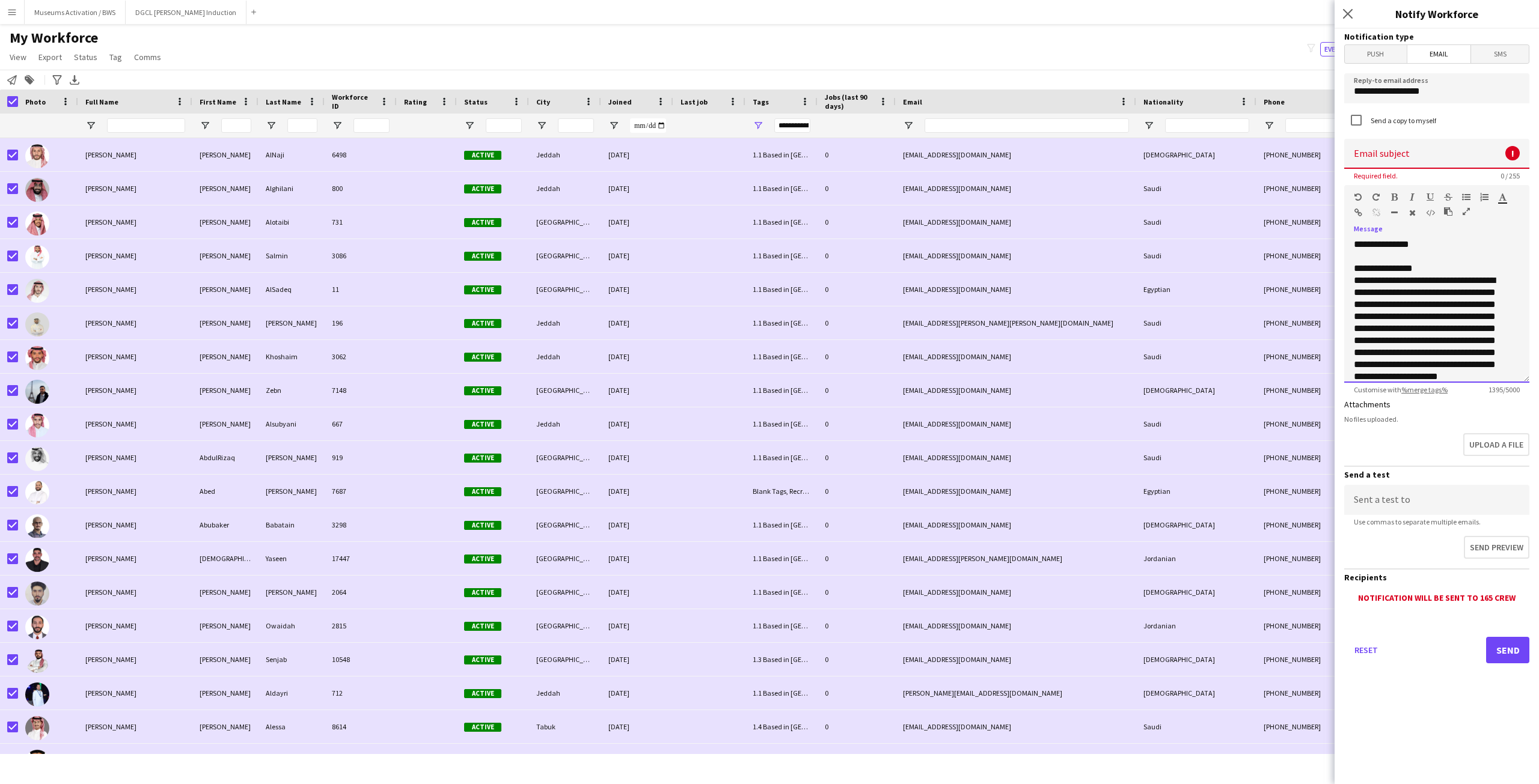
click at [1430, 270] on div "**********" at bounding box center [1432, 268] width 157 height 12
drag, startPoint x: 1430, startPoint y: 270, endPoint x: 1339, endPoint y: 268, distance: 91.0
click at [1339, 268] on form "**********" at bounding box center [1437, 363] width 204 height 668
click at [1493, 269] on div "**********" at bounding box center [1432, 262] width 157 height 48
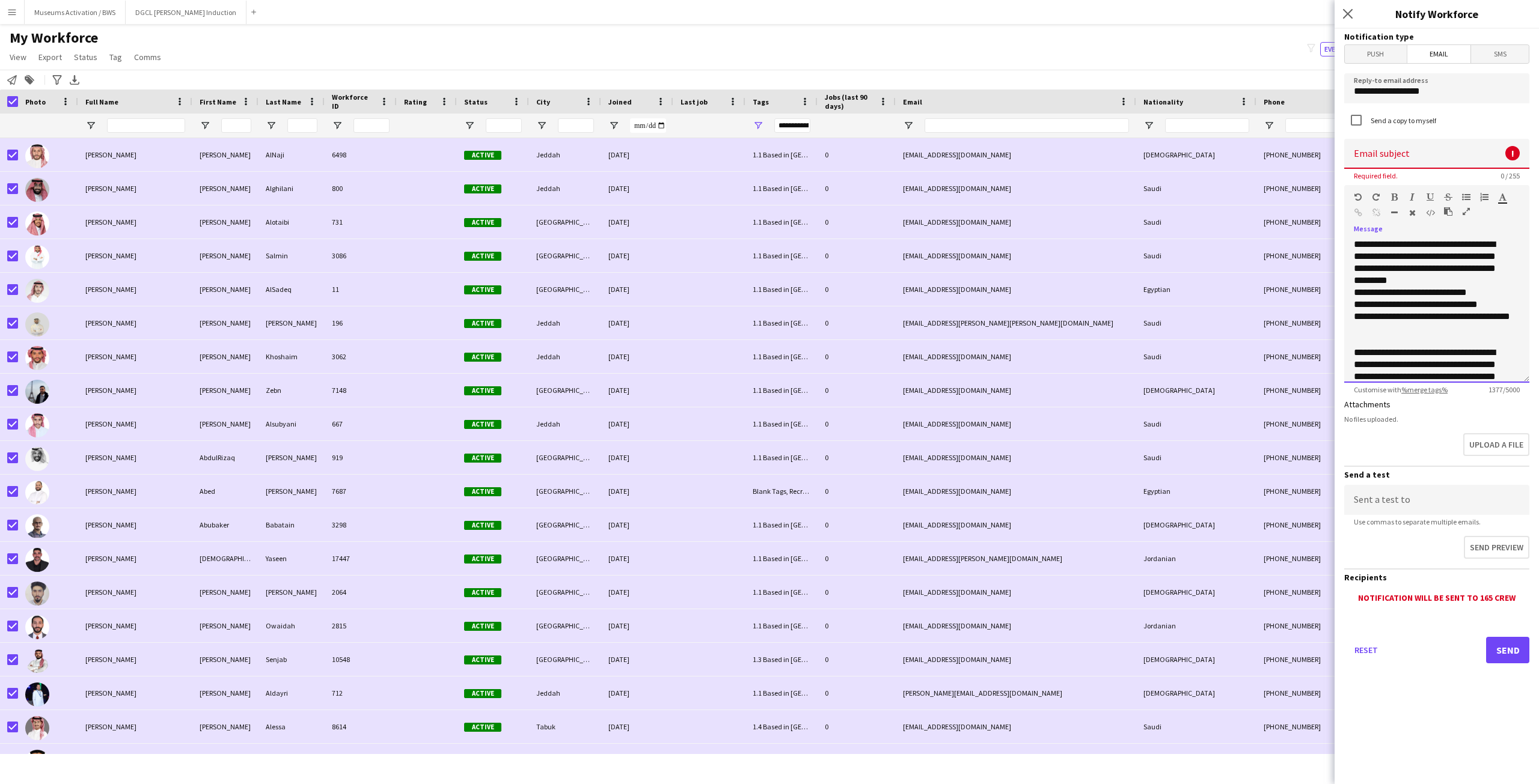
click at [1447, 280] on div "**********" at bounding box center [1432, 262] width 157 height 48
click at [1499, 307] on div "**********" at bounding box center [1432, 304] width 157 height 12
click at [1499, 308] on div "**********" at bounding box center [1432, 304] width 157 height 12
drag, startPoint x: 1499, startPoint y: 308, endPoint x: 1497, endPoint y: 331, distance: 23.1
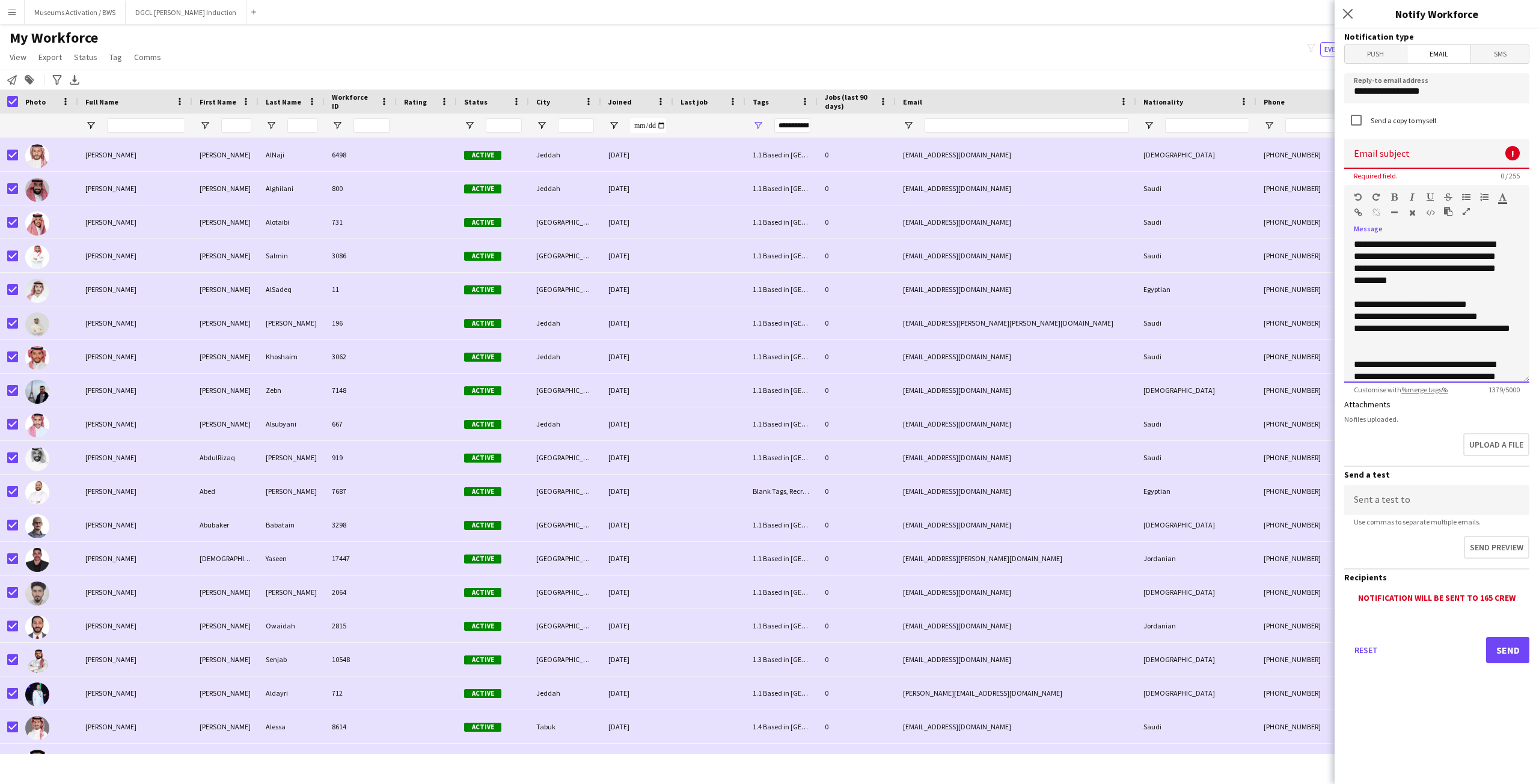
click at [1497, 331] on div "**********" at bounding box center [1437, 311] width 185 height 145
click at [1463, 193] on icon "button" at bounding box center [1466, 196] width 9 height 9
click at [1446, 289] on div "**********" at bounding box center [1432, 269] width 157 height 60
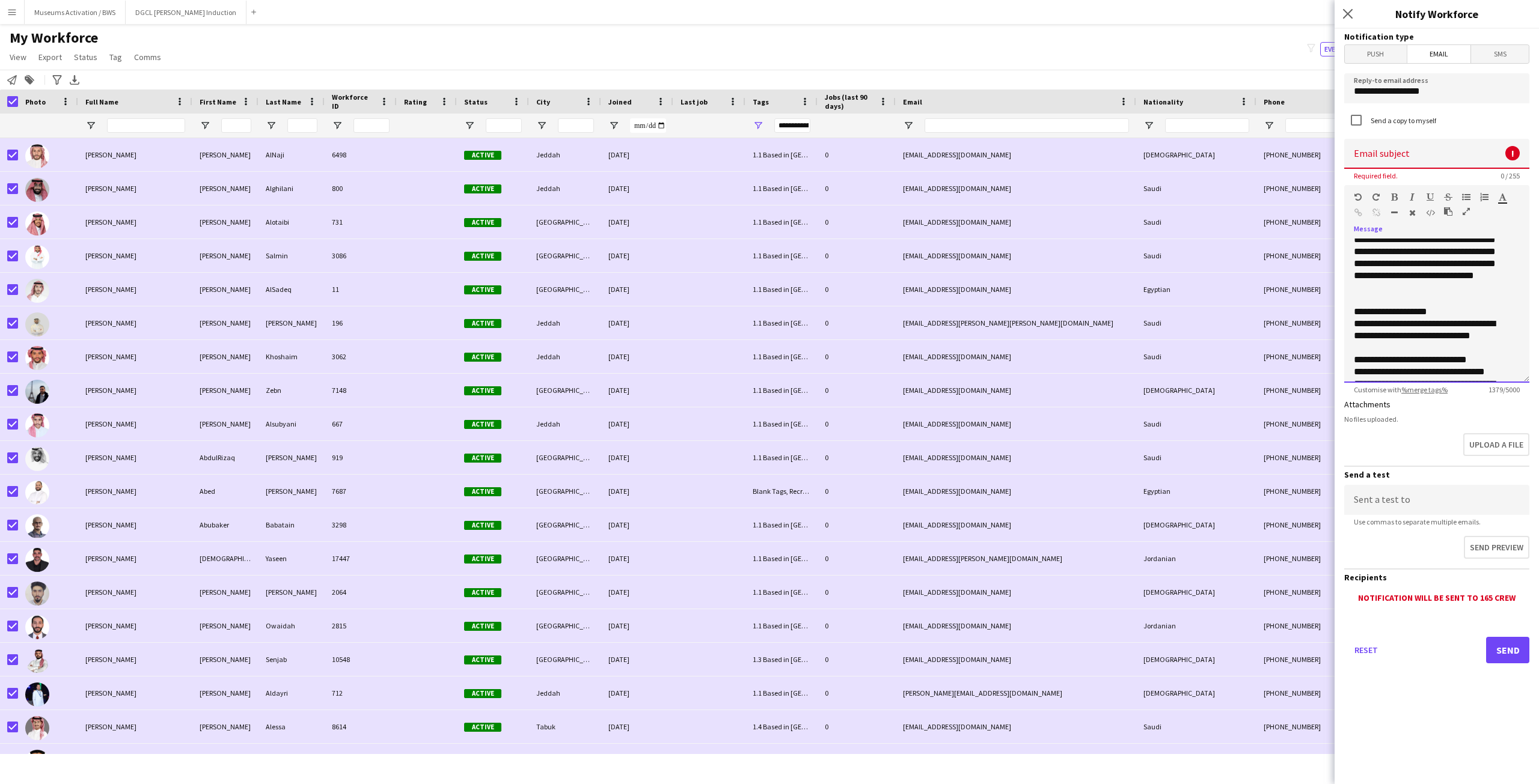
scroll to position [361, 0]
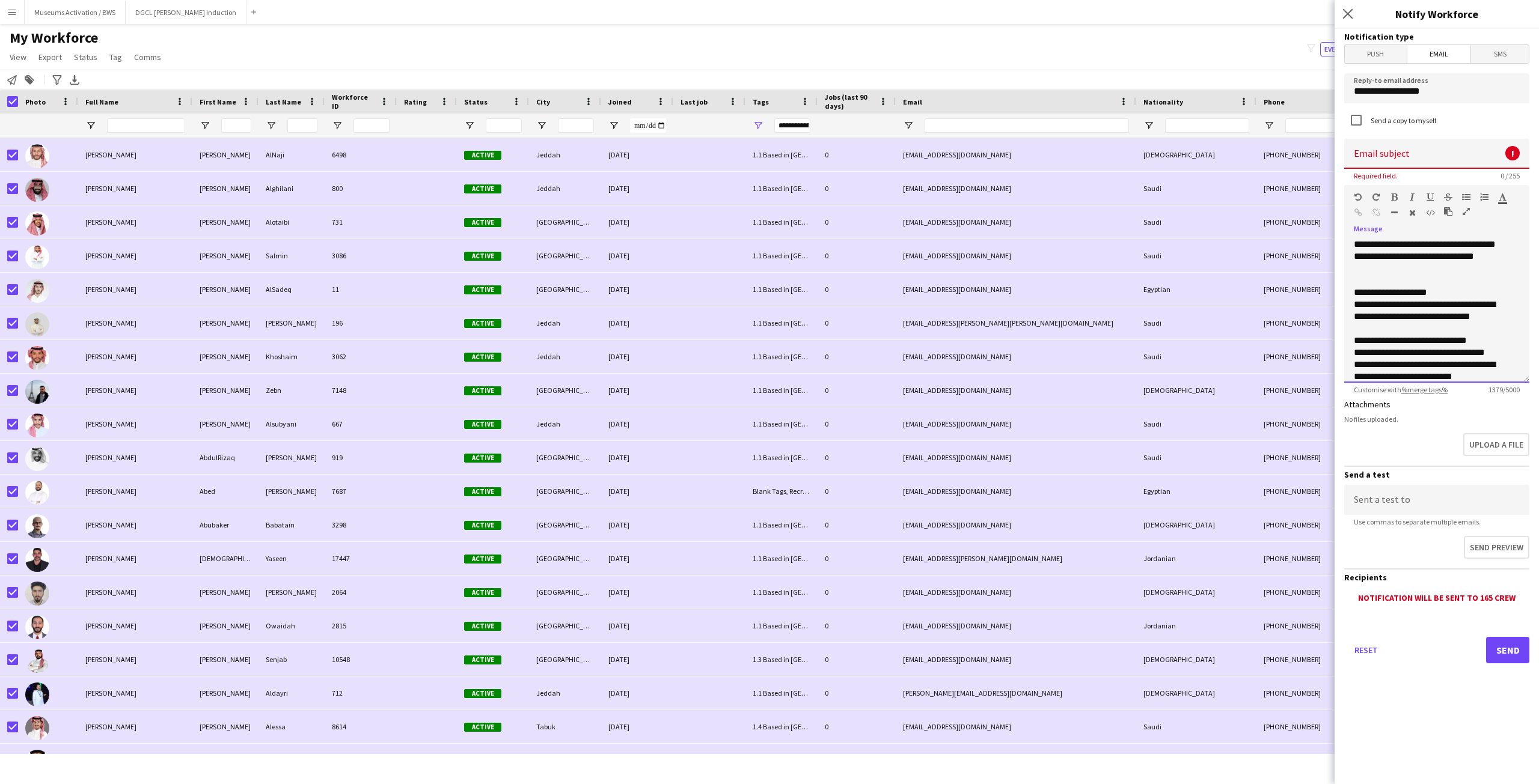
click at [1447, 292] on div "**********" at bounding box center [1432, 292] width 157 height 12
click at [1478, 317] on div "**********" at bounding box center [1432, 310] width 157 height 24
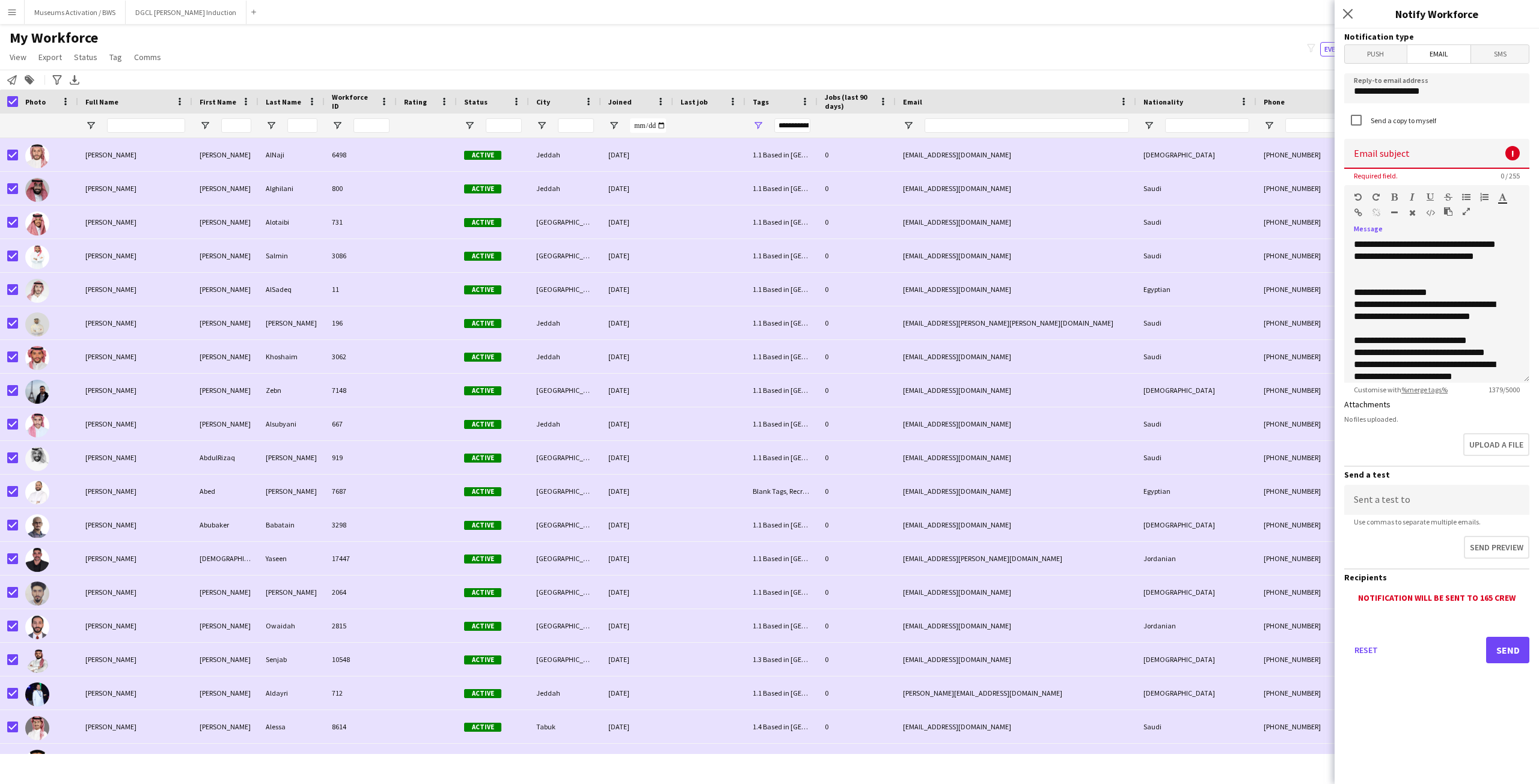
click at [1356, 214] on icon "button" at bounding box center [1358, 212] width 8 height 9
click at [1358, 210] on icon "button" at bounding box center [1358, 212] width 8 height 9
click at [1499, 322] on div "**********" at bounding box center [1432, 310] width 157 height 24
drag, startPoint x: 1493, startPoint y: 317, endPoint x: 1474, endPoint y: 318, distance: 19.0
click at [1474, 318] on div "**********" at bounding box center [1432, 310] width 157 height 24
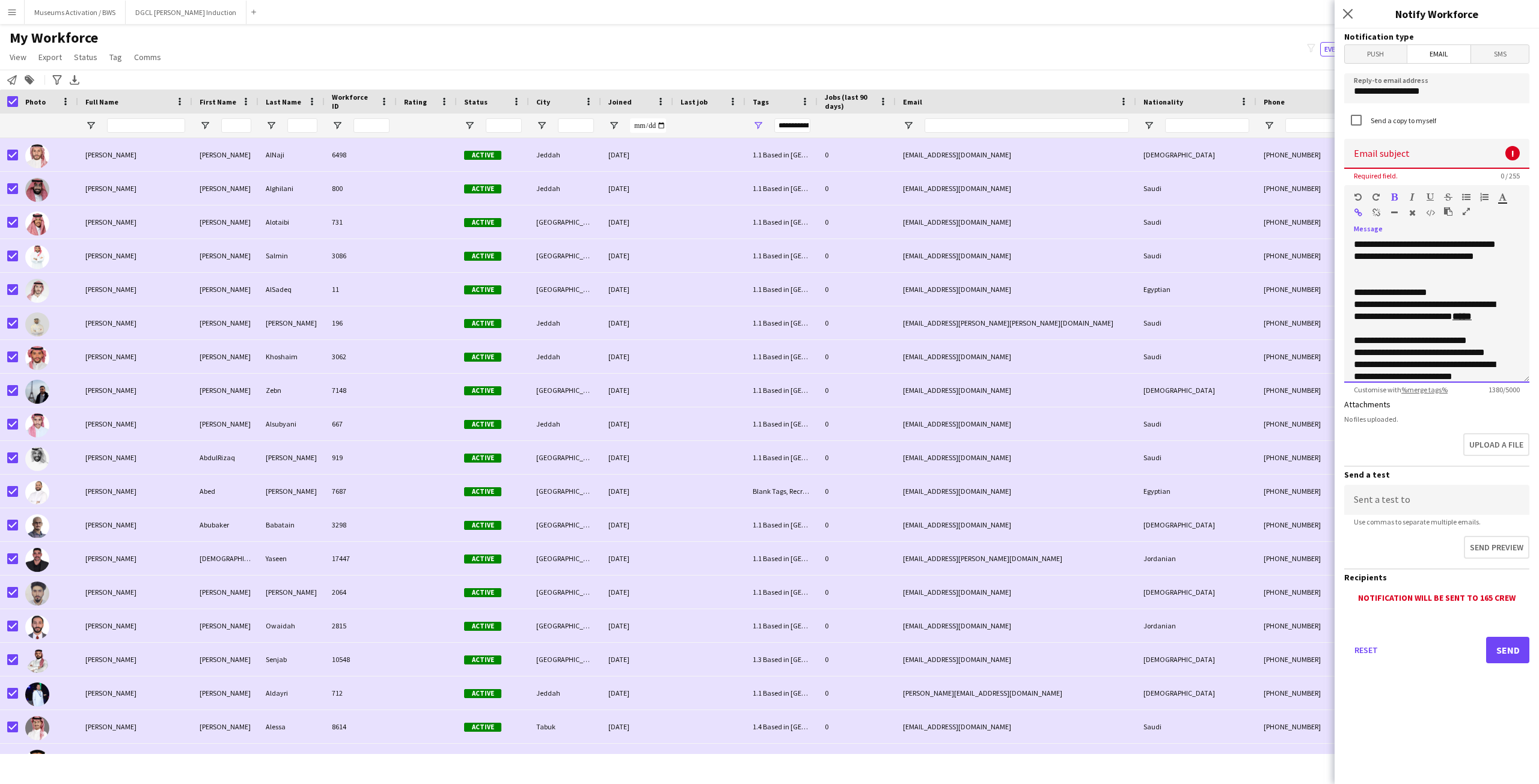
click at [1476, 343] on div "**********" at bounding box center [1432, 340] width 157 height 12
click at [1475, 322] on div "**********" at bounding box center [1432, 310] width 157 height 24
click at [1474, 331] on div "**********" at bounding box center [1432, 328] width 157 height 12
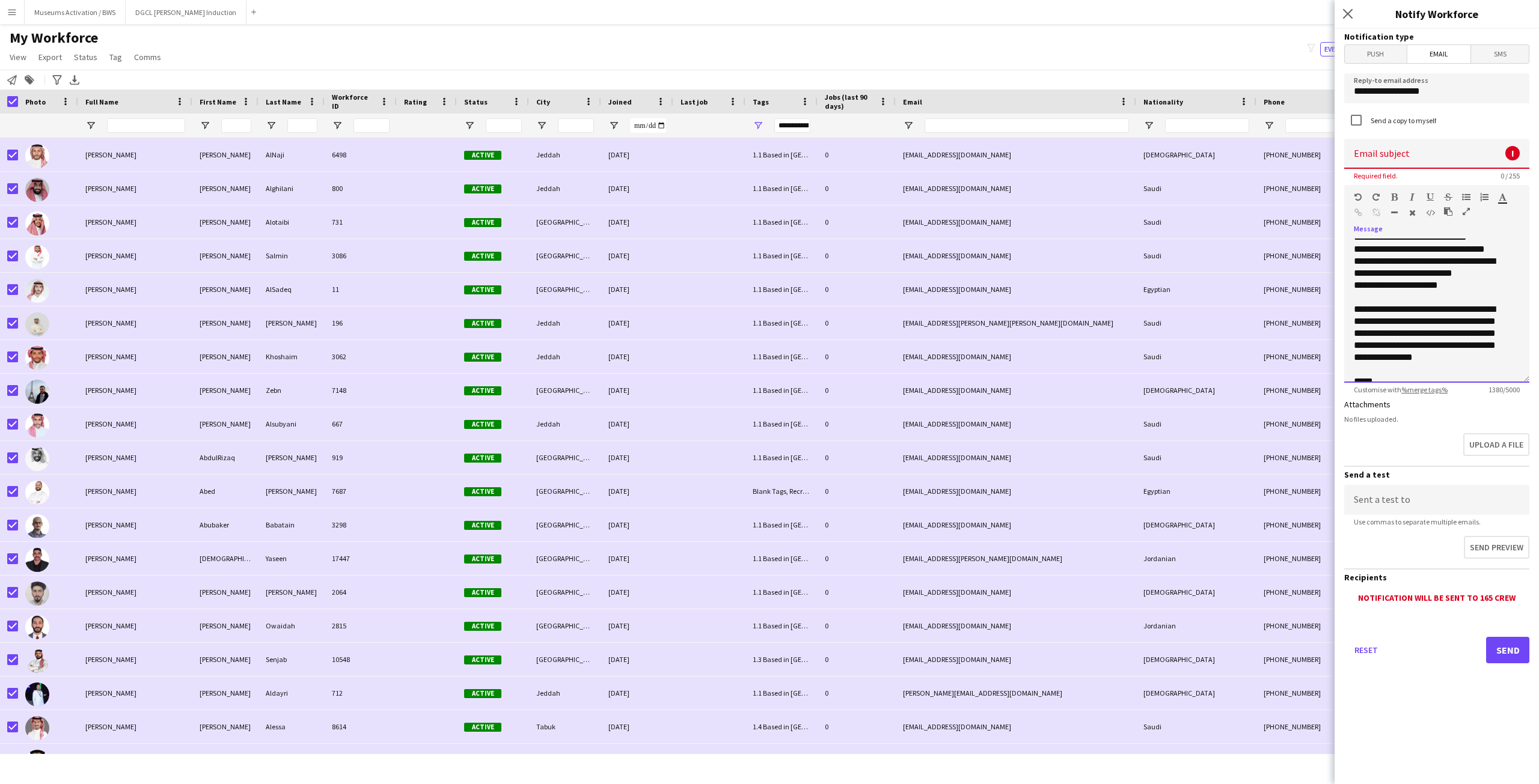
scroll to position [481, 0]
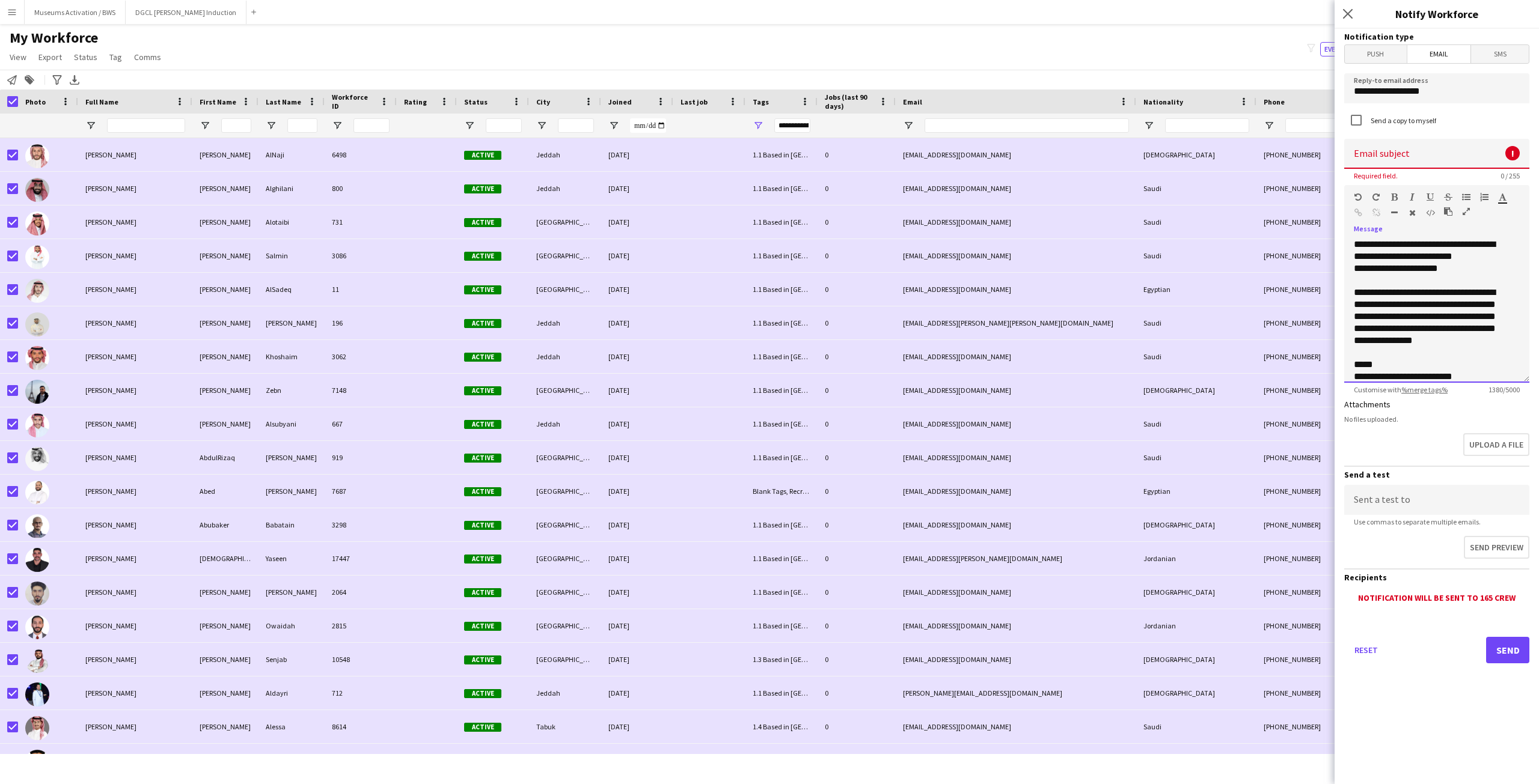
click at [1460, 336] on div "**********" at bounding box center [1432, 317] width 157 height 60
click at [1448, 361] on div at bounding box center [1436, 365] width 166 height 12
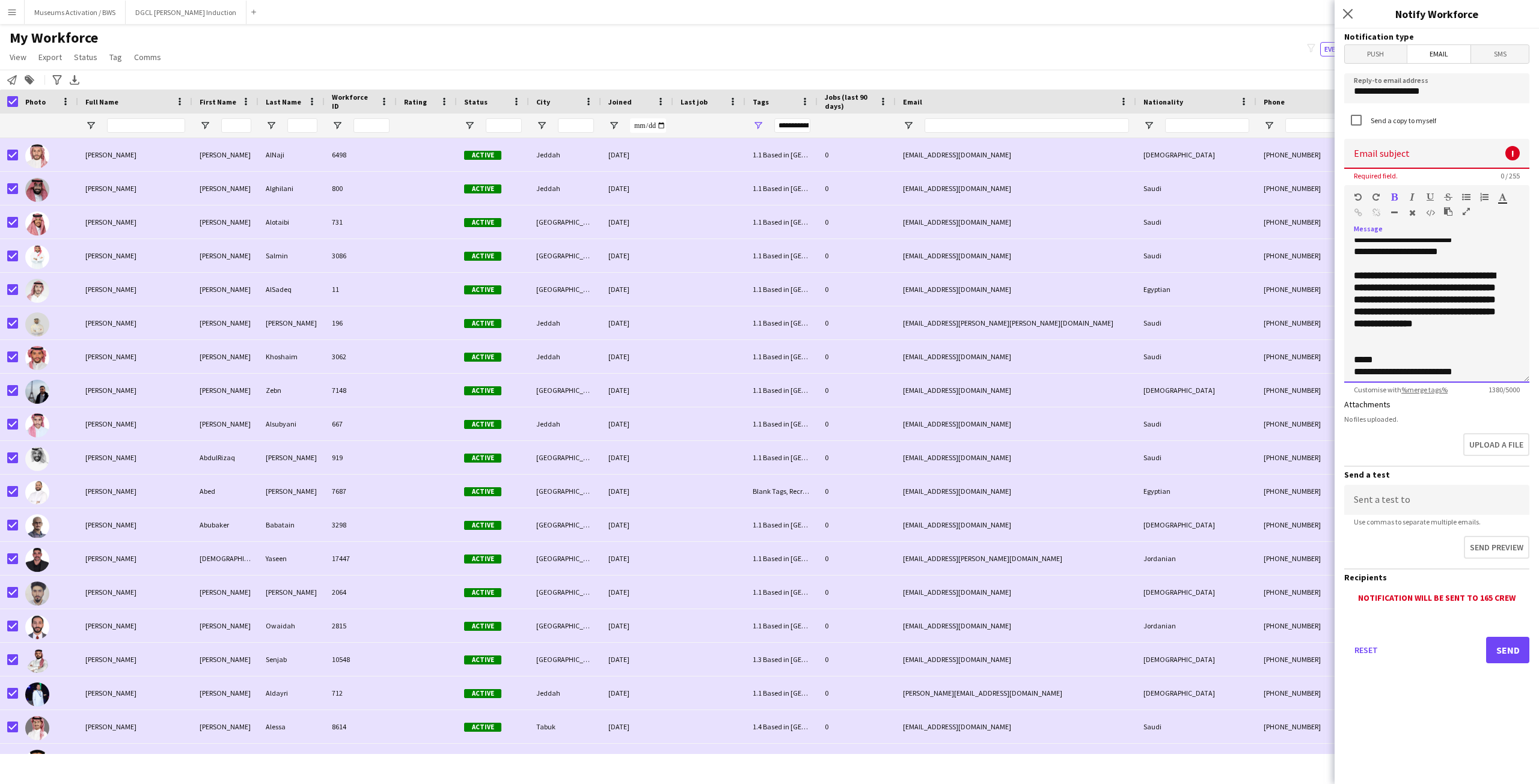
scroll to position [502, 0]
click at [1460, 369] on div "**********" at bounding box center [1432, 367] width 157 height 12
click at [1412, 349] on div "*****" at bounding box center [1432, 354] width 157 height 12
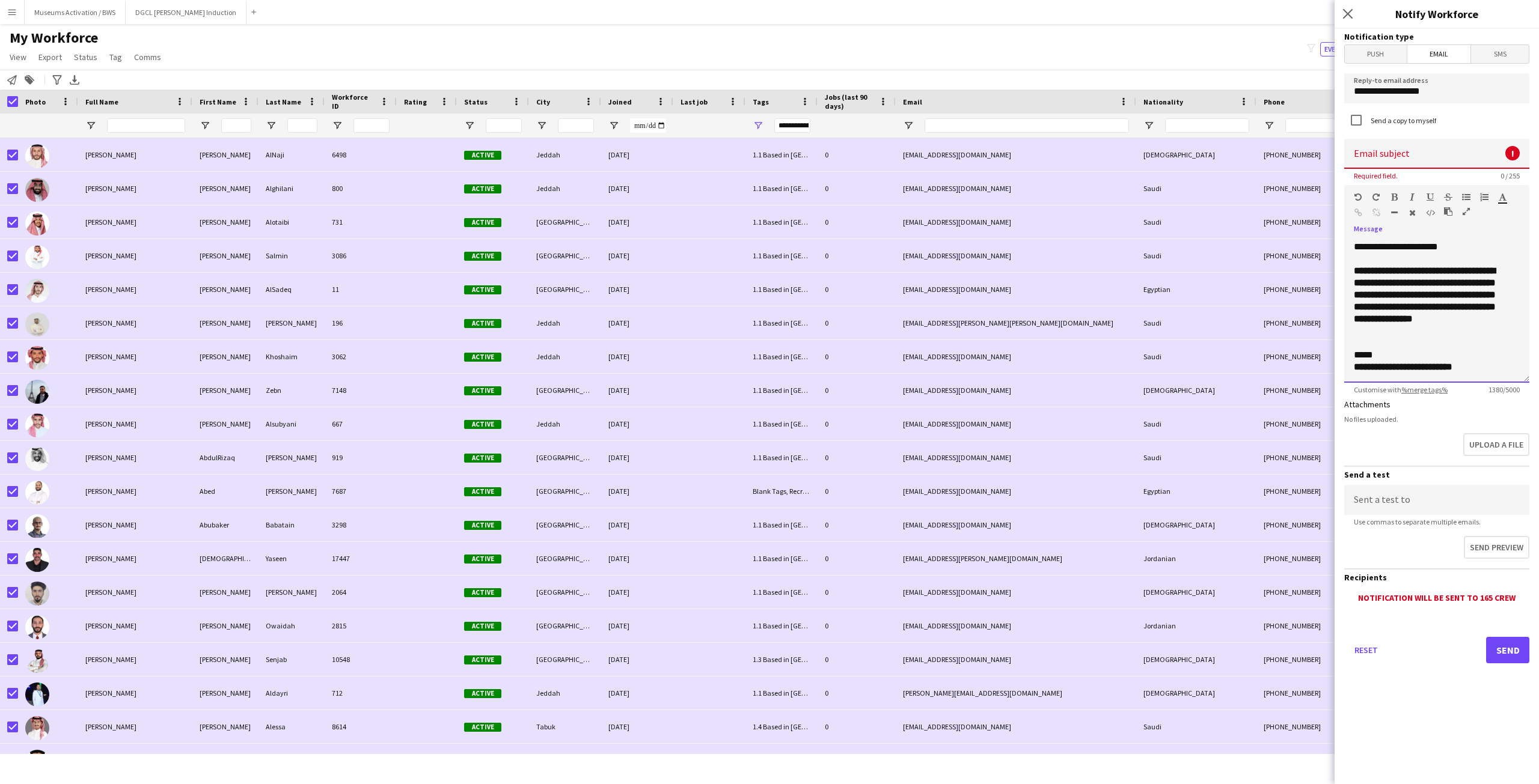
click at [1481, 368] on div "**********" at bounding box center [1432, 367] width 157 height 12
click at [1404, 489] on input at bounding box center [1437, 500] width 185 height 30
type input "**********"
click at [1472, 551] on button "Send preview" at bounding box center [1495, 548] width 68 height 25
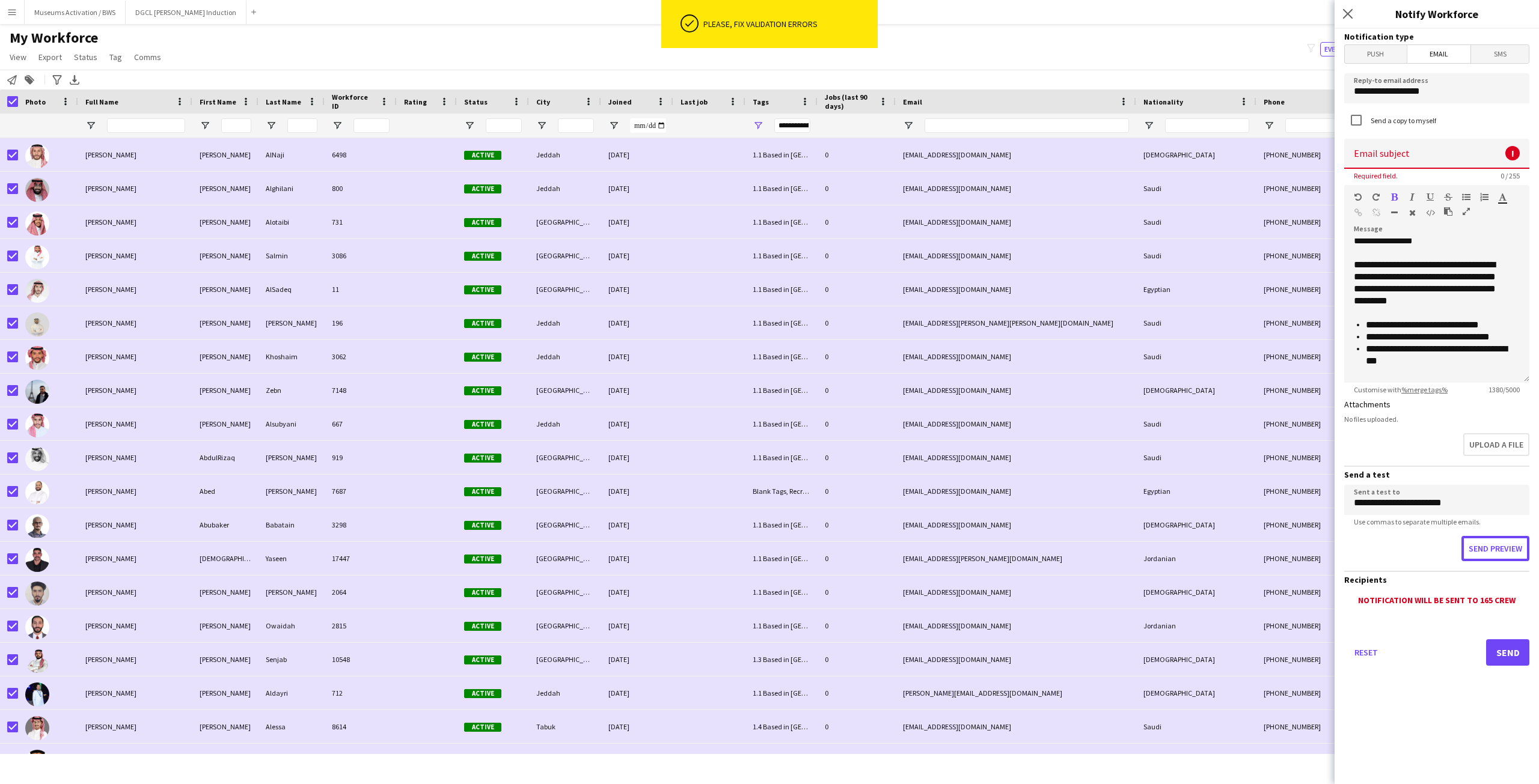
scroll to position [141, 0]
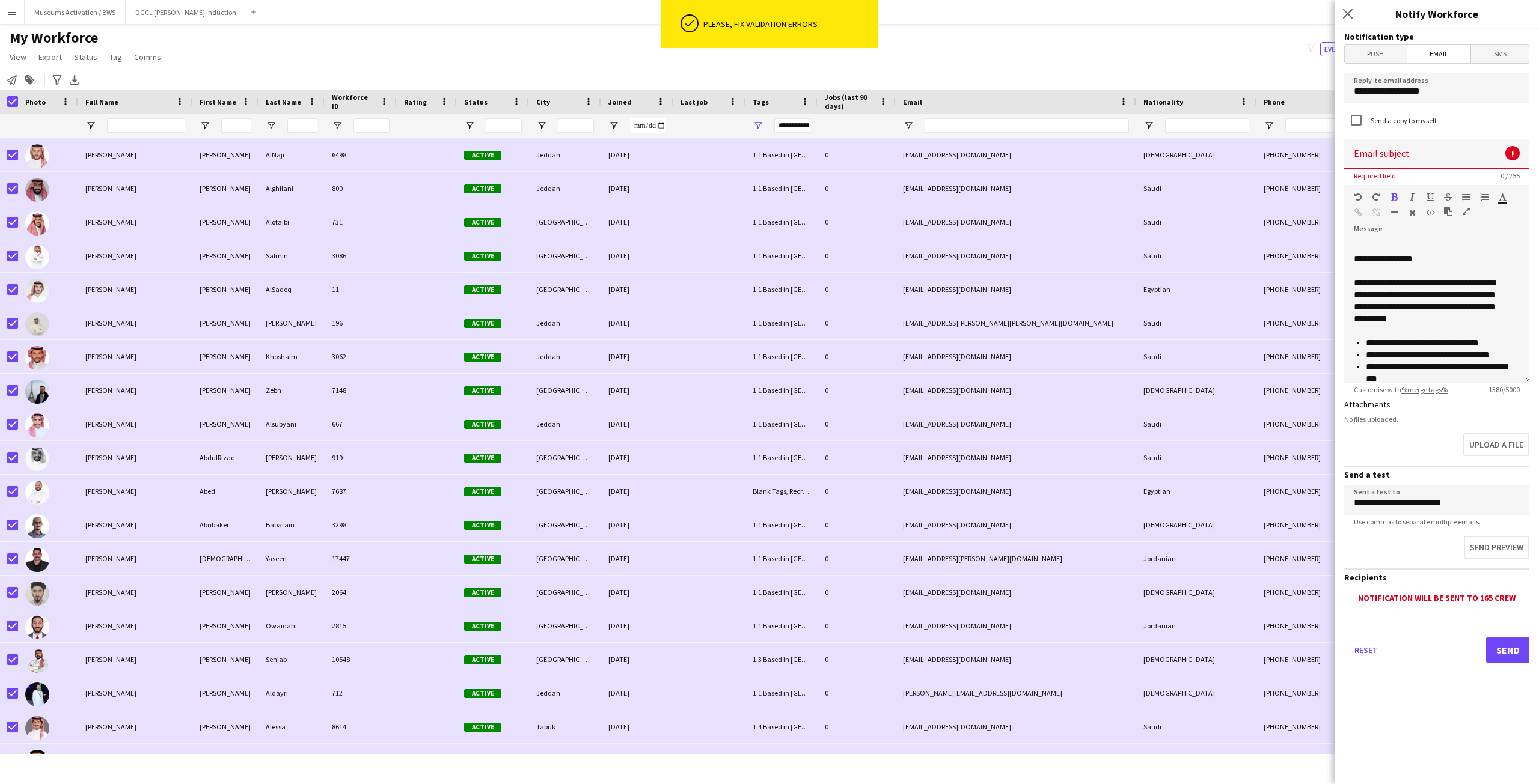
click at [1368, 154] on input at bounding box center [1437, 154] width 185 height 30
click at [1358, 159] on input at bounding box center [1437, 154] width 185 height 30
click at [1398, 152] on input at bounding box center [1437, 154] width 185 height 30
paste input "**********"
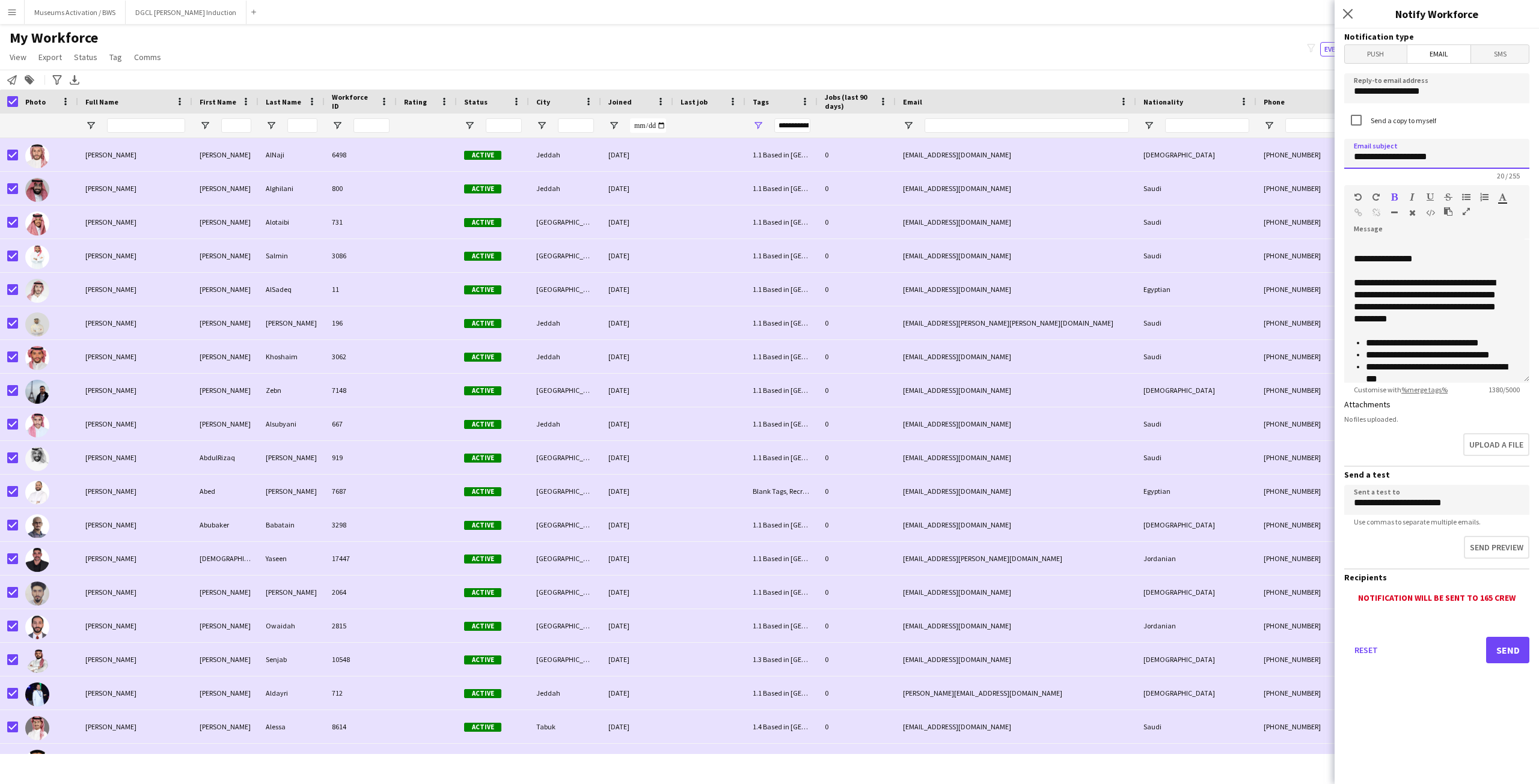
click at [1449, 156] on input "**********" at bounding box center [1437, 154] width 185 height 30
click at [1427, 159] on input "**********" at bounding box center [1437, 154] width 185 height 30
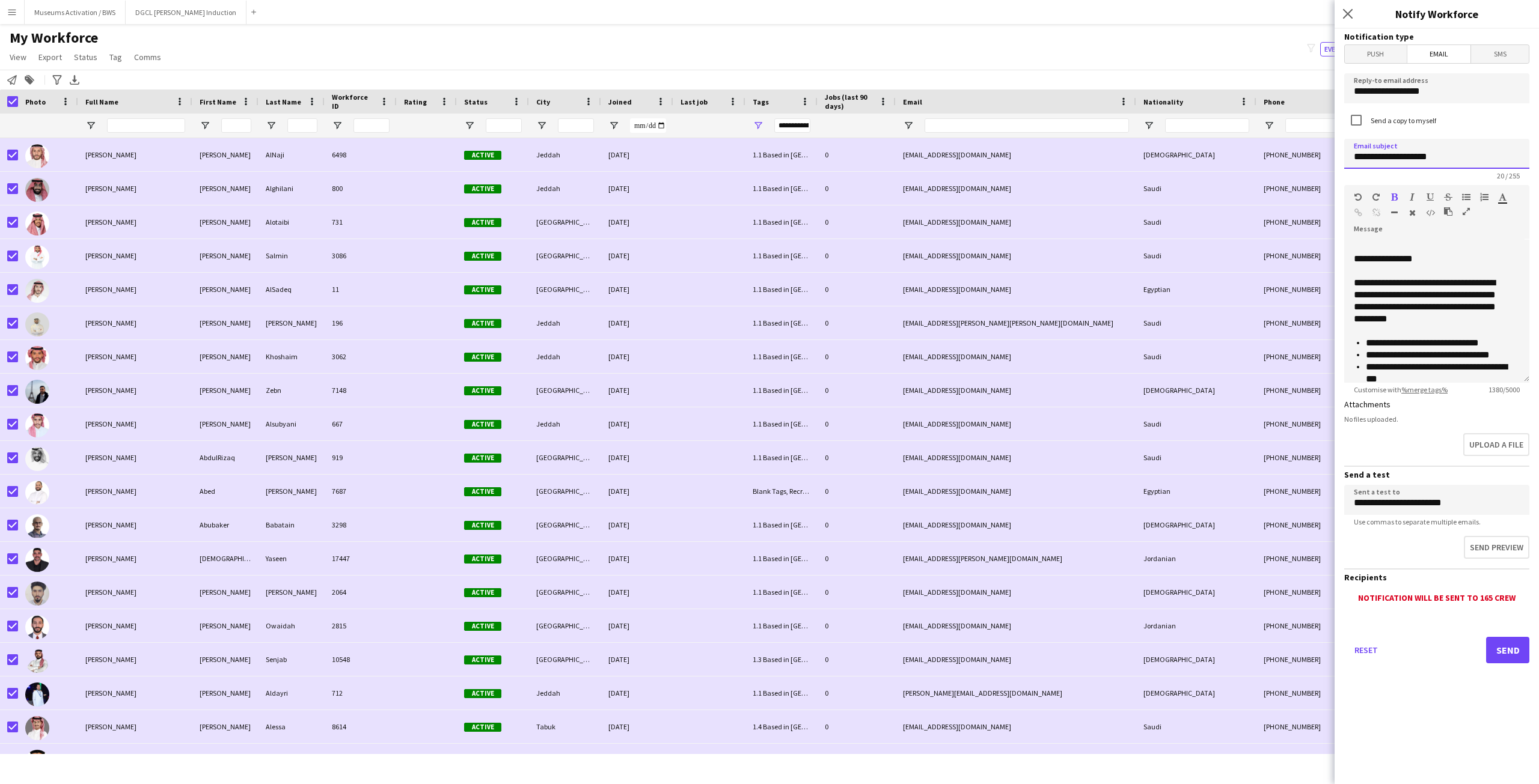
click at [1448, 159] on input "**********" at bounding box center [1437, 154] width 185 height 30
click at [1461, 127] on div "Send a copy to myself" at bounding box center [1437, 121] width 185 height 26
click at [1448, 162] on input "**********" at bounding box center [1437, 154] width 185 height 30
type input "**********"
click at [1483, 543] on button "Send preview" at bounding box center [1495, 548] width 68 height 25
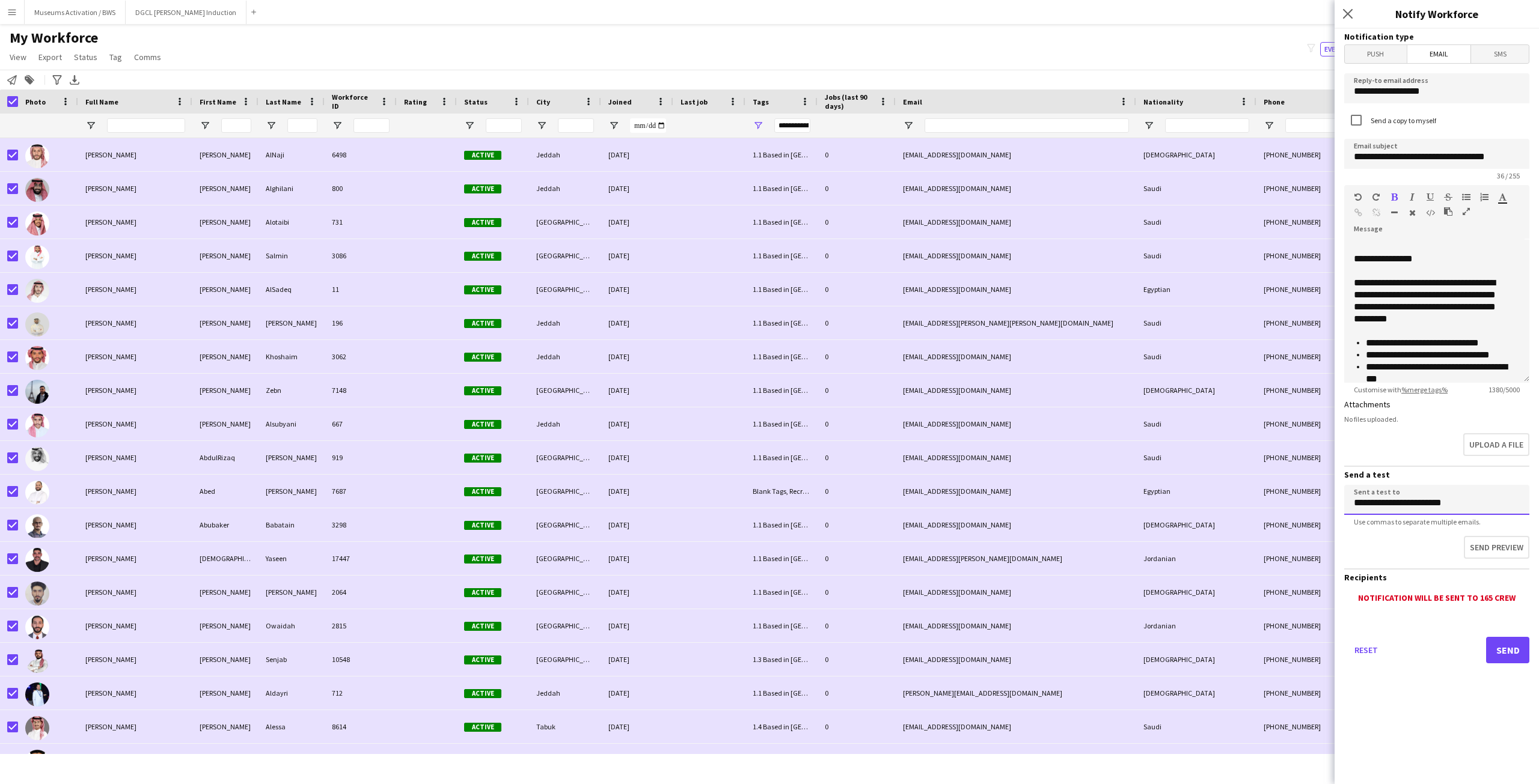
click at [1408, 504] on input "**********" at bounding box center [1437, 500] width 185 height 30
click at [1406, 551] on div "Send preview" at bounding box center [1437, 549] width 185 height 37
click at [1493, 643] on button "Send" at bounding box center [1507, 650] width 43 height 27
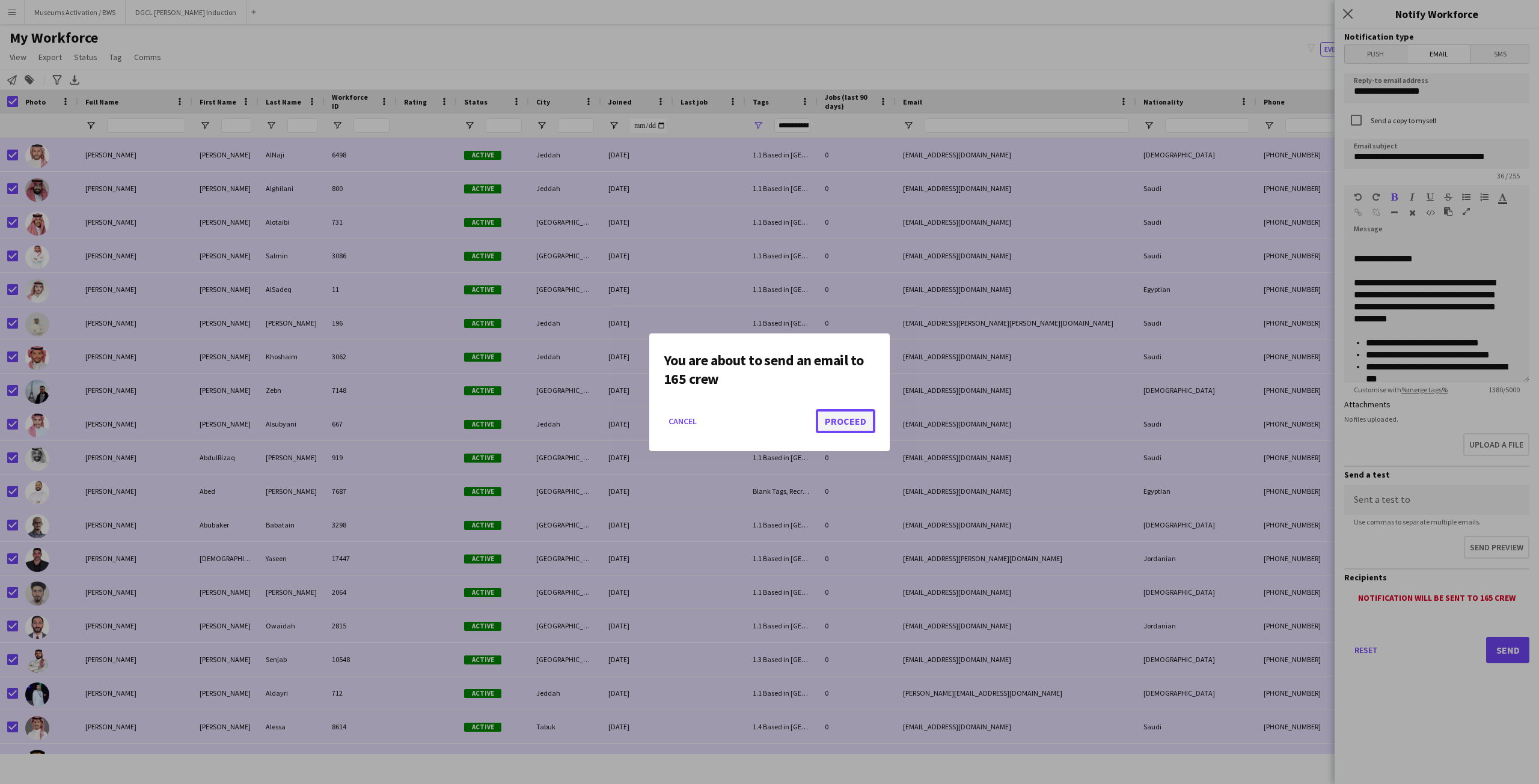
click at [853, 423] on button "Proceed" at bounding box center [846, 421] width 60 height 24
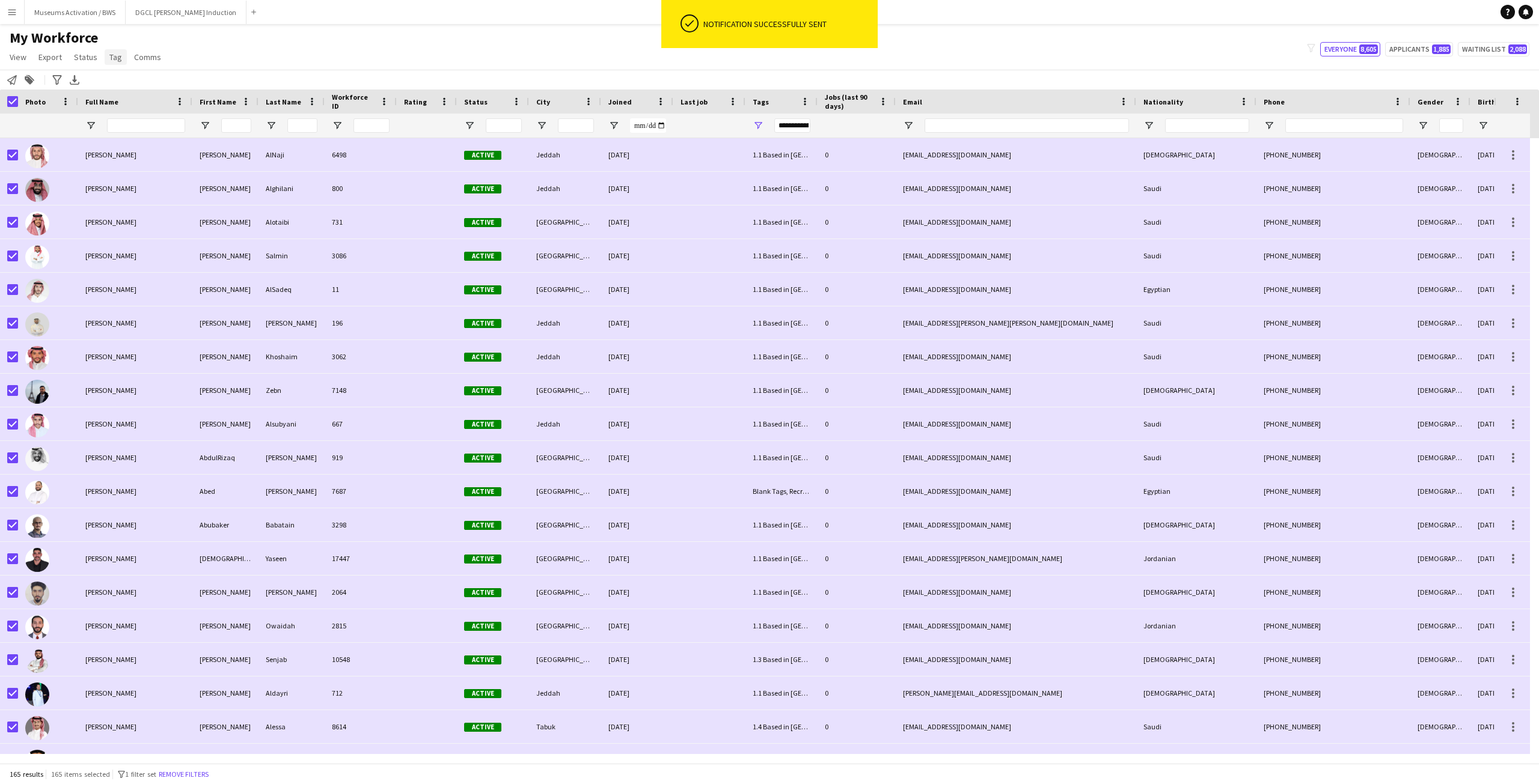
click at [119, 52] on span "Tag" at bounding box center [116, 57] width 13 height 11
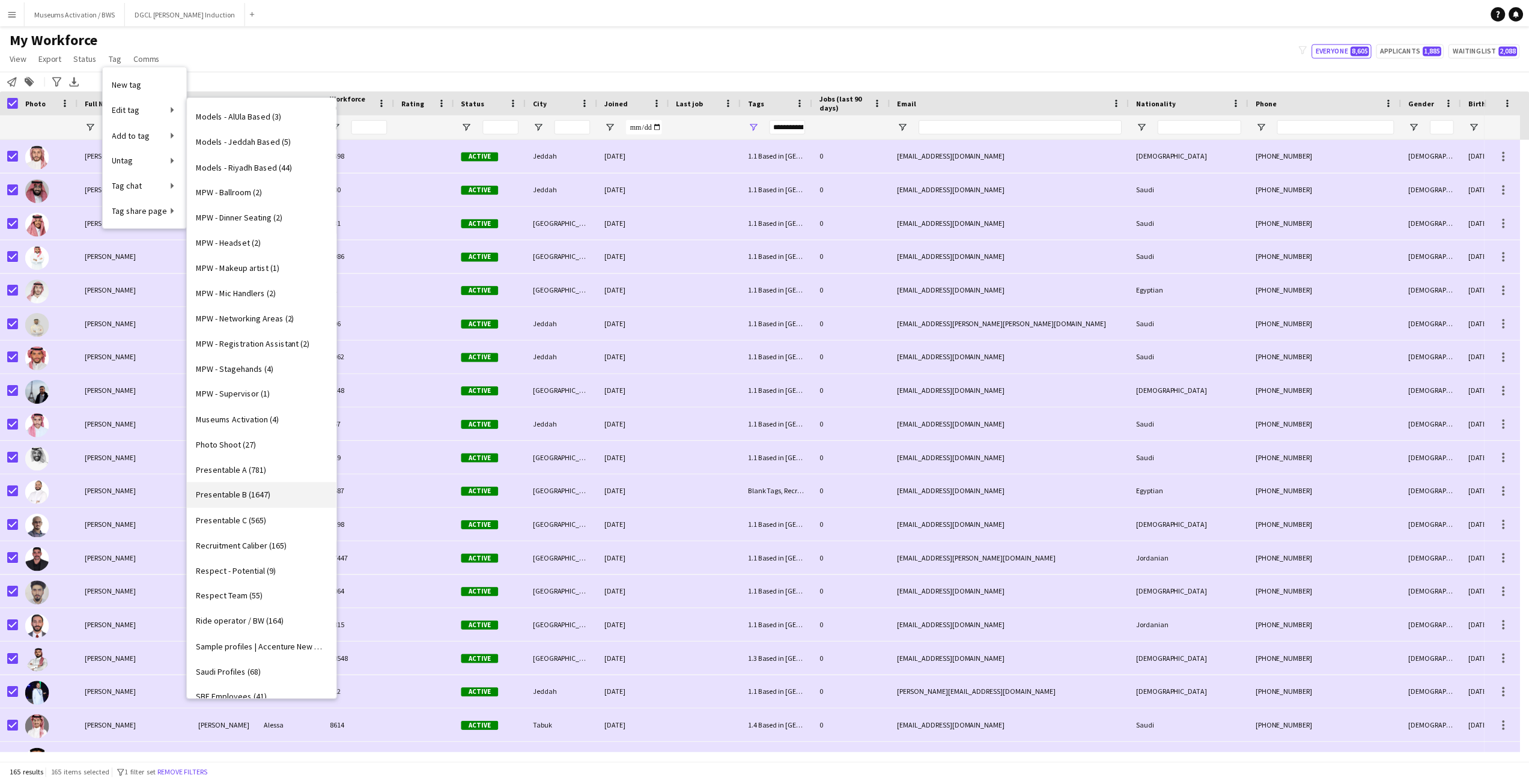
scroll to position [572, 0]
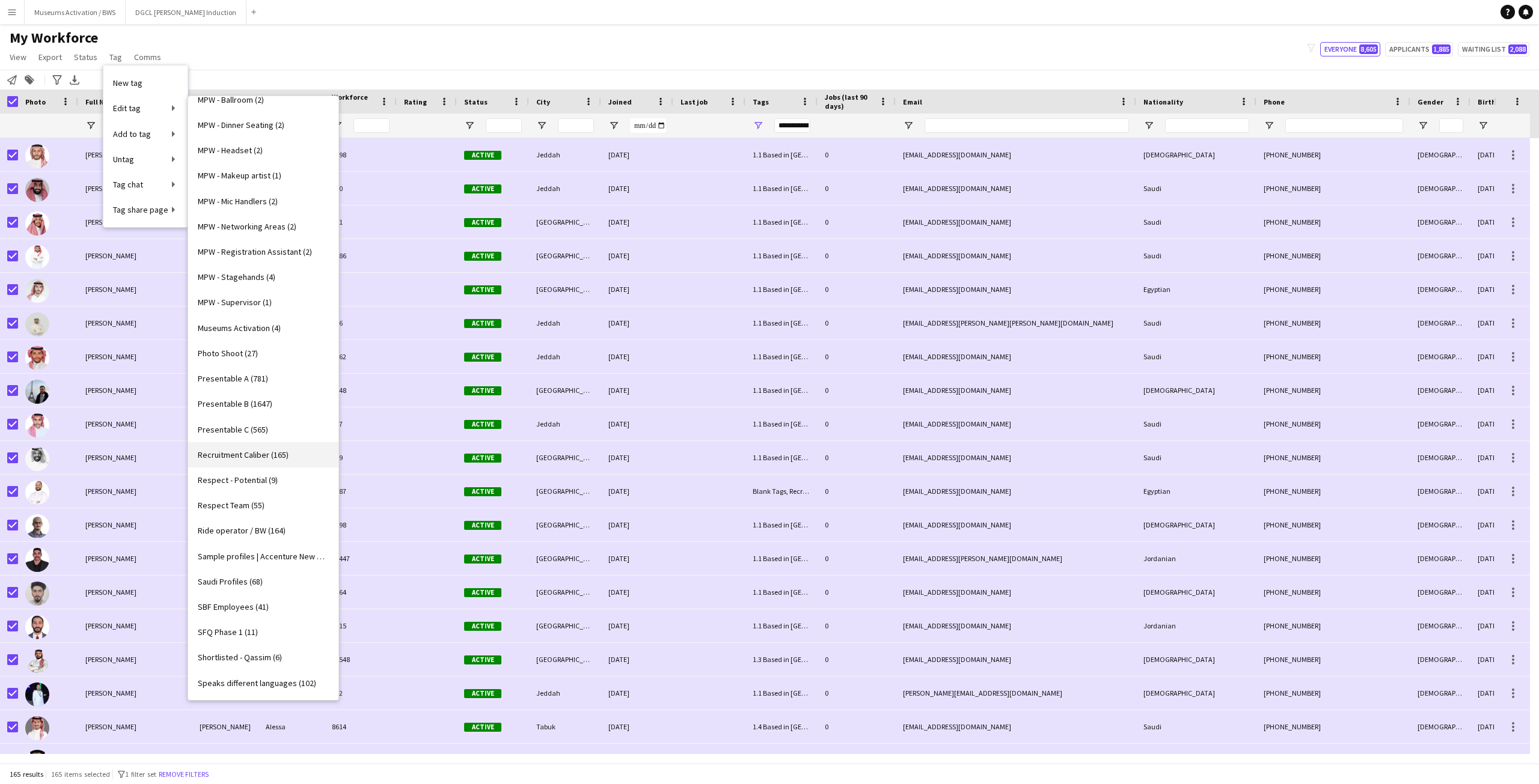
click at [255, 445] on link "Recruitment Caliber (165)" at bounding box center [263, 455] width 150 height 25
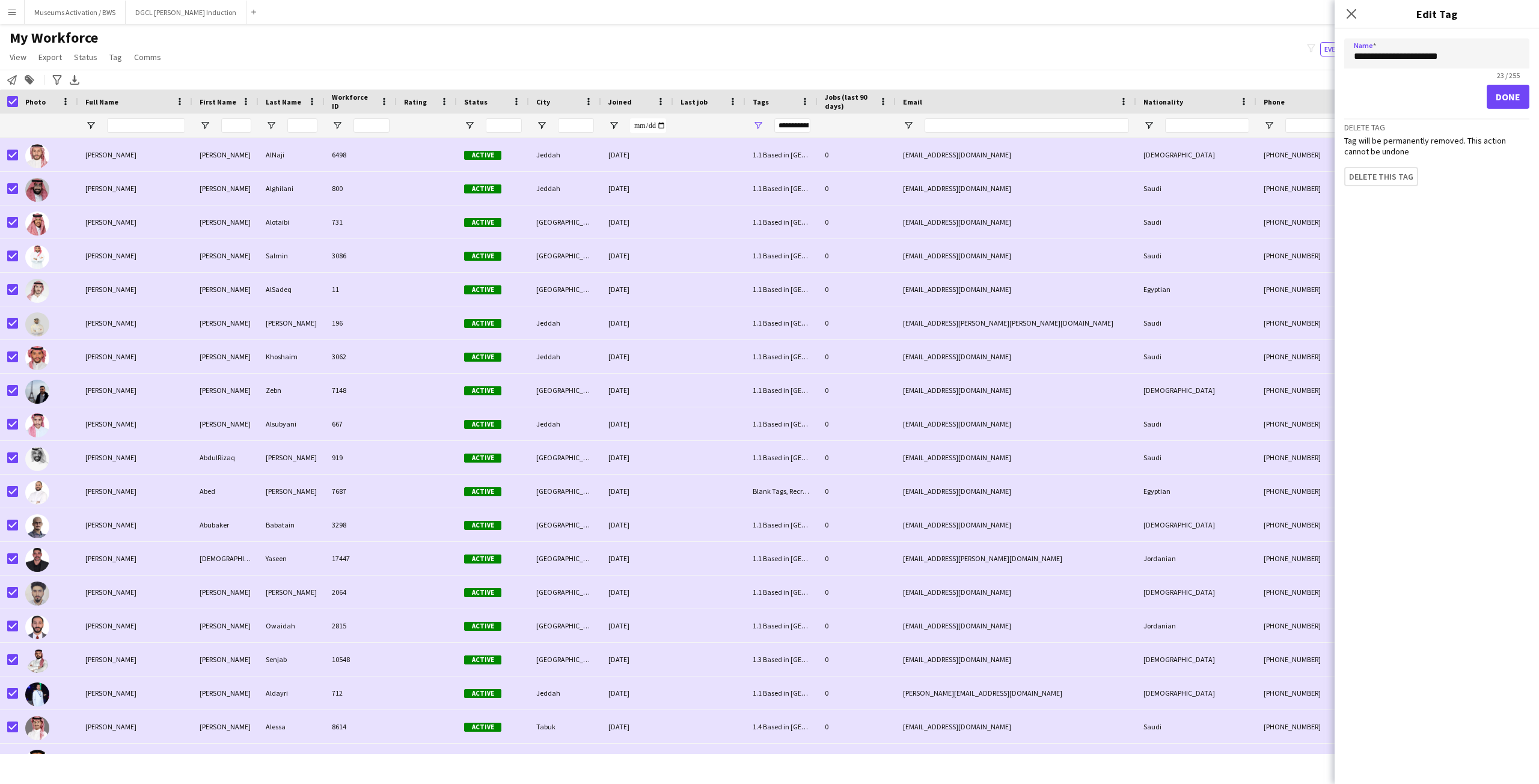
type input "**********"
click at [1493, 96] on button "Done" at bounding box center [1508, 97] width 42 height 24
type input "**********"
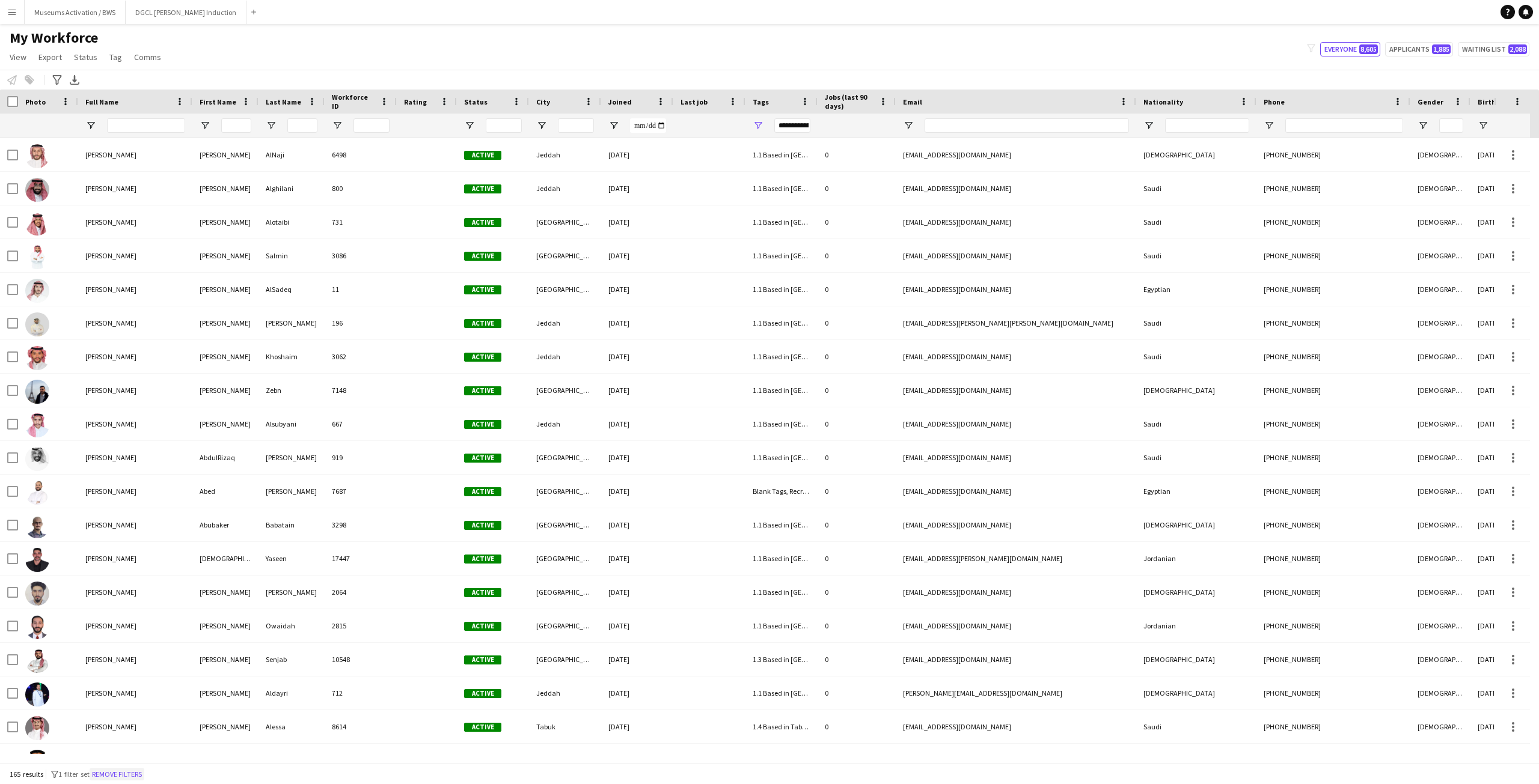
click at [131, 772] on button "Remove filters" at bounding box center [117, 774] width 55 height 13
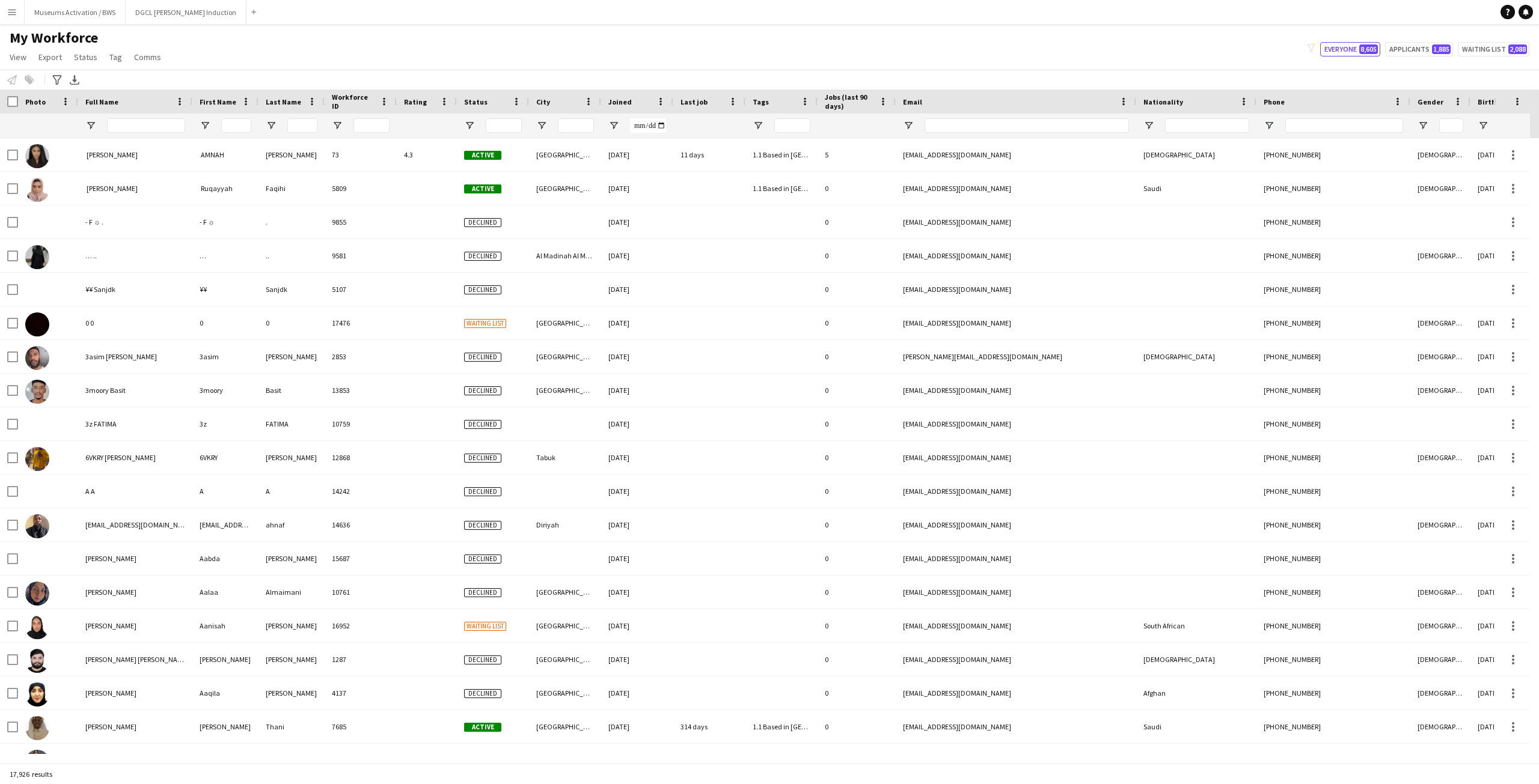
click at [342, 42] on div "My Workforce View Views Default view R4ven New view Update view Delete view Edi…" at bounding box center [770, 49] width 1539 height 41
click at [4, 13] on button "Menu" at bounding box center [12, 12] width 24 height 24
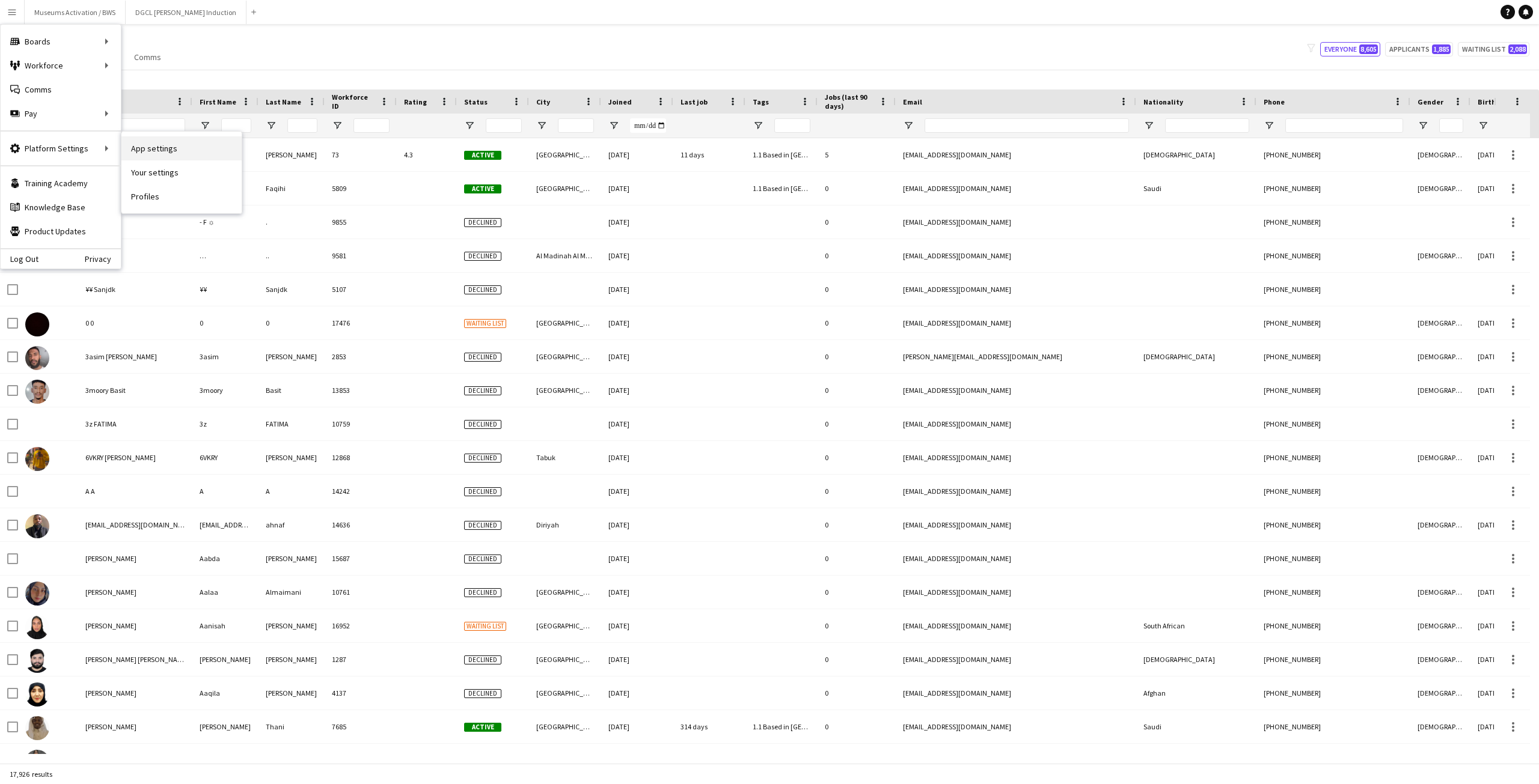
click at [147, 150] on link "App settings" at bounding box center [181, 148] width 120 height 24
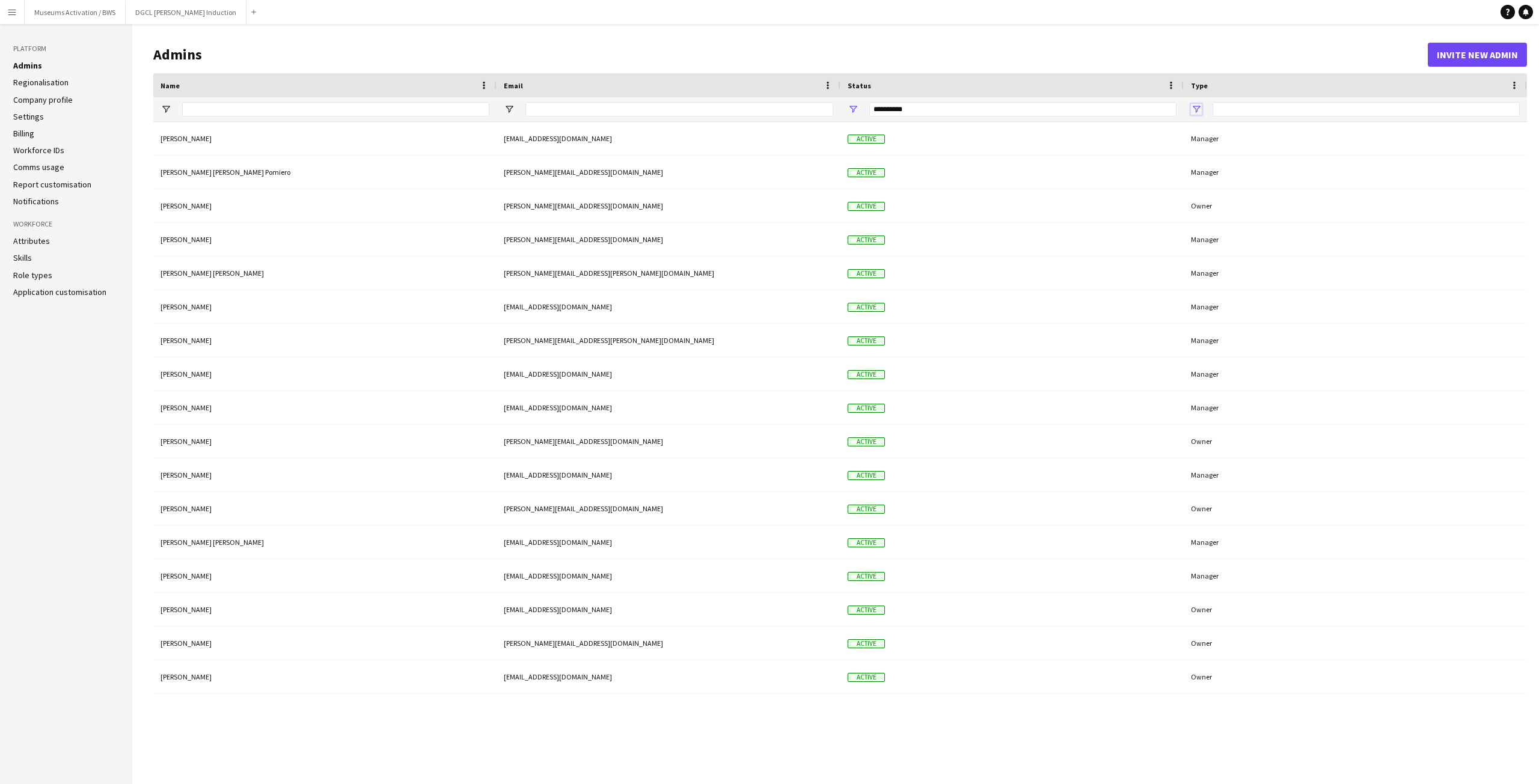
click at [1199, 108] on span "Open Filter Menu" at bounding box center [1196, 109] width 11 height 11
click at [1222, 156] on input "Search filter values" at bounding box center [1248, 159] width 106 height 14
click at [1228, 46] on h1 "Admins" at bounding box center [790, 54] width 1274 height 18
click at [38, 335] on aside "Platform Admins Regionalisation Company profile Settings Billing Workforce IDs …" at bounding box center [66, 404] width 132 height 760
click at [1155, 65] on header "Admins Invite new admin" at bounding box center [839, 54] width 1373 height 37
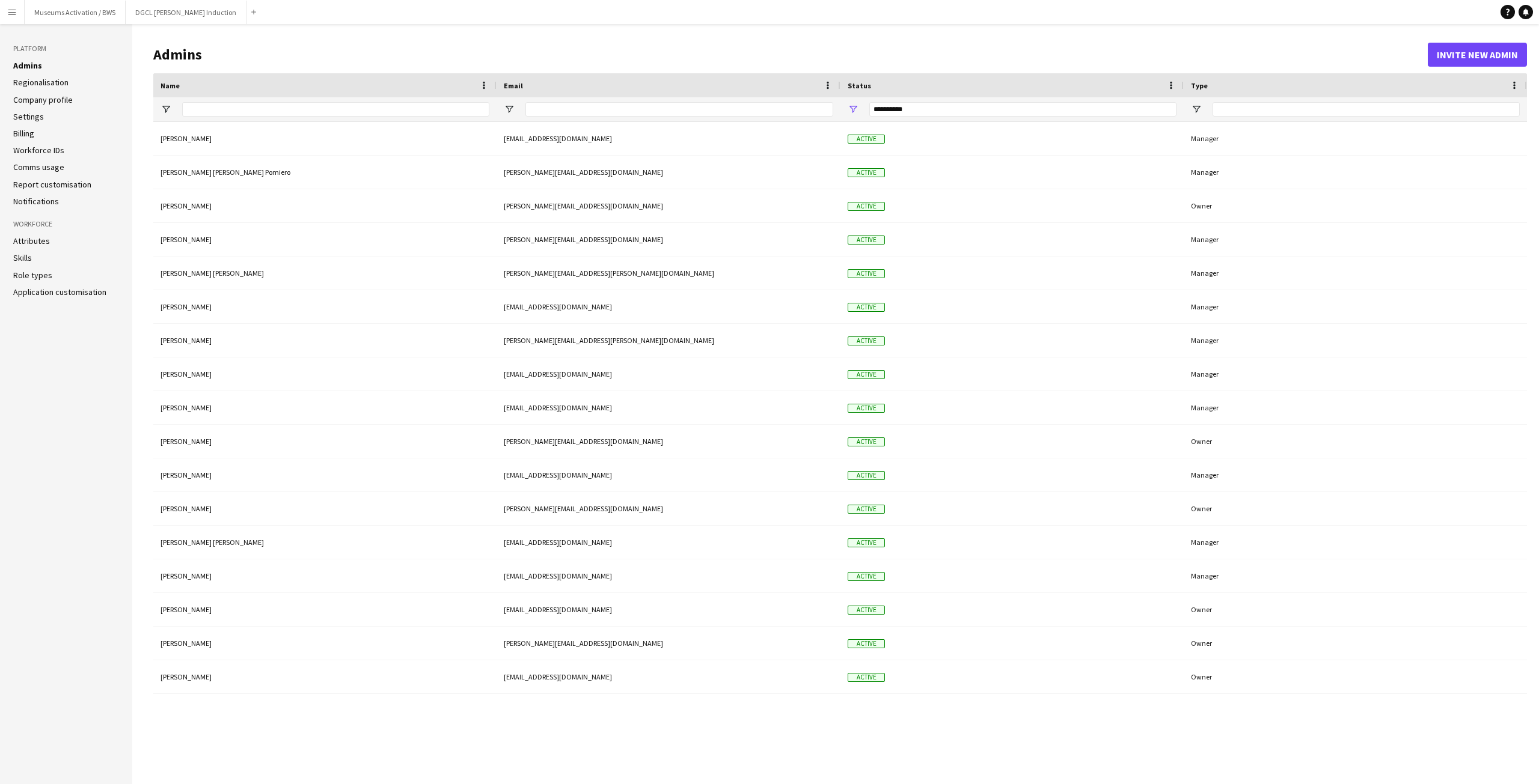
click at [321, 36] on header "Admins Invite new admin" at bounding box center [839, 54] width 1373 height 37
click at [274, 47] on h1 "Admins" at bounding box center [790, 54] width 1274 height 18
click at [119, 5] on app-icon "Close" at bounding box center [120, 5] width 5 height 5
click at [138, 4] on app-icon "Close" at bounding box center [140, 5] width 5 height 5
click at [58, 82] on link "Regionalisation" at bounding box center [41, 82] width 55 height 11
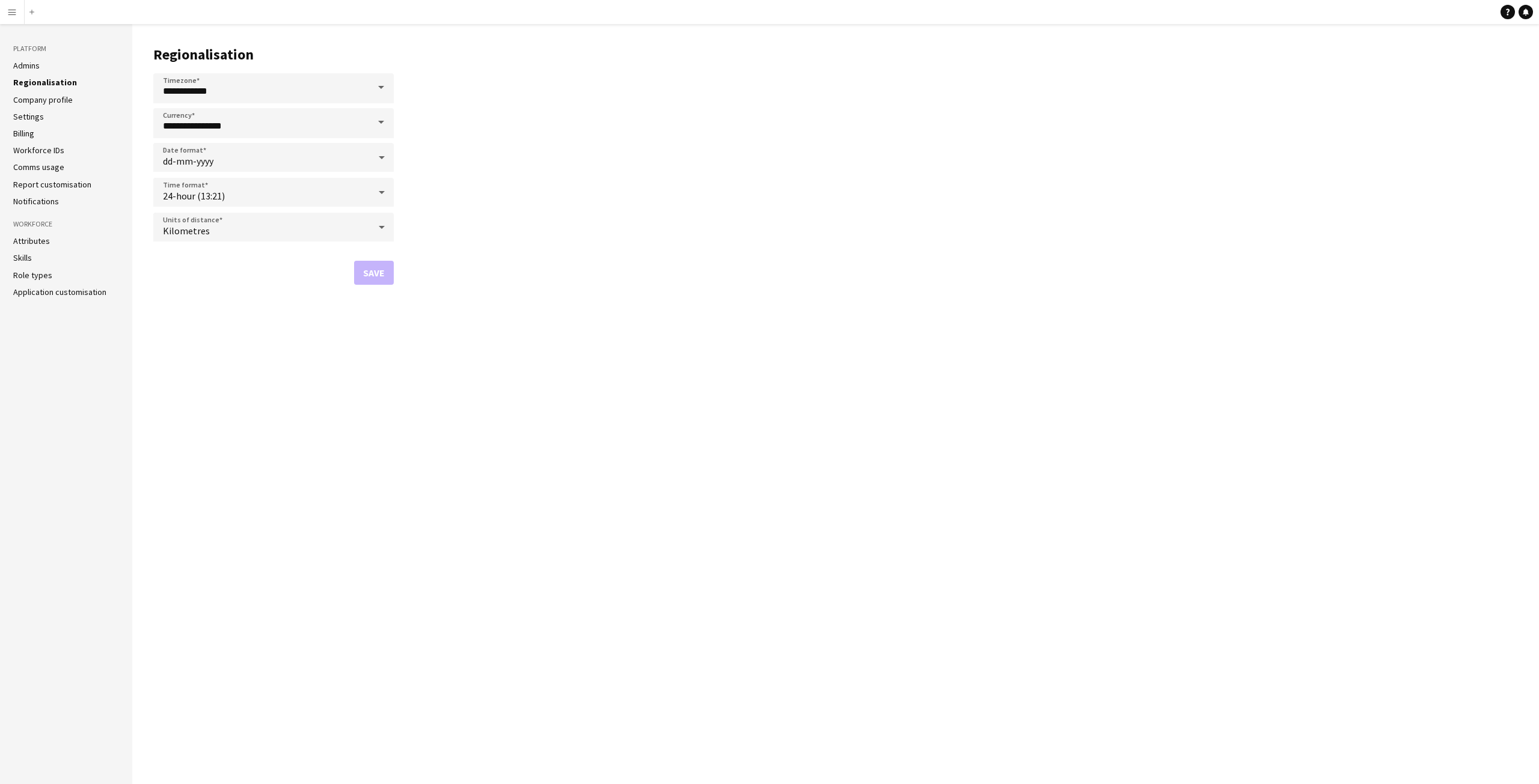
click at [53, 102] on link "Company profile" at bounding box center [43, 100] width 60 height 11
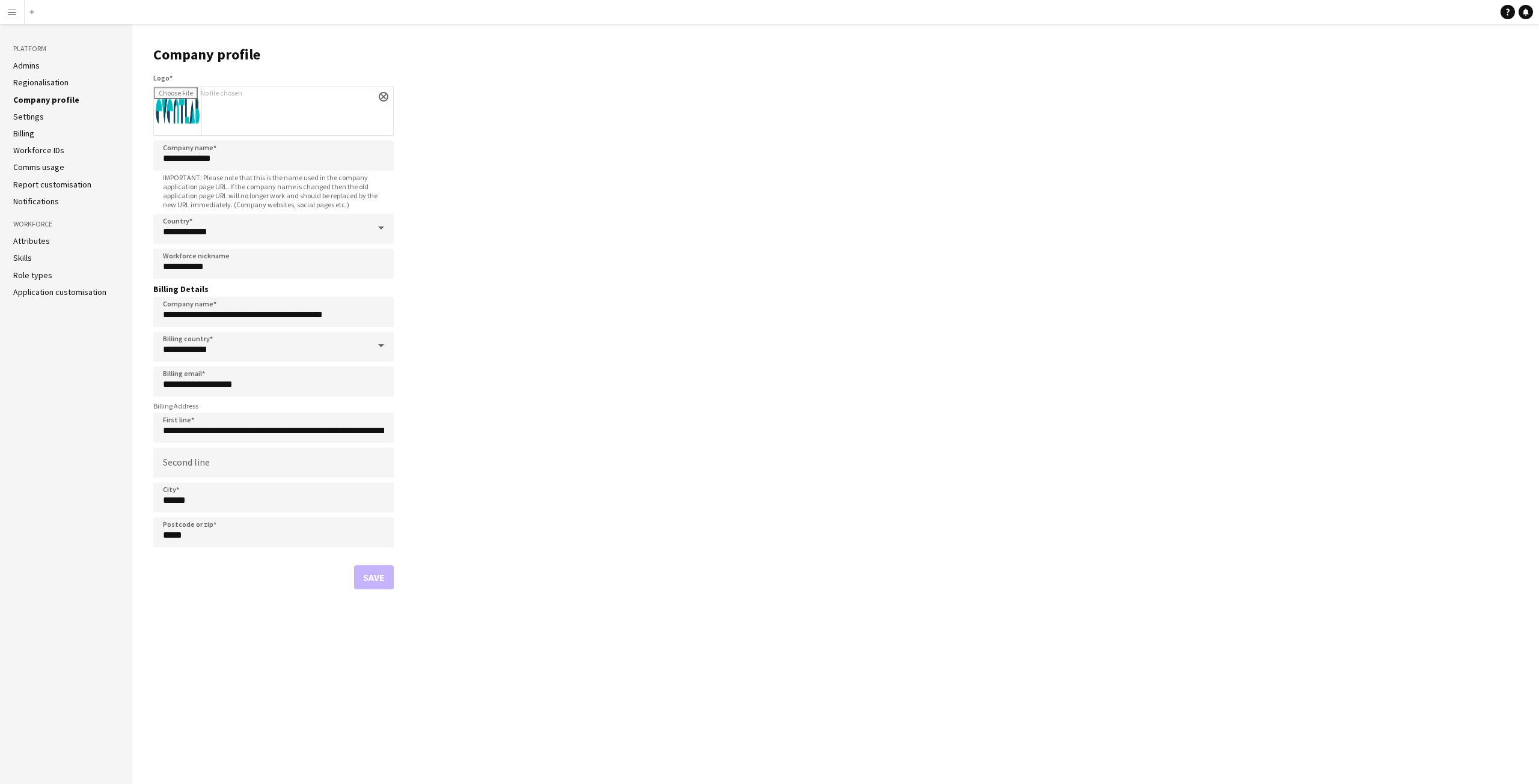
click at [47, 80] on link "Regionalisation" at bounding box center [41, 82] width 55 height 11
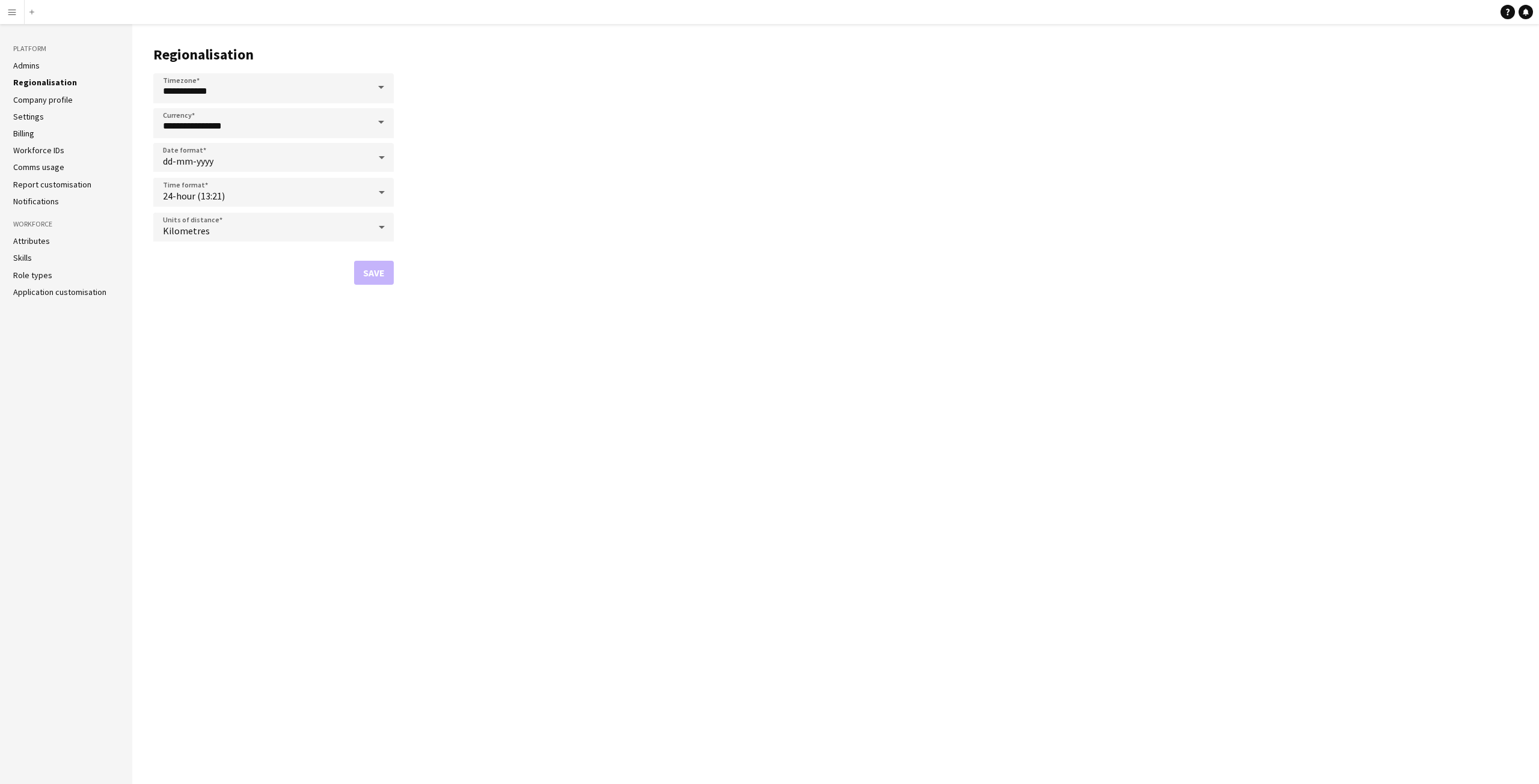
click at [213, 280] on div "Save" at bounding box center [274, 273] width 241 height 24
click at [55, 104] on link "Company profile" at bounding box center [43, 100] width 60 height 11
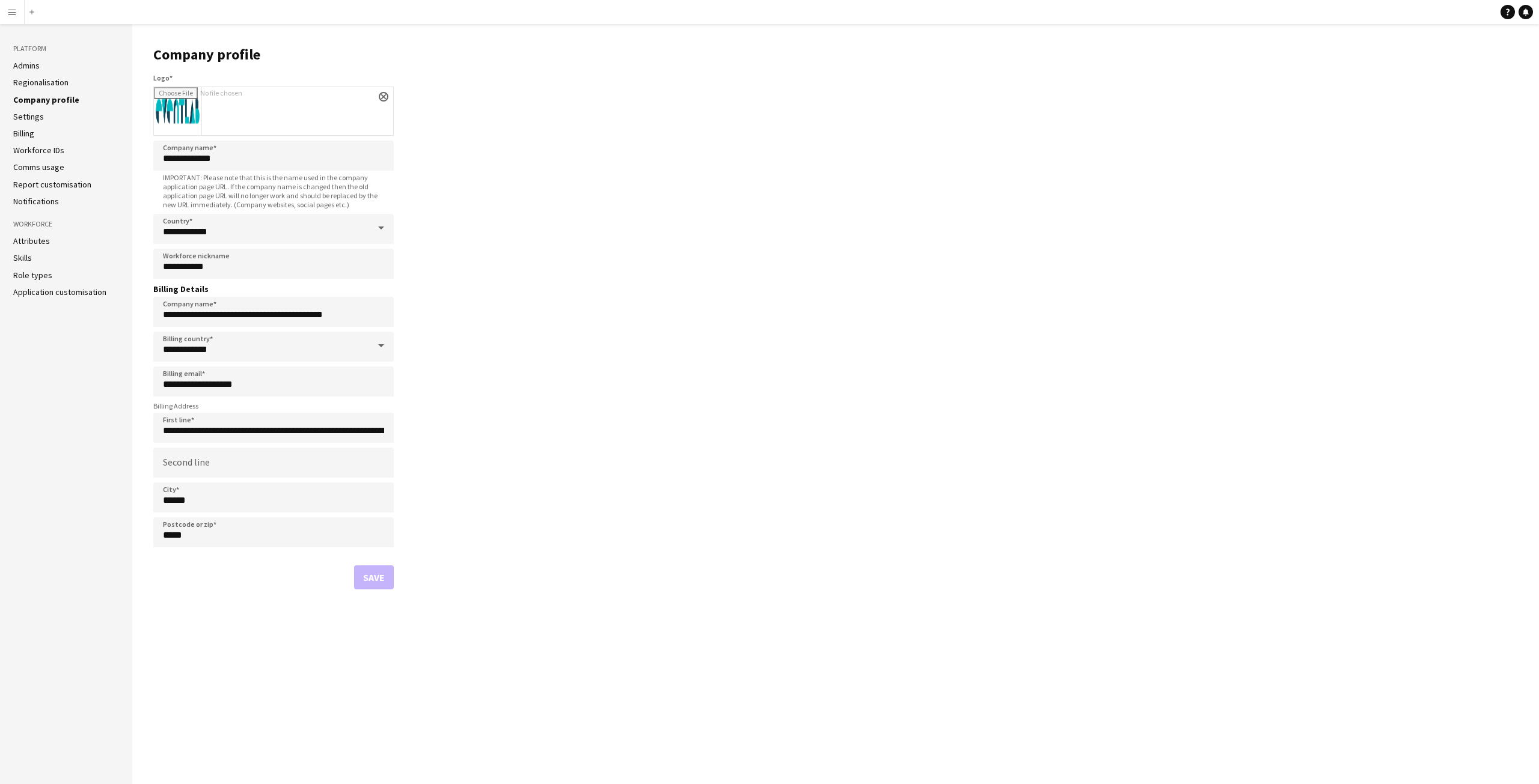
click at [27, 113] on link "Settings" at bounding box center [28, 116] width 31 height 11
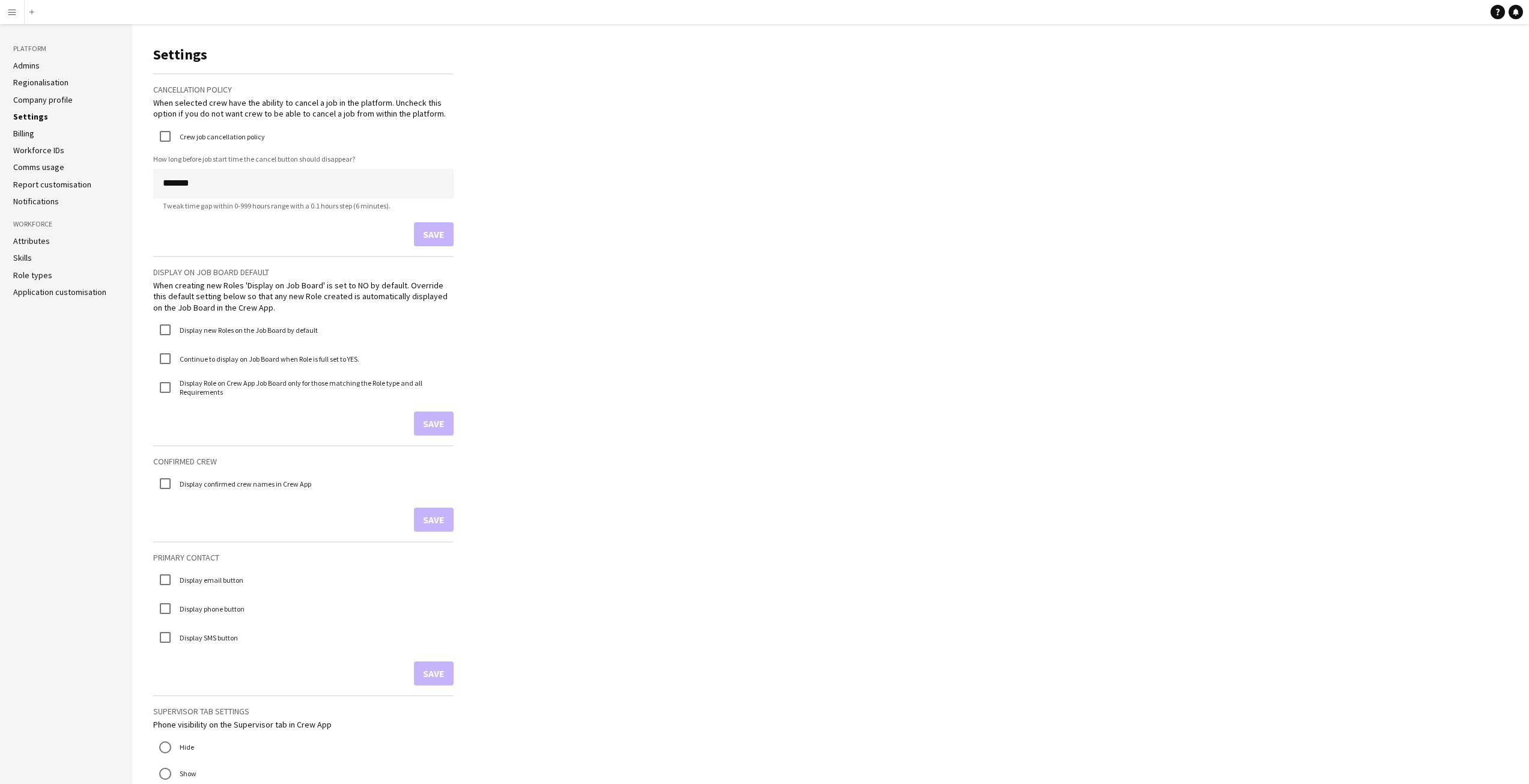
click at [34, 132] on link "Billing" at bounding box center [24, 134] width 21 height 11
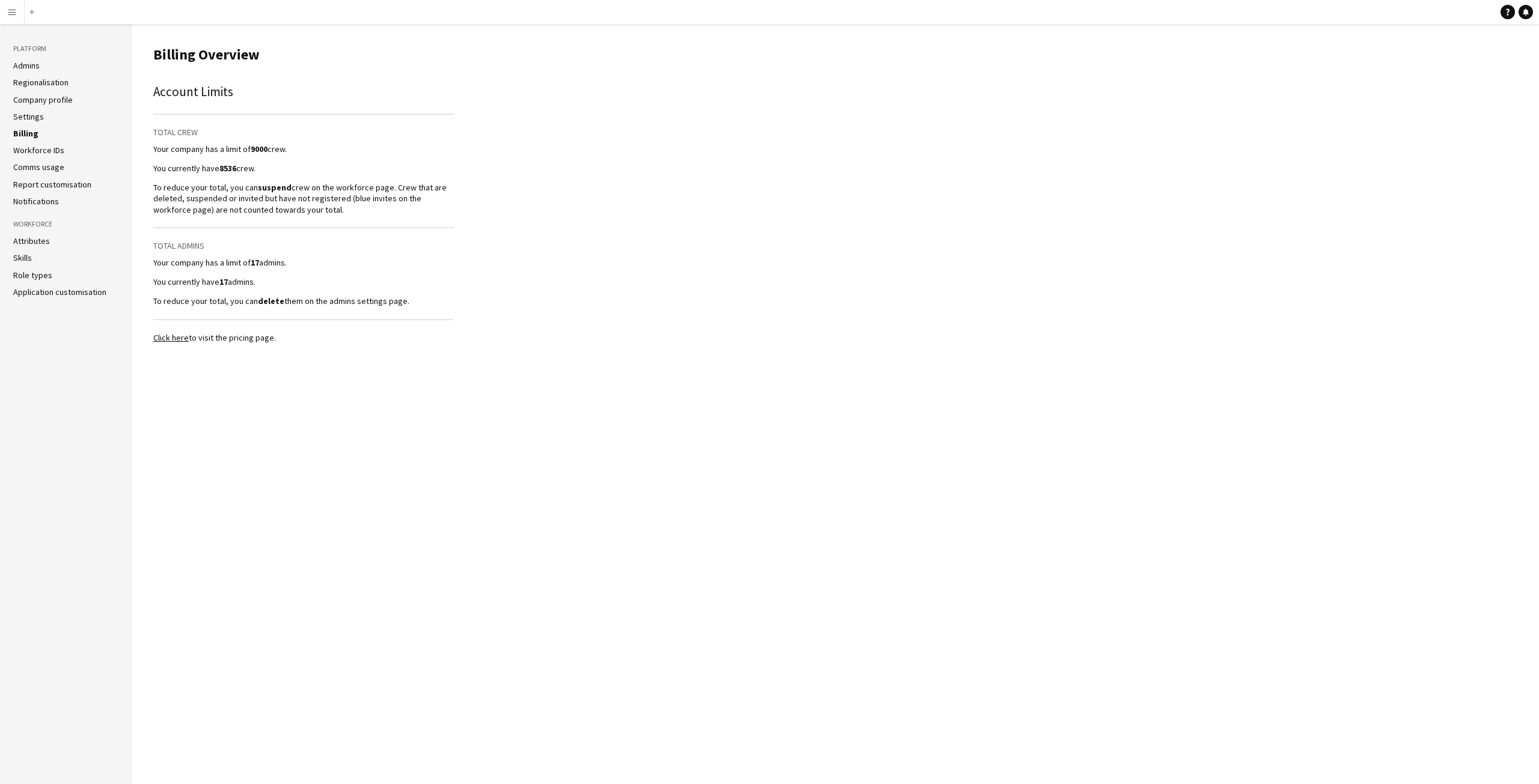
click at [257, 149] on strong "9000" at bounding box center [259, 149] width 17 height 11
click at [230, 170] on strong "8536" at bounding box center [227, 168] width 17 height 11
click at [229, 186] on p "To reduce your total, you can suspend crew on the workforce page. Crew that are…" at bounding box center [303, 199] width 300 height 33
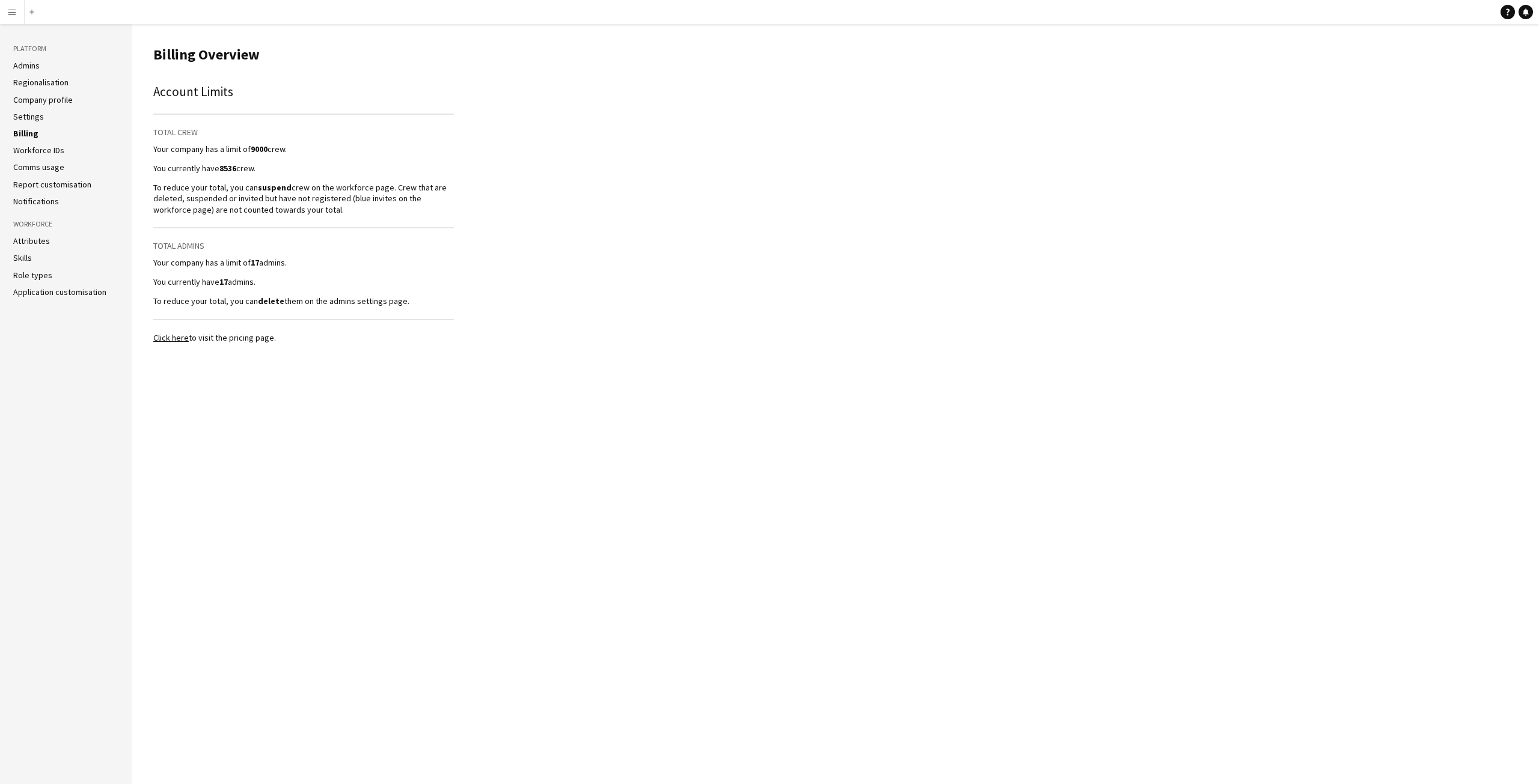
click at [229, 186] on p "To reduce your total, you can suspend crew on the workforce page. Crew that are…" at bounding box center [303, 199] width 300 height 33
click at [229, 216] on div "Account Limits Total Crew Your company has a limit of 9000 crew. You currently …" at bounding box center [303, 195] width 300 height 225
click at [231, 258] on p "Your company has a limit of 17 admins." at bounding box center [303, 262] width 300 height 11
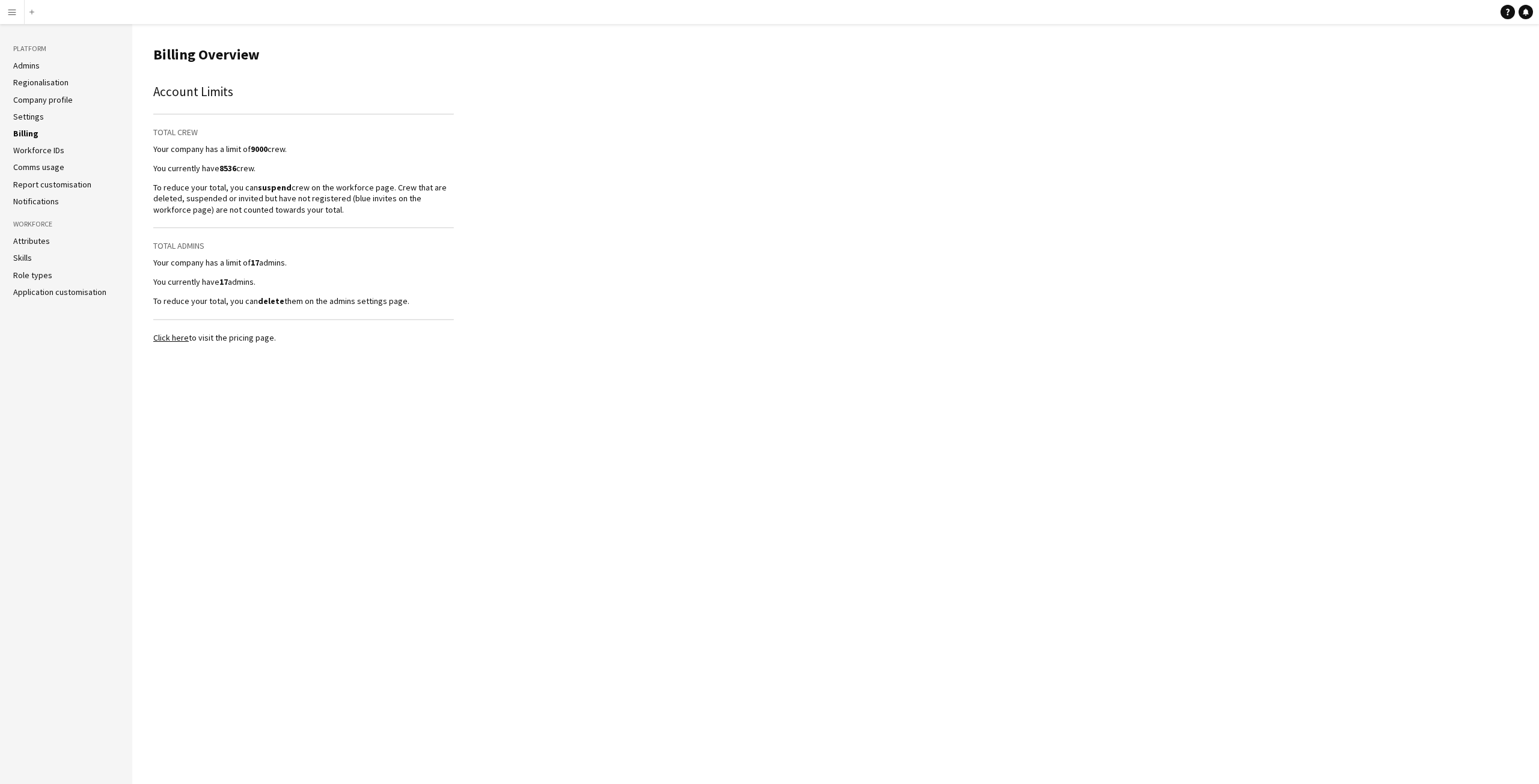
drag, startPoint x: 231, startPoint y: 258, endPoint x: 231, endPoint y: 294, distance: 36.0
click at [231, 294] on div "Account Limits Total Crew Your company has a limit of 9000 crew. You currently …" at bounding box center [303, 195] width 300 height 225
click at [50, 149] on link "Workforce IDs" at bounding box center [39, 150] width 51 height 11
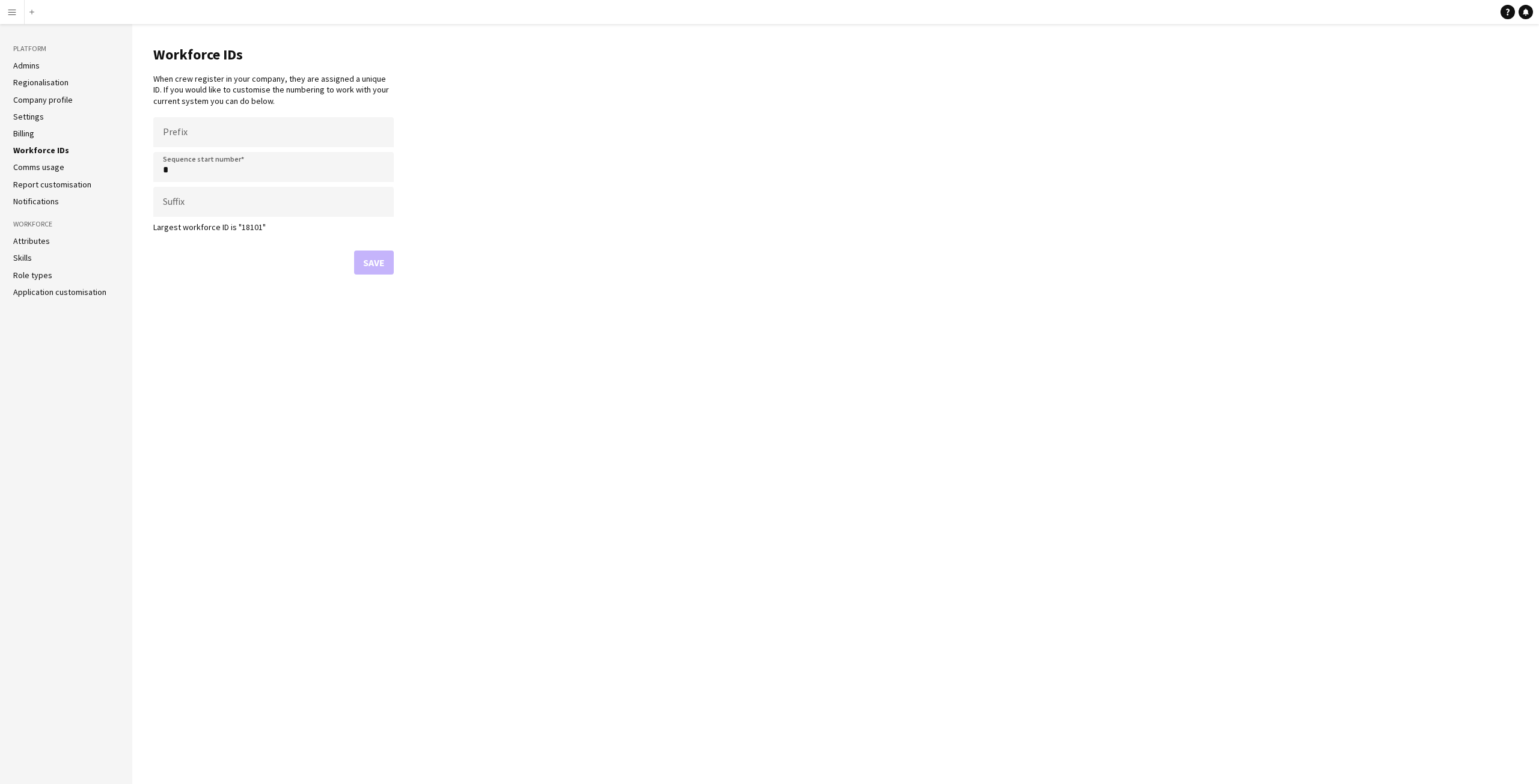
click at [51, 163] on link "Comms usage" at bounding box center [39, 167] width 51 height 11
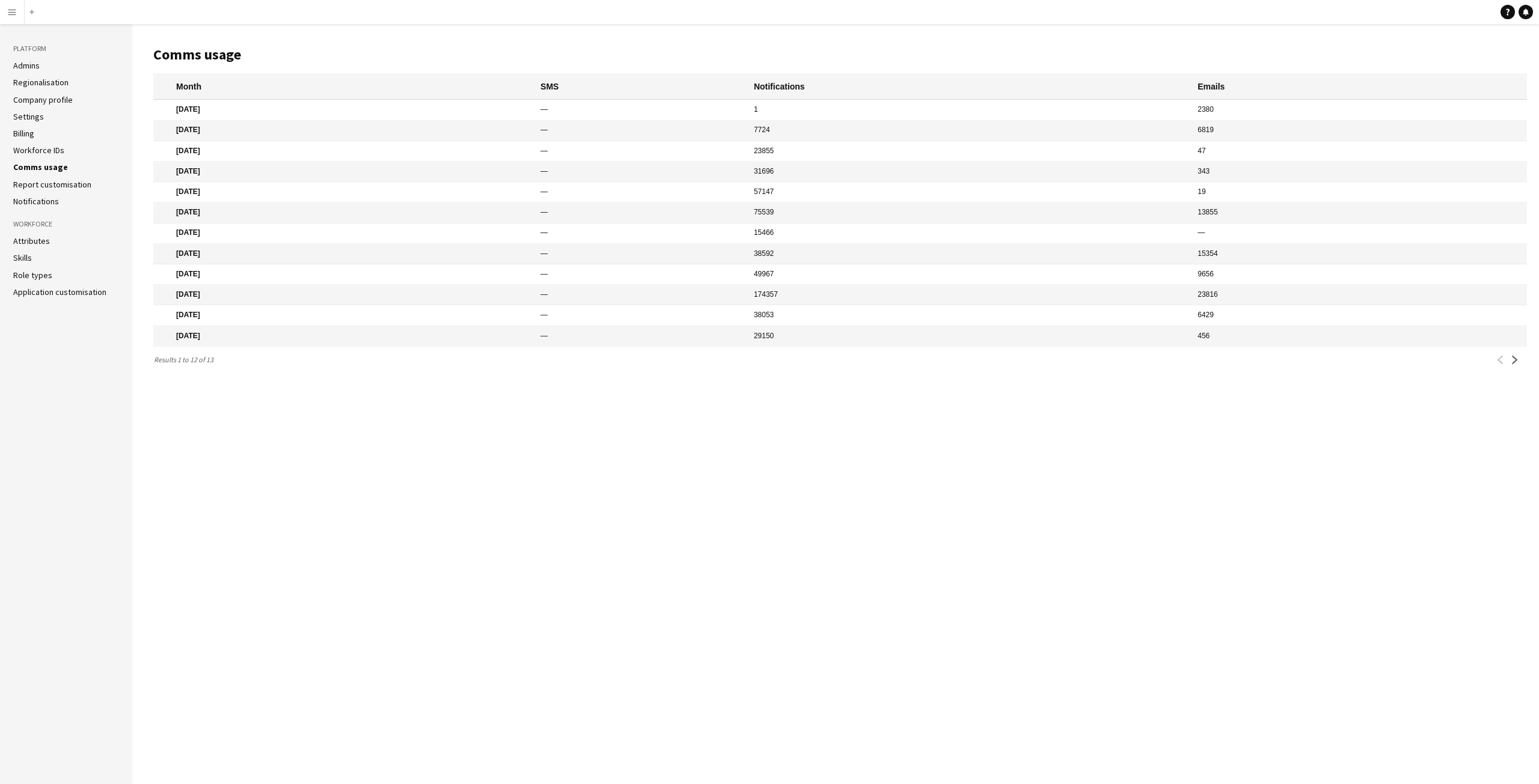
click at [50, 188] on link "Report customisation" at bounding box center [52, 185] width 78 height 11
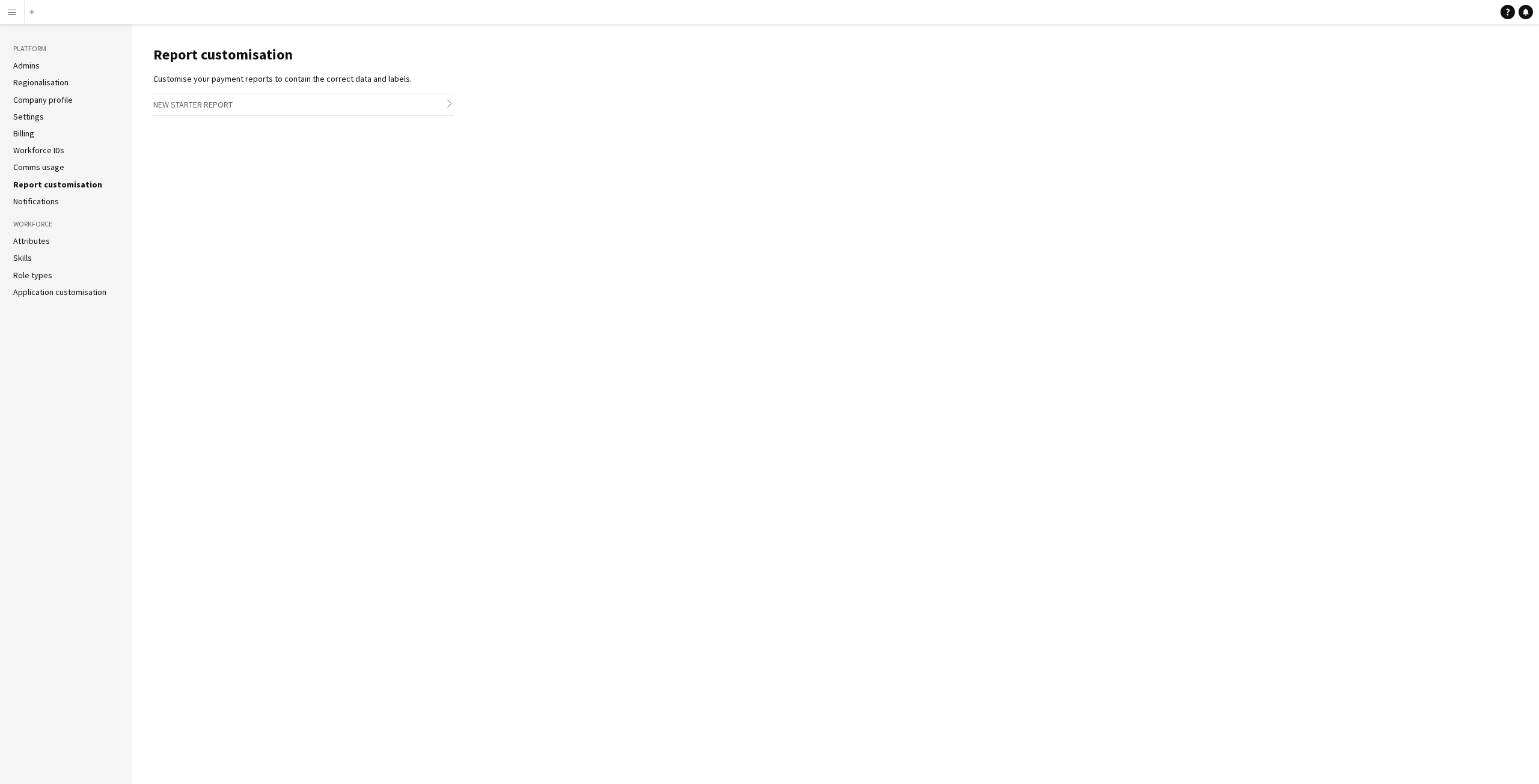
click at [48, 199] on link "Notifications" at bounding box center [36, 201] width 46 height 11
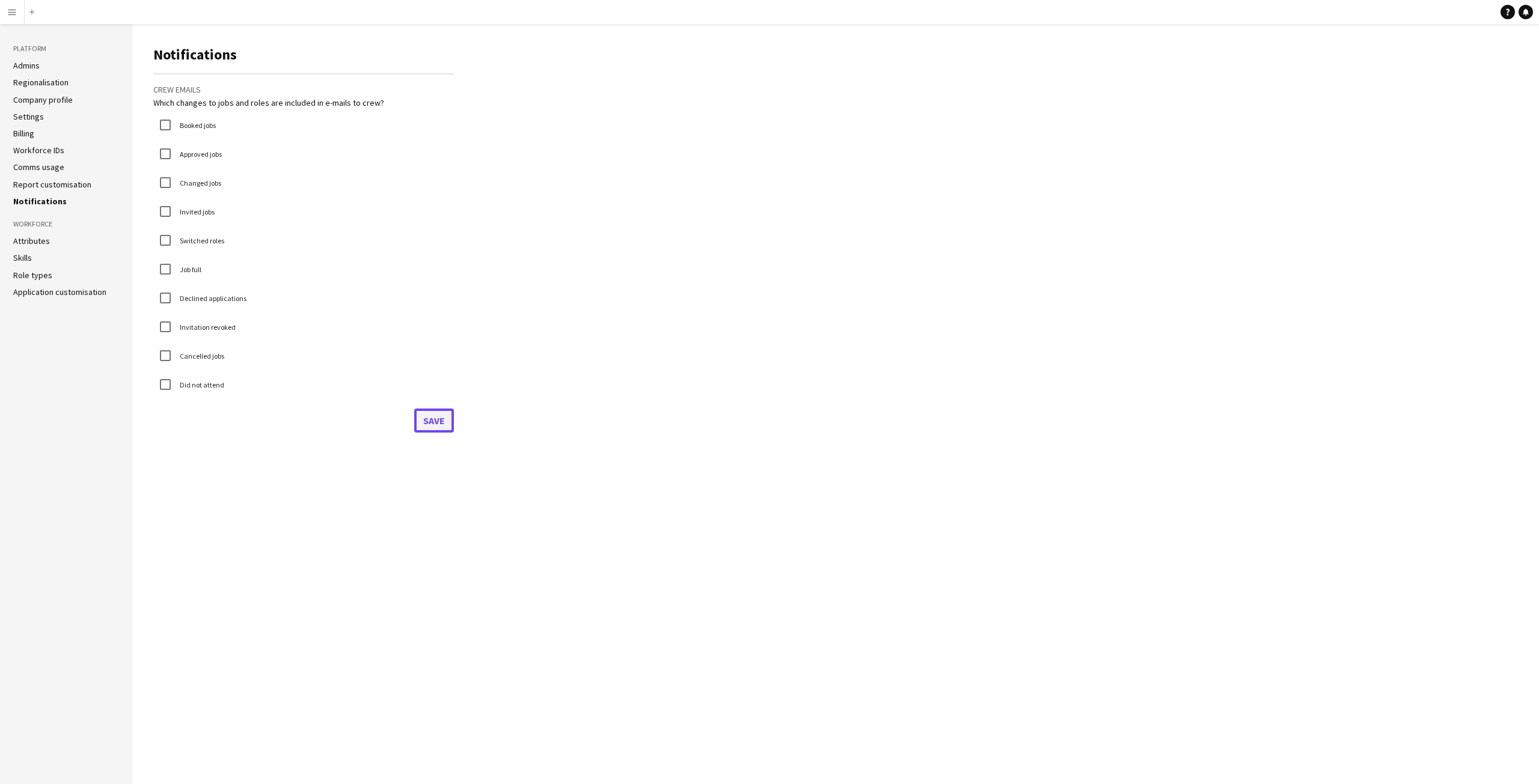
click at [430, 425] on button "Save" at bounding box center [434, 420] width 39 height 24
click at [29, 244] on link "Attributes" at bounding box center [31, 241] width 37 height 11
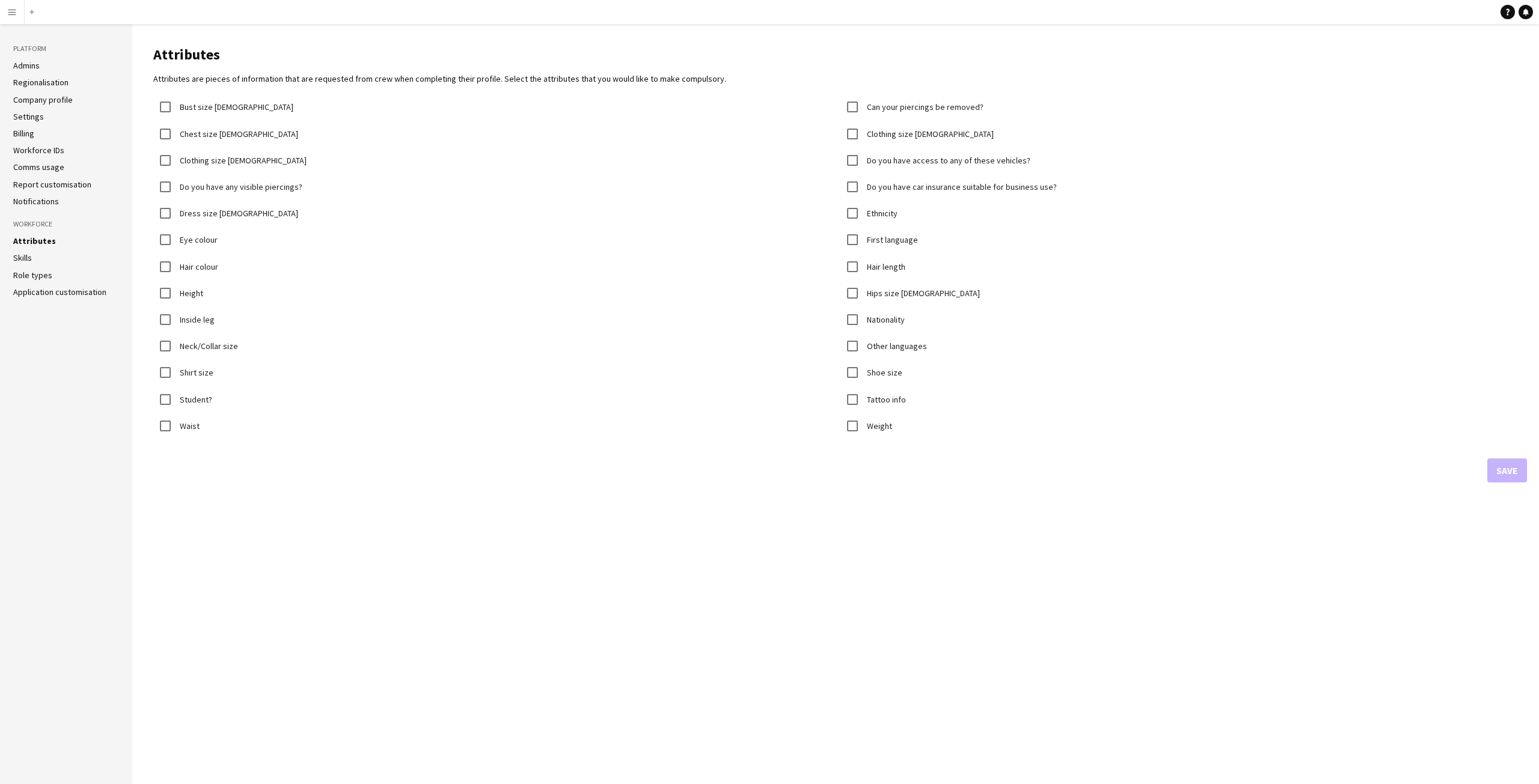
click at [28, 259] on link "Skills" at bounding box center [23, 258] width 19 height 11
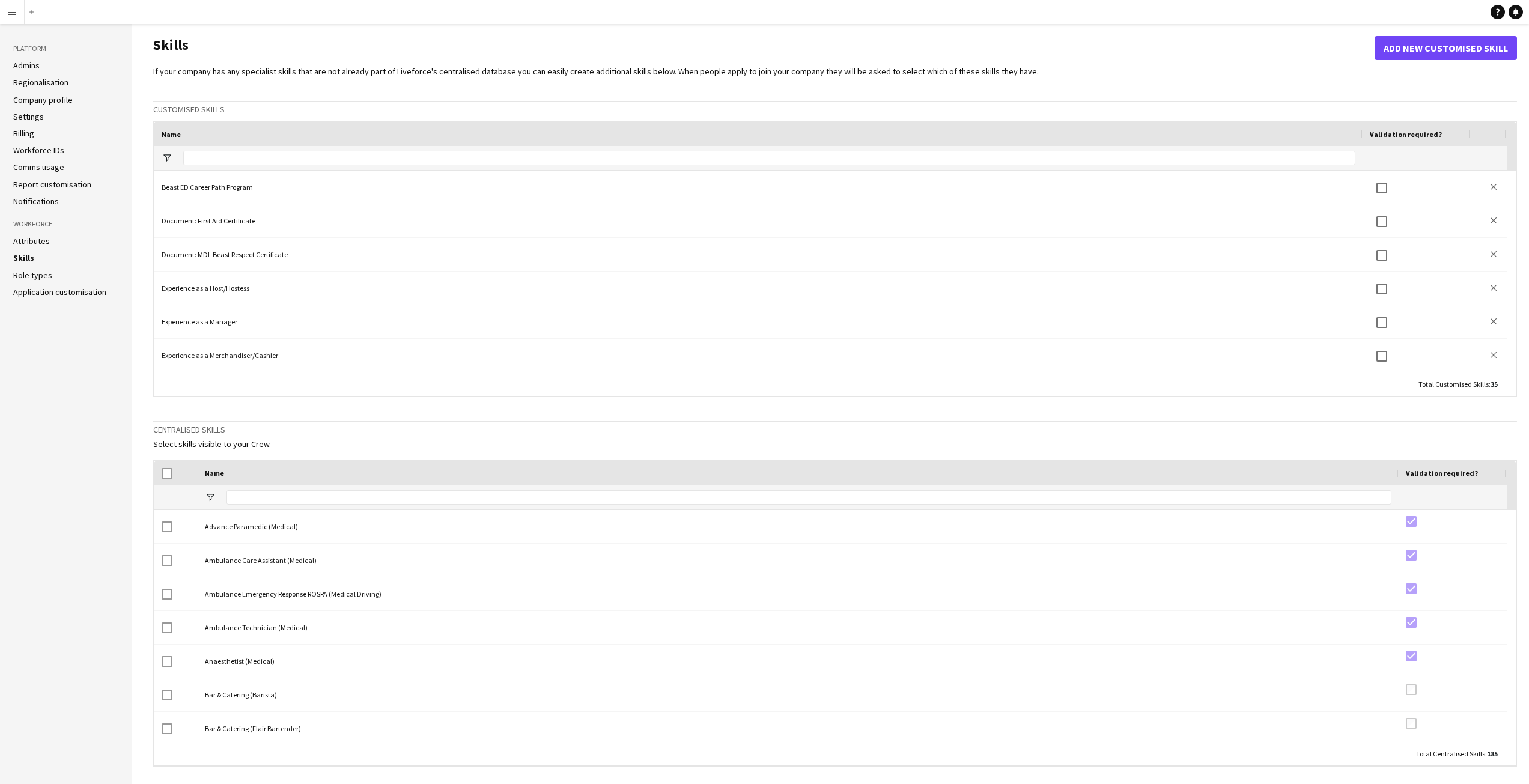
click at [27, 270] on link "Role types" at bounding box center [33, 275] width 39 height 11
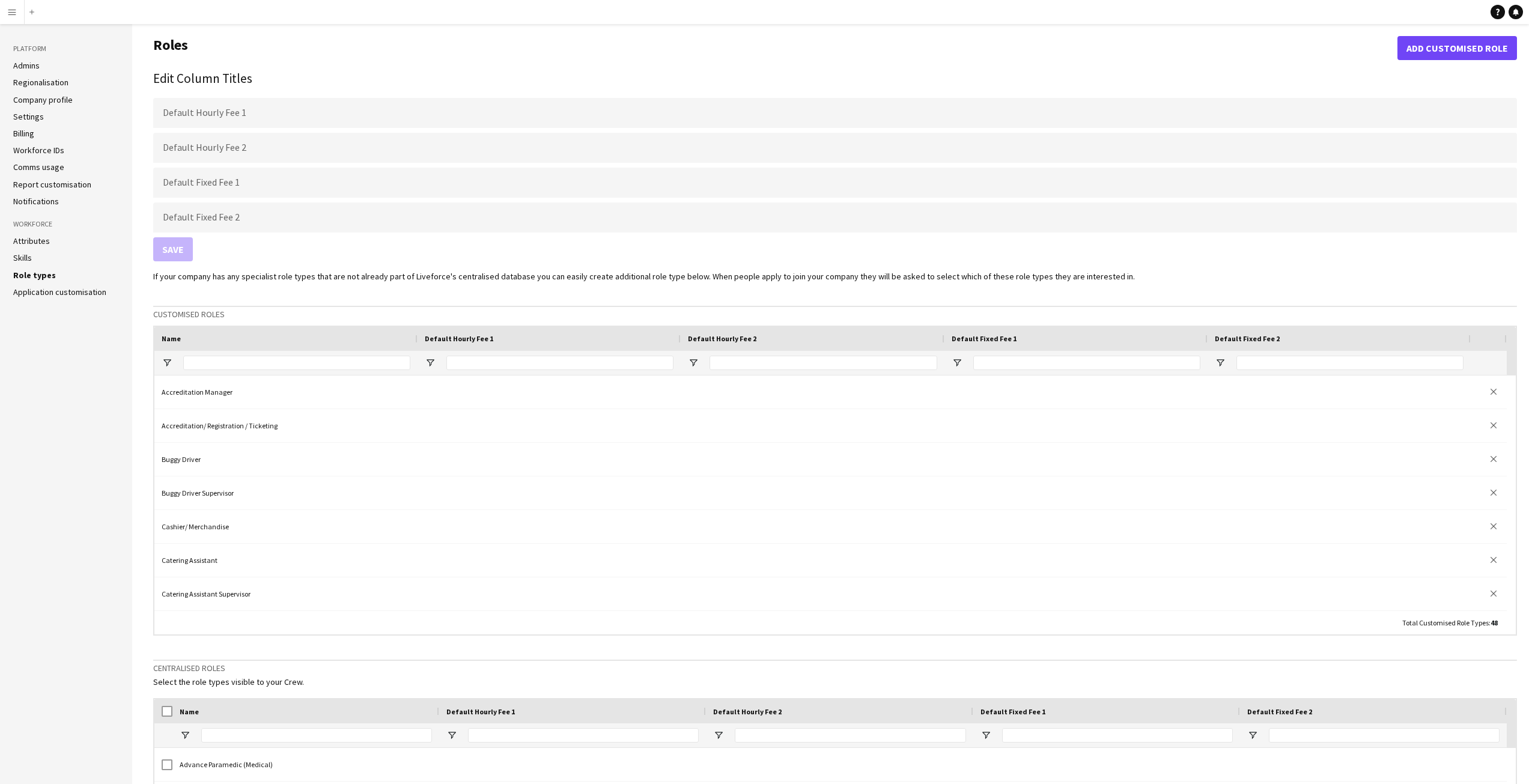
click at [12, 359] on aside "Platform Admins Regionalisation Company profile Settings Billing Workforce IDs …" at bounding box center [66, 529] width 132 height 1010
click at [81, 288] on link "Application customisation" at bounding box center [60, 292] width 94 height 11
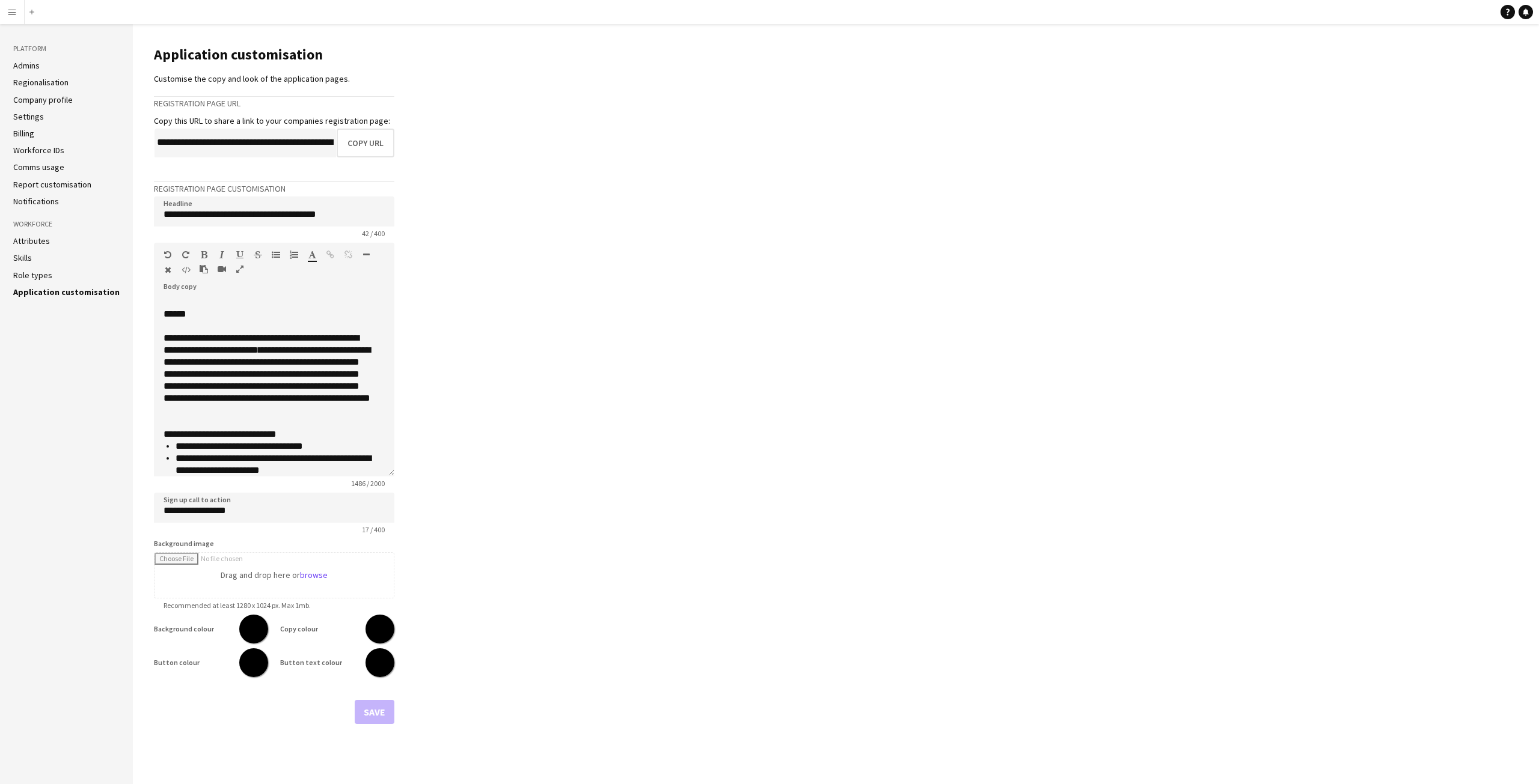
click at [575, 315] on main "**********" at bounding box center [836, 404] width 1406 height 760
click at [476, 206] on main "**********" at bounding box center [836, 404] width 1406 height 760
click at [13, 11] on app-icon "Menu" at bounding box center [12, 12] width 9 height 9
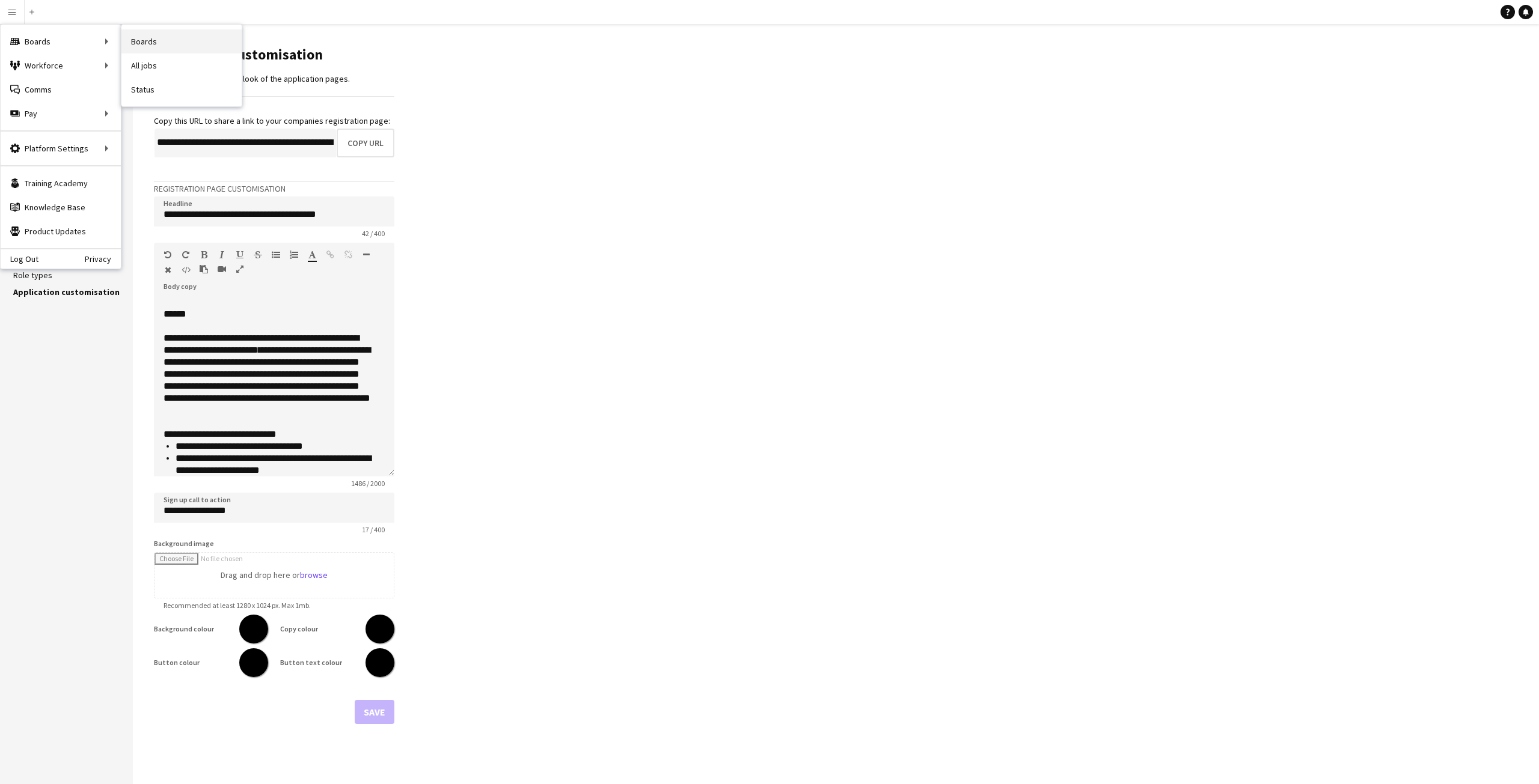
click at [141, 40] on link "Boards" at bounding box center [181, 41] width 120 height 24
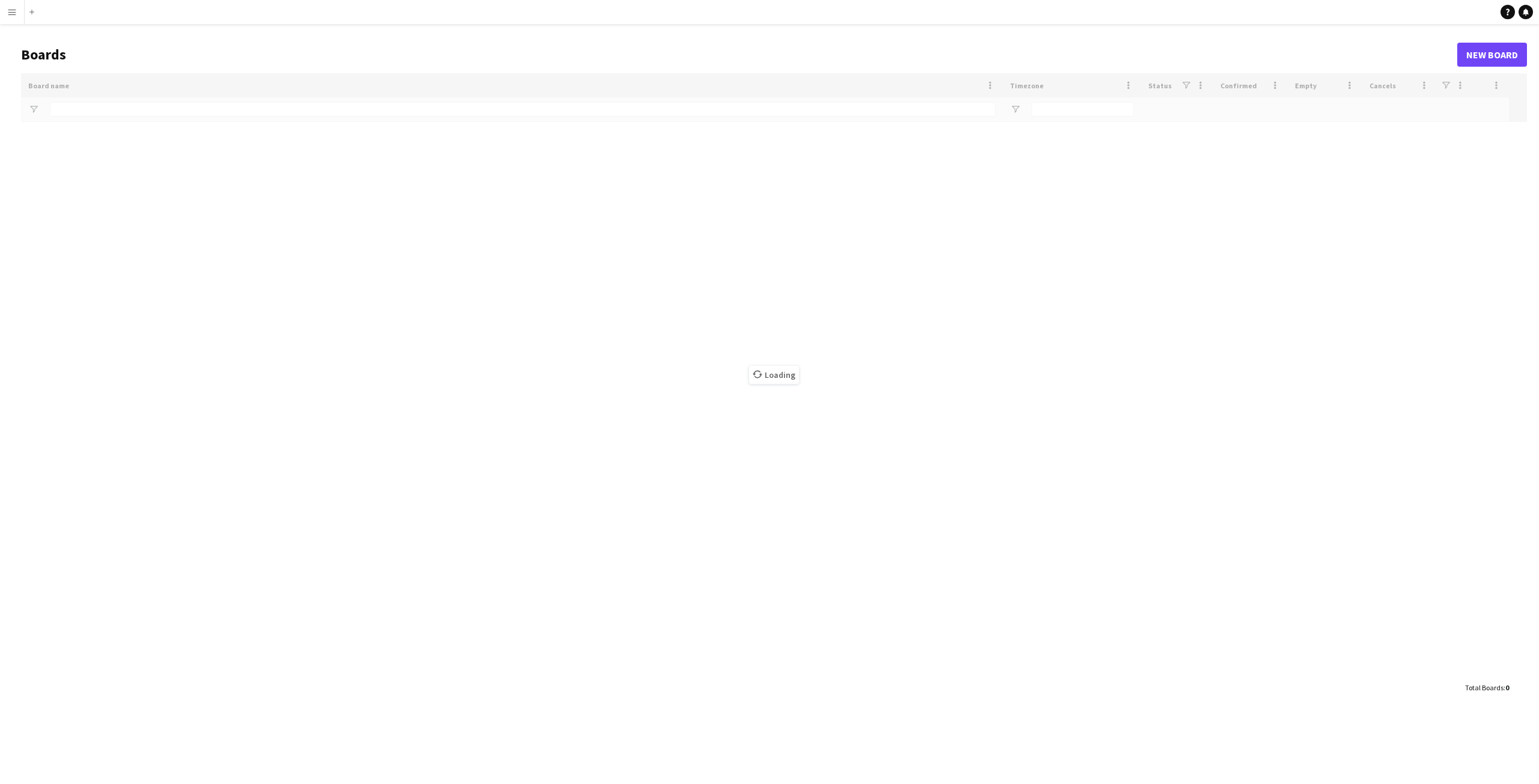
type input "****"
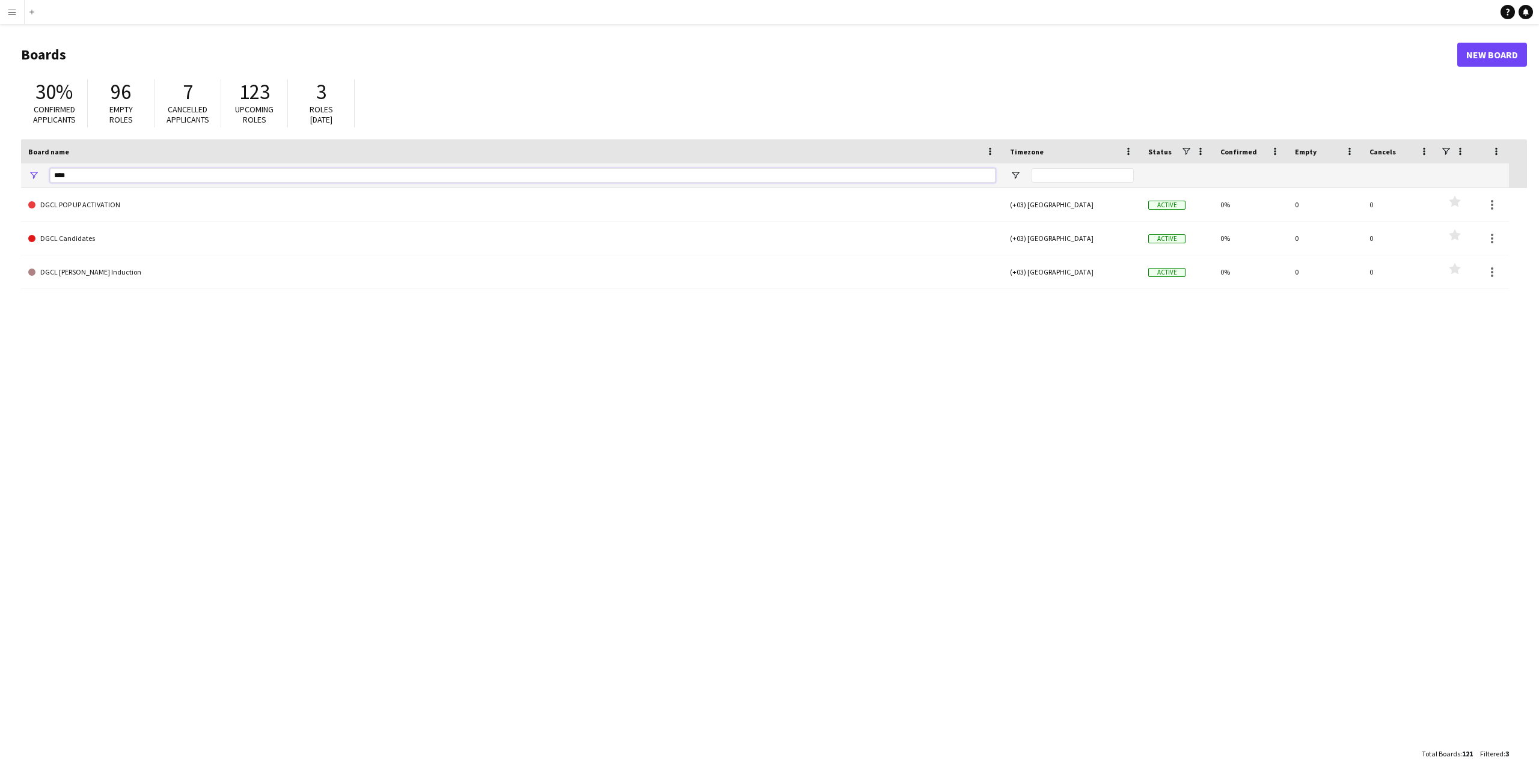
click at [122, 176] on input "****" at bounding box center [522, 175] width 946 height 14
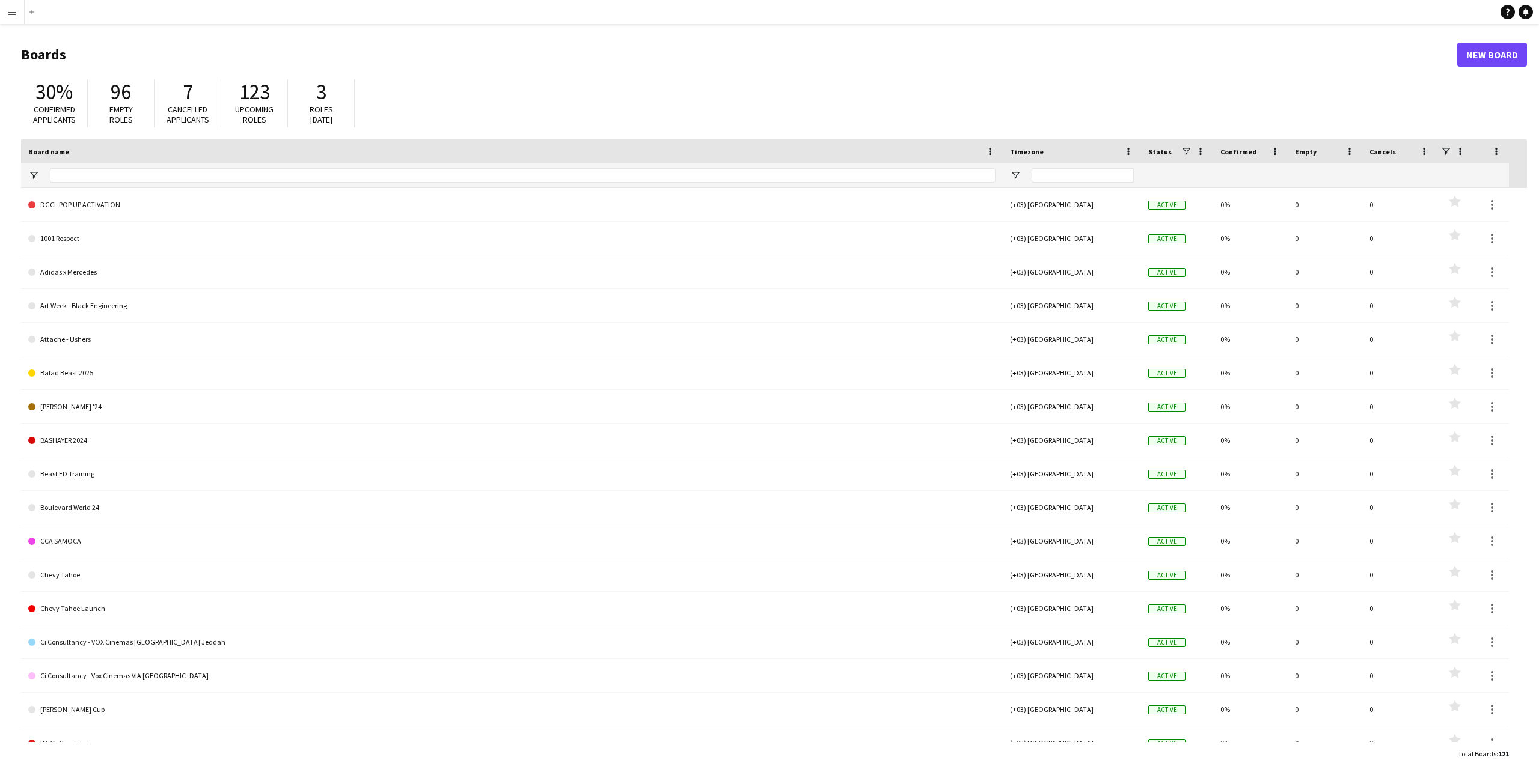
click at [365, 71] on header "Boards New Board" at bounding box center [774, 54] width 1506 height 37
click at [35, 175] on span "Open Filter Menu" at bounding box center [34, 175] width 11 height 11
click at [403, 49] on h1 "Boards" at bounding box center [739, 54] width 1436 height 18
click at [1197, 100] on div "30% Confirmed applicants 96 Empty roles 7 Cancelled applicants 123 Upcoming rol…" at bounding box center [774, 106] width 1506 height 66
click at [423, 103] on div "30% Confirmed applicants 96 Empty roles 7 Cancelled applicants 123 Upcoming rol…" at bounding box center [774, 106] width 1506 height 66
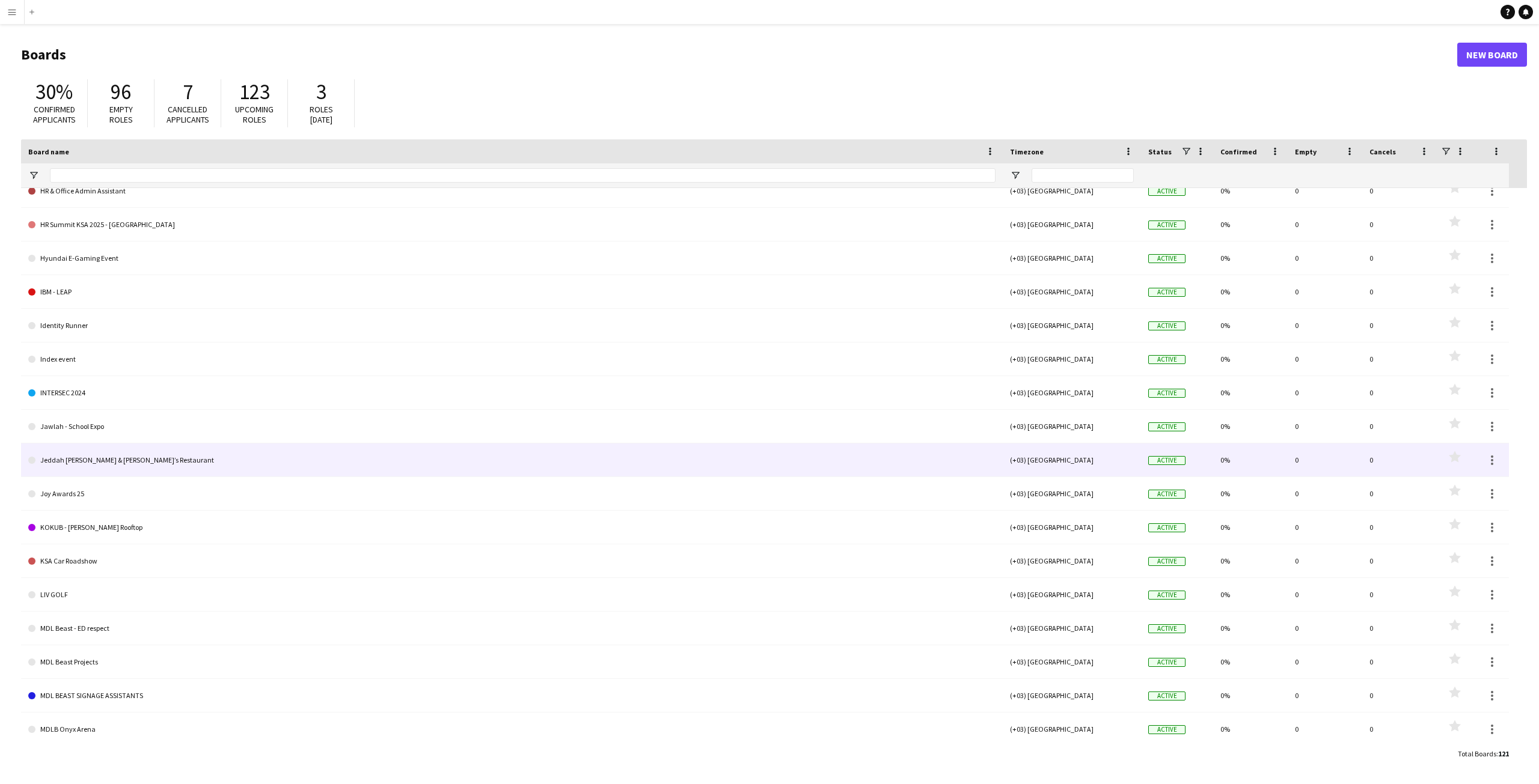
scroll to position [1141, 0]
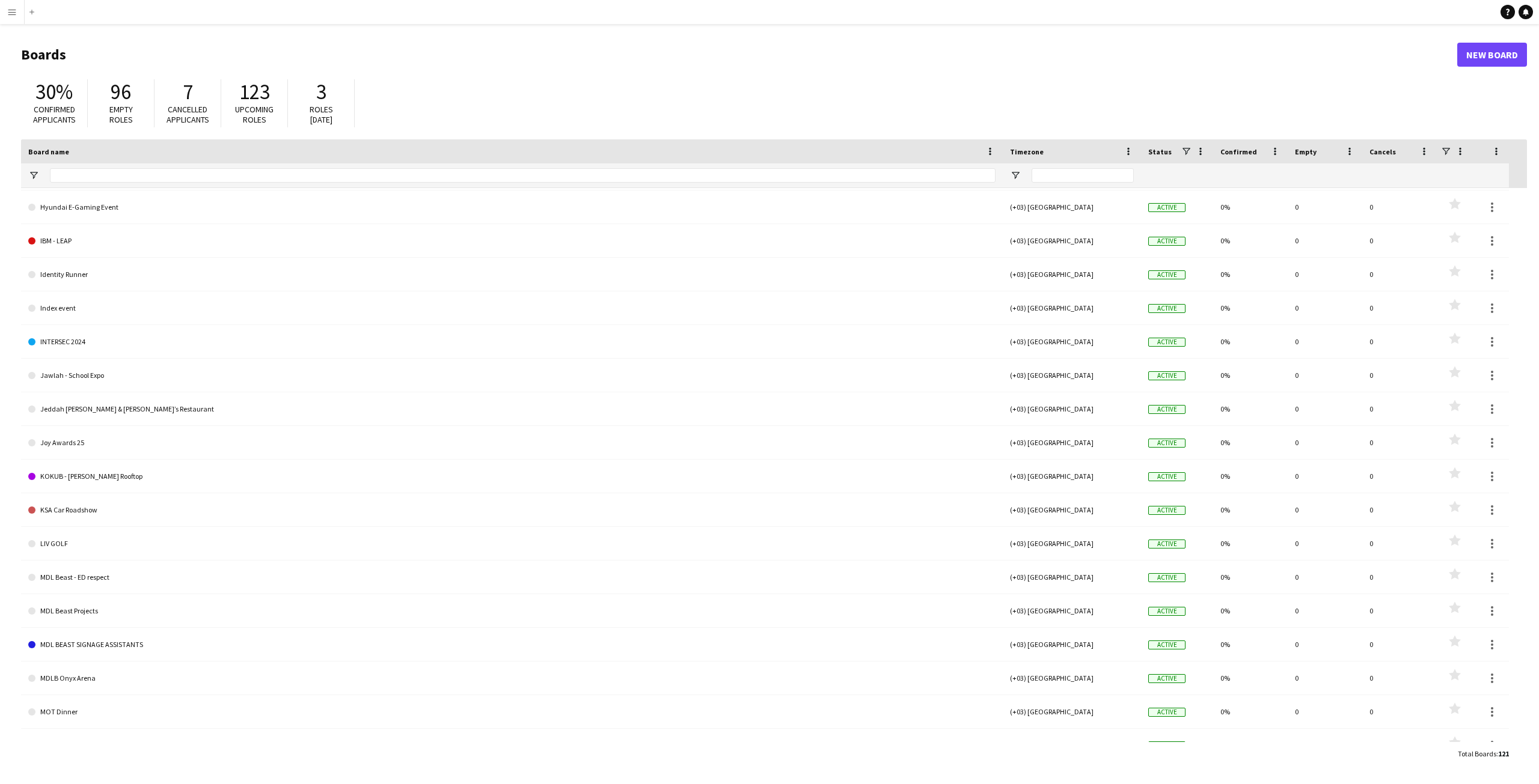
click at [452, 106] on div "30% Confirmed applicants 96 Empty roles 7 Cancelled applicants 123 Upcoming rol…" at bounding box center [774, 106] width 1506 height 66
click at [9, 18] on button "Menu" at bounding box center [12, 12] width 24 height 24
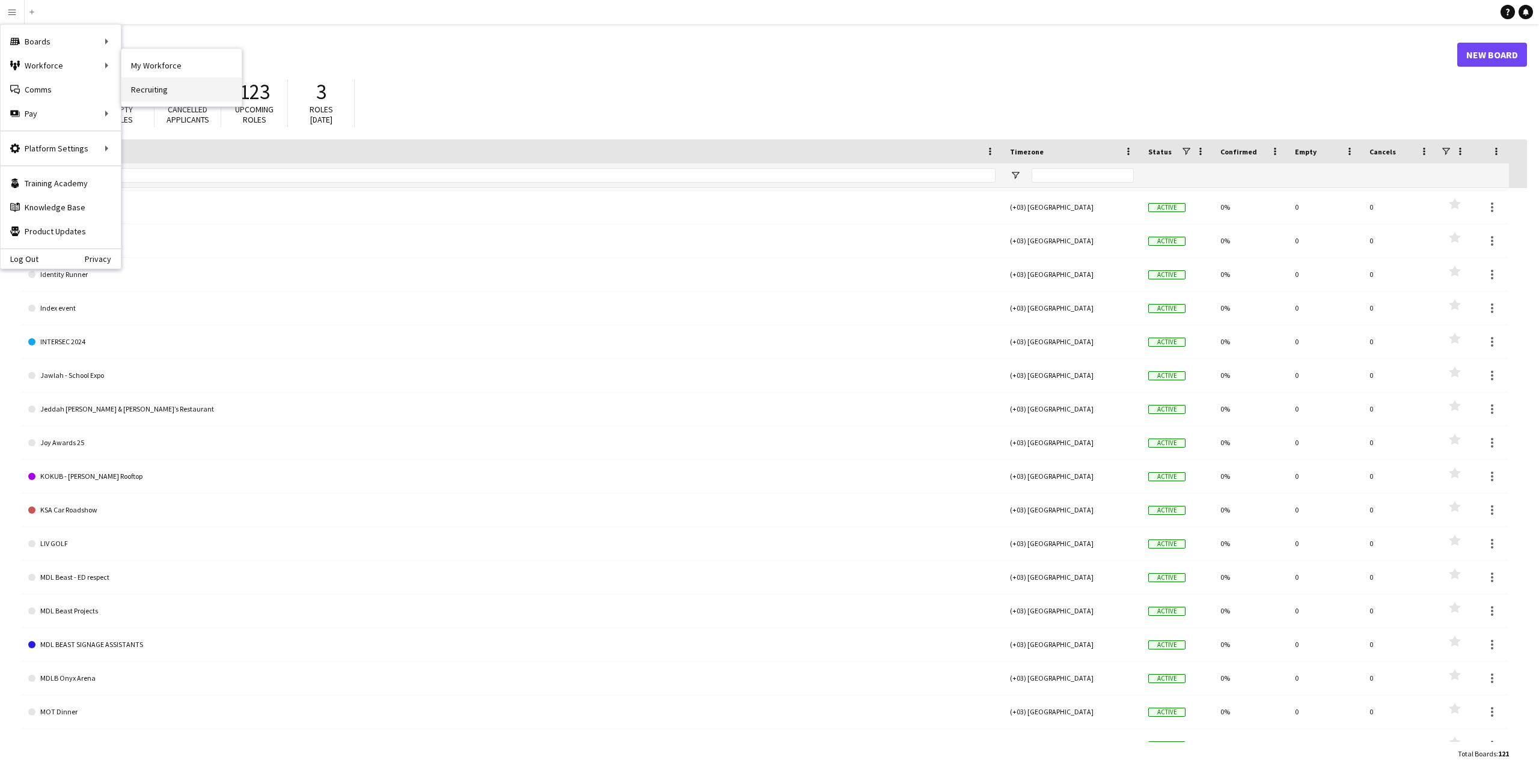
click at [158, 82] on link "Recruiting" at bounding box center [181, 90] width 120 height 24
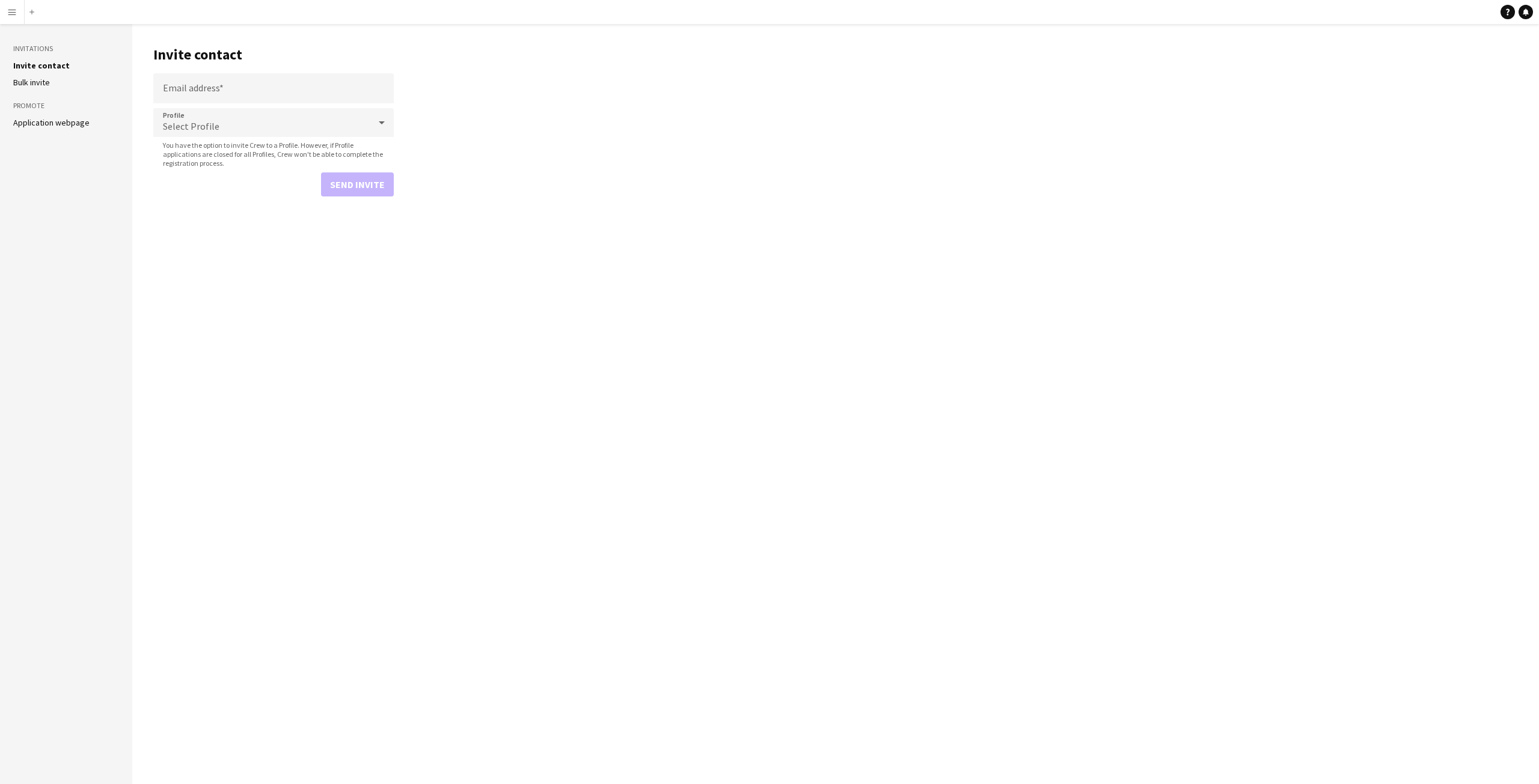
click at [9, 12] on app-icon "Menu" at bounding box center [12, 12] width 9 height 9
click at [141, 65] on link "My Workforce" at bounding box center [181, 65] width 120 height 24
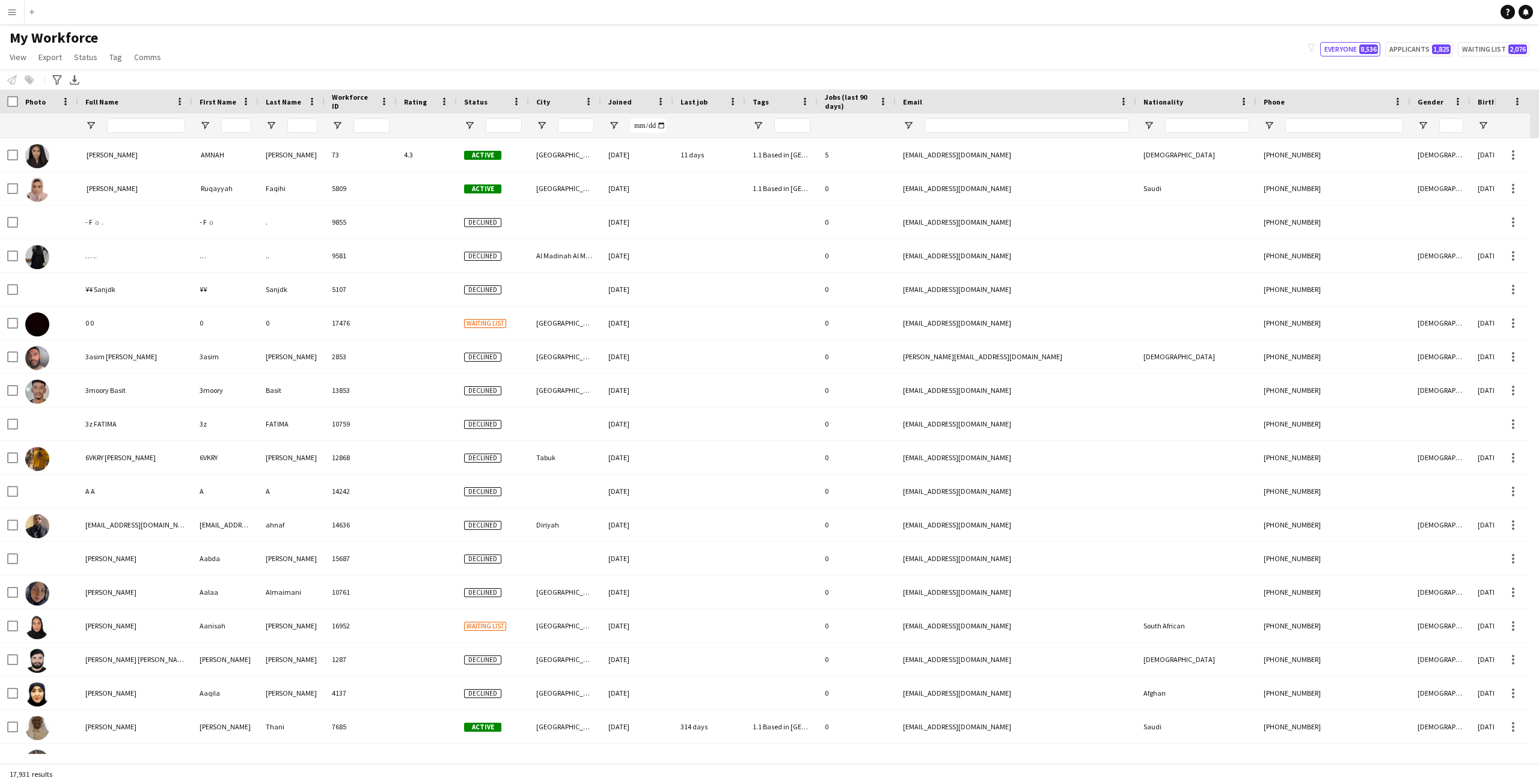
click at [263, 38] on div "My Workforce View Views Default view R4ven New view Update view Delete view Edi…" at bounding box center [770, 49] width 1539 height 41
drag, startPoint x: 263, startPoint y: 38, endPoint x: 261, endPoint y: 52, distance: 14.1
click at [261, 52] on div "My Workforce View Views Default view R4ven New view Update view Delete view Edi…" at bounding box center [770, 49] width 1539 height 41
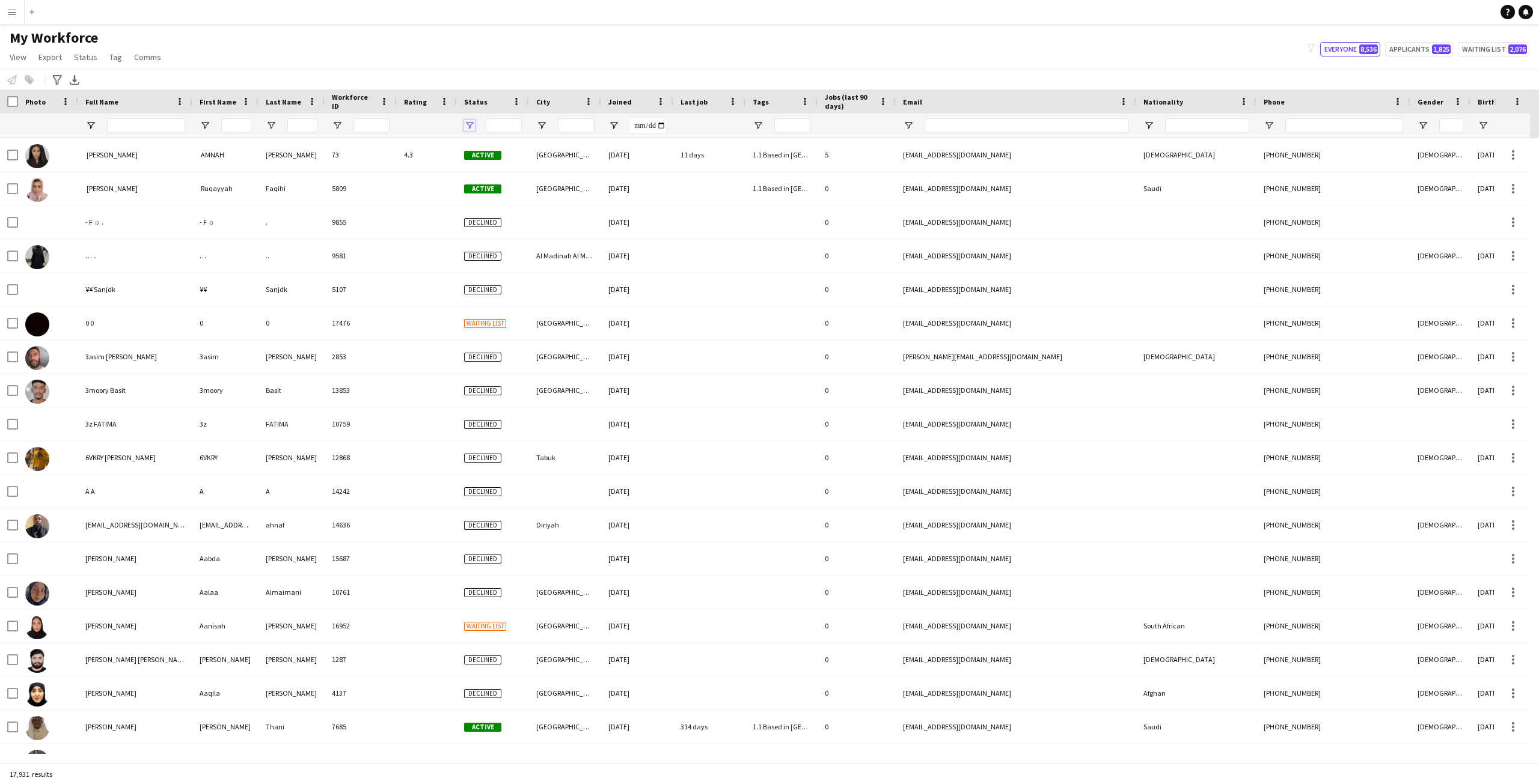
click at [466, 123] on span "Open Filter Menu" at bounding box center [469, 126] width 11 height 11
type input "***"
click at [471, 55] on div "My Workforce View Views Default view R4ven New view Update view Delete view Edi…" at bounding box center [770, 49] width 1539 height 41
click at [471, 131] on div at bounding box center [493, 126] width 72 height 24
click at [233, 124] on input "First Name Filter Input" at bounding box center [236, 126] width 30 height 14
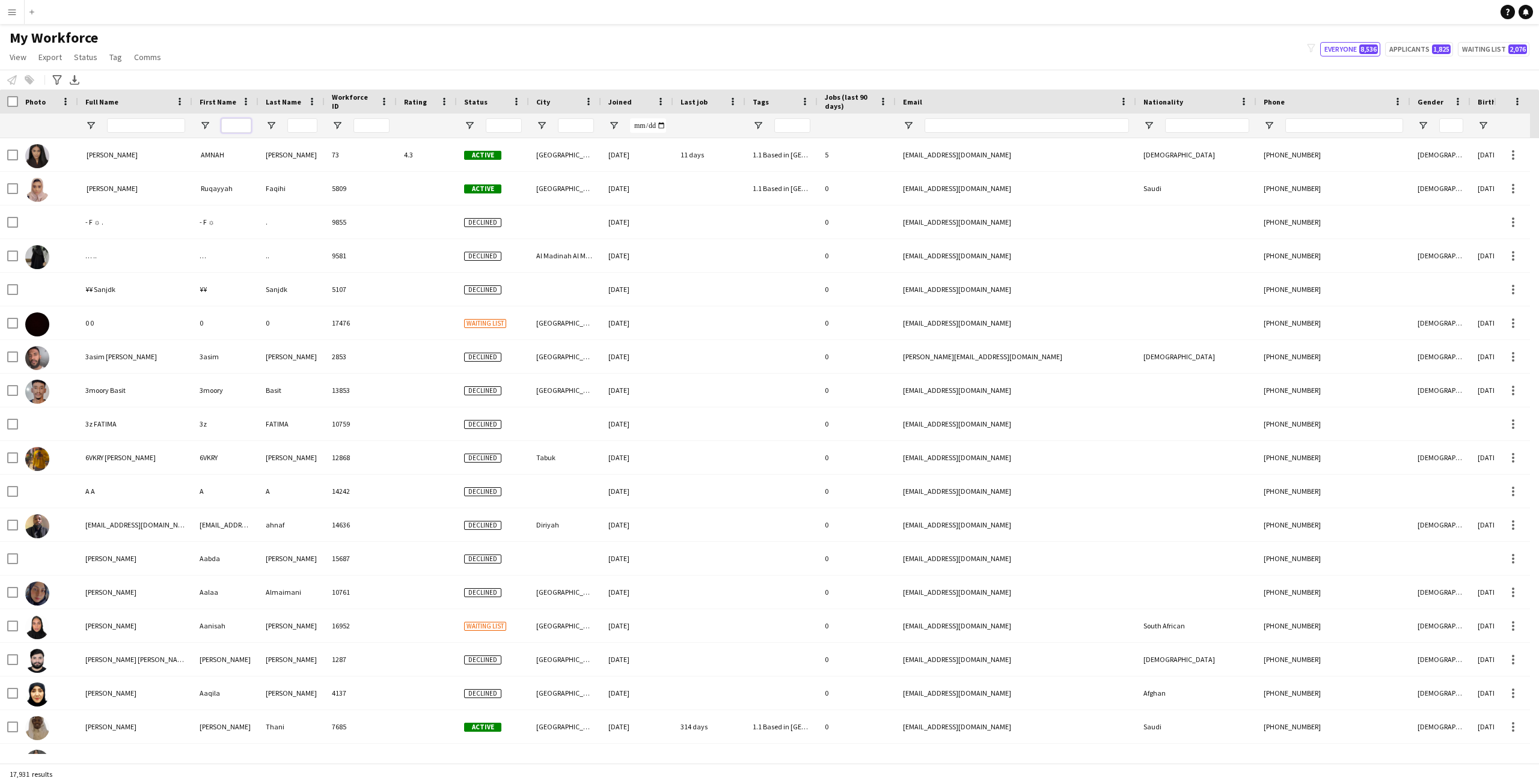
type input "*"
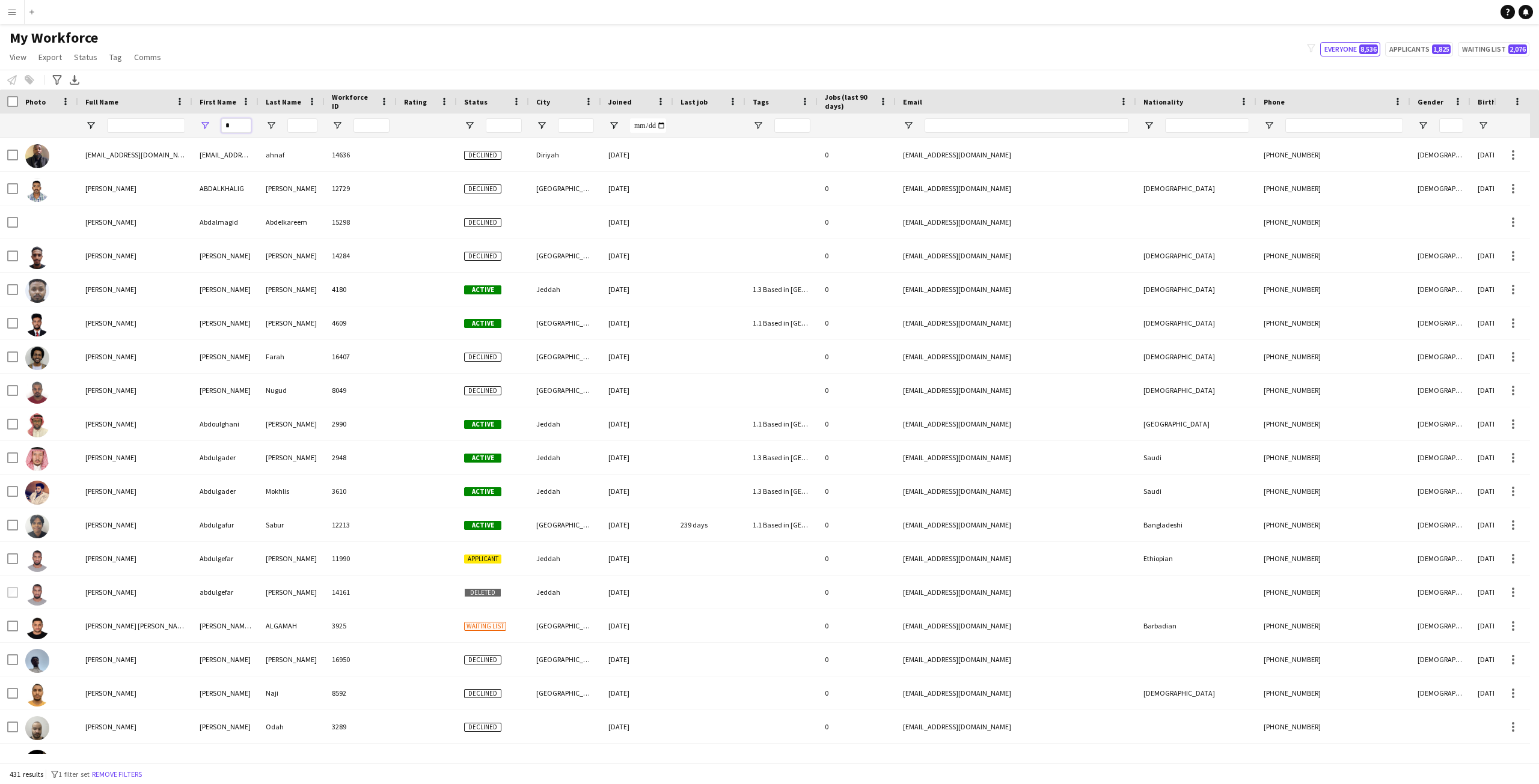
click at [233, 129] on input "*" at bounding box center [236, 126] width 30 height 14
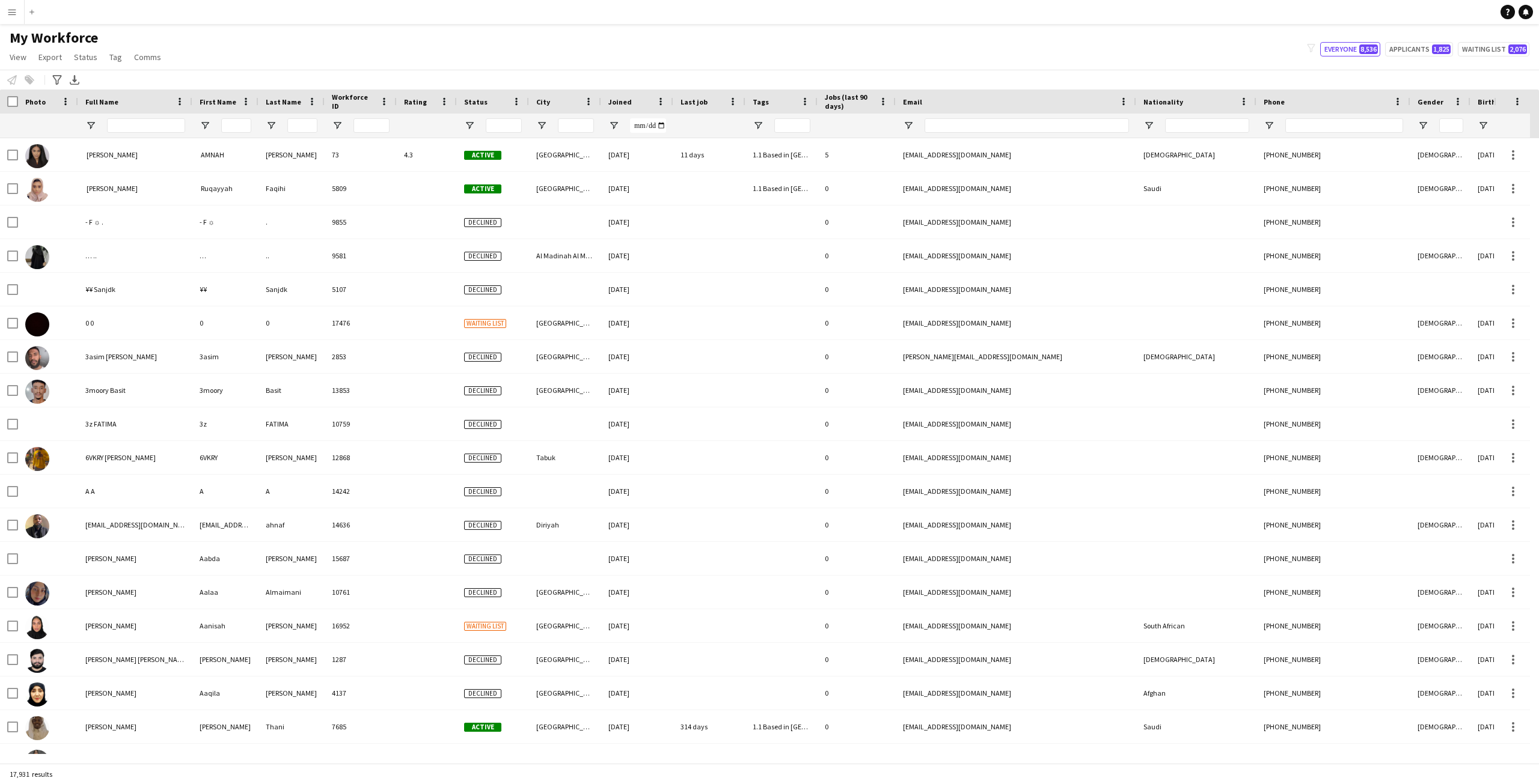
click at [263, 67] on div "My Workforce View Views Default view R4ven New view Update view Delete view Edi…" at bounding box center [770, 49] width 1539 height 41
click at [472, 124] on span "Open Filter Menu" at bounding box center [469, 126] width 11 height 11
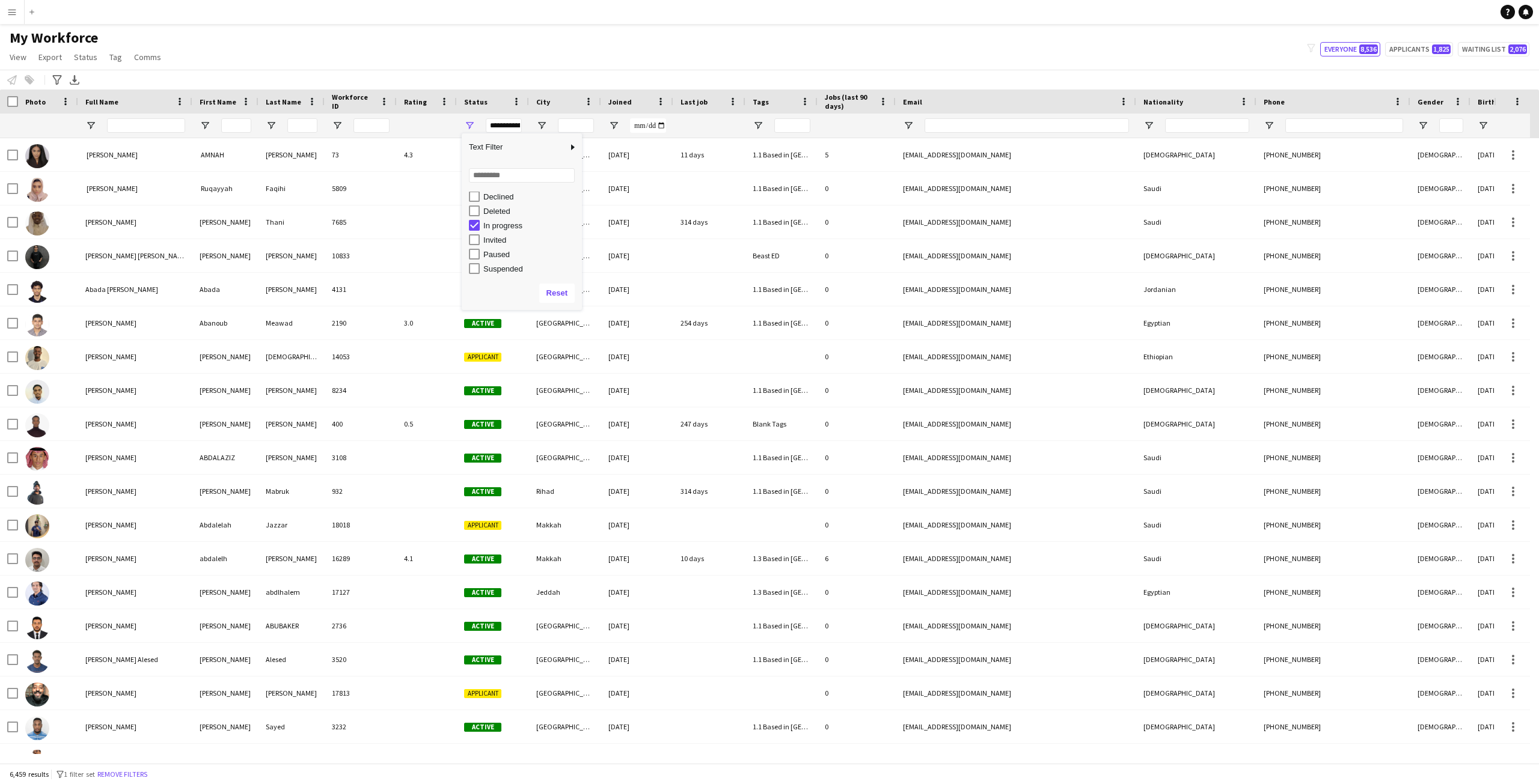
scroll to position [75, 0]
type input "**********"
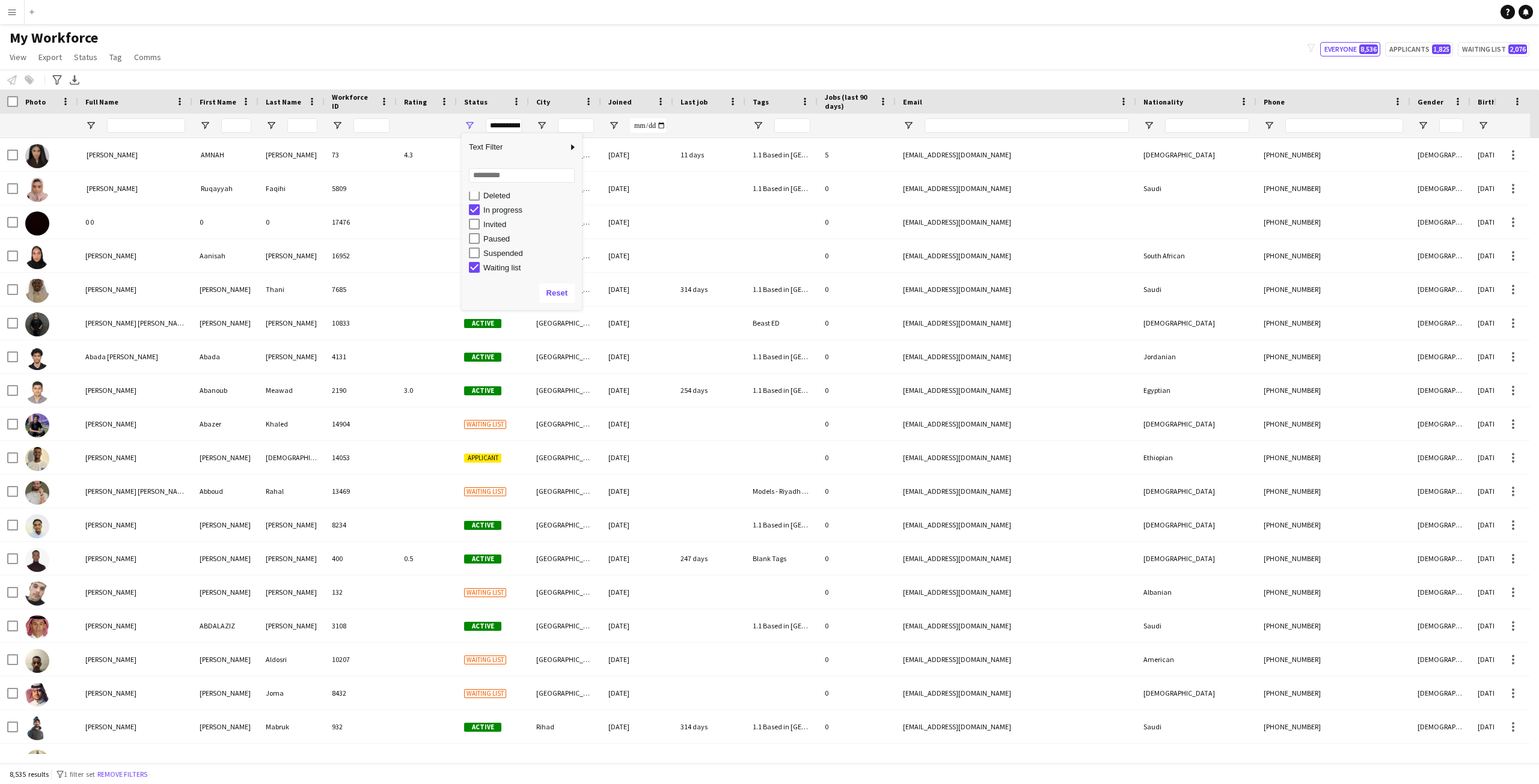
click at [497, 63] on div "My Workforce View Views Default view R4ven New view Update view Delete view Edi…" at bounding box center [770, 49] width 1539 height 41
click at [135, 31] on h1 "My Workforce" at bounding box center [86, 38] width 173 height 18
drag, startPoint x: 135, startPoint y: 31, endPoint x: 186, endPoint y: 53, distance: 55.5
click at [186, 53] on div "My Workforce View Views Default view R4ven New view Update view Delete view Edi…" at bounding box center [770, 49] width 1539 height 41
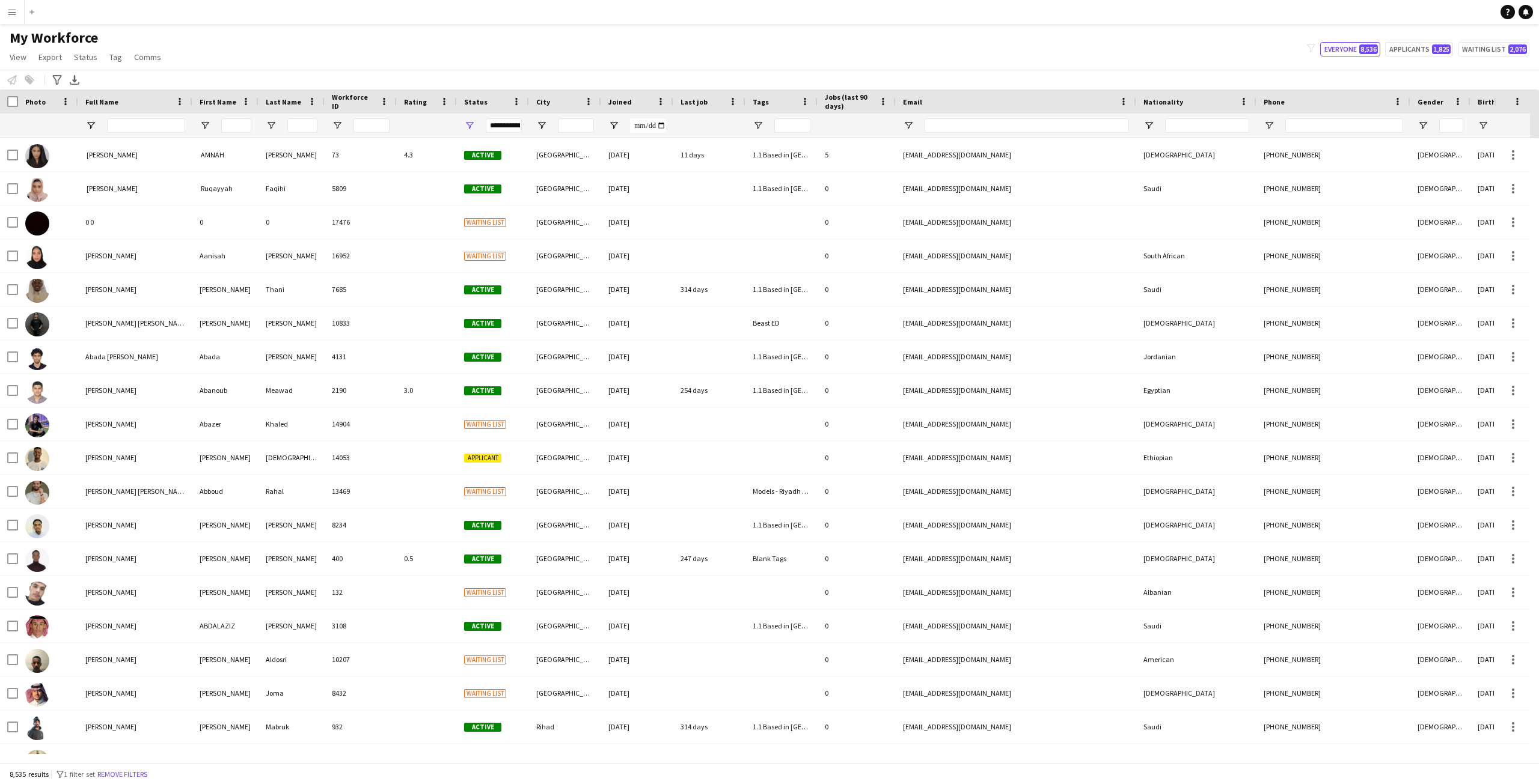
click at [186, 53] on div "My Workforce View Views Default view R4ven New view Update view Delete view Edi…" at bounding box center [770, 49] width 1539 height 41
click at [529, 57] on div "My Workforce View Views Default view R4ven New view Update view Delete view Edi…" at bounding box center [770, 49] width 1539 height 41
click at [17, 9] on button "Menu" at bounding box center [12, 12] width 24 height 24
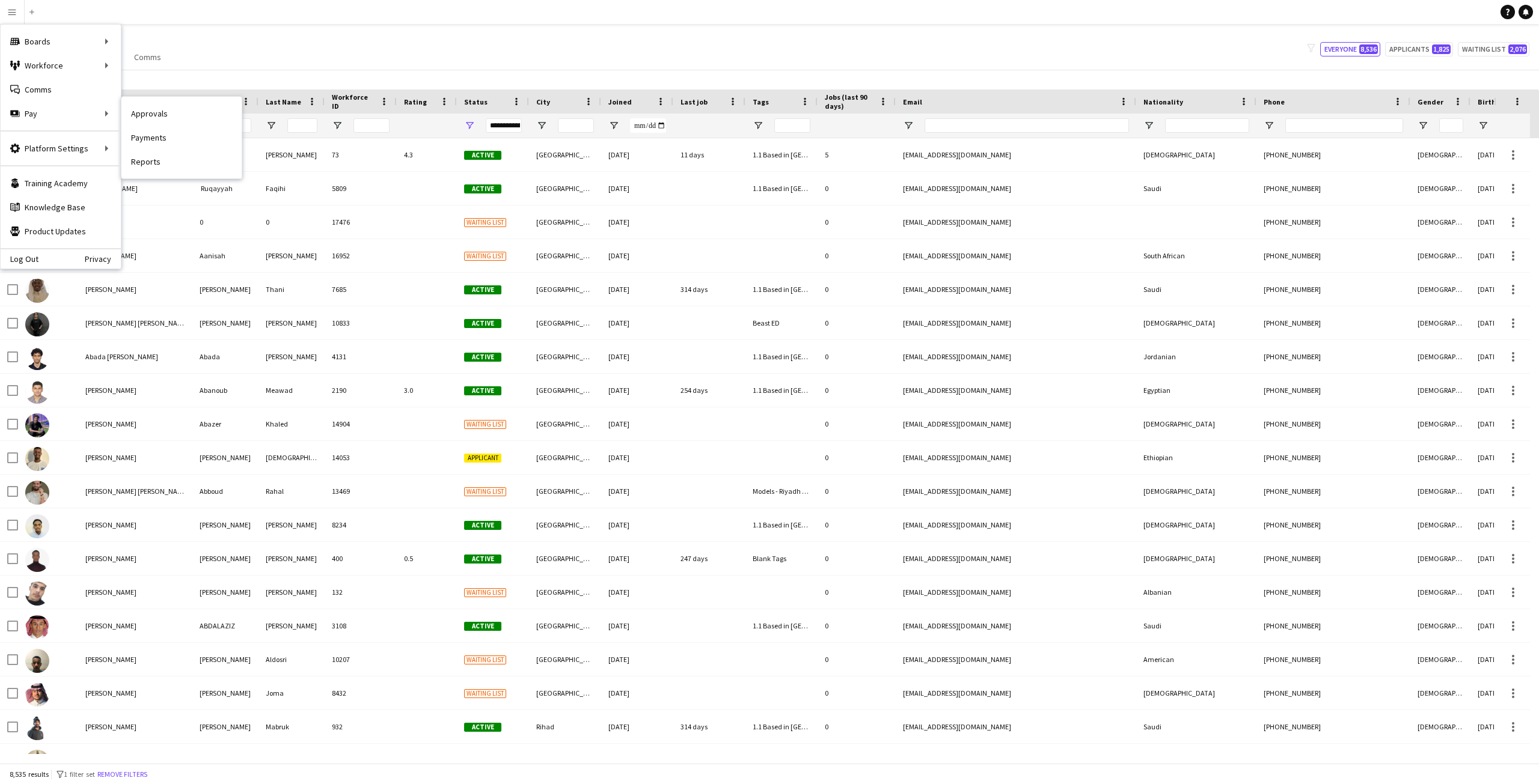
click at [149, 117] on link "Approvals" at bounding box center [181, 113] width 120 height 24
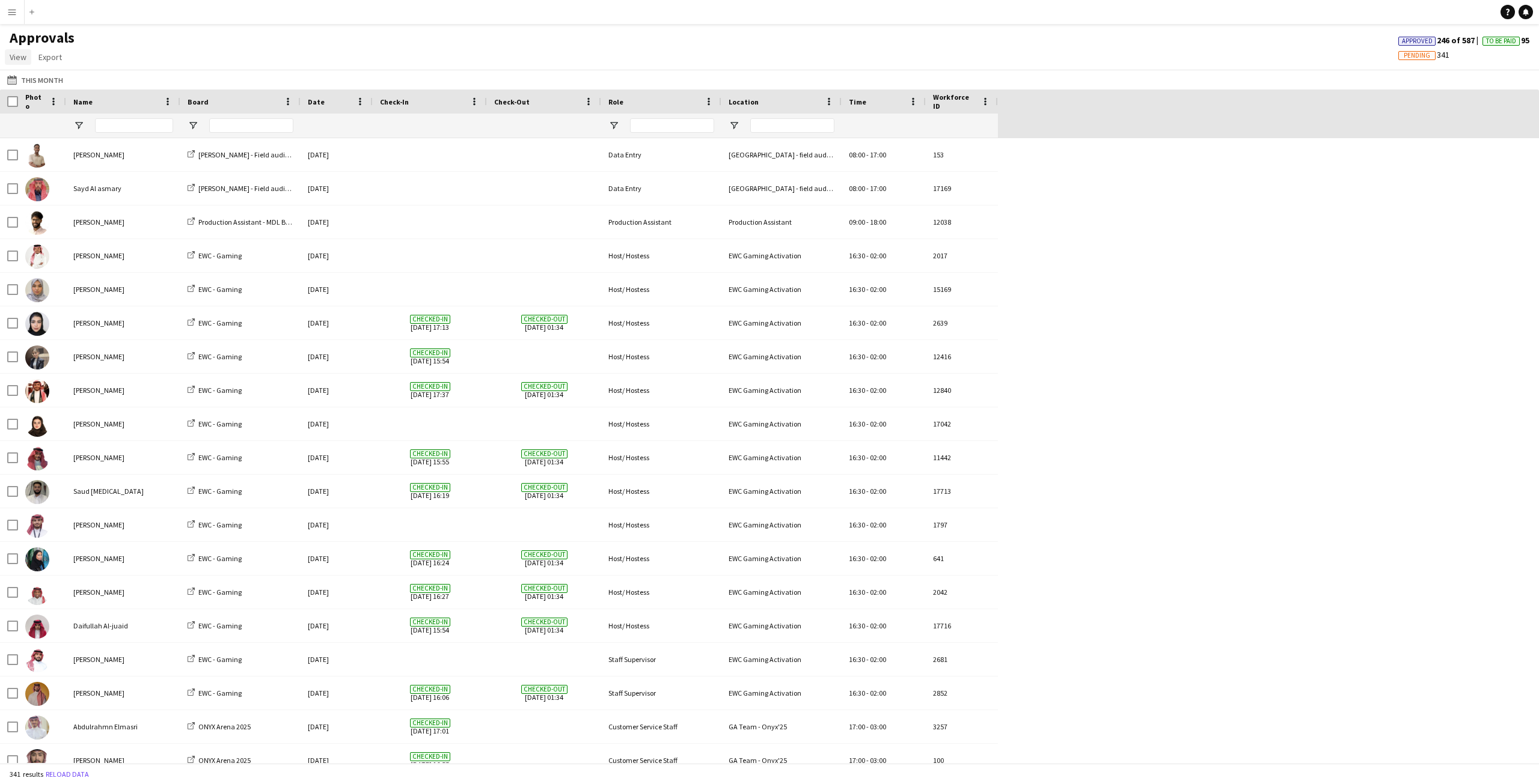
click at [14, 53] on span "View" at bounding box center [17, 57] width 17 height 11
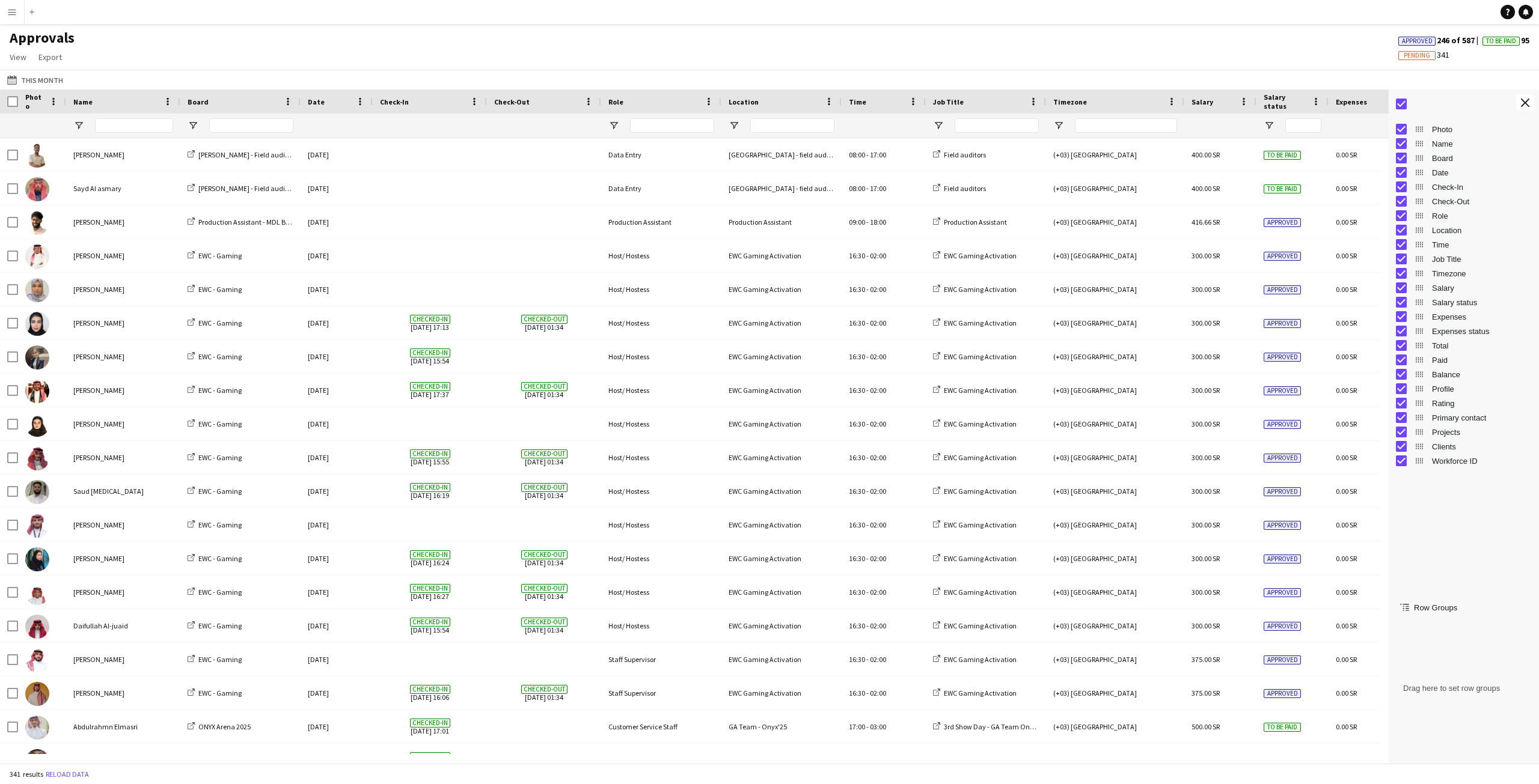
click at [117, 72] on div "This Month This Month [DATE] This Week This Month [DATE] Last Week Last Month […" at bounding box center [770, 79] width 1539 height 20
click at [1524, 104] on app-icon "Close tool panel" at bounding box center [1525, 102] width 9 height 9
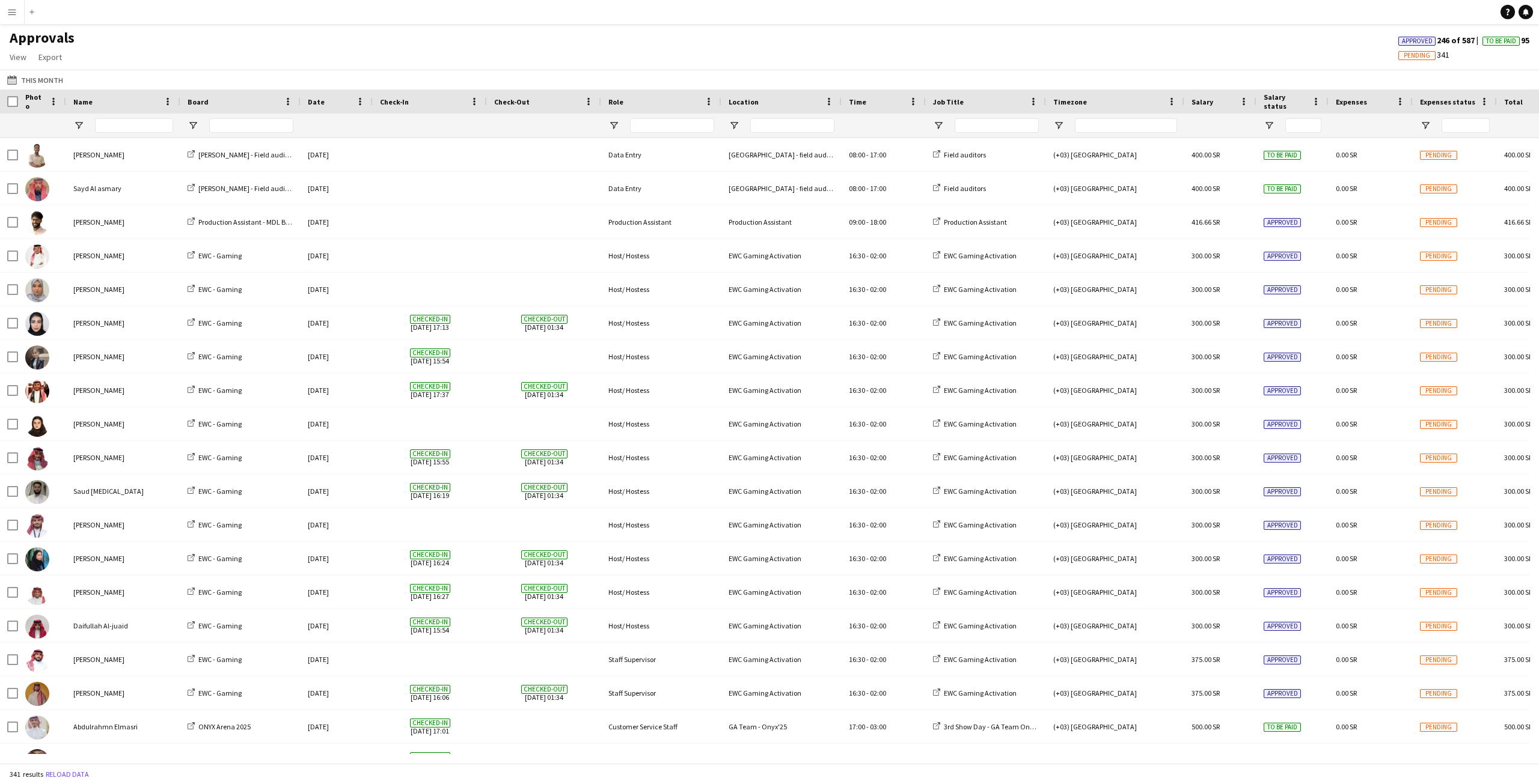
click at [1215, 54] on div "Approvals View Customise view Customise filters Reset Filters Reset View Reset …" at bounding box center [770, 49] width 1539 height 41
click at [16, 13] on app-icon "Menu" at bounding box center [12, 12] width 9 height 9
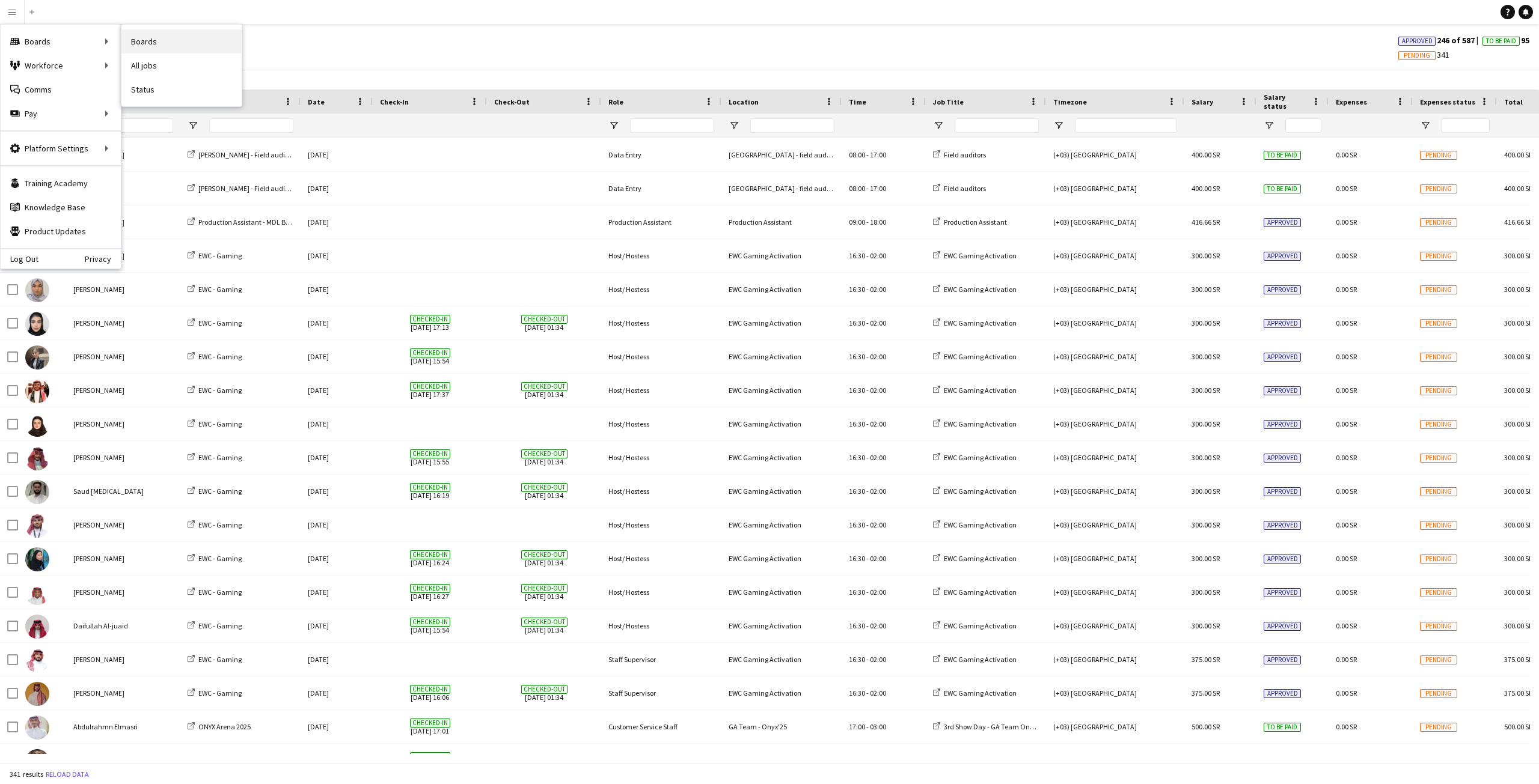
click at [145, 43] on link "Boards" at bounding box center [181, 41] width 120 height 24
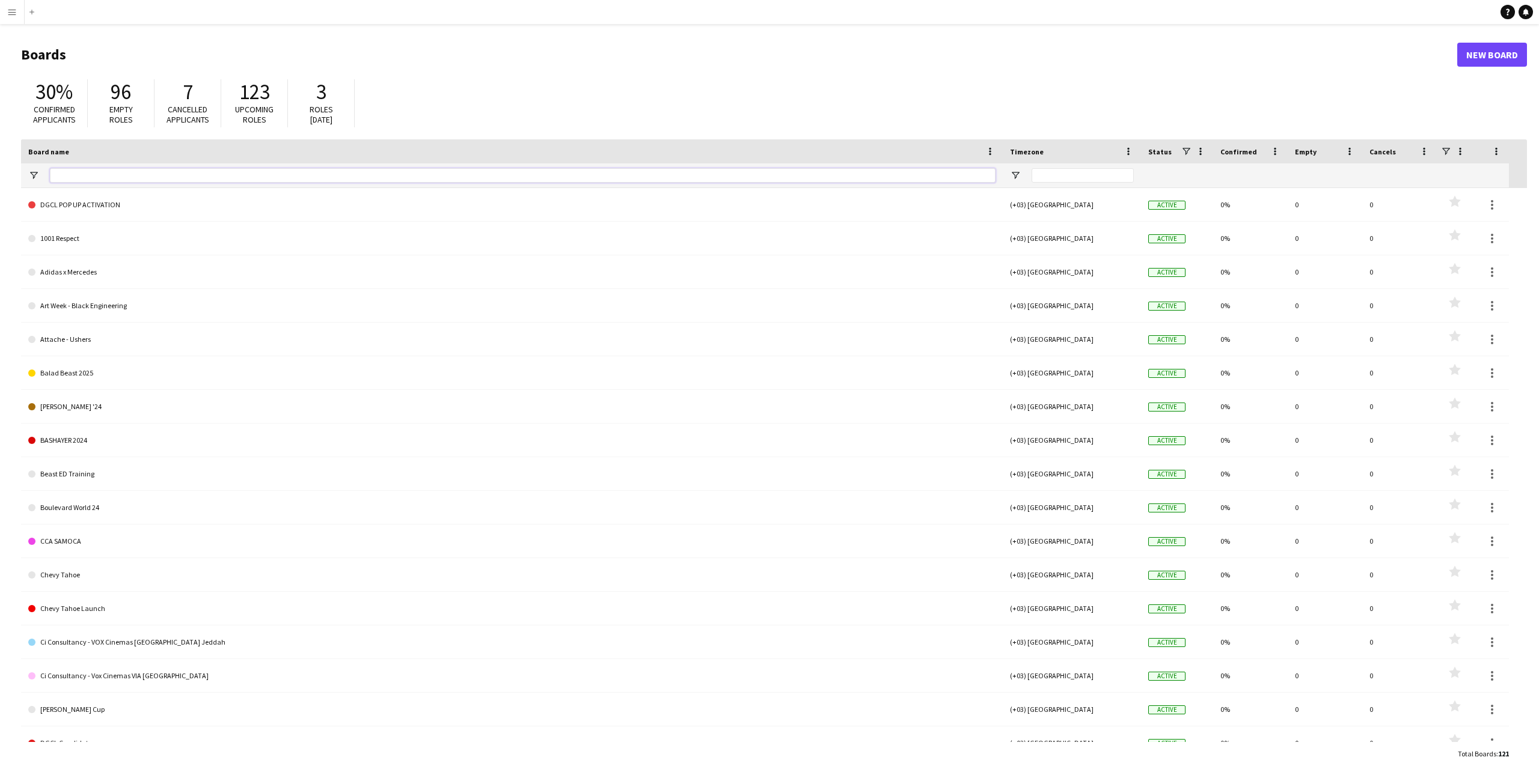
click at [139, 174] on input "Board name Filter Input" at bounding box center [522, 175] width 946 height 14
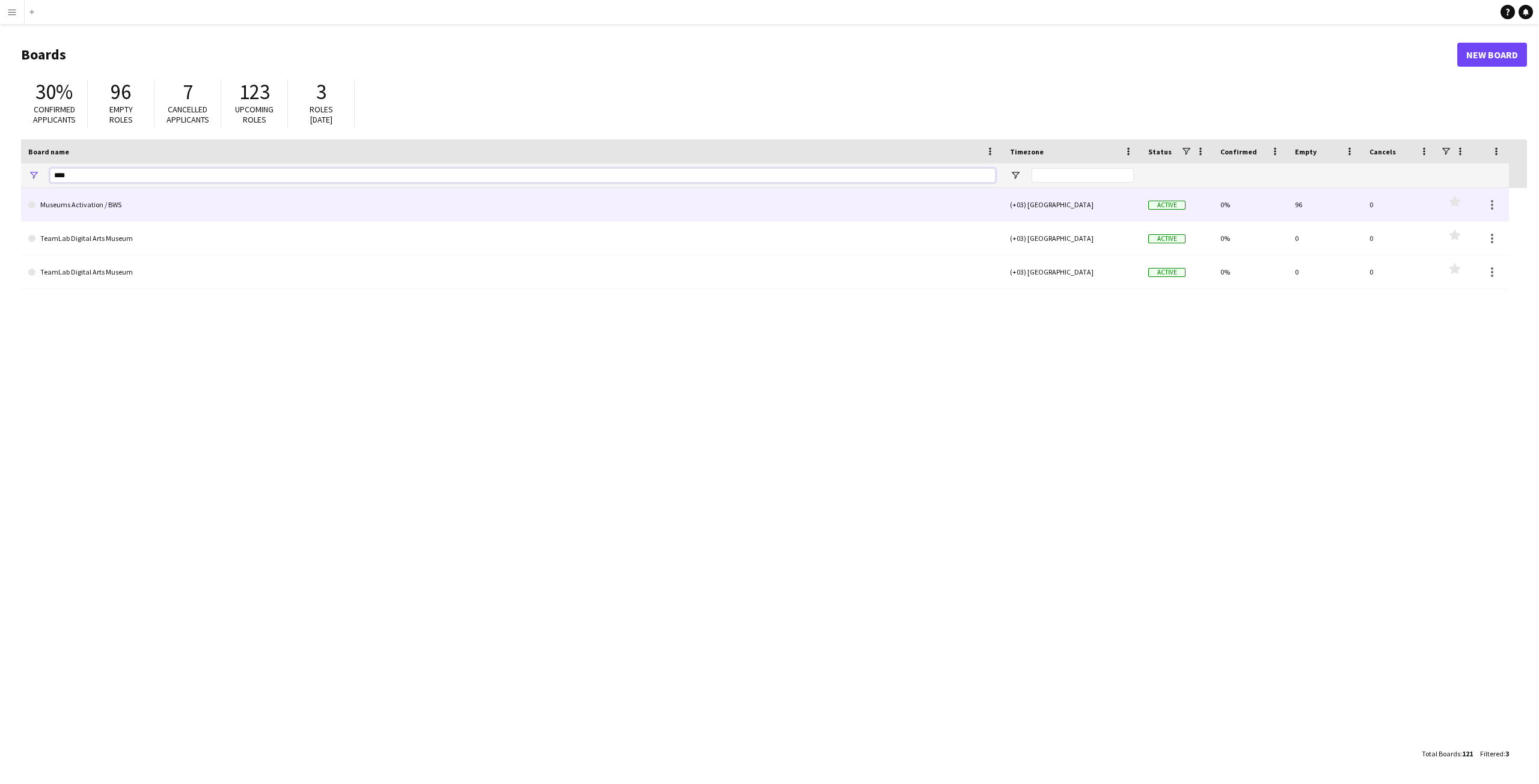
type input "****"
click at [121, 202] on link "Museums Activation / BWS" at bounding box center [512, 204] width 967 height 34
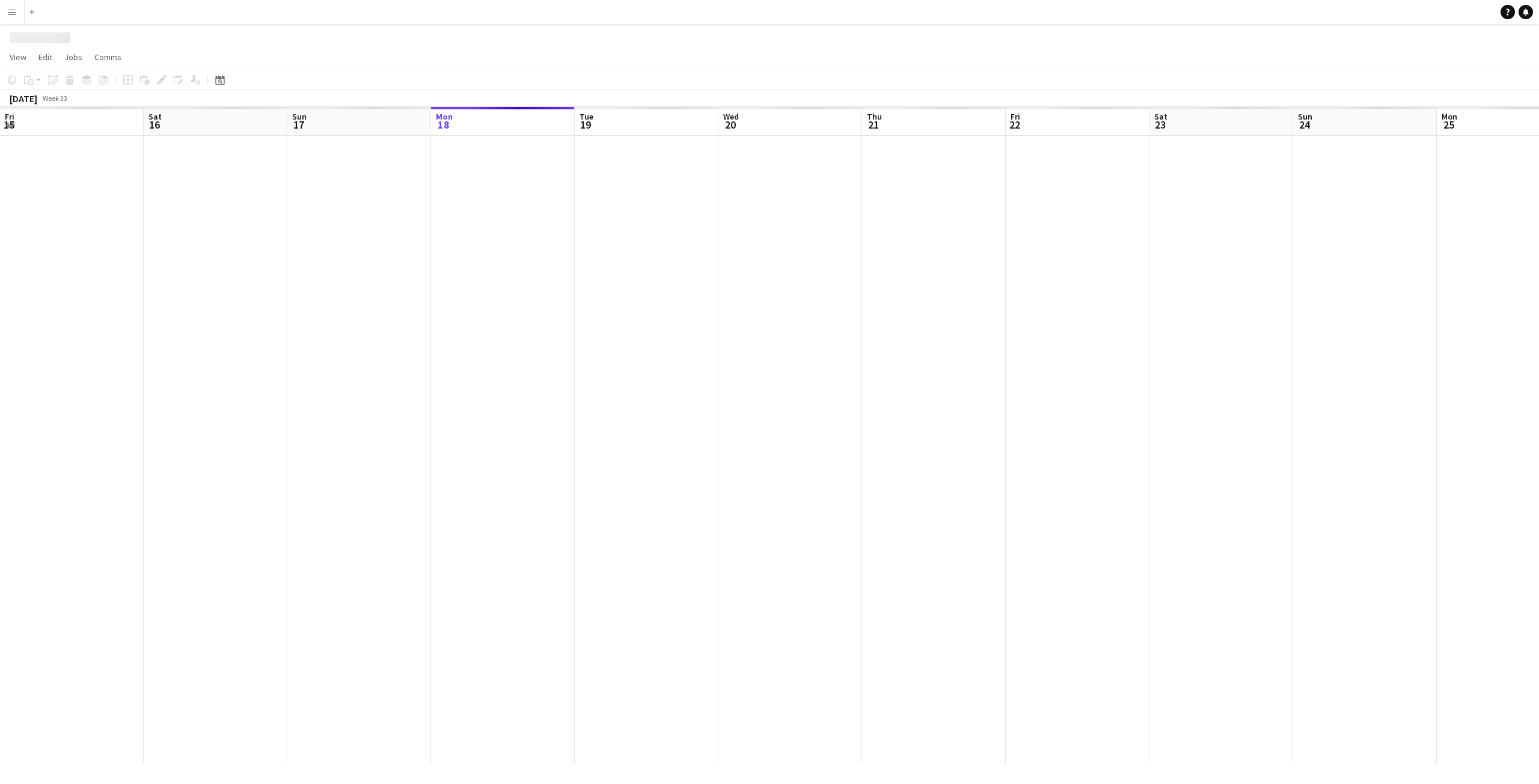
scroll to position [0, 288]
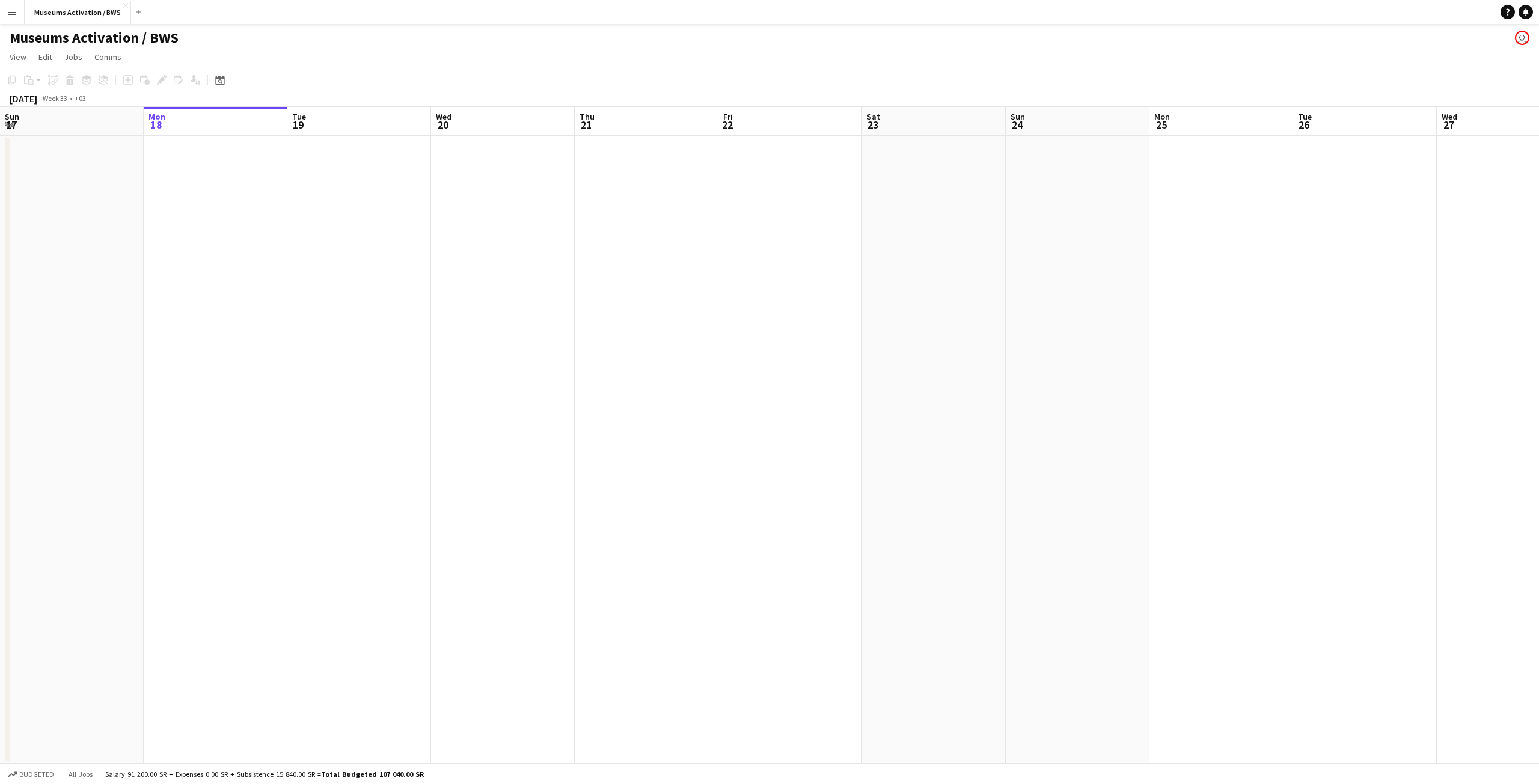
drag, startPoint x: 824, startPoint y: 285, endPoint x: 801, endPoint y: 285, distance: 23.0
click at [811, 285] on app-calendar-viewport "Fri 15 Sat 16 Sun 17 Mon 18 Tue 19 Wed 20 Thu 21 Fri 22 Sat 23 Sun 24 Mon 25 Tu…" at bounding box center [770, 435] width 1539 height 657
click at [502, 295] on app-calendar-viewport "Fri 15 Sat 16 Sun 17 Mon 18 Tue 19 Wed 20 Thu 21 Fri 22 Sat 23 Sun 24 Mon 25 Tu…" at bounding box center [770, 435] width 1539 height 657
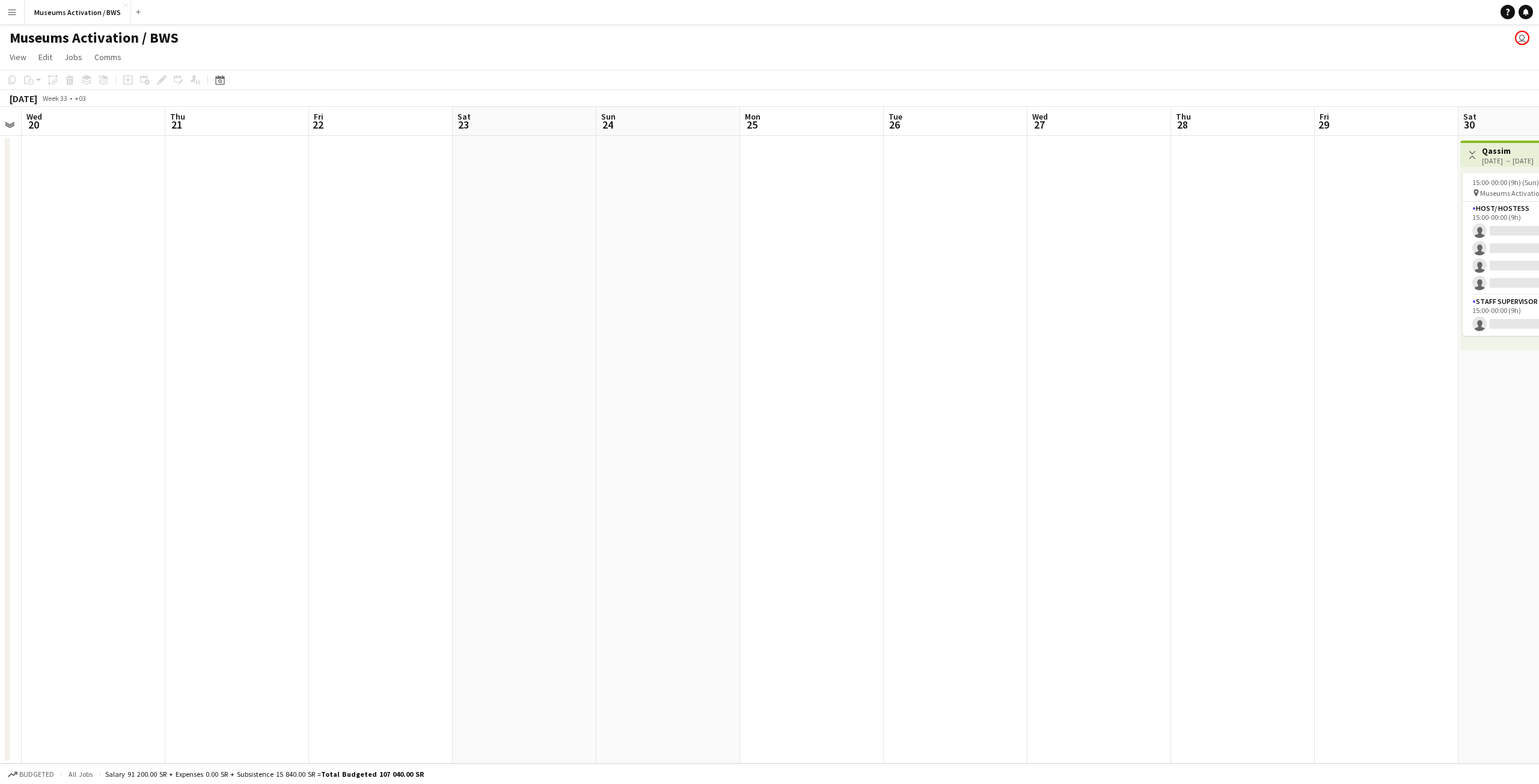
drag, startPoint x: 571, startPoint y: 291, endPoint x: 379, endPoint y: 309, distance: 192.8
click at [376, 309] on app-calendar-viewport "Sun 17 Mon 18 Tue 19 Wed 20 Thu 21 Fri 22 Sat 23 Sun 24 Mon 25 Tue 26 Wed 27 Th…" at bounding box center [770, 435] width 1539 height 657
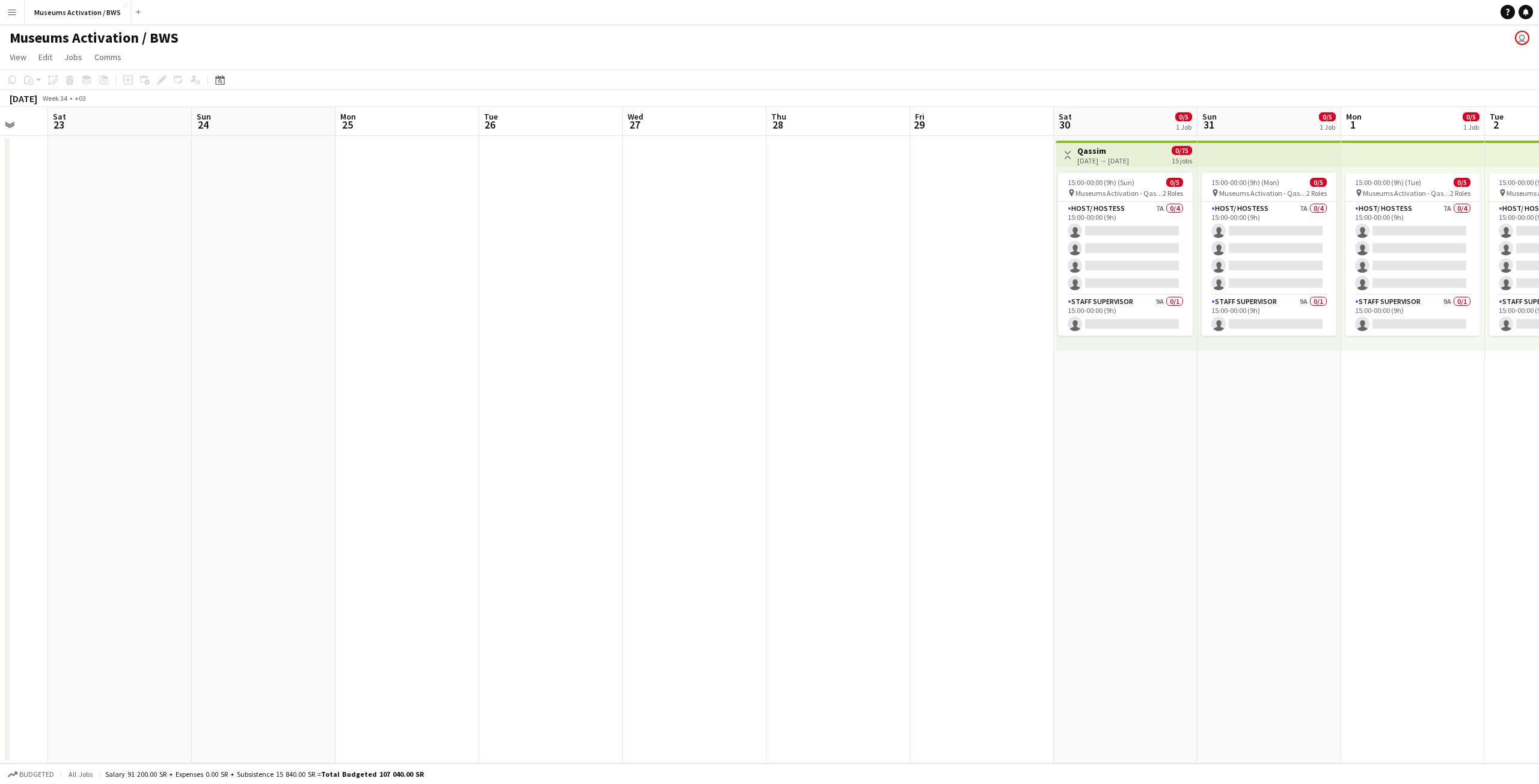
drag, startPoint x: 754, startPoint y: 277, endPoint x: 428, endPoint y: 312, distance: 327.9
click at [475, 307] on app-calendar-viewport "Wed 20 Thu 21 Fri 22 Sat 23 Sun 24 Mon 25 Tue 26 Wed 27 Thu 28 Fri 29 Sat 30 0/…" at bounding box center [770, 435] width 1539 height 657
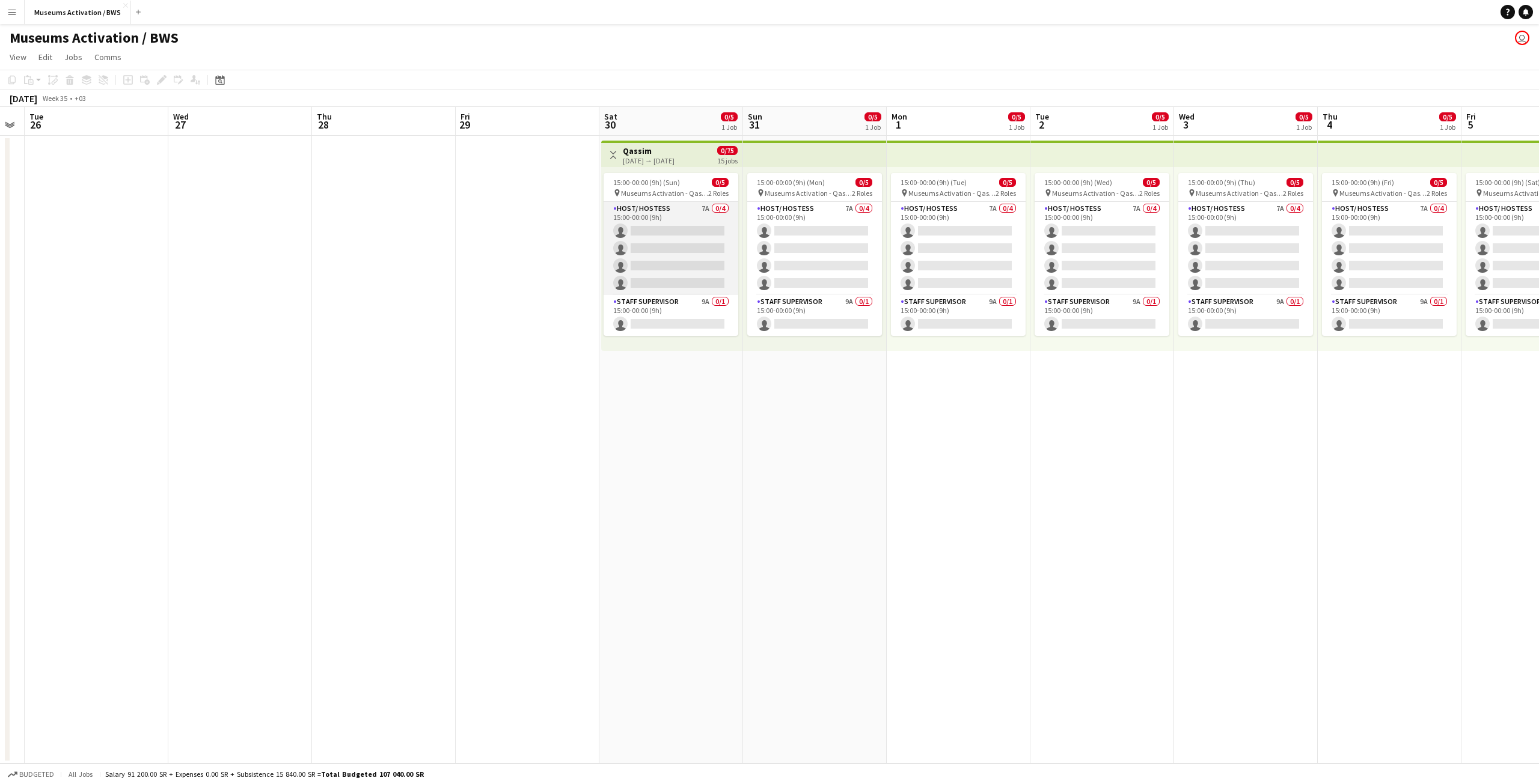
click at [701, 278] on app-card-role "Host/ Hostess 7A 0/4 15:00-00:00 (9h) single-neutral-actions single-neutral-act…" at bounding box center [670, 248] width 134 height 93
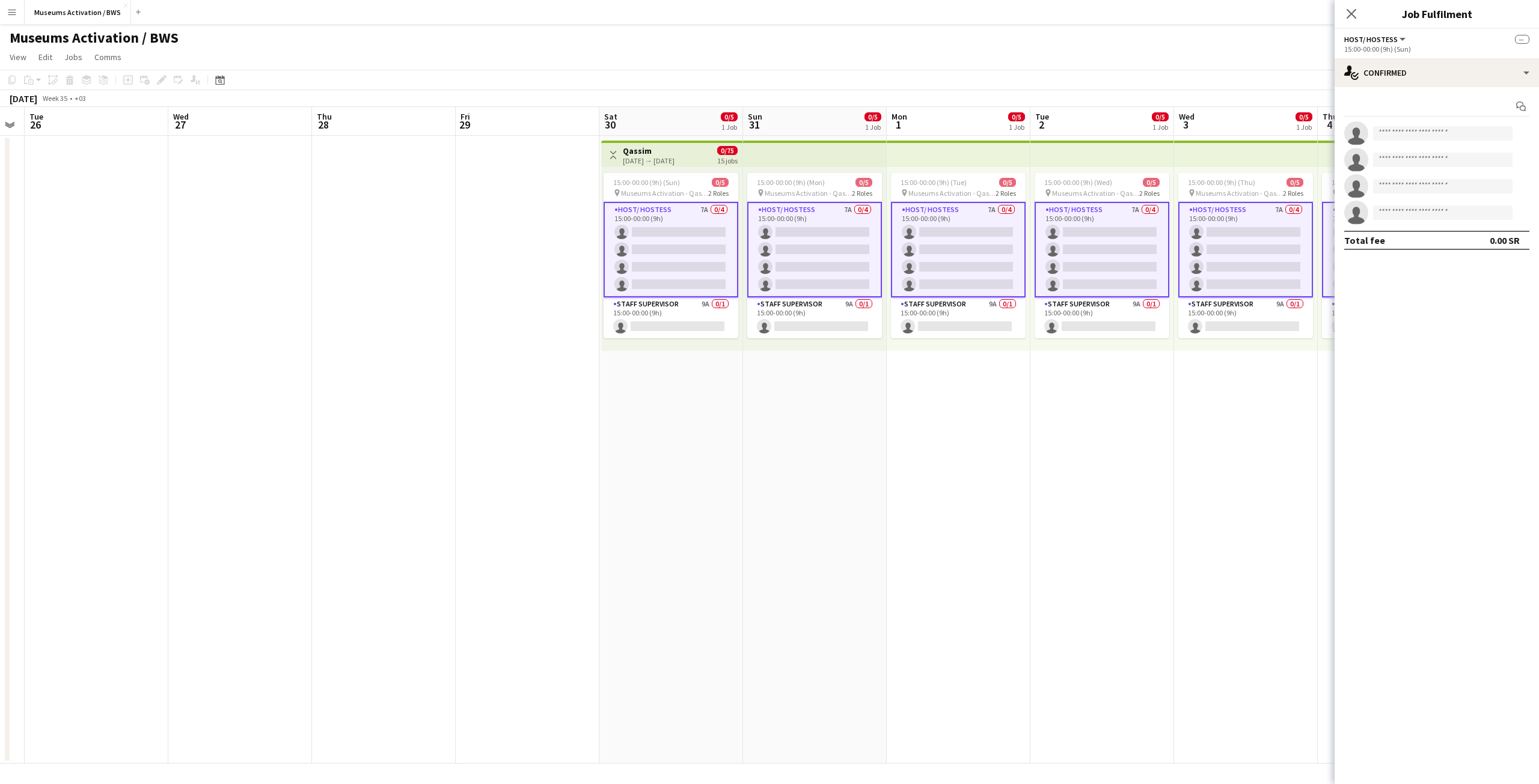
scroll to position [0, 408]
drag, startPoint x: 687, startPoint y: 433, endPoint x: 525, endPoint y: 413, distance: 163.2
click at [538, 418] on app-calendar-viewport "Sat 23 Sun 24 Mon 25 Tue 26 Wed 27 Thu 28 Fri 29 Sat 30 0/5 1 Job Sun 31 0/5 1 …" at bounding box center [770, 435] width 1539 height 657
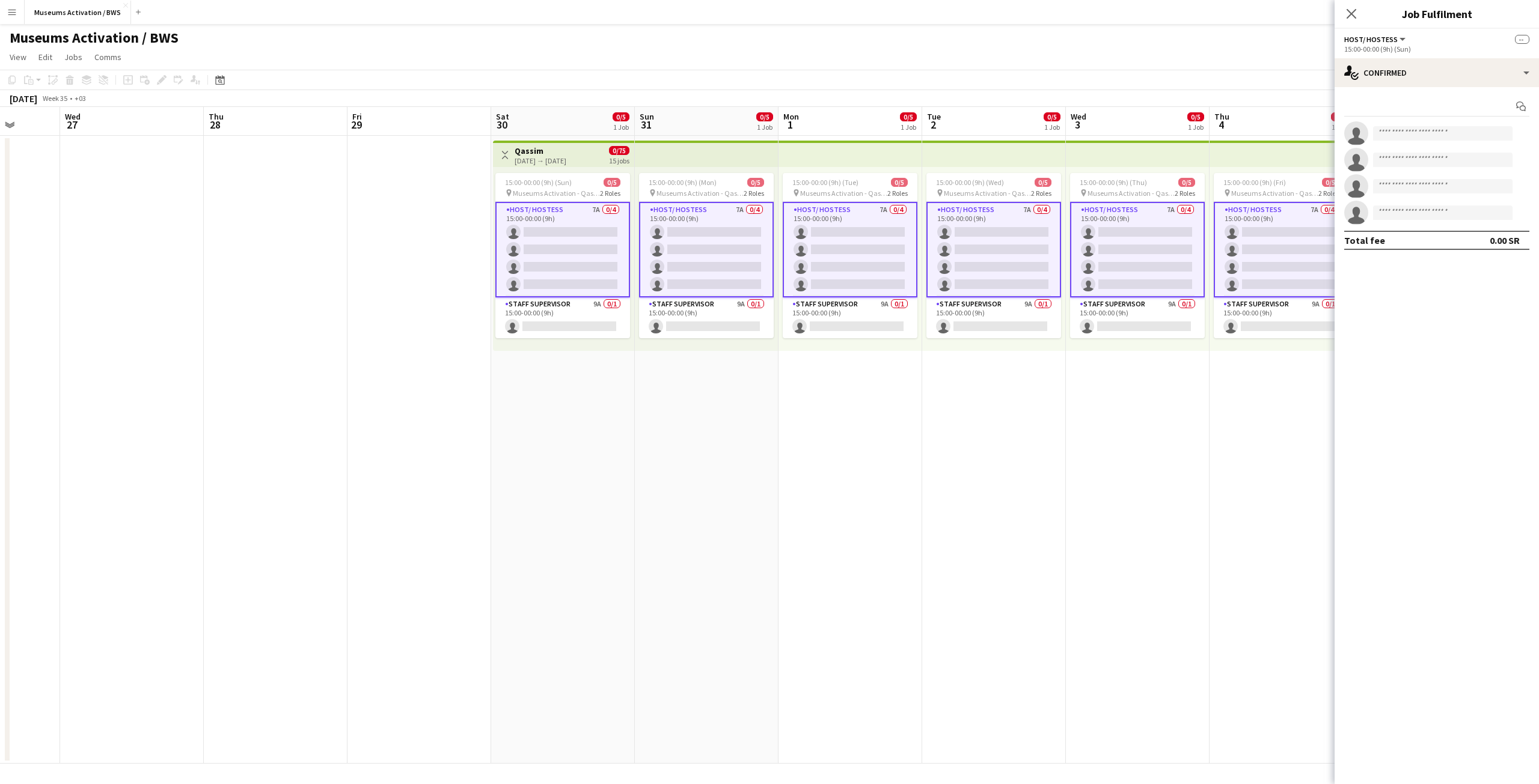
drag, startPoint x: 642, startPoint y: 420, endPoint x: 357, endPoint y: 376, distance: 288.4
click at [357, 376] on app-calendar-viewport "Sun 24 Mon 25 Tue 26 Wed 27 Thu 28 Fri 29 Sat 30 0/5 1 Job Sun 31 0/5 1 Job Mon…" at bounding box center [770, 435] width 1539 height 657
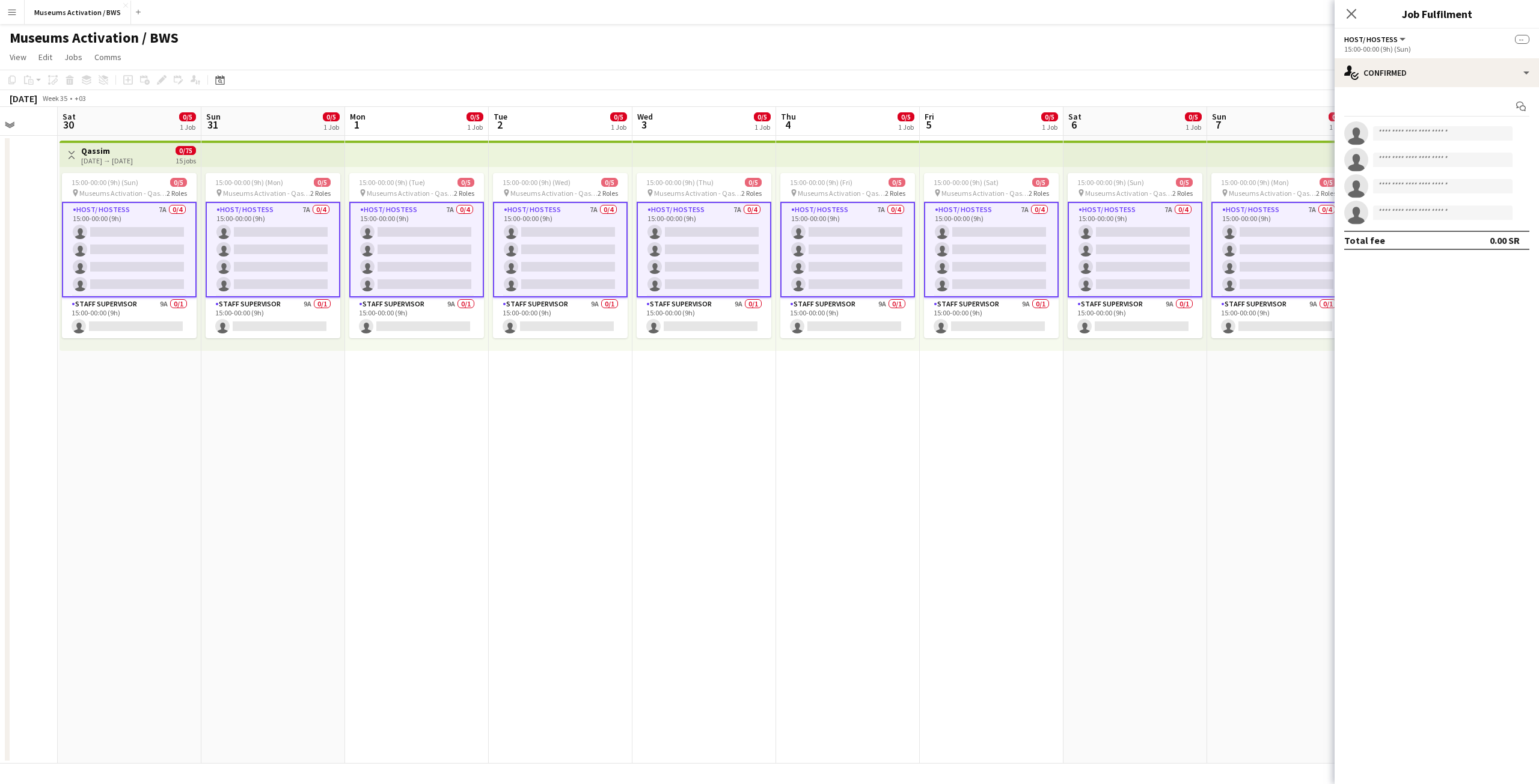
drag, startPoint x: 244, startPoint y: 372, endPoint x: 207, endPoint y: 365, distance: 37.7
click at [208, 365] on app-calendar-viewport "Tue 26 Wed 27 Thu 28 Fri 29 Sat 30 0/5 1 Job Sun 31 0/5 1 Job Mon 1 0/5 1 Job T…" at bounding box center [770, 435] width 1539 height 657
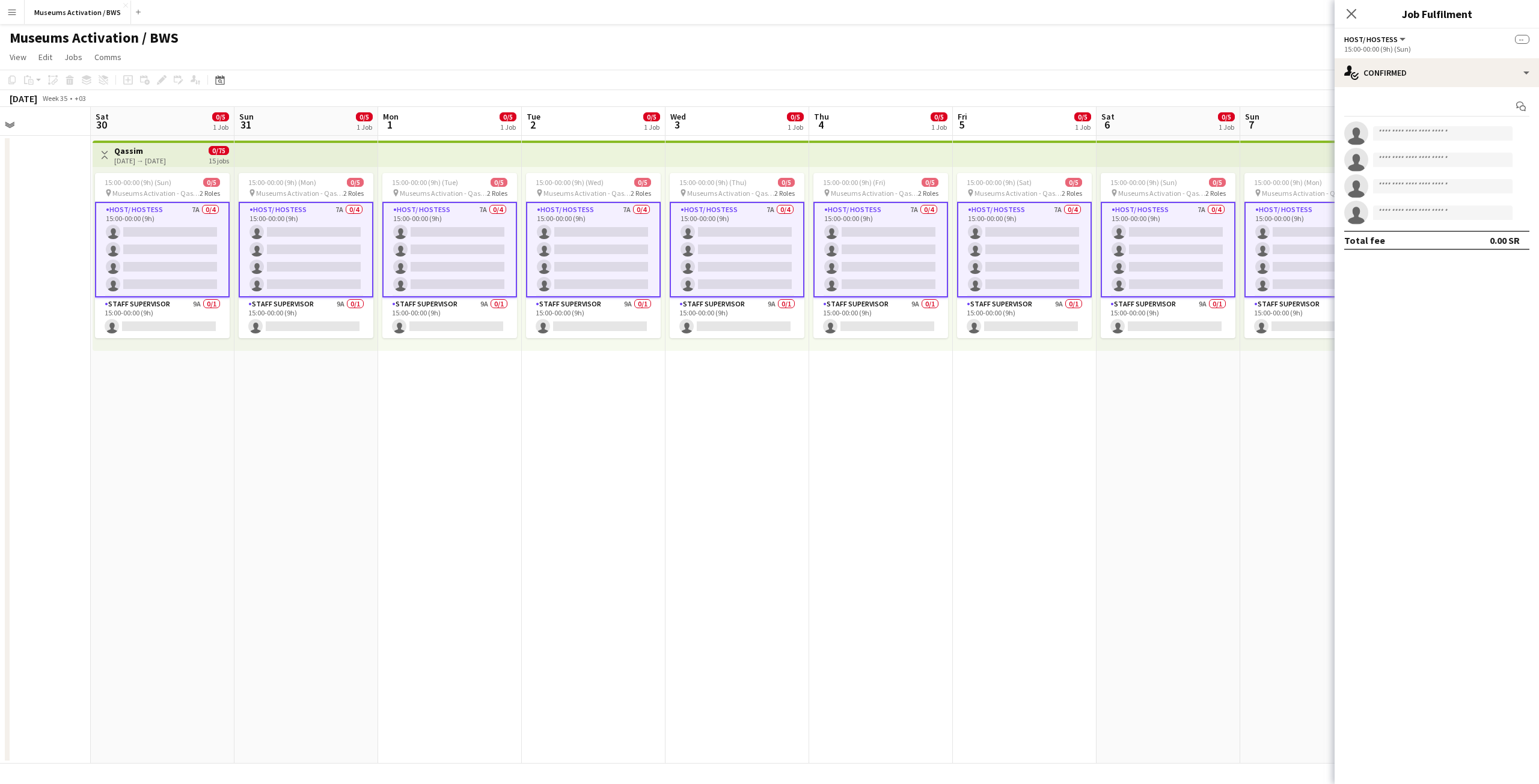
drag, startPoint x: 237, startPoint y: 387, endPoint x: 259, endPoint y: 383, distance: 22.4
click at [259, 383] on app-calendar-viewport "Tue 26 Wed 27 Thu 28 Fri 29 Sat 30 0/5 1 Job Sun 31 0/5 1 Job Mon 1 0/5 1 Job T…" at bounding box center [770, 435] width 1539 height 657
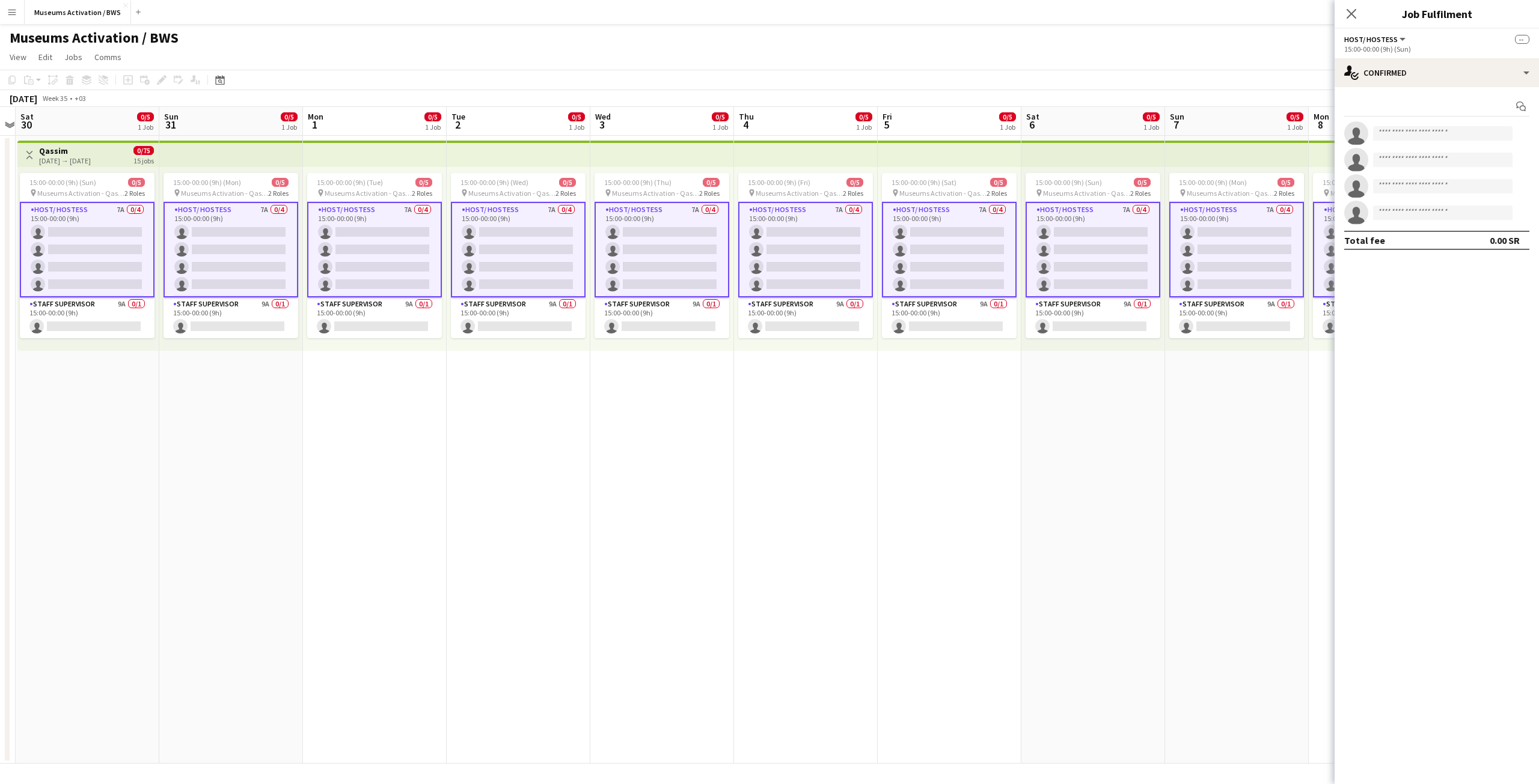
scroll to position [0, 417]
drag, startPoint x: 214, startPoint y: 382, endPoint x: 140, endPoint y: 385, distance: 74.1
click at [140, 385] on app-calendar-viewport "Wed 27 Thu 28 Fri 29 Sat 30 0/5 1 Job Sun 31 0/5 1 Job Mon 1 0/5 1 Job Tue 2 0/…" at bounding box center [770, 435] width 1539 height 657
click at [1437, 71] on div "single-neutral-actions-check-2 Confirmed" at bounding box center [1437, 72] width 204 height 29
click at [1456, 193] on div "single-neutral-actions-information Applicants" at bounding box center [1476, 196] width 119 height 24
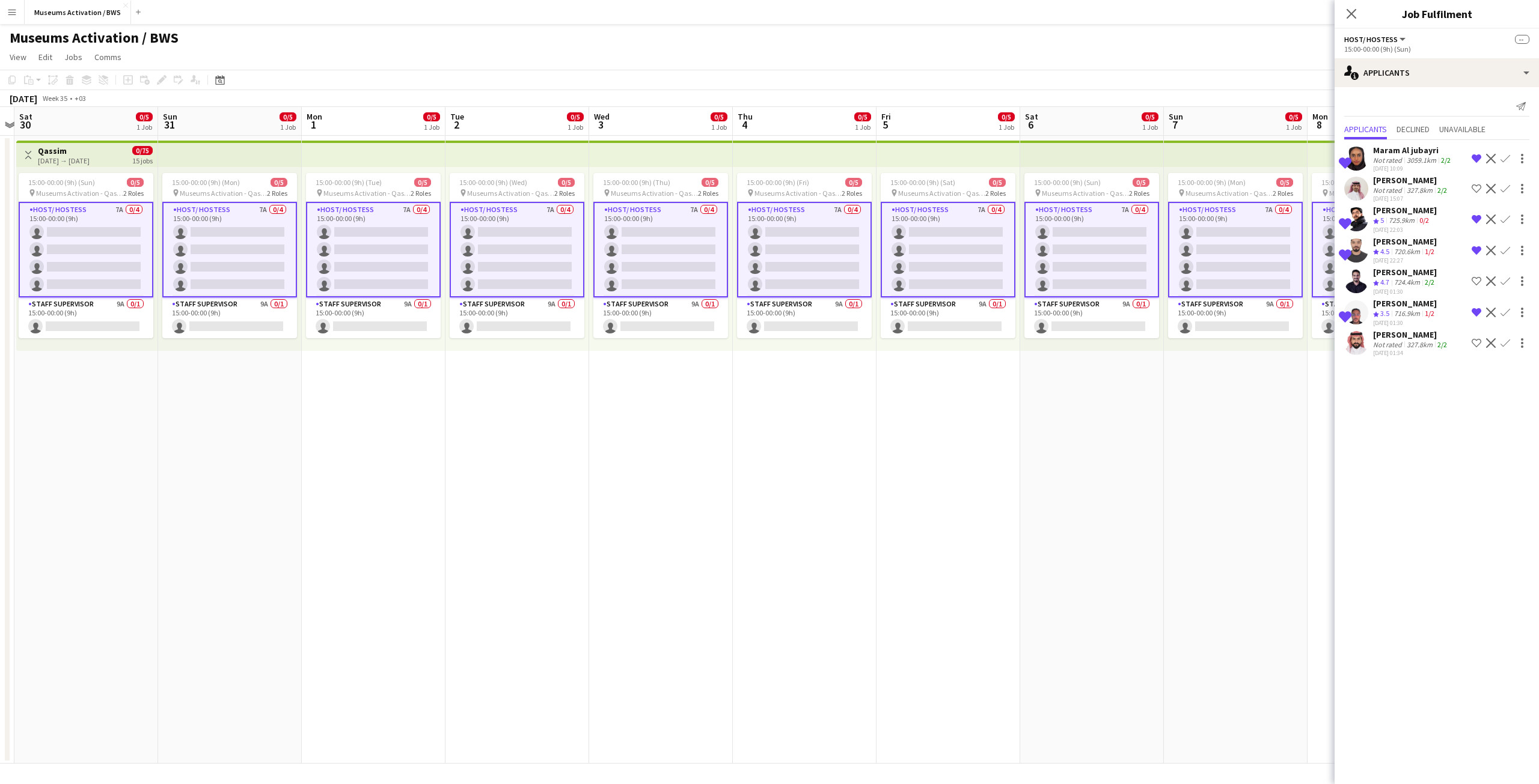
click at [1260, 361] on app-date-cell "15:00-00:00 (9h) (Mon) 0/5 pin Museums Activation - Qassim 2 Roles Host/ Hostes…" at bounding box center [1236, 449] width 144 height 628
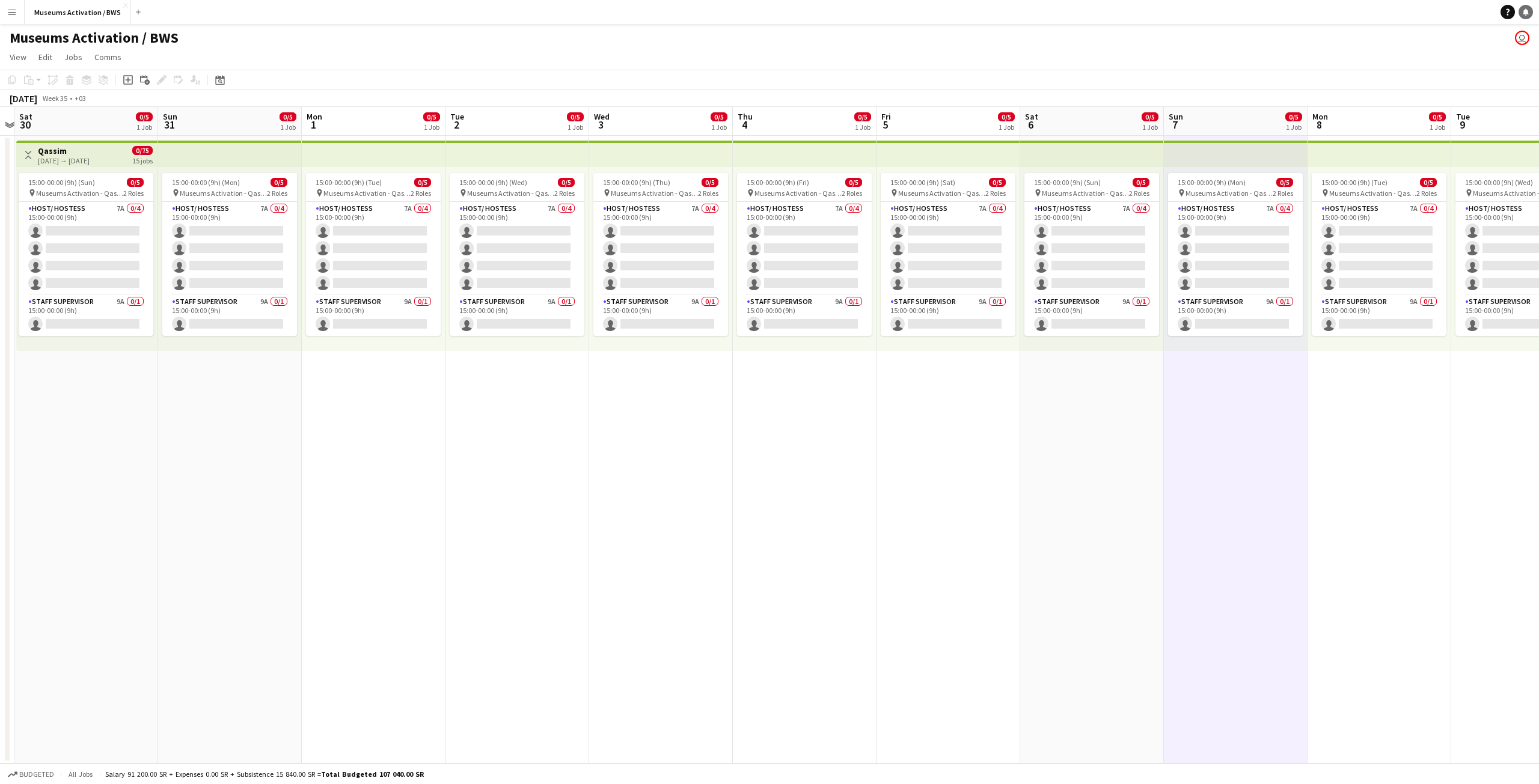
click at [1526, 16] on link "Notifications" at bounding box center [1526, 12] width 14 height 14
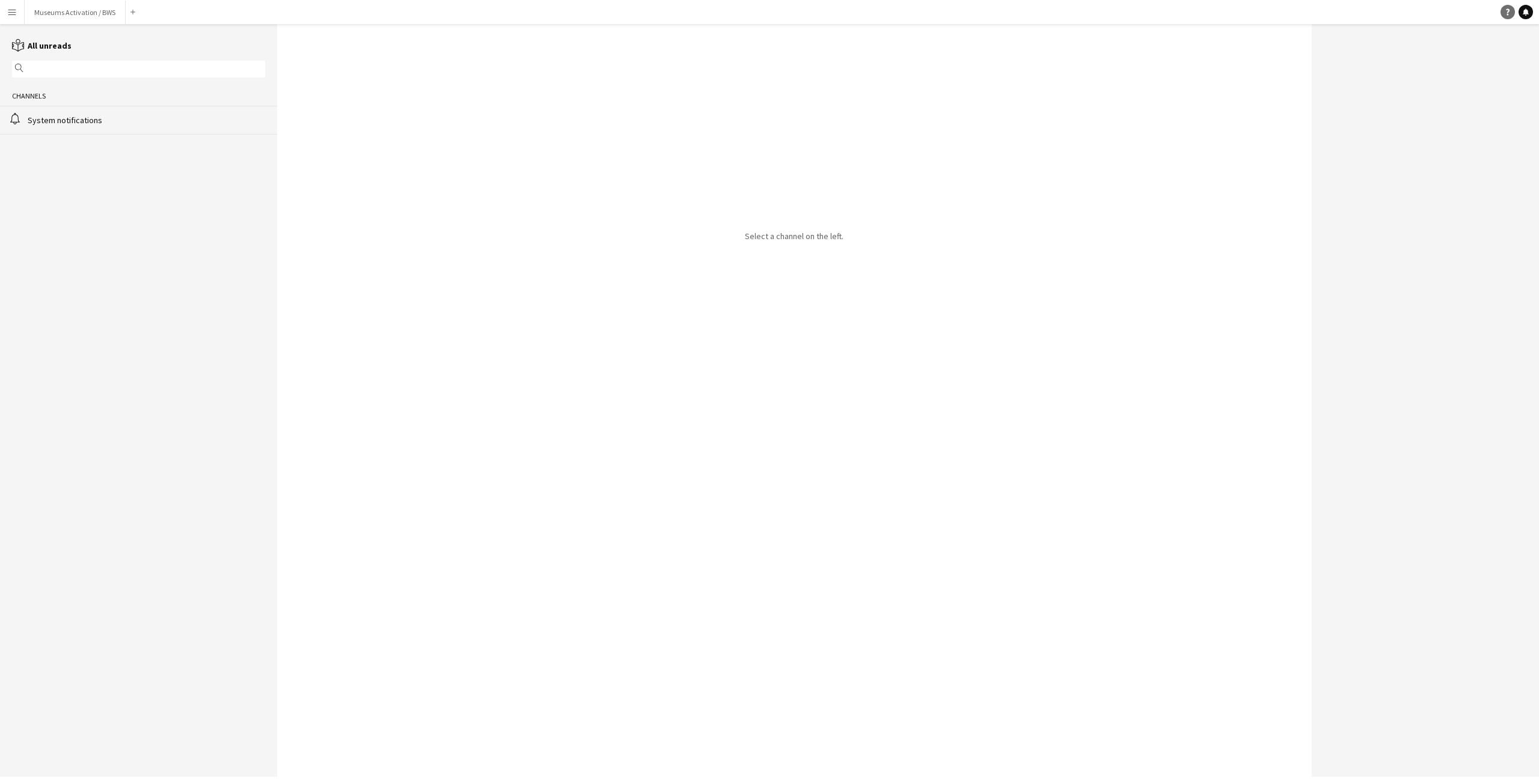
click at [1511, 16] on link "Help" at bounding box center [1508, 12] width 14 height 14
